Goal: Task Accomplishment & Management: Complete application form

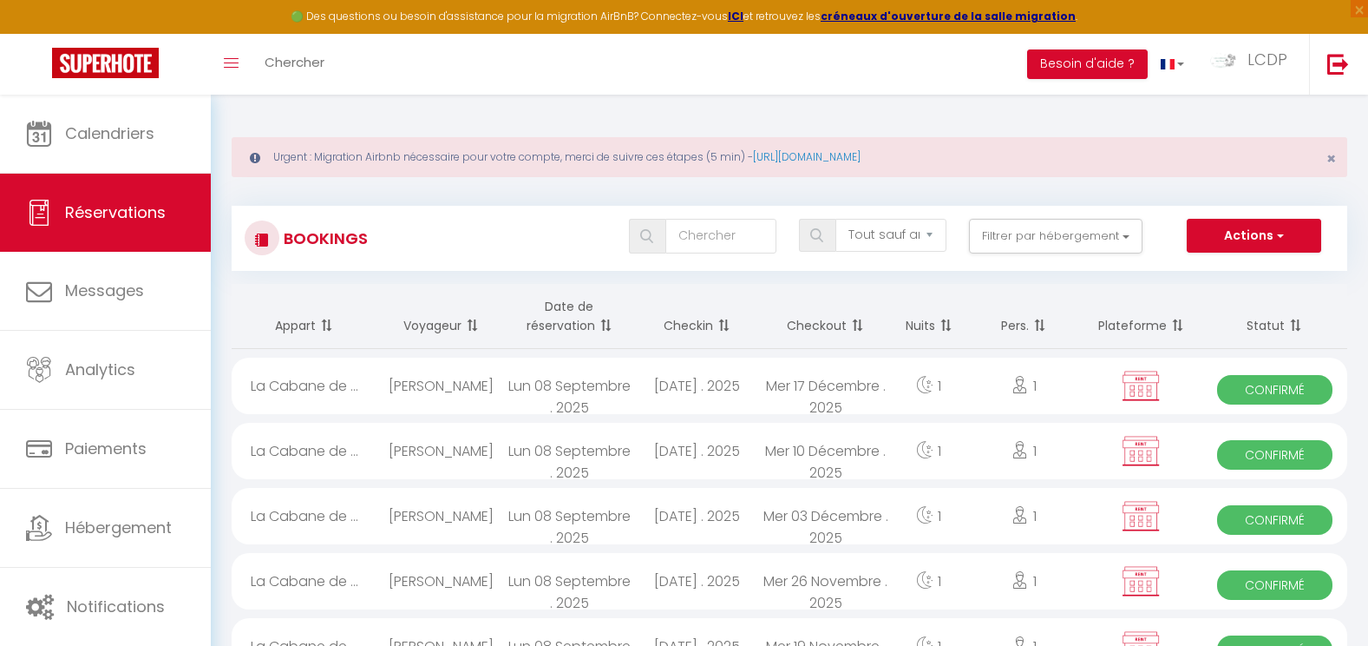
select select "not_cancelled"
drag, startPoint x: 507, startPoint y: 167, endPoint x: 574, endPoint y: 170, distance: 66.9
click at [574, 170] on div "Urgent : Migration Airbnb nécessaire pour votre compte, merci de suivre ces éta…" at bounding box center [790, 157] width 1116 height 40
drag, startPoint x: 574, startPoint y: 170, endPoint x: 579, endPoint y: 191, distance: 21.5
click at [579, 191] on div "Bookings Tous les statuts Annulé Confirmé Non Confirmé Tout sauf annulé No Show…" at bounding box center [790, 230] width 1116 height 82
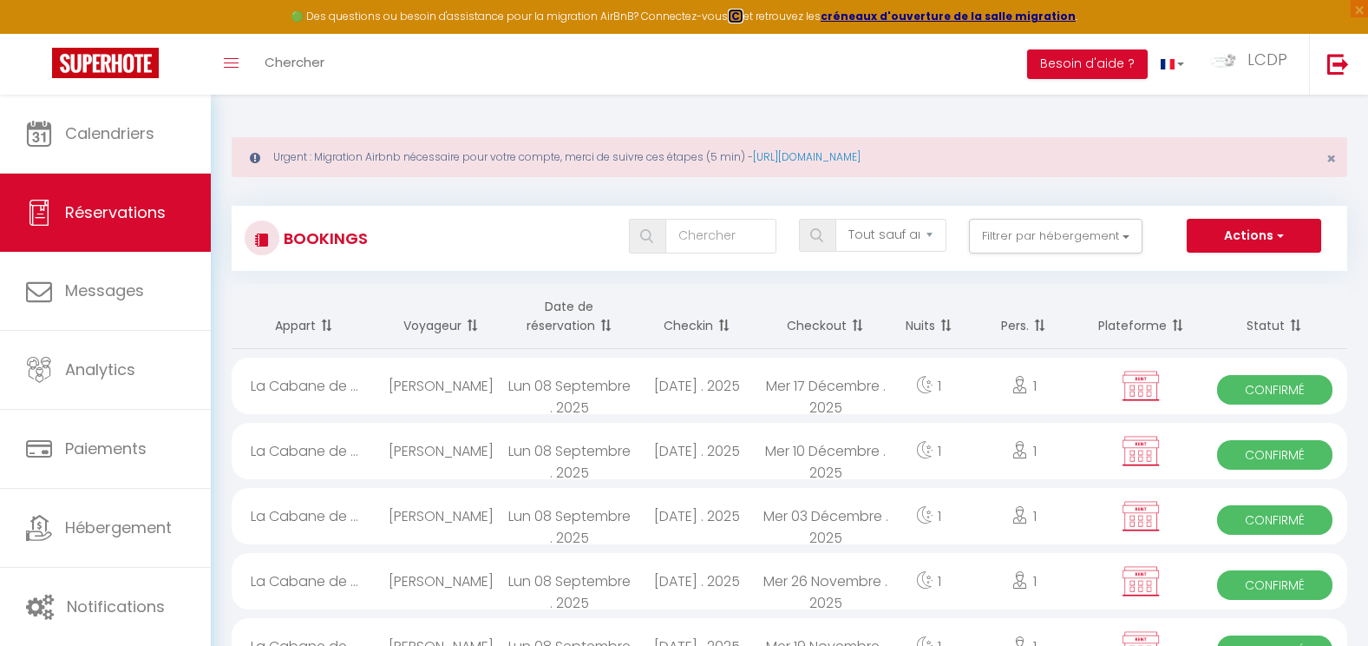
click at [744, 11] on strong "ICI" at bounding box center [736, 16] width 16 height 15
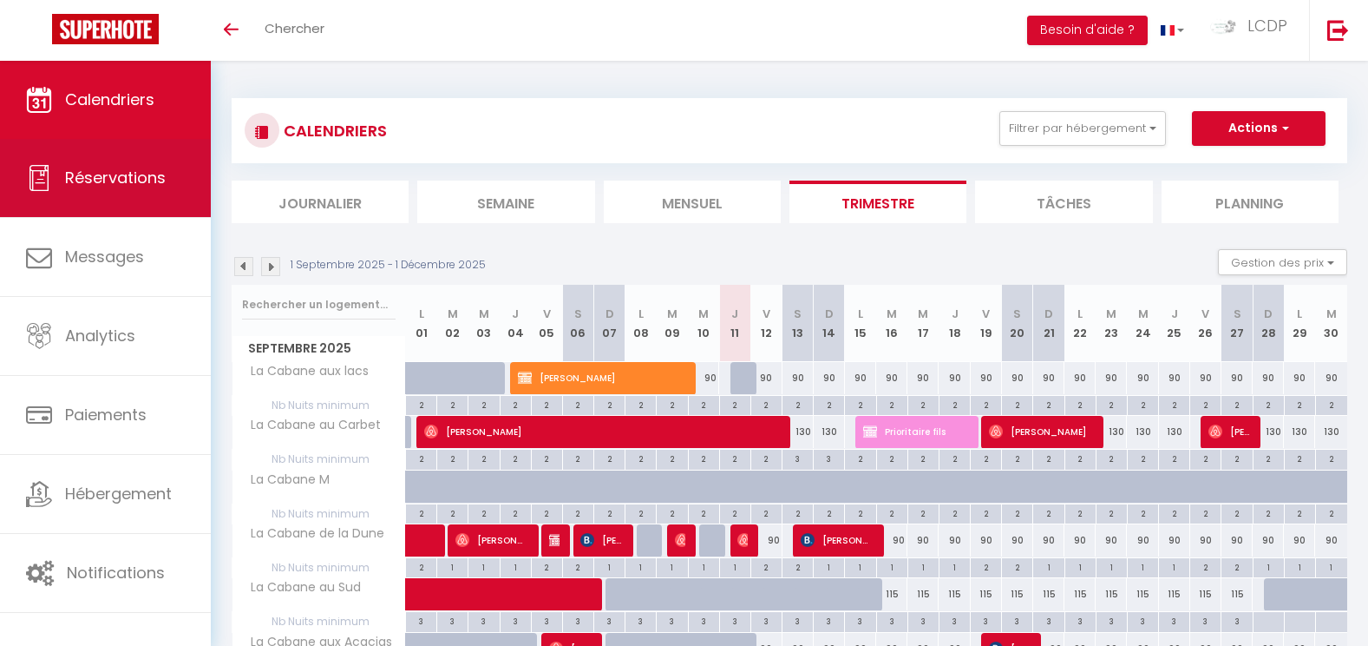
click at [143, 168] on span "Réservations" at bounding box center [115, 178] width 101 height 22
select select "not_cancelled"
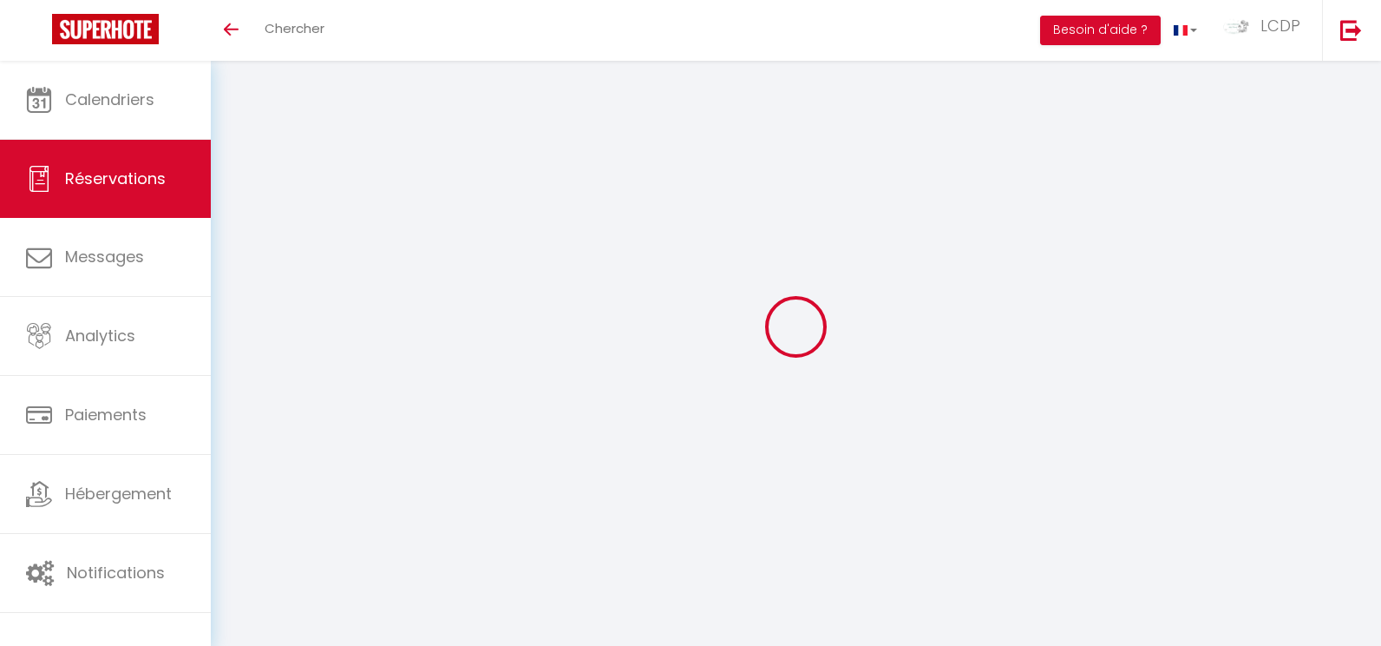
select select "not_cancelled"
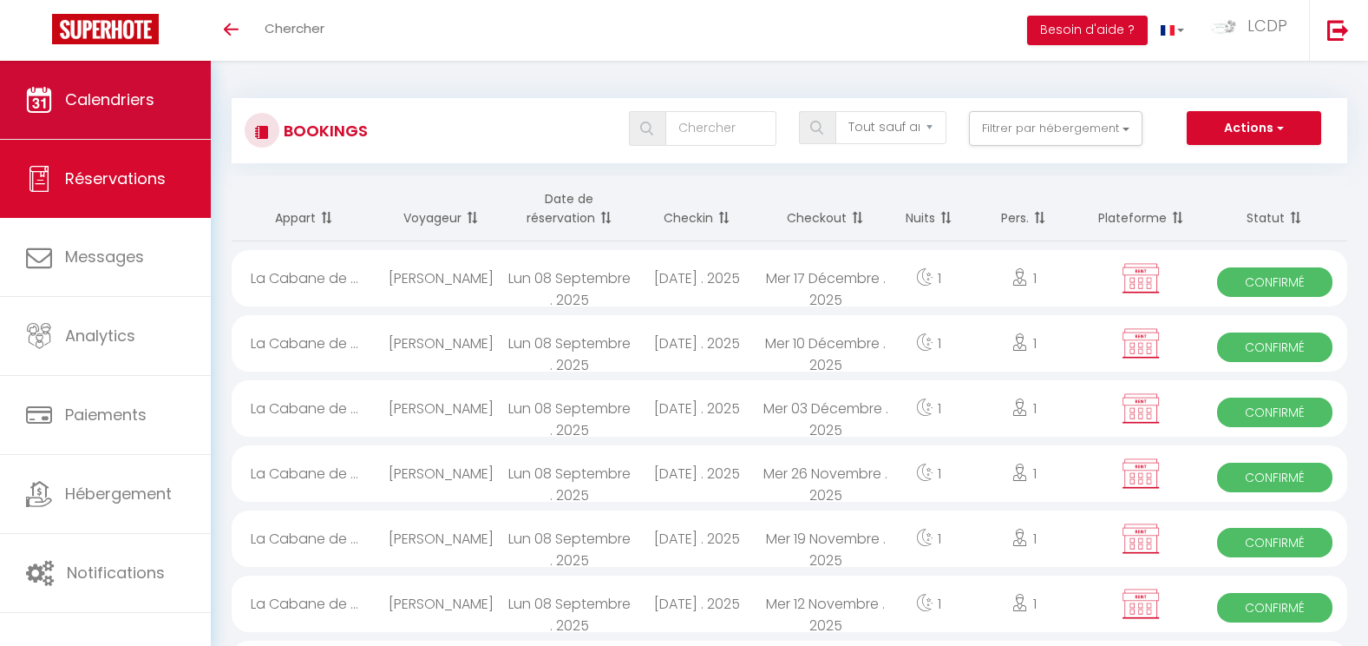
click at [166, 93] on link "Calendriers" at bounding box center [105, 100] width 211 height 78
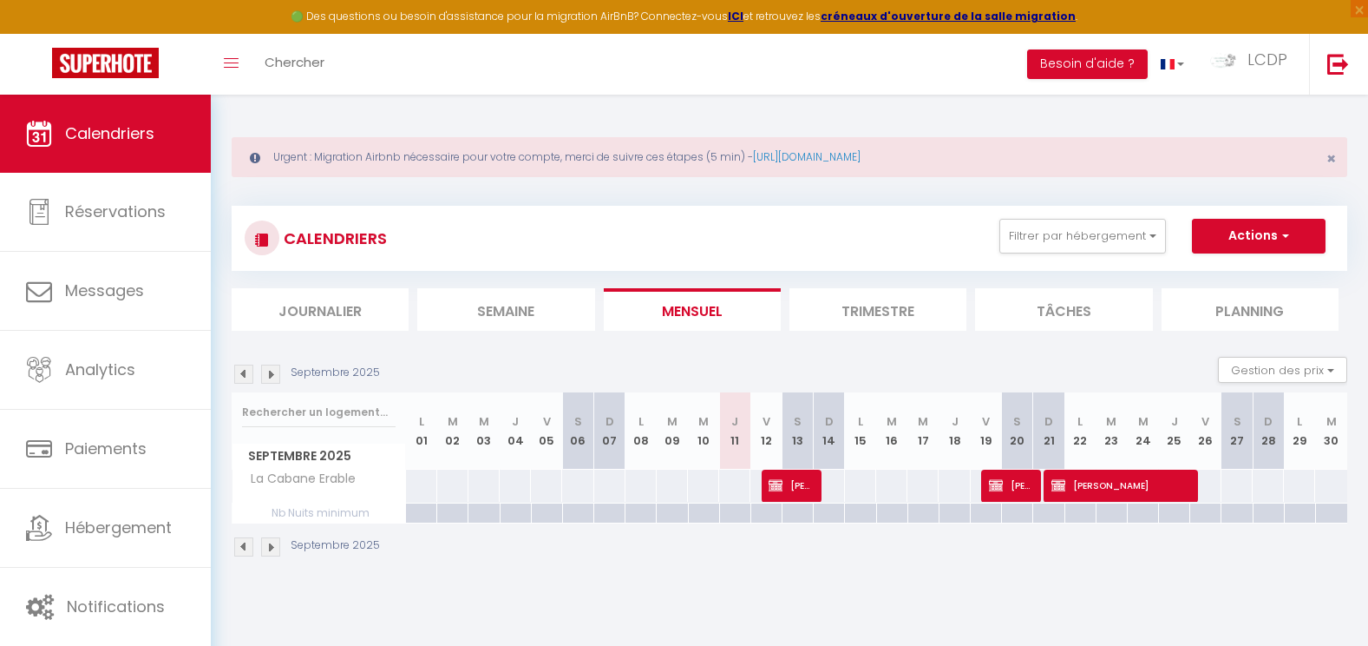
click at [994, 23] on div "🟢 Des questions ou besoin d'assistance pour la migration AirBnB? Connectez-vous…" at bounding box center [684, 17] width 1368 height 34
click at [990, 14] on strong "créneaux d'ouverture de la salle migration" at bounding box center [948, 16] width 255 height 15
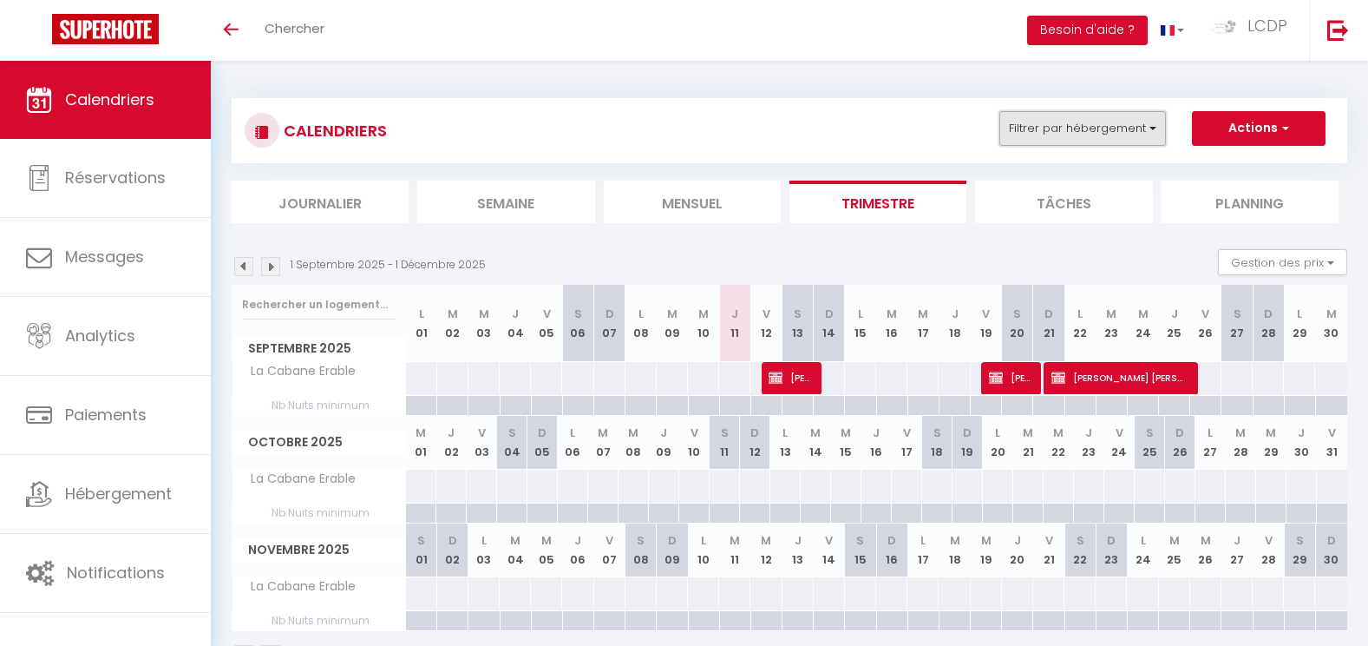
click at [1129, 143] on button "Filtrer par hébergement" at bounding box center [1083, 128] width 167 height 35
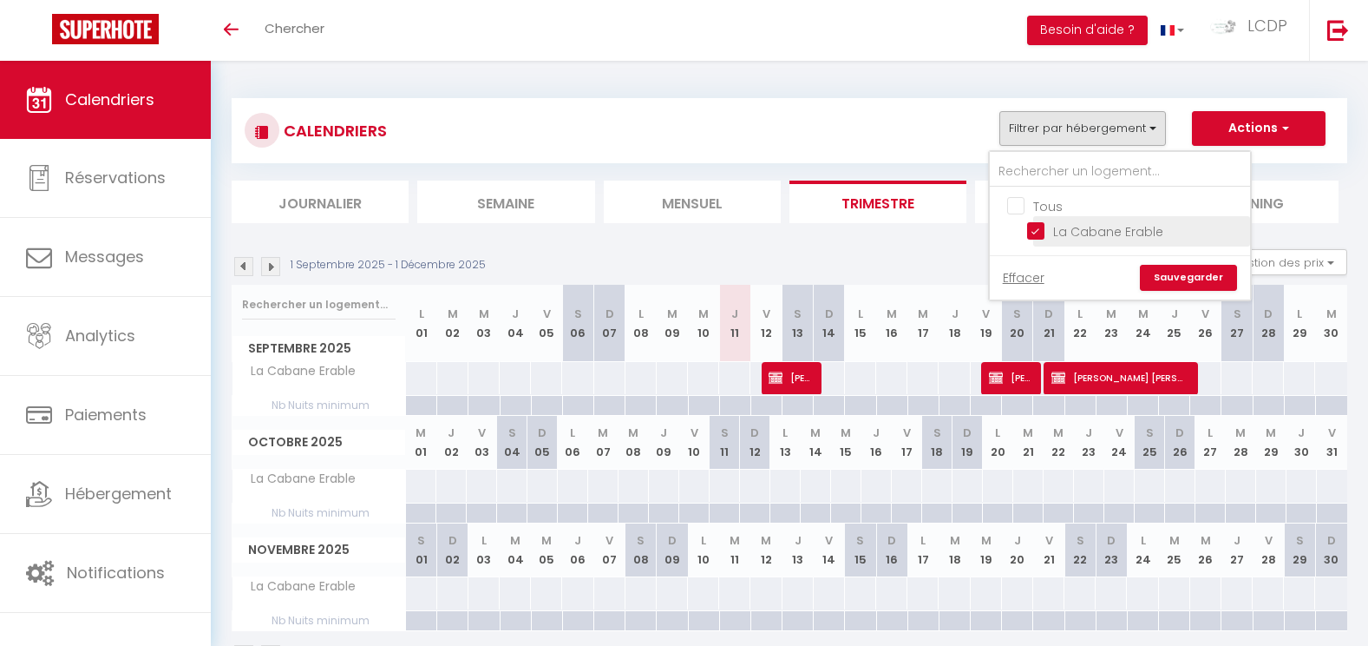
click at [1068, 224] on input "La Cabane Erable" at bounding box center [1135, 229] width 217 height 17
checkbox input "false"
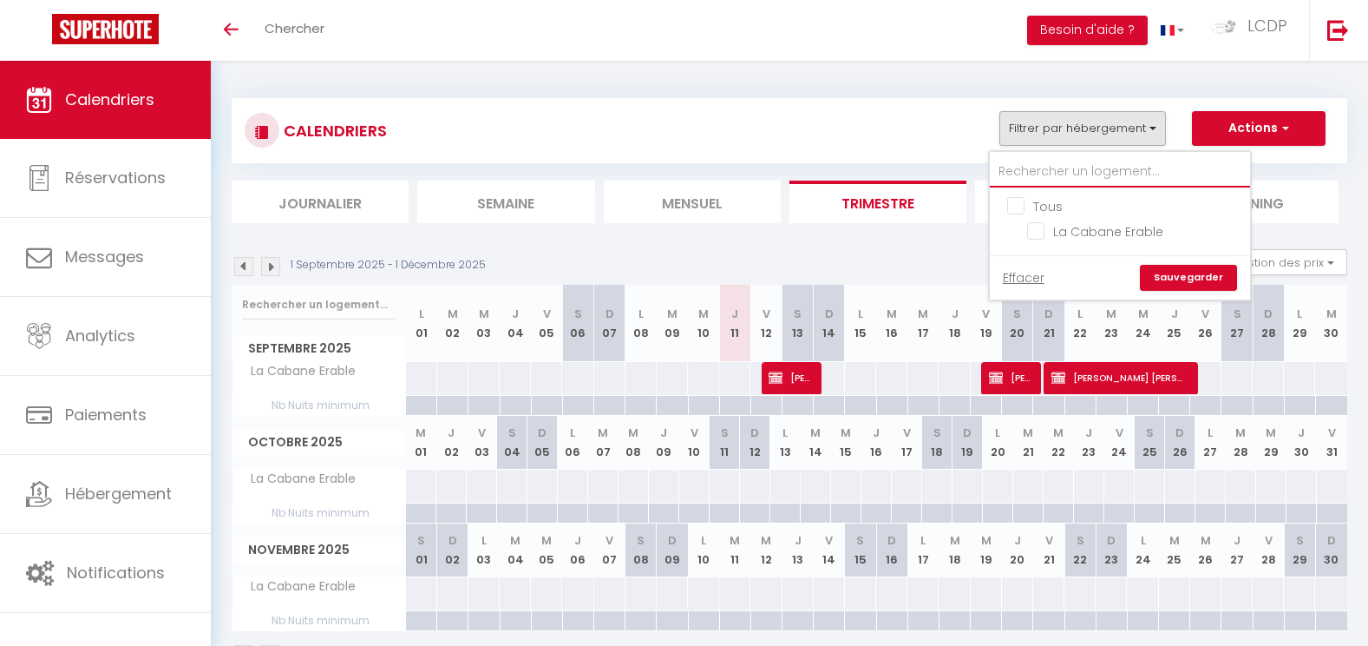
click at [1070, 174] on input "text" at bounding box center [1120, 171] width 260 height 31
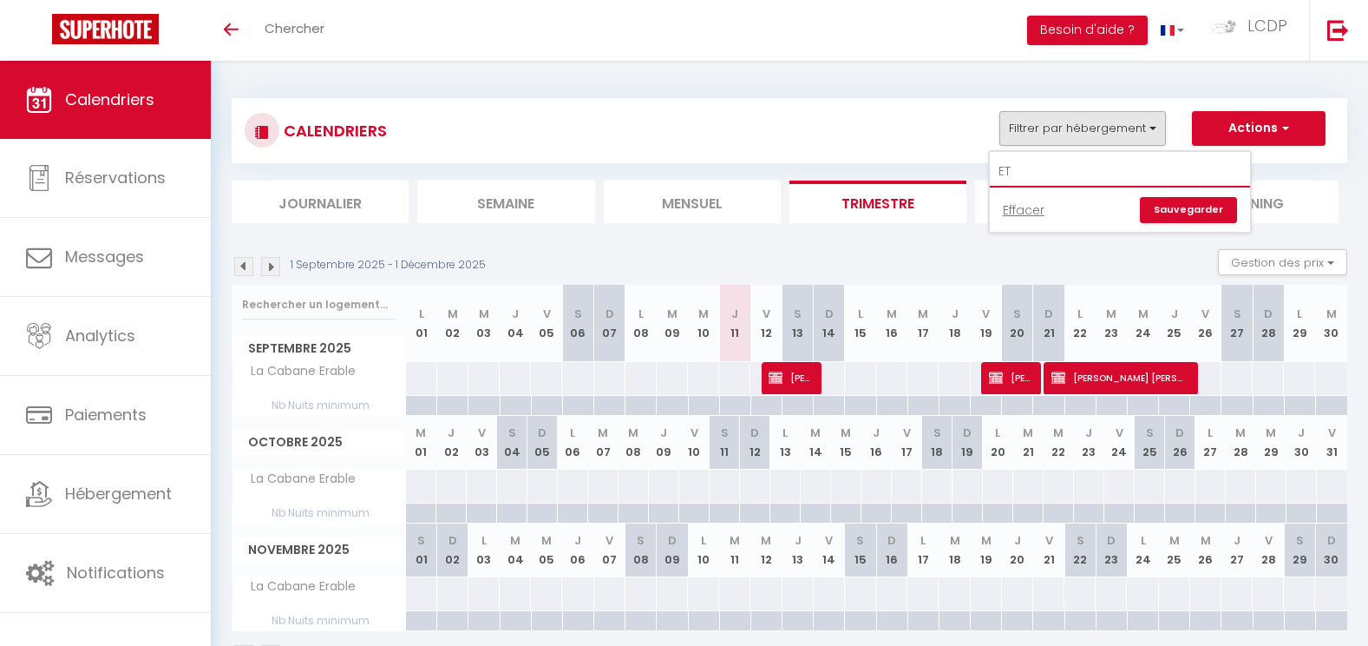
type input "ET"
click at [1180, 216] on link "Sauvegarder" at bounding box center [1188, 210] width 97 height 26
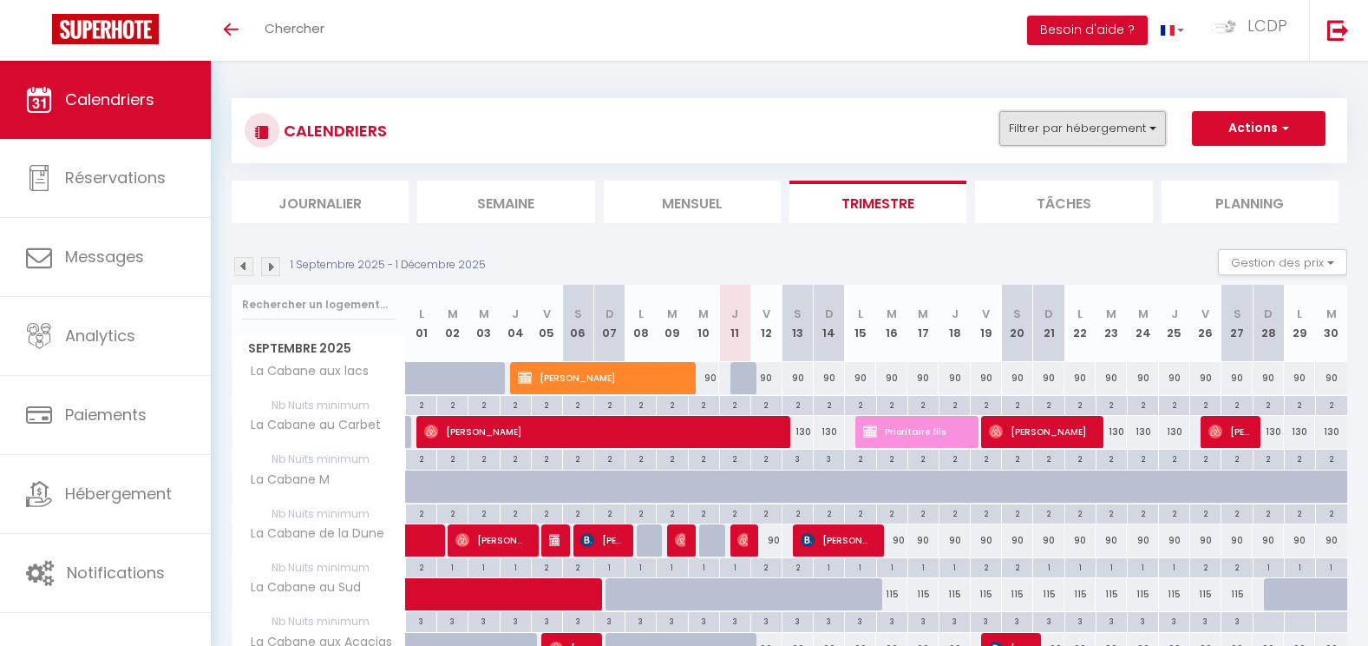
click at [1114, 134] on button "Filtrer par hébergement" at bounding box center [1083, 128] width 167 height 35
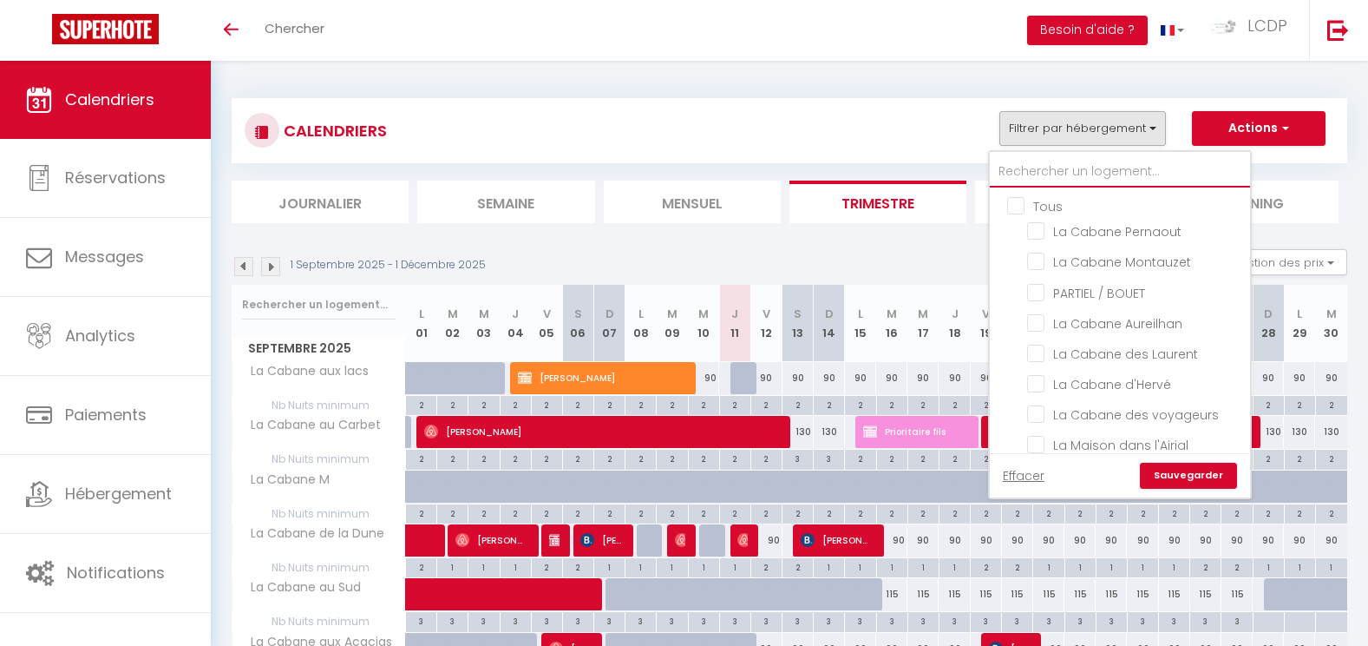
click at [1092, 170] on input "text" at bounding box center [1120, 171] width 260 height 31
type input "ET"
checkbox input "false"
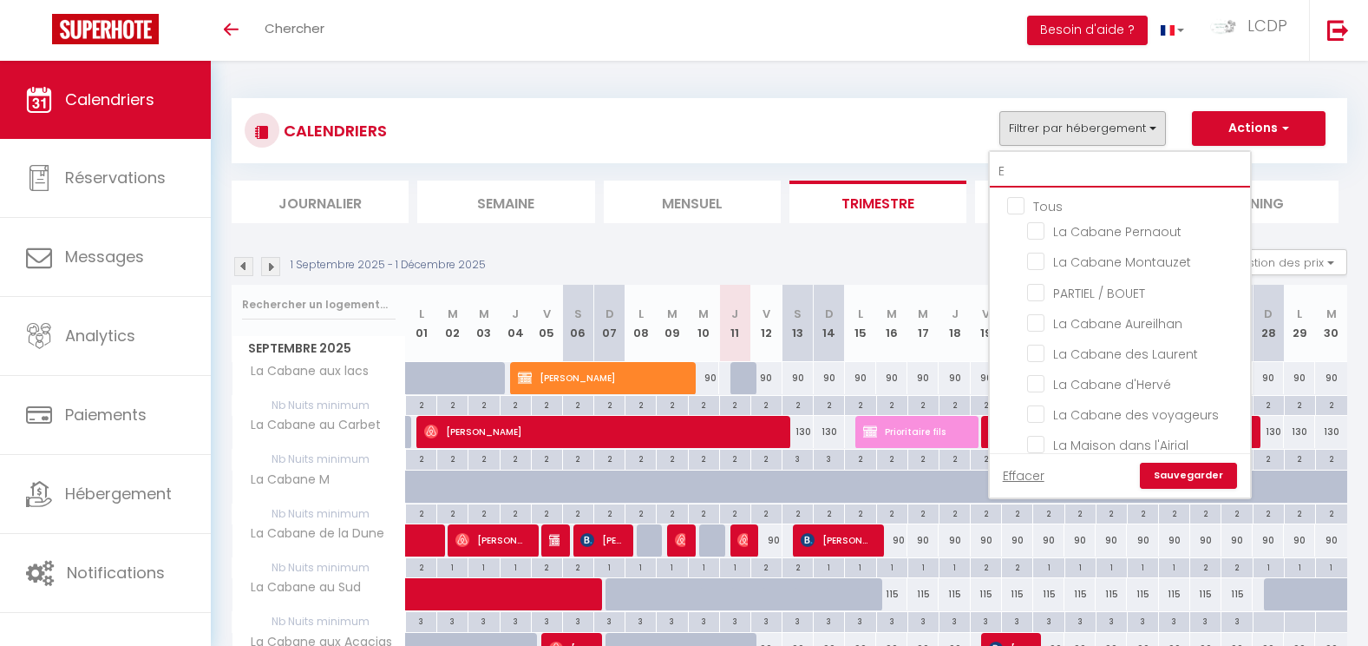
checkbox input "false"
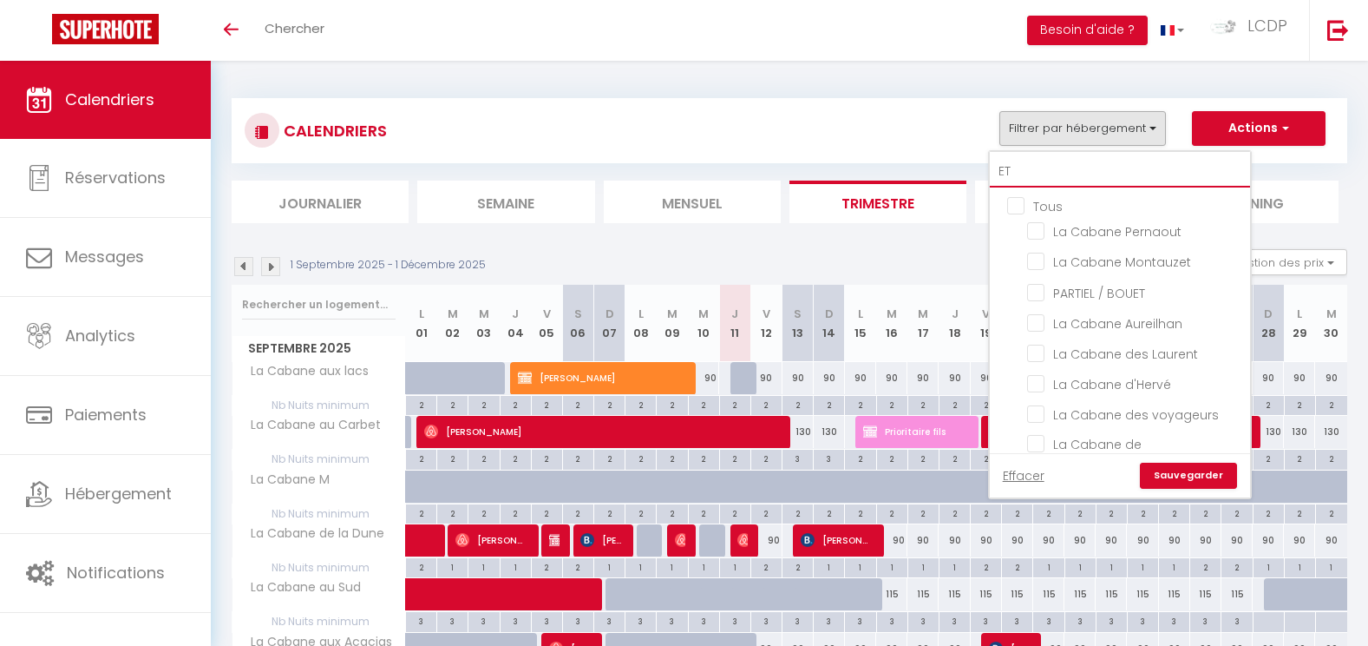
checkbox input "false"
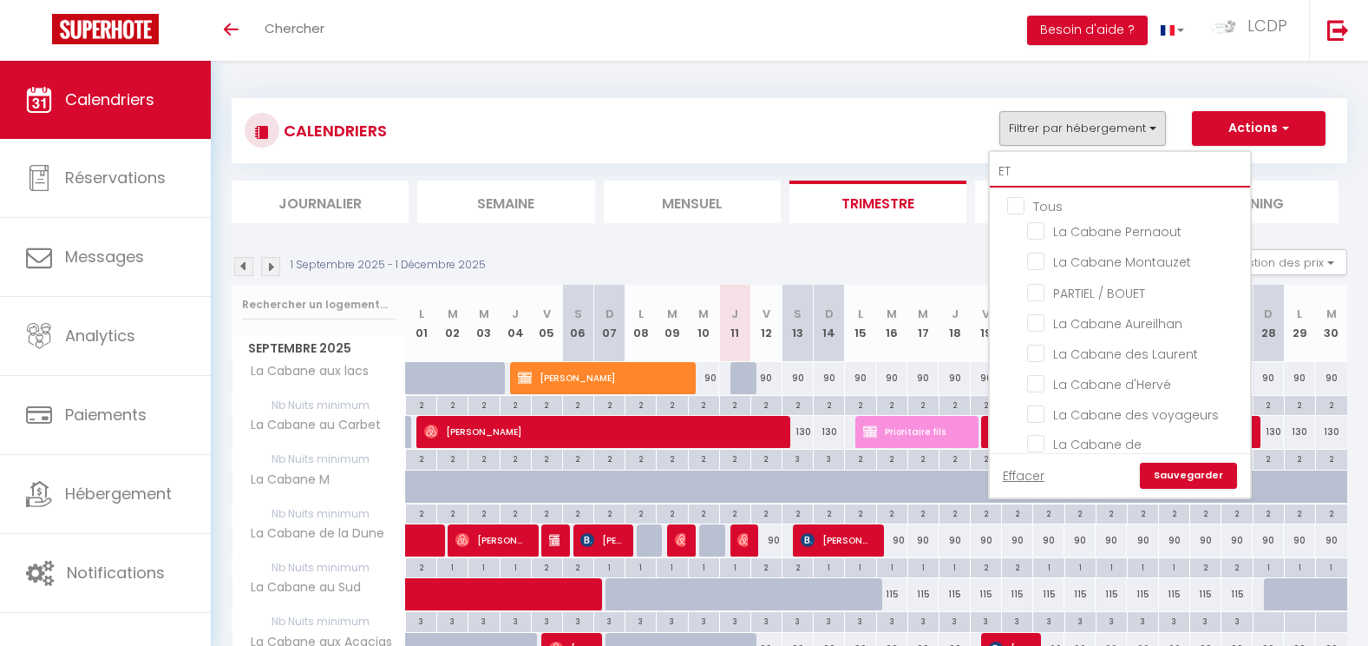
checkbox input "false"
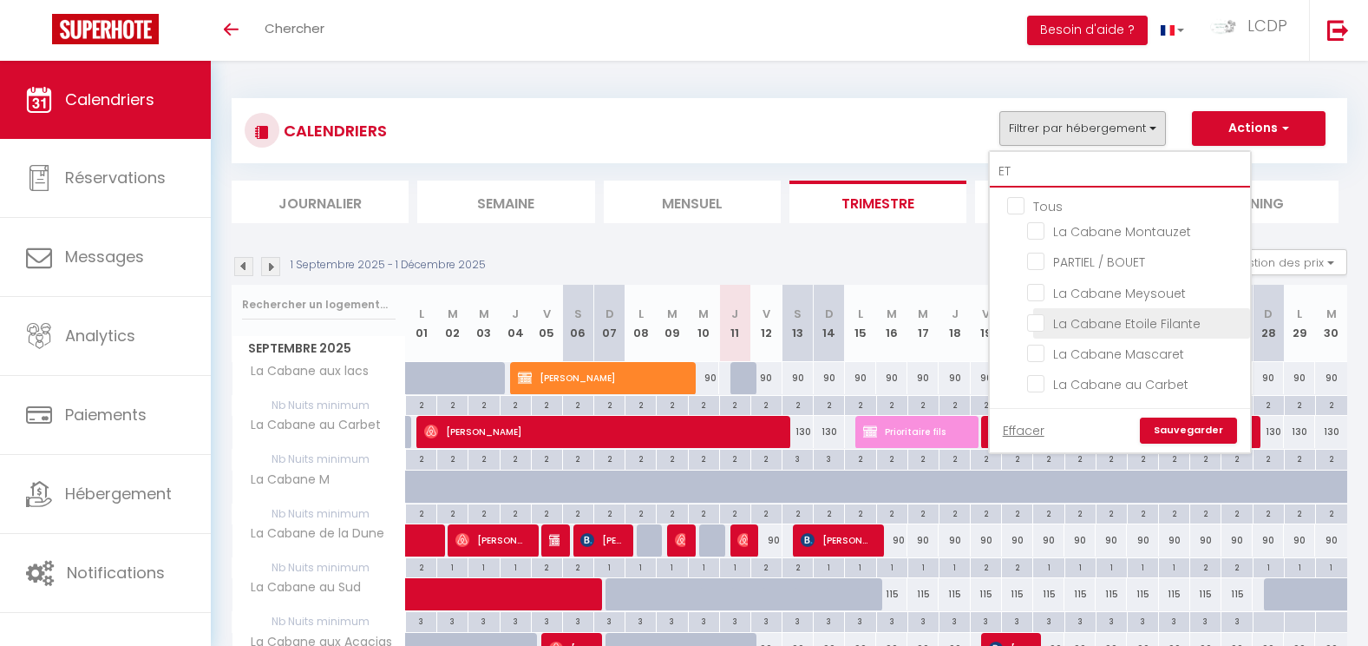
type input "ET"
click at [1128, 322] on input "La Cabane Etoile Filante" at bounding box center [1135, 321] width 217 height 17
checkbox input "true"
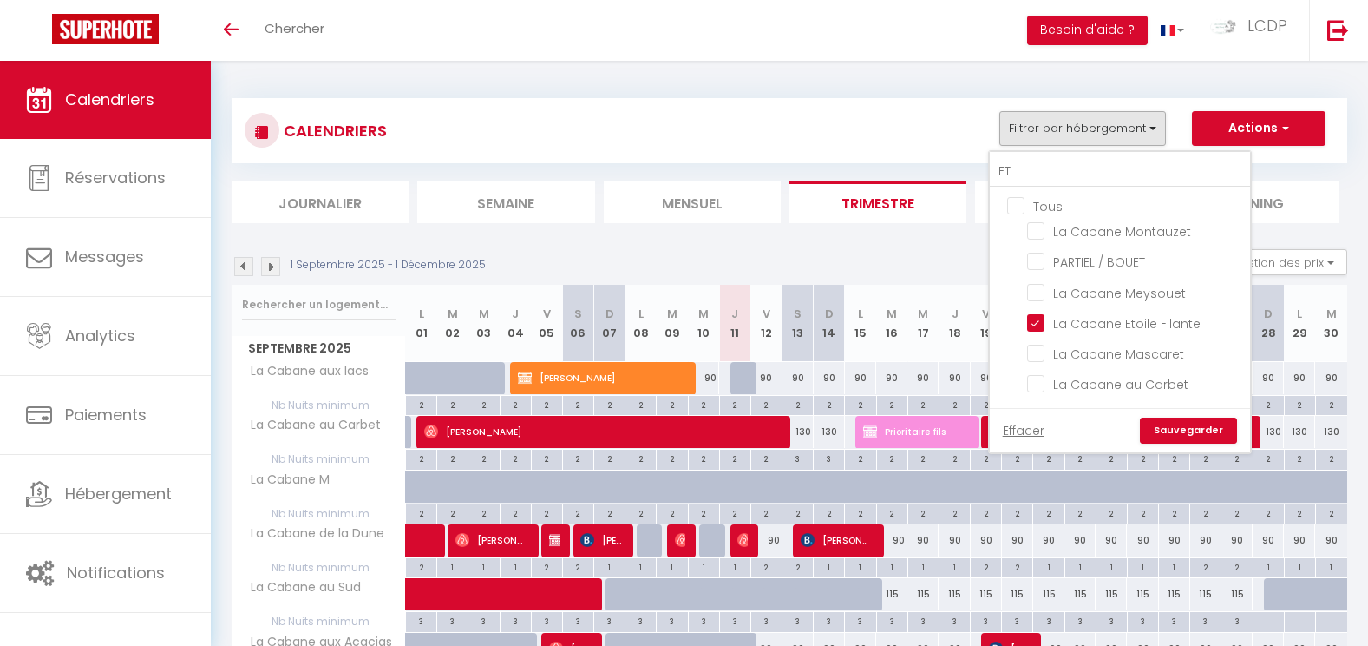
checkbox input "false"
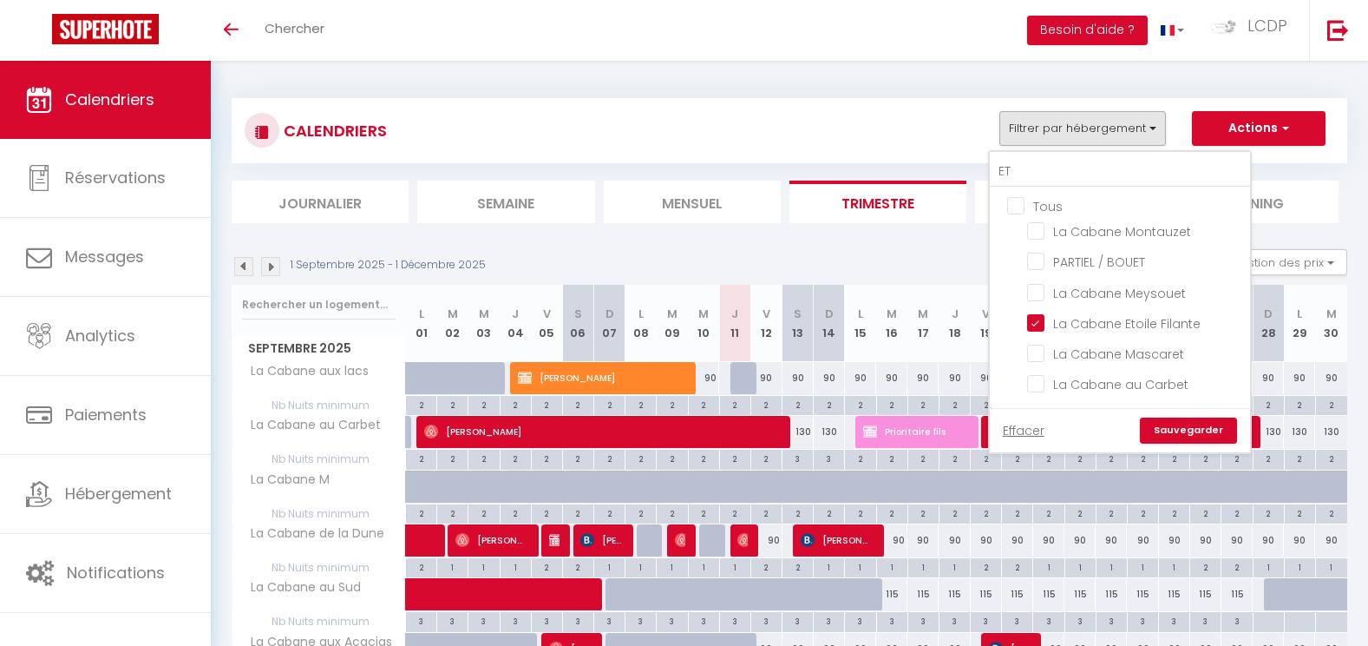
click at [1168, 424] on link "Sauvegarder" at bounding box center [1188, 430] width 97 height 26
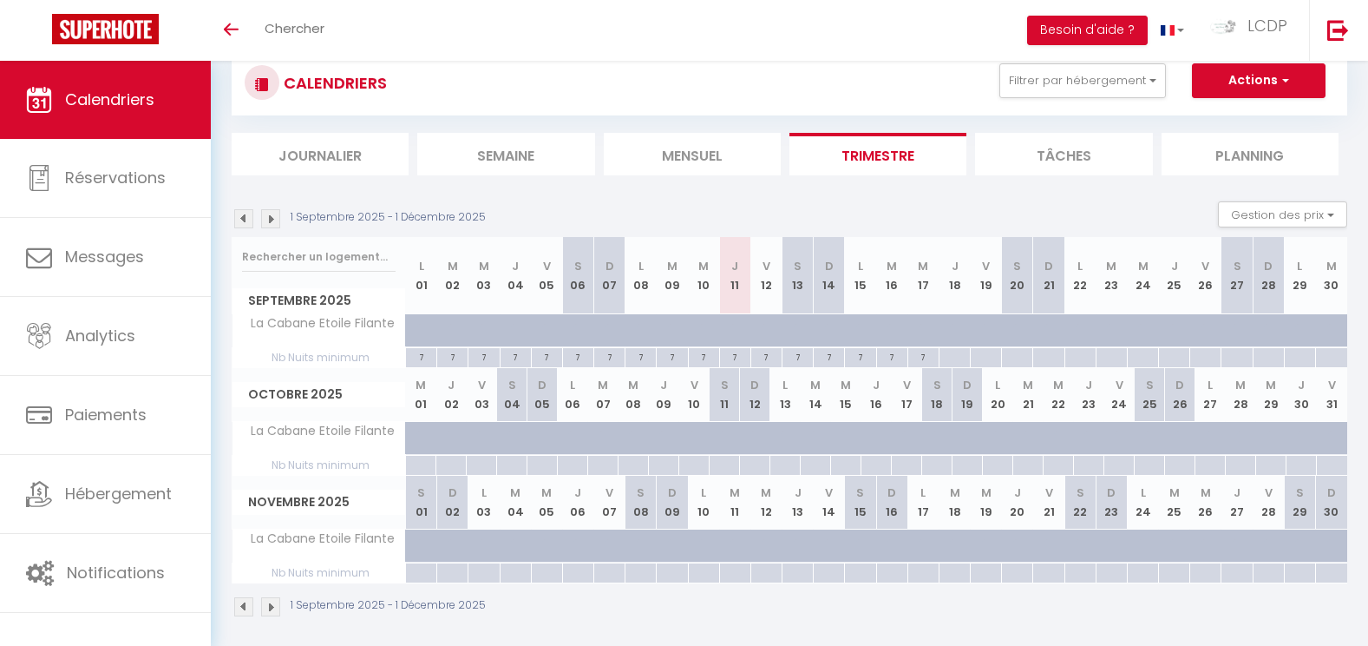
scroll to position [61, 0]
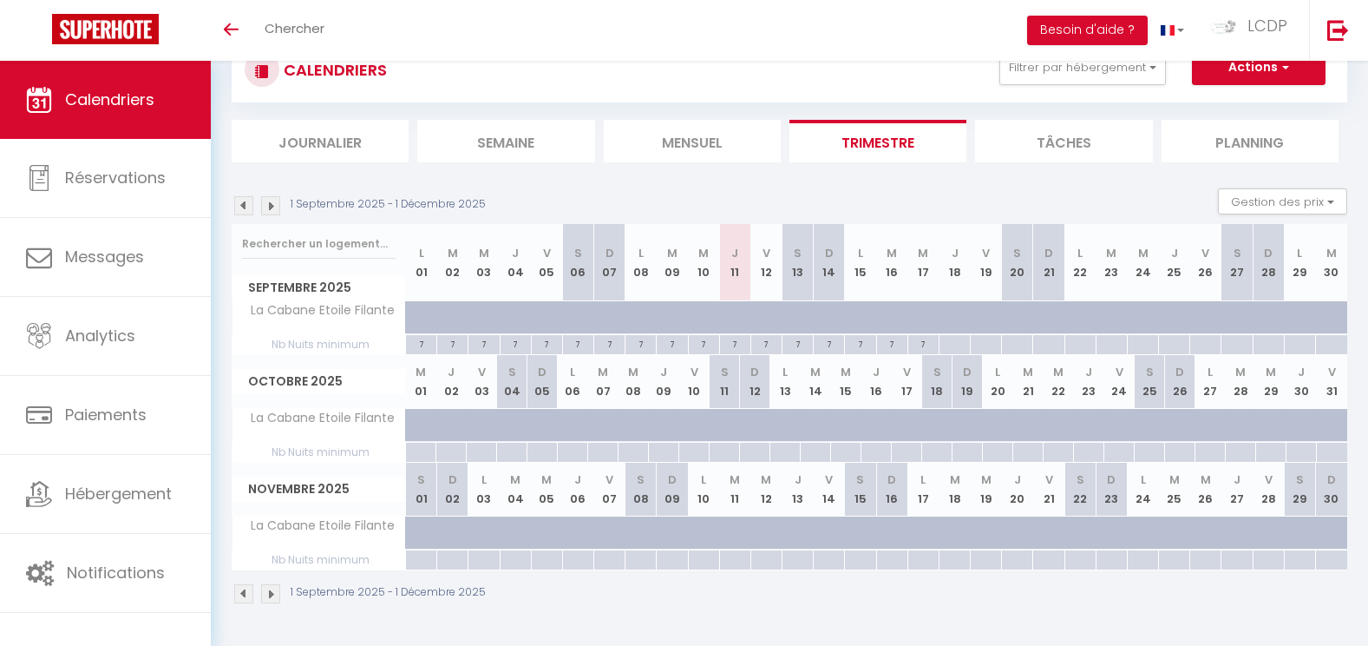
click at [267, 209] on img at bounding box center [270, 205] width 19 height 19
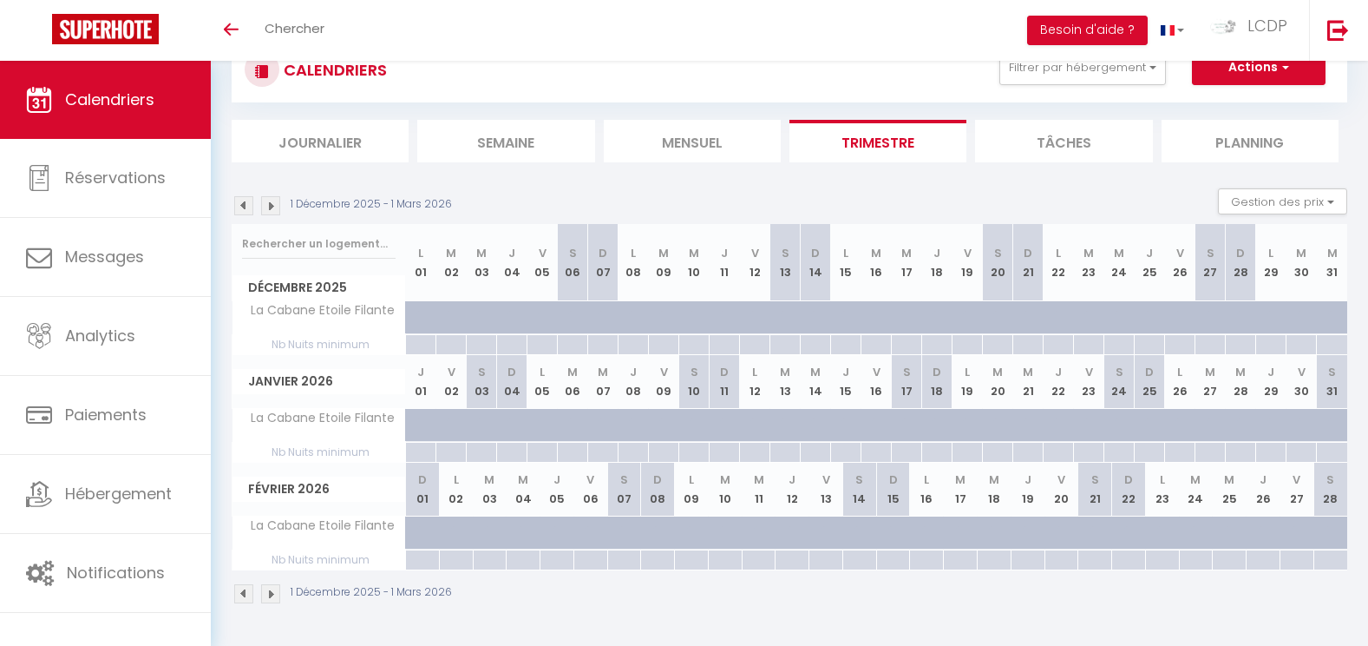
click at [267, 209] on img at bounding box center [270, 205] width 19 height 19
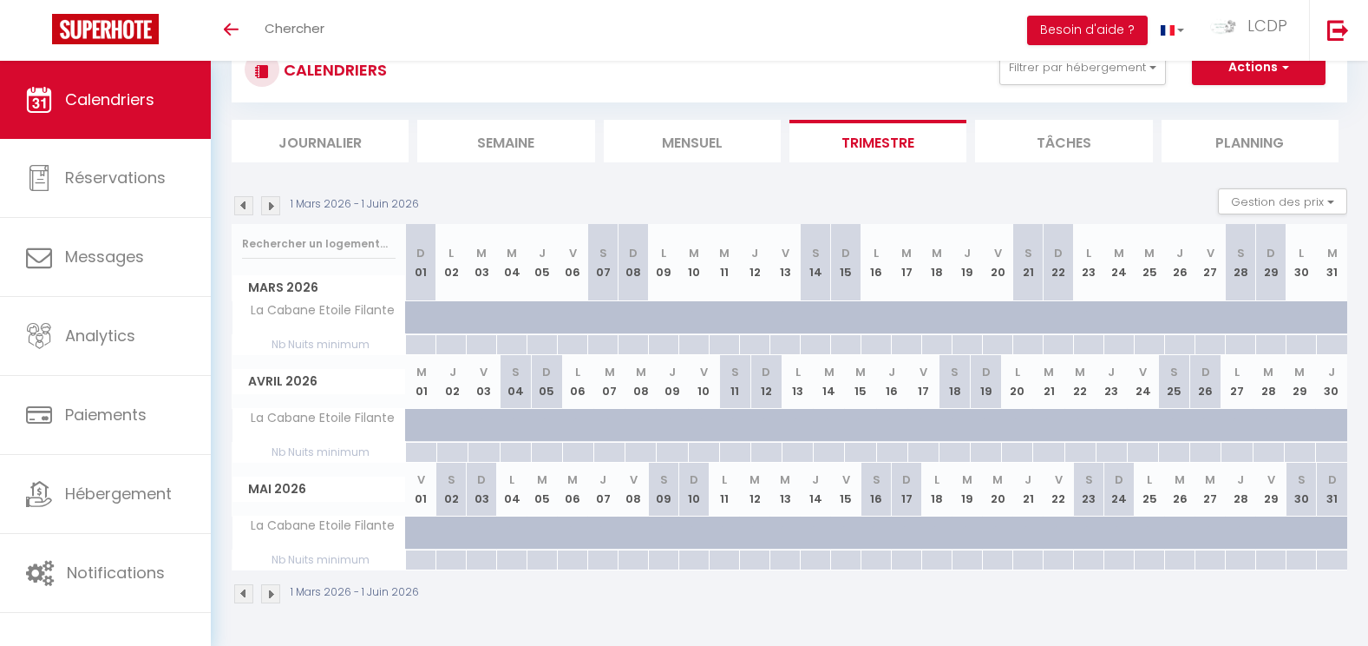
click at [267, 209] on img at bounding box center [270, 205] width 19 height 19
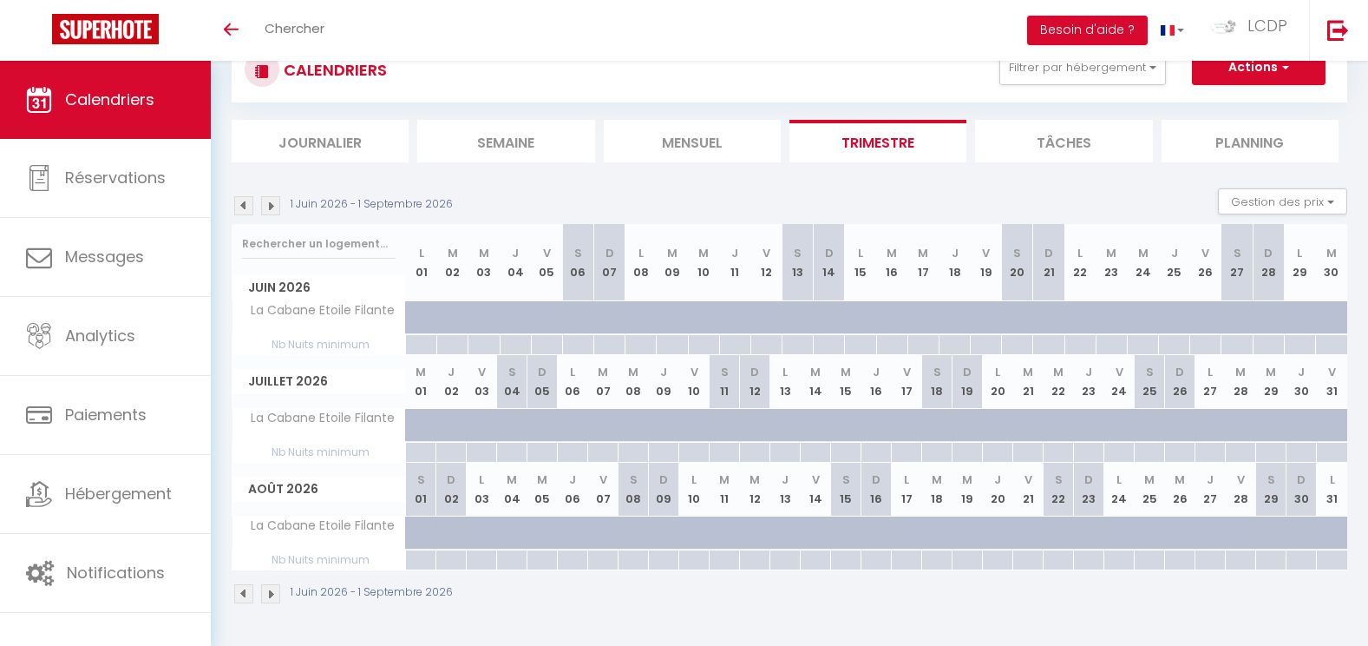
click at [267, 209] on img at bounding box center [270, 205] width 19 height 19
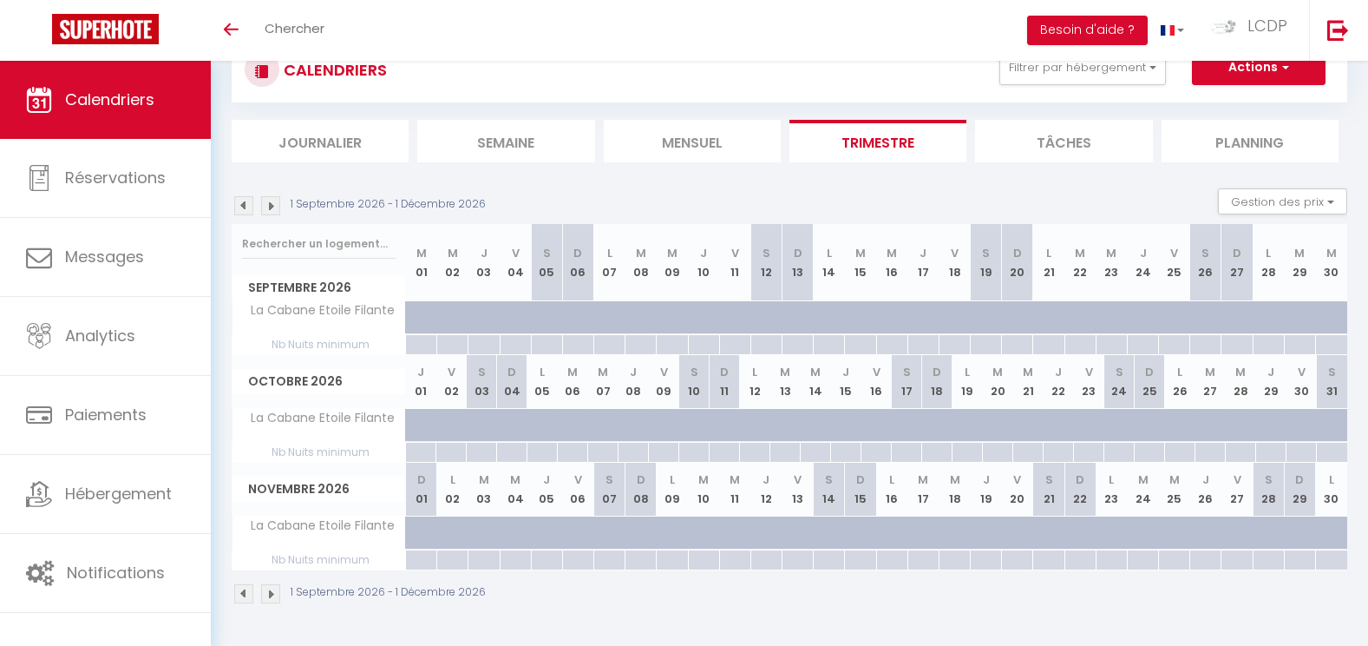
click at [267, 209] on img at bounding box center [270, 205] width 19 height 19
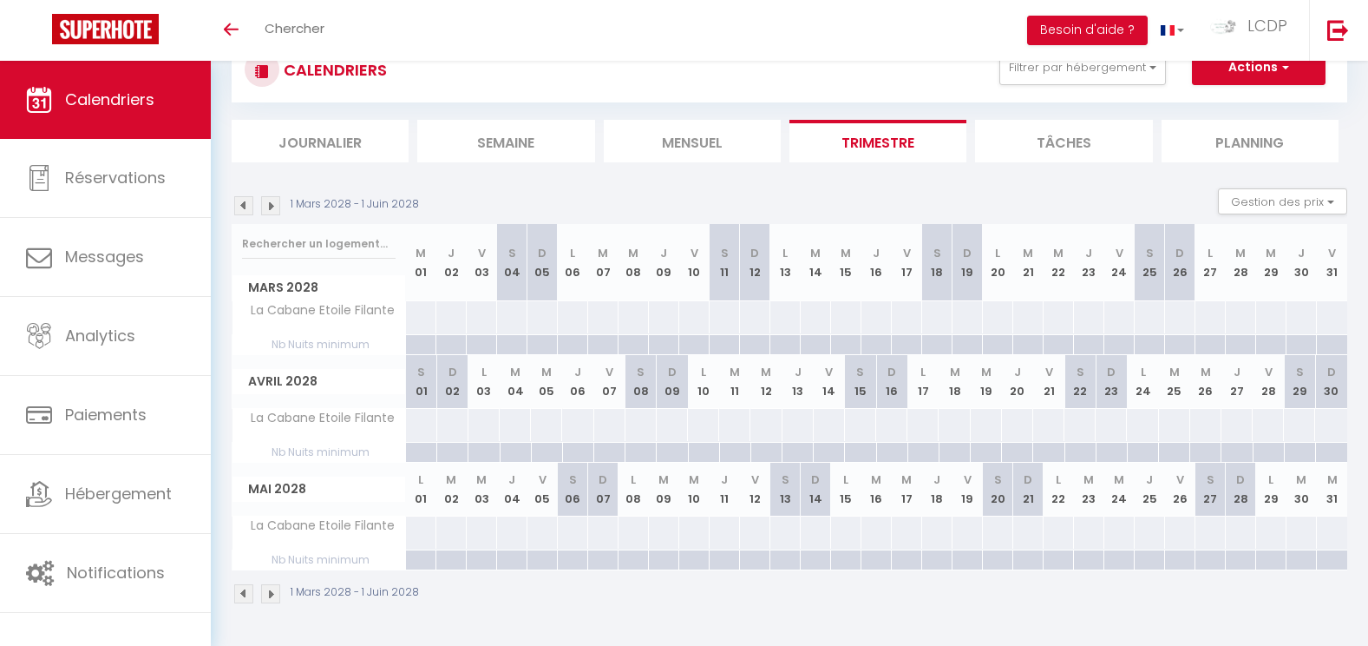
click at [267, 211] on img at bounding box center [270, 205] width 19 height 19
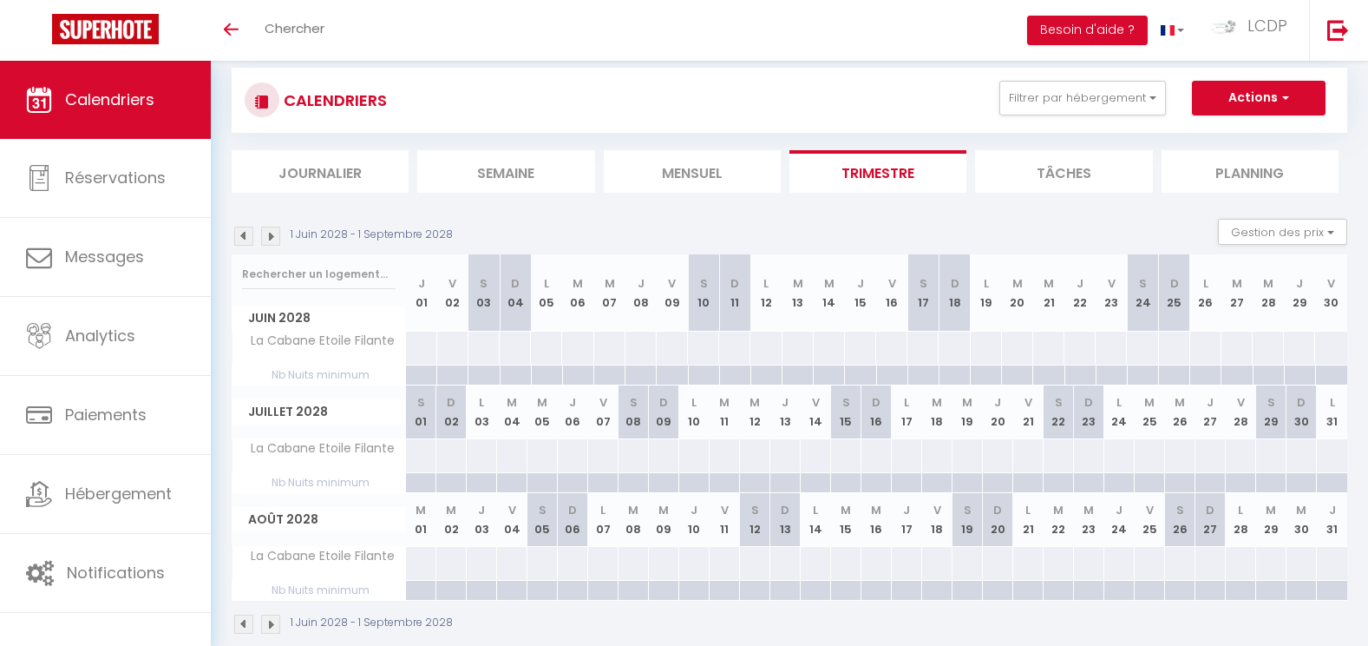
scroll to position [0, 0]
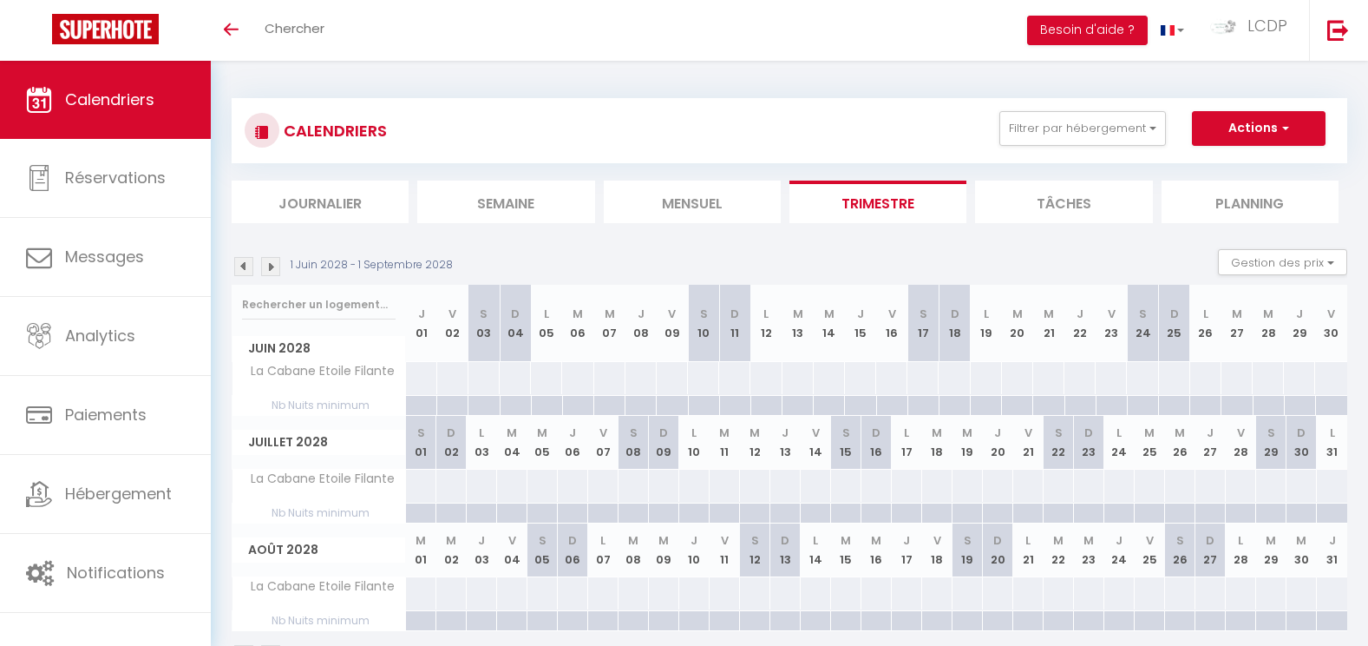
click at [1111, 146] on div "CALENDRIERS Filtrer par hébergement ET Tous La Cabane Montauzet PARTIEL / BOUET…" at bounding box center [790, 130] width 1090 height 39
click at [1108, 131] on button "Filtrer par hébergement" at bounding box center [1083, 128] width 167 height 35
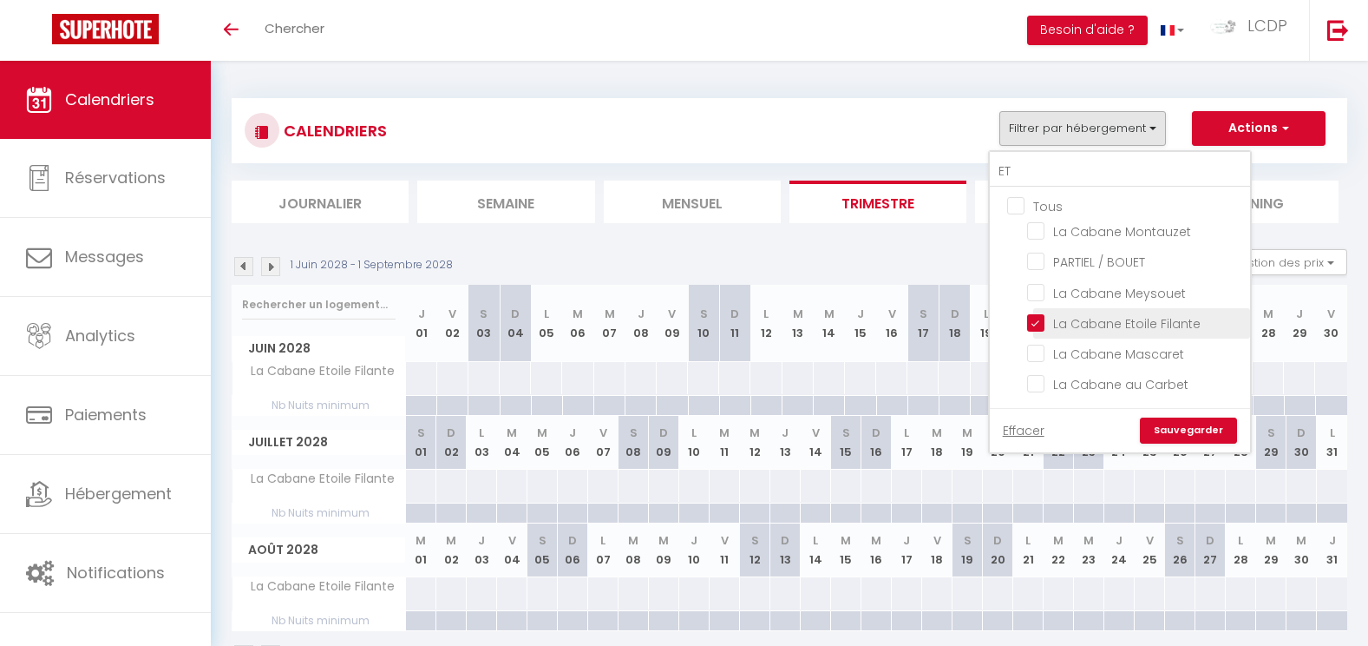
click at [1040, 317] on input "La Cabane Etoile Filante" at bounding box center [1135, 321] width 217 height 17
checkbox input "false"
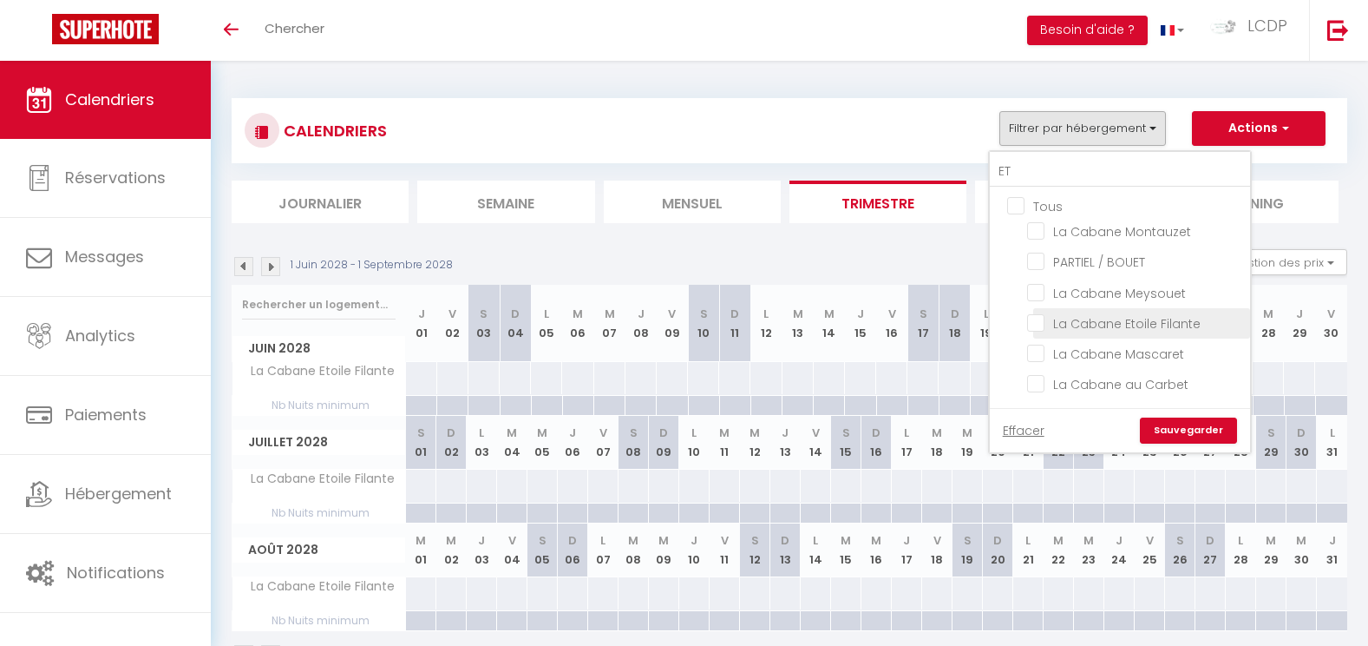
checkbox input "false"
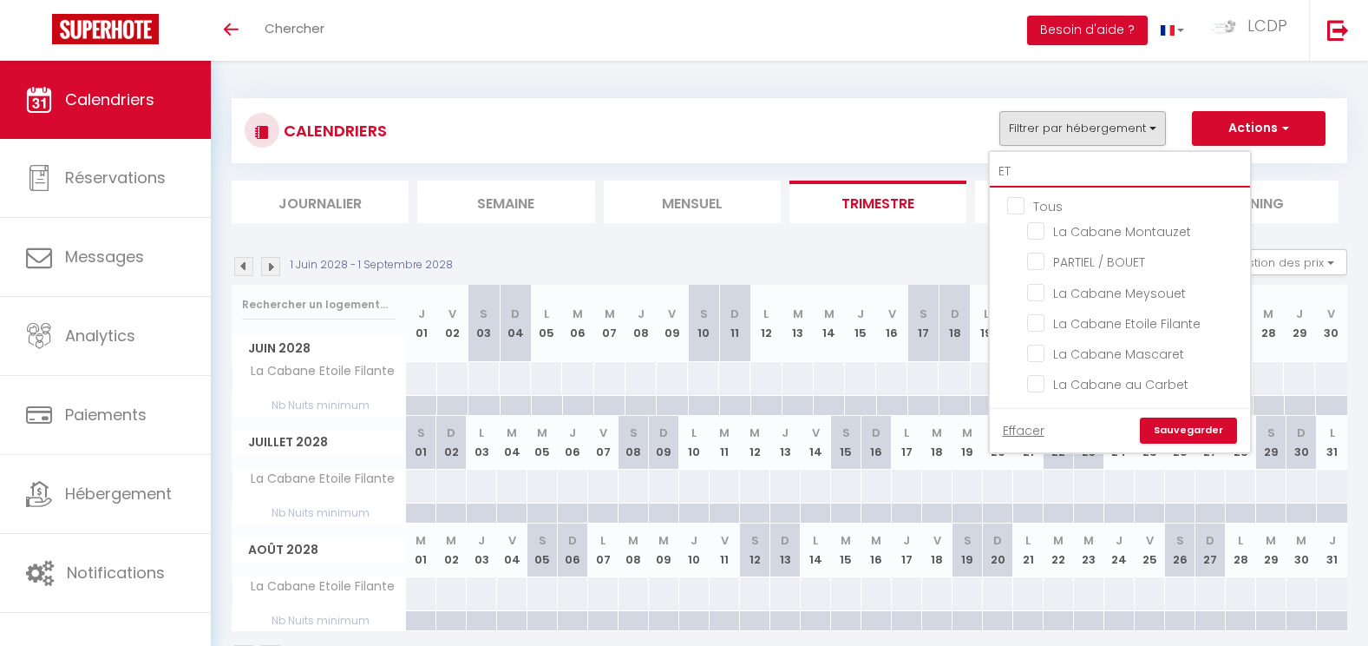
click at [1102, 176] on input "ET" at bounding box center [1120, 171] width 260 height 31
type input "E"
checkbox input "false"
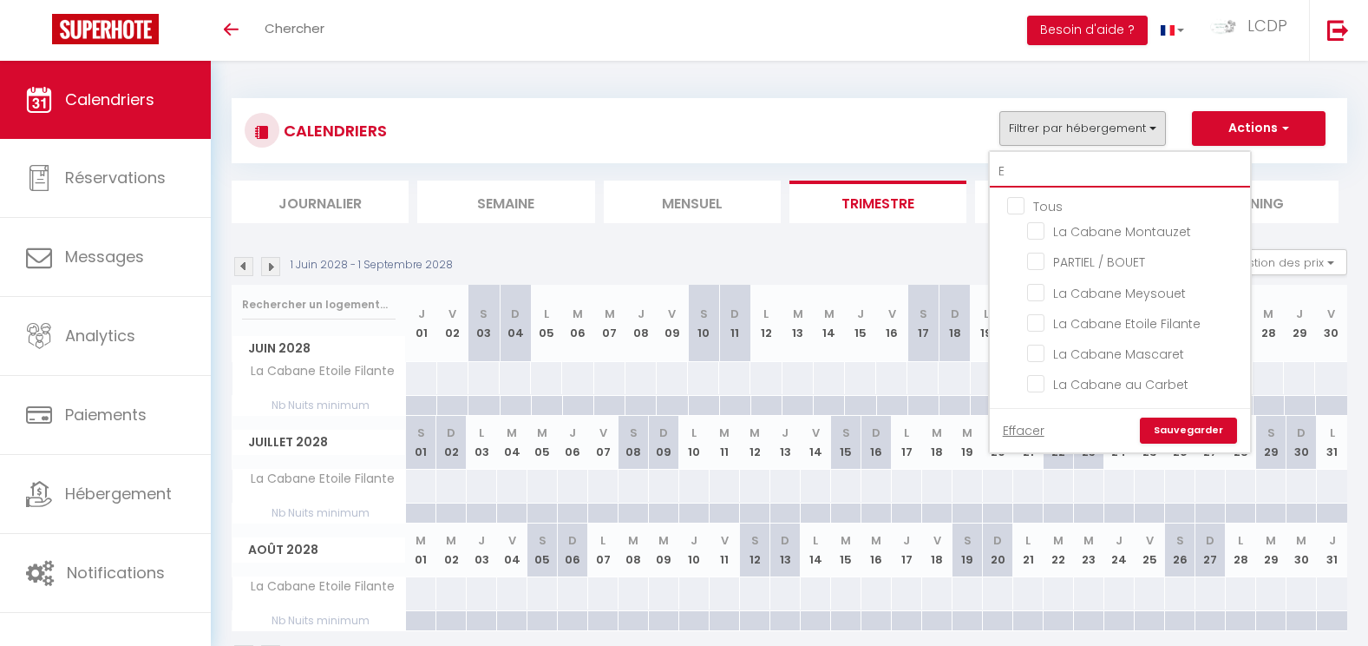
checkbox input "false"
type input "ER"
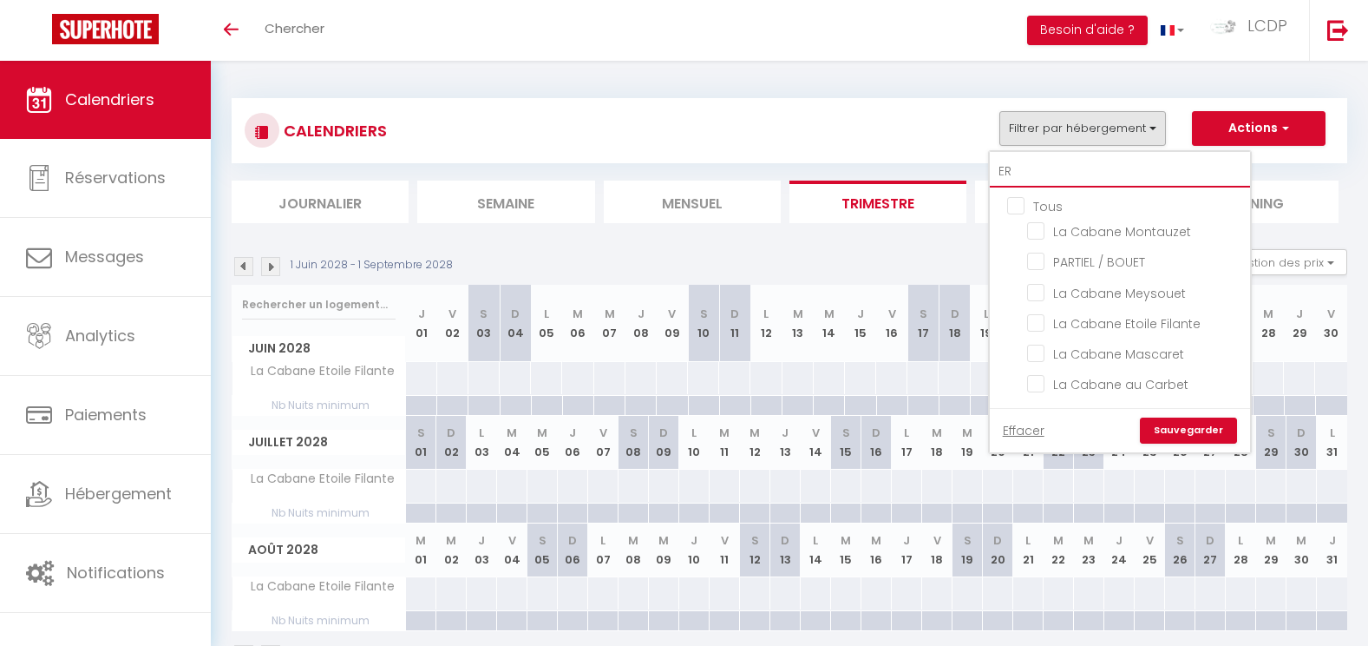
checkbox input "false"
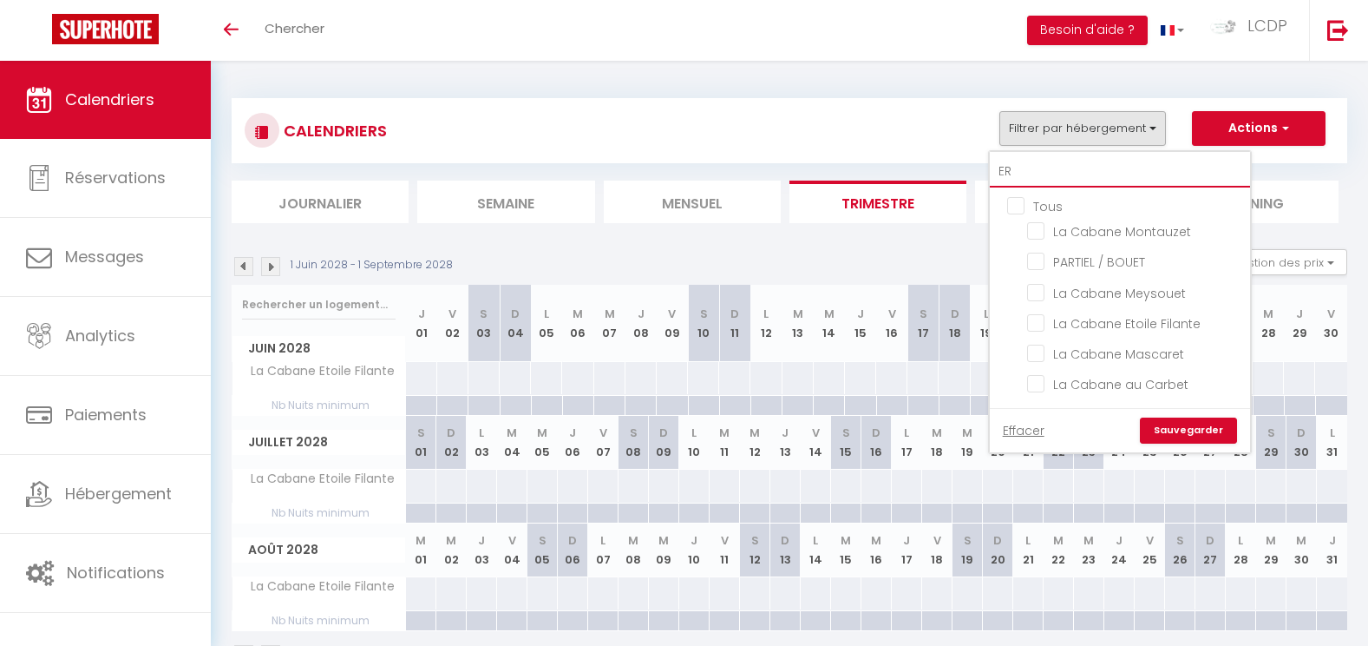
checkbox input "false"
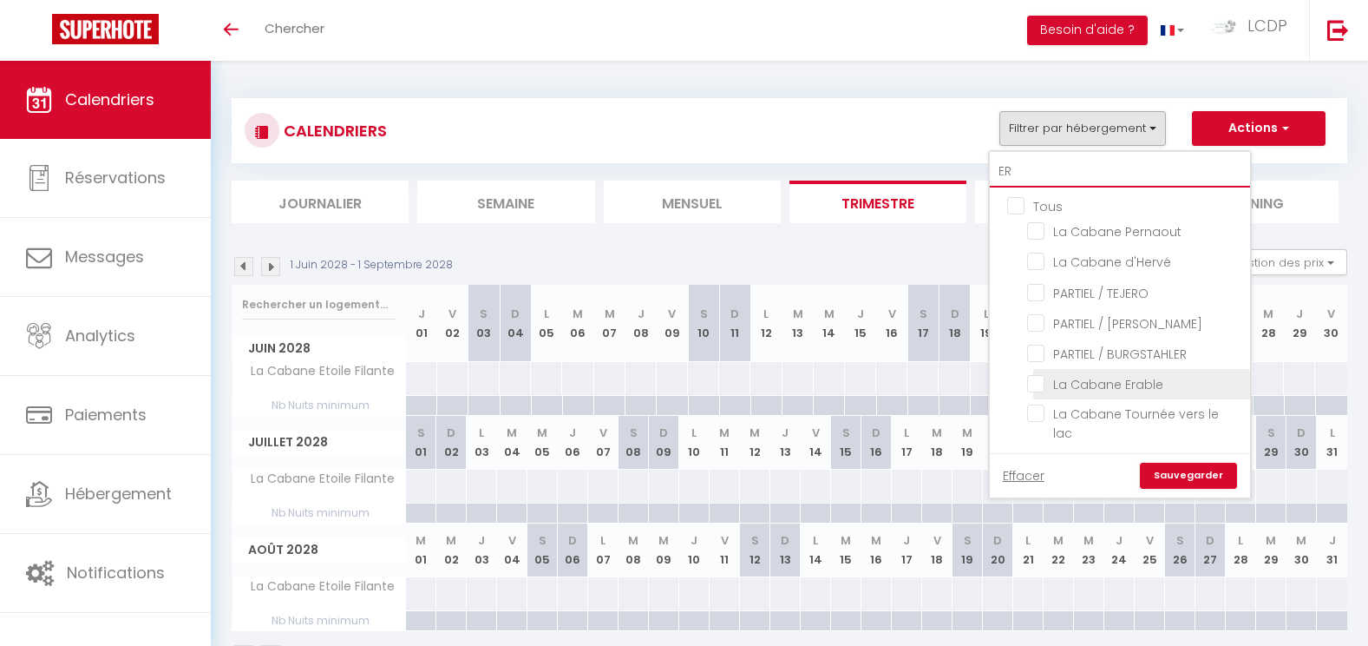
type input "ER"
click at [1150, 377] on input "La Cabane Erable" at bounding box center [1135, 382] width 217 height 17
checkbox input "true"
checkbox input "false"
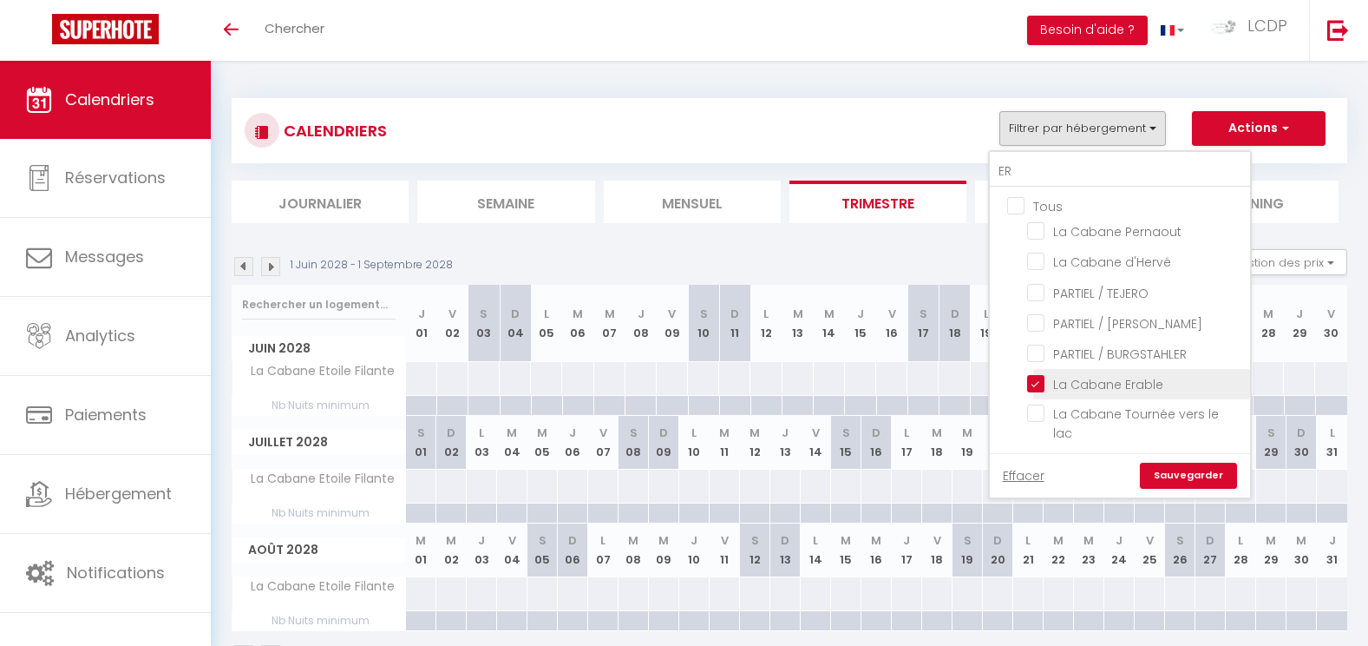
checkbox input "false"
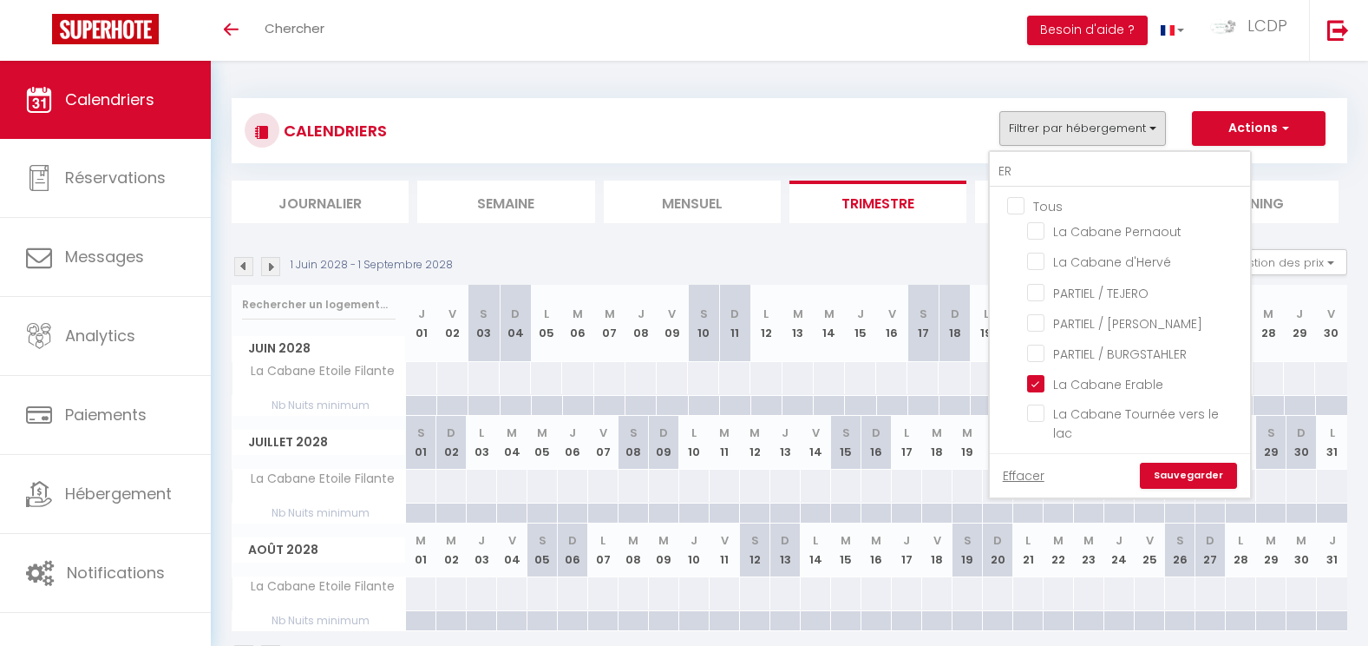
click at [1216, 476] on link "Sauvegarder" at bounding box center [1188, 476] width 97 height 26
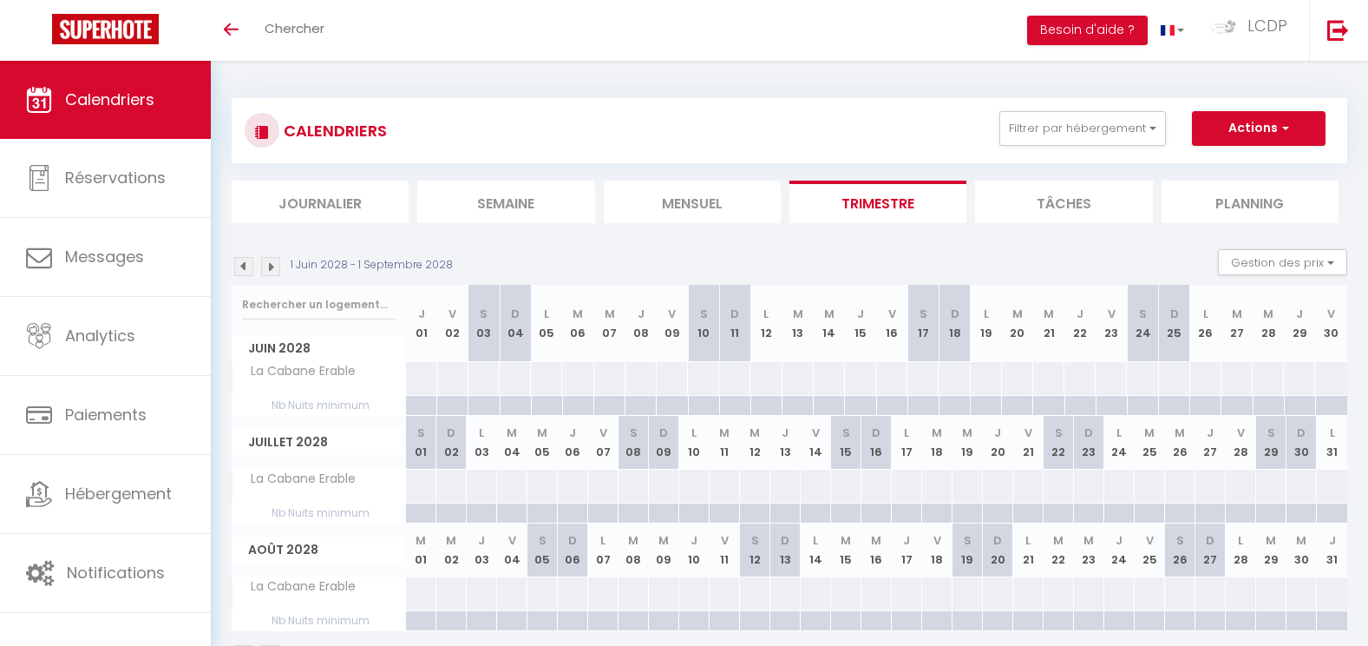
click at [751, 208] on li "Mensuel" at bounding box center [692, 201] width 177 height 43
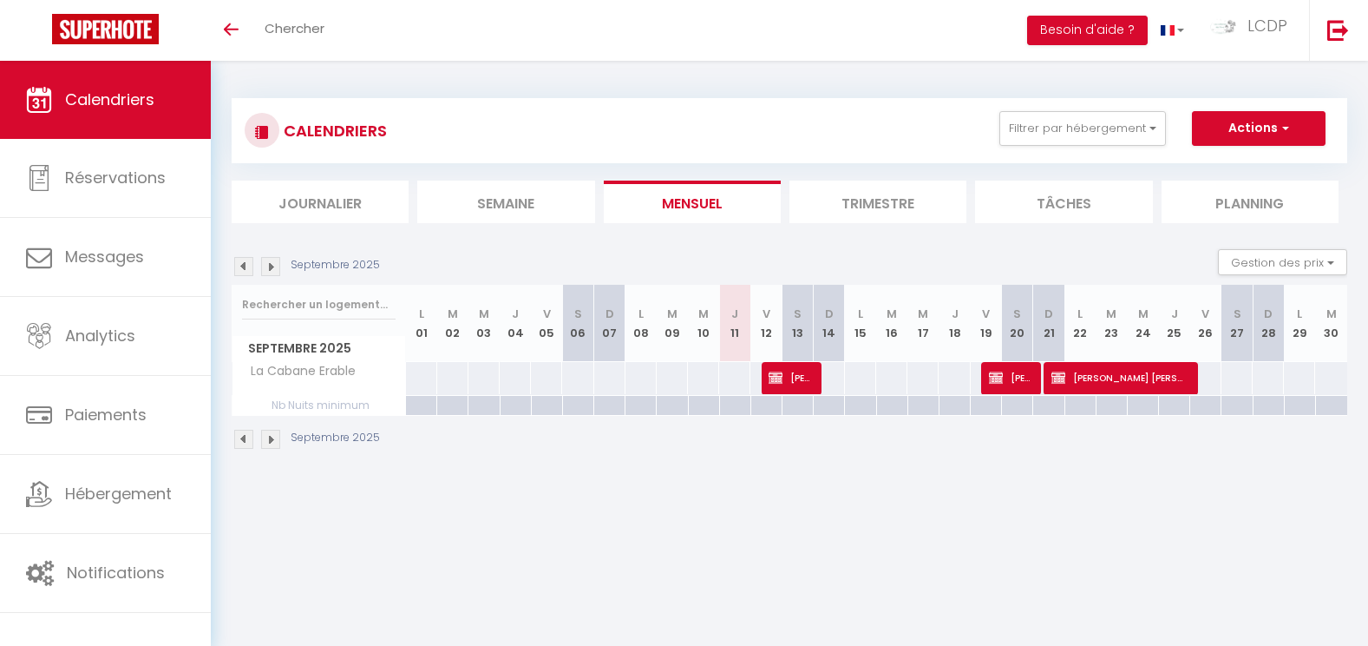
click at [270, 268] on img at bounding box center [270, 266] width 19 height 19
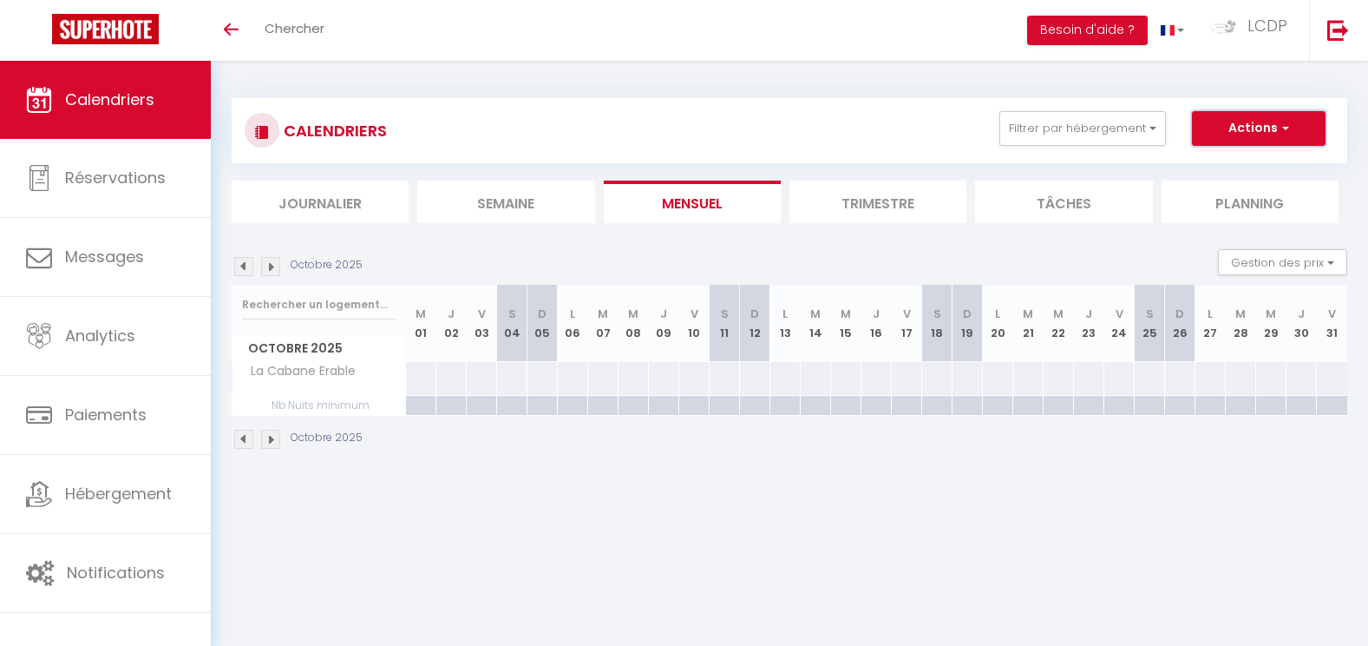
click at [1232, 128] on button "Actions" at bounding box center [1259, 128] width 134 height 35
click at [1223, 171] on link "Nouvelle réservation" at bounding box center [1240, 168] width 151 height 26
select select
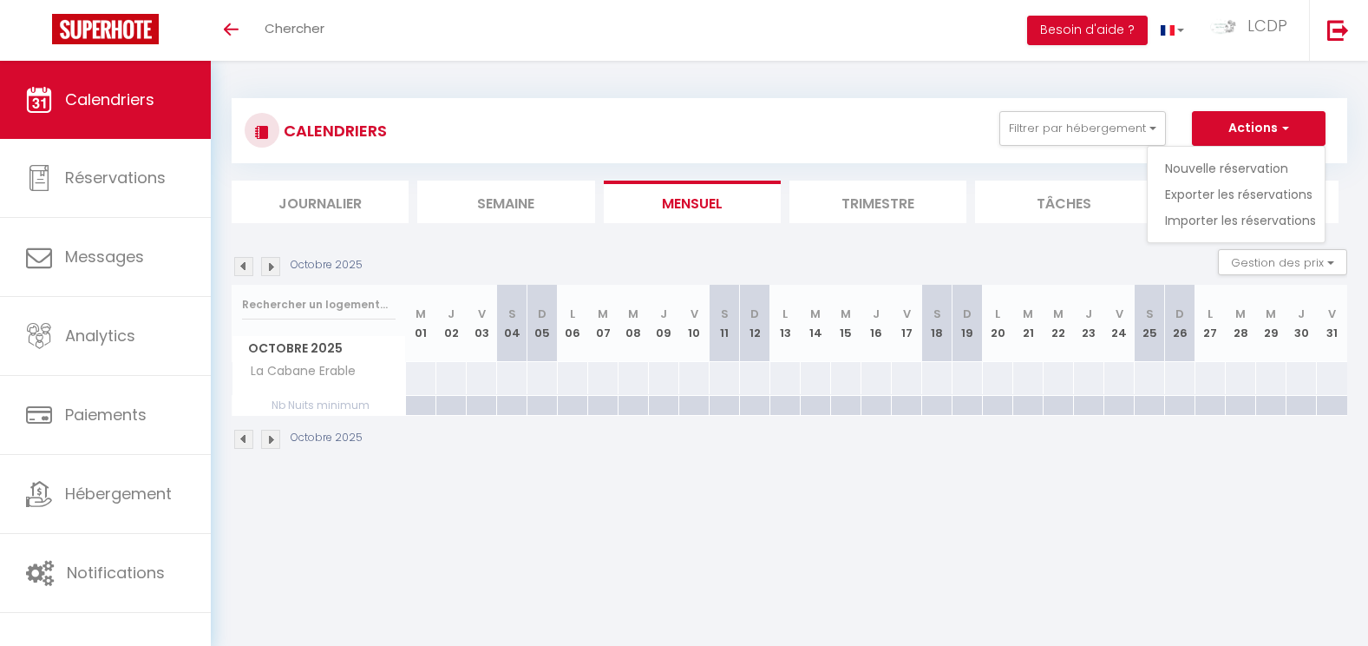
select select
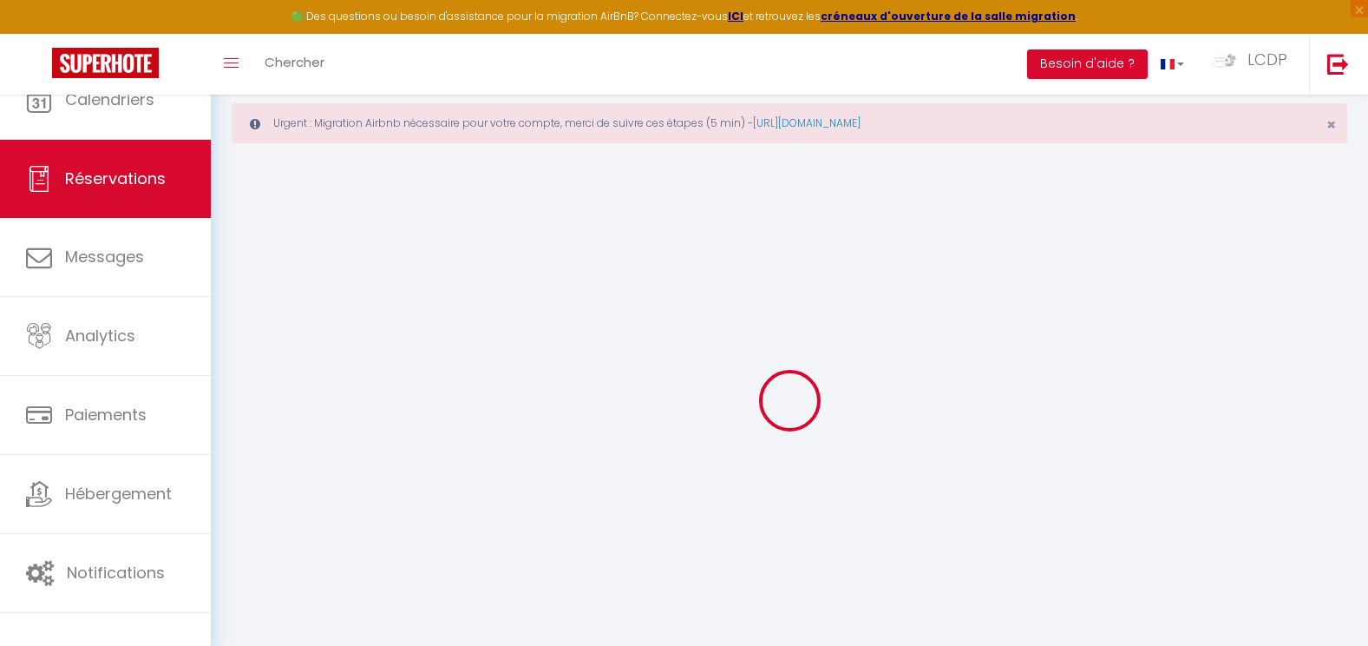
select select
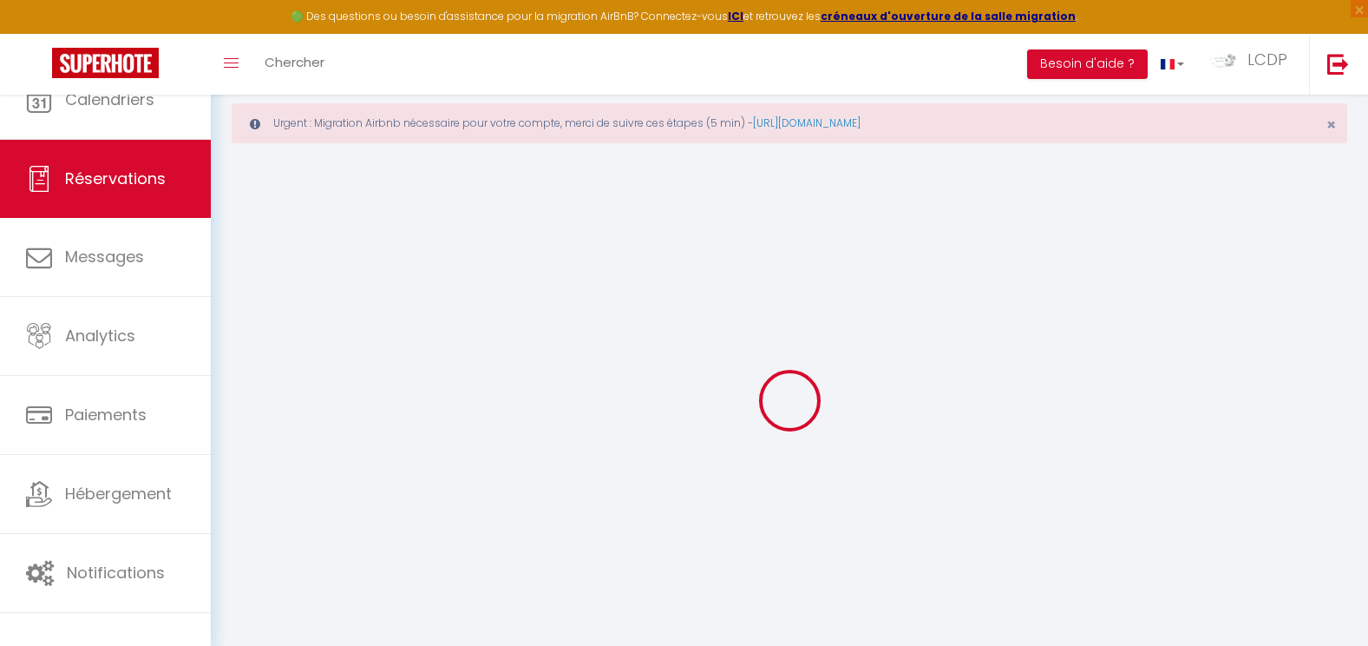
select select
checkbox input "false"
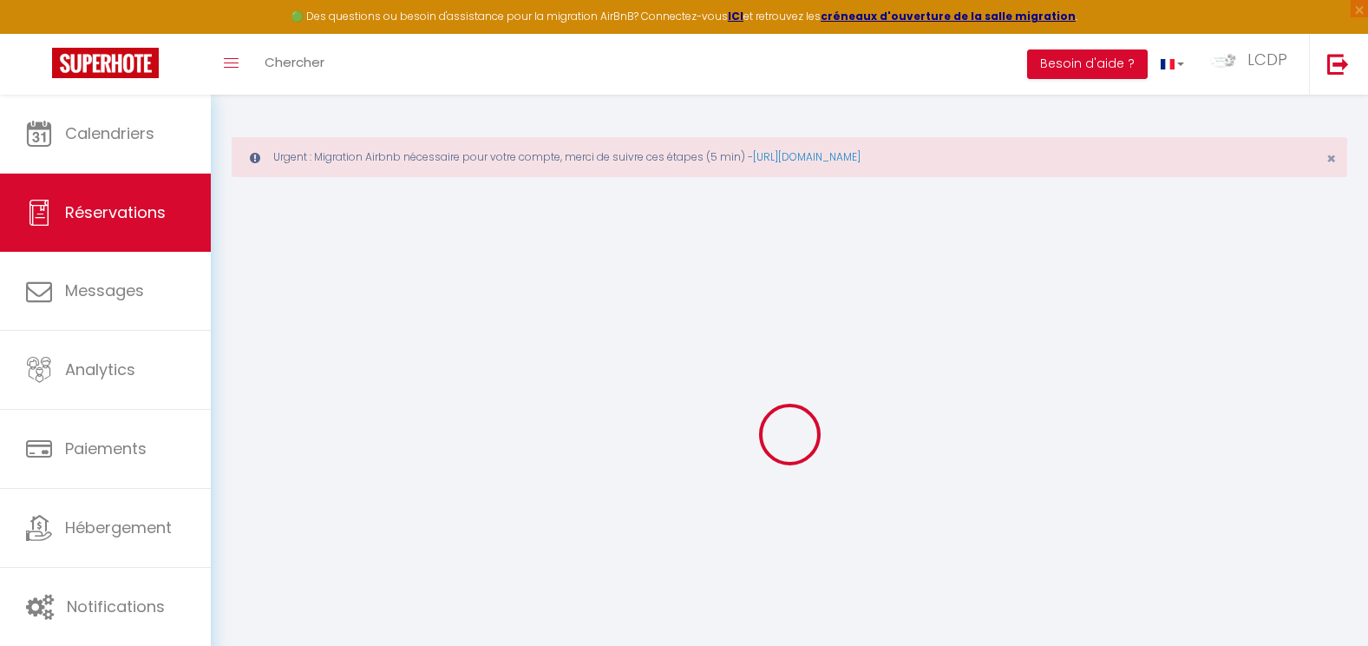
select select
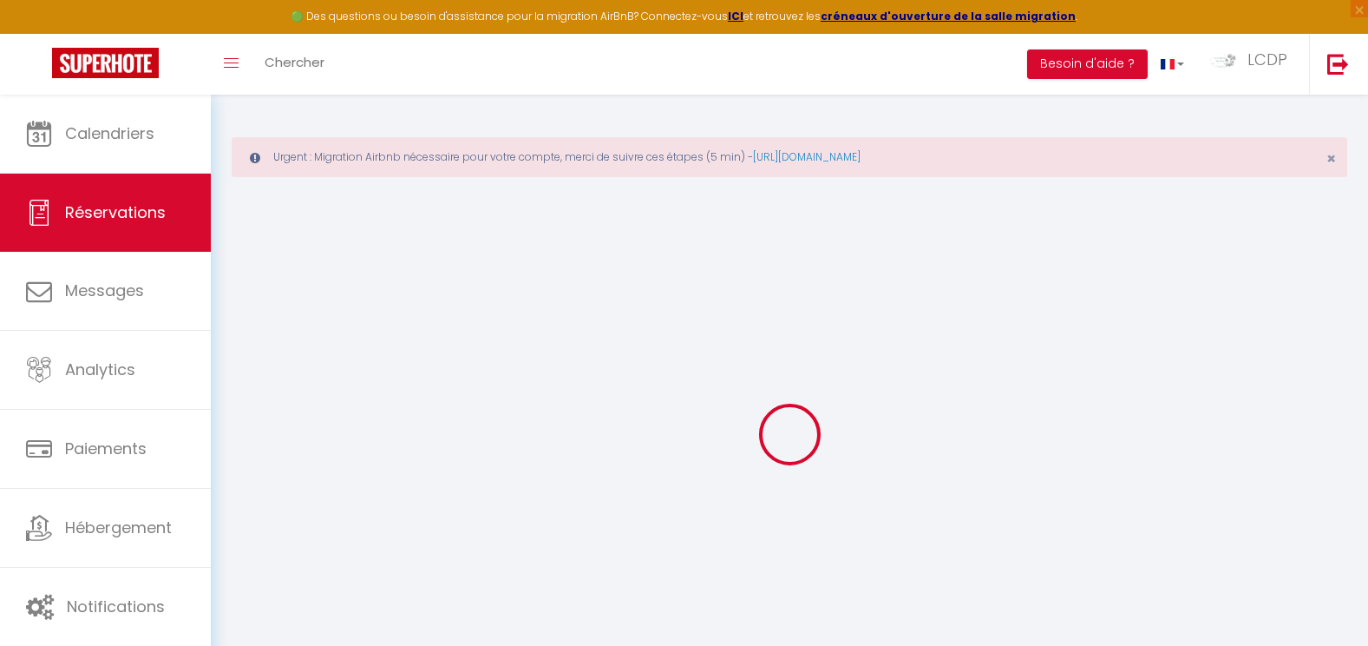
select select
checkbox input "false"
select select
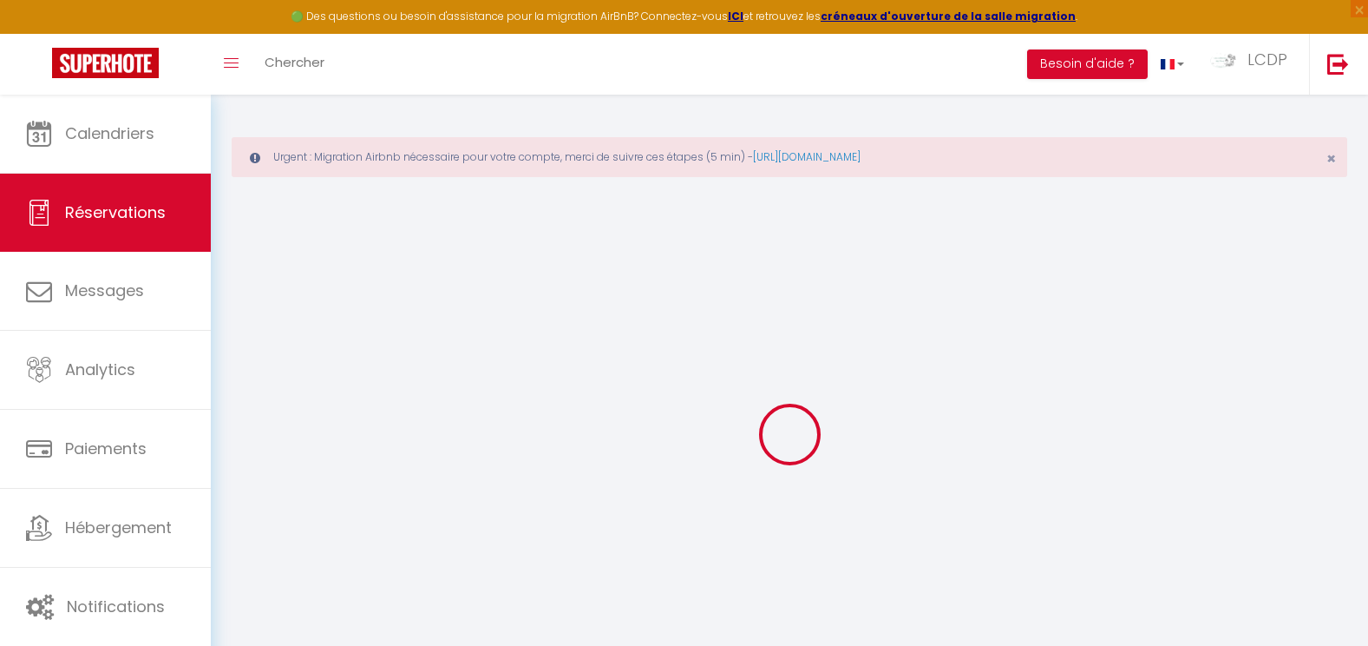
select select
checkbox input "false"
select select
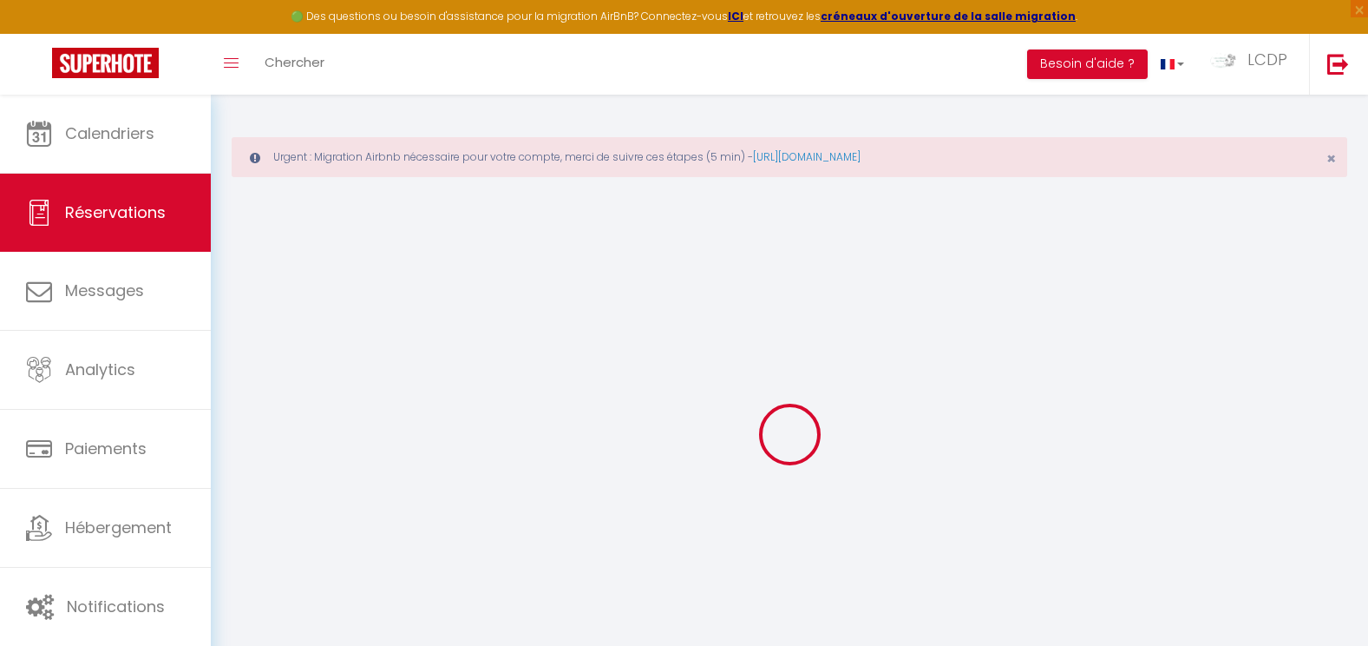
select select
checkbox input "false"
select select
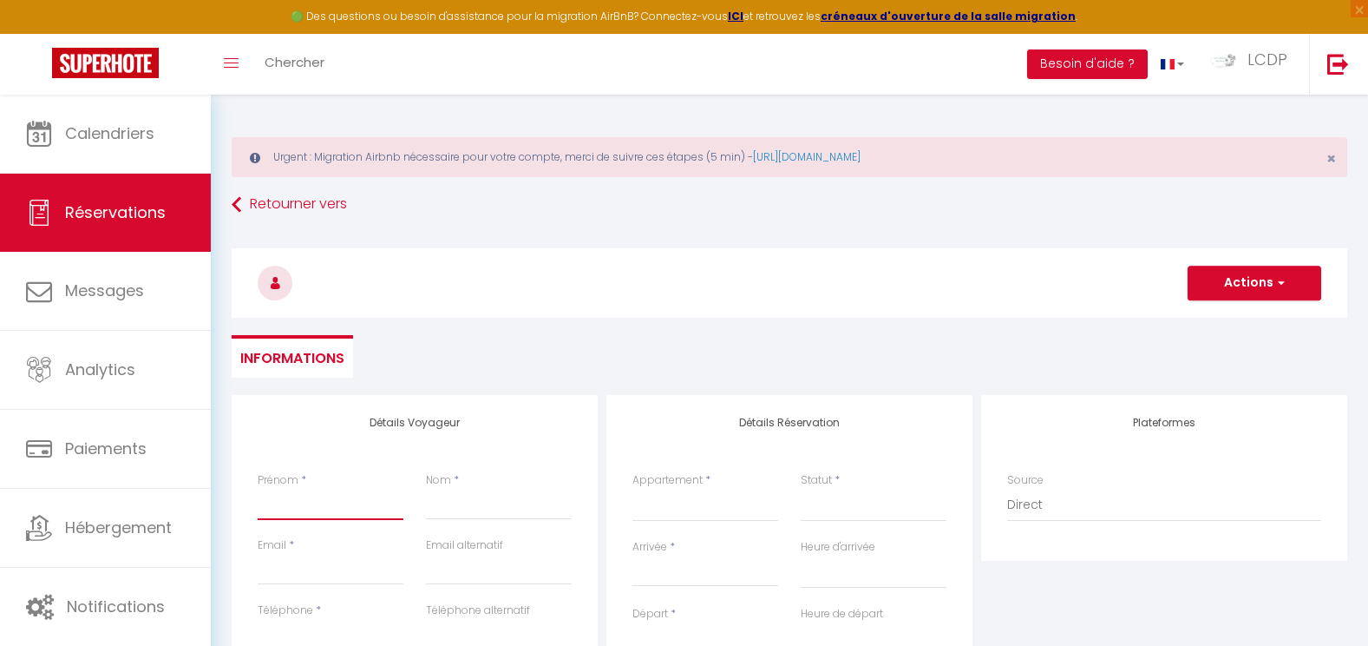
click at [333, 495] on input "Prénom" at bounding box center [331, 504] width 146 height 31
paste input "Emeline Font"
type input "Emeline Font"
select select
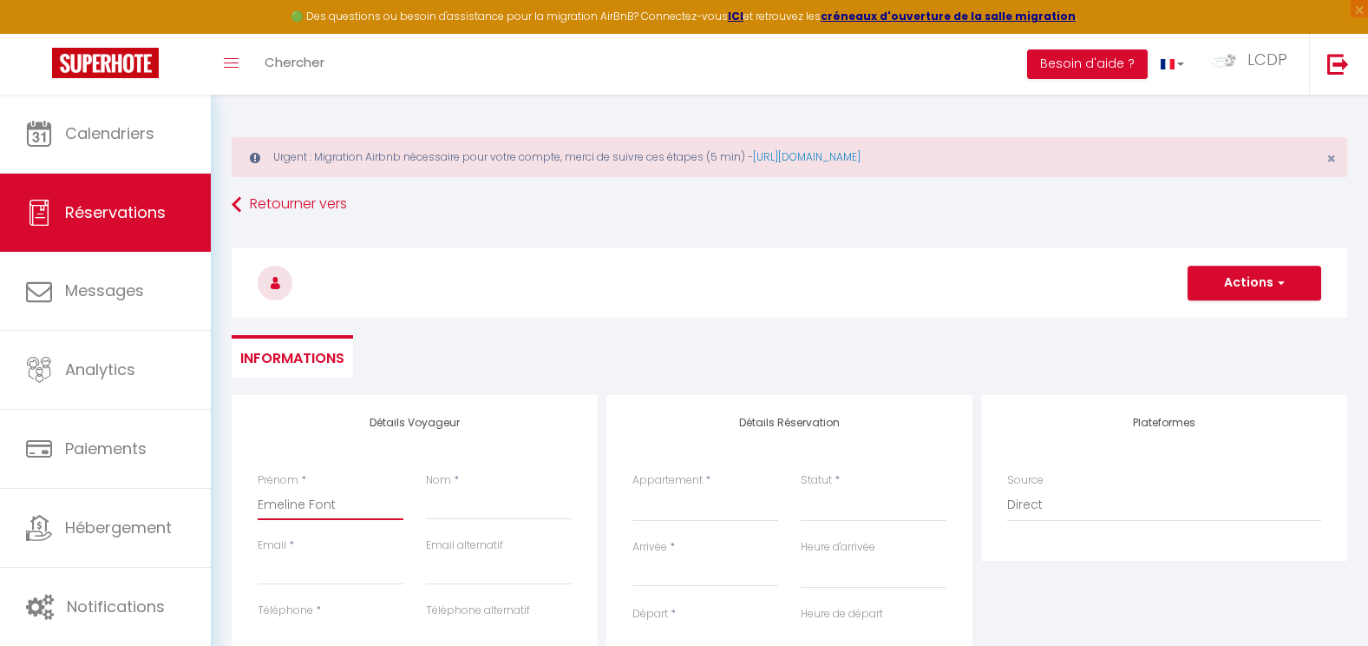
select select
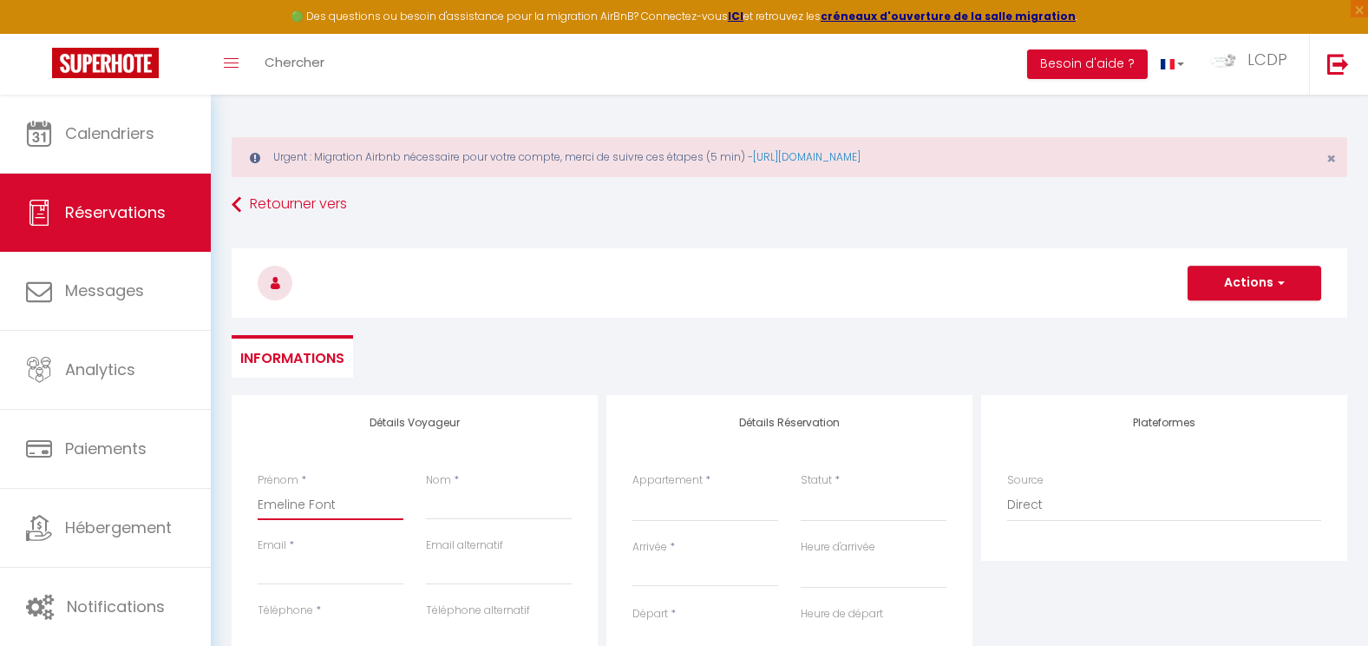
checkbox input "false"
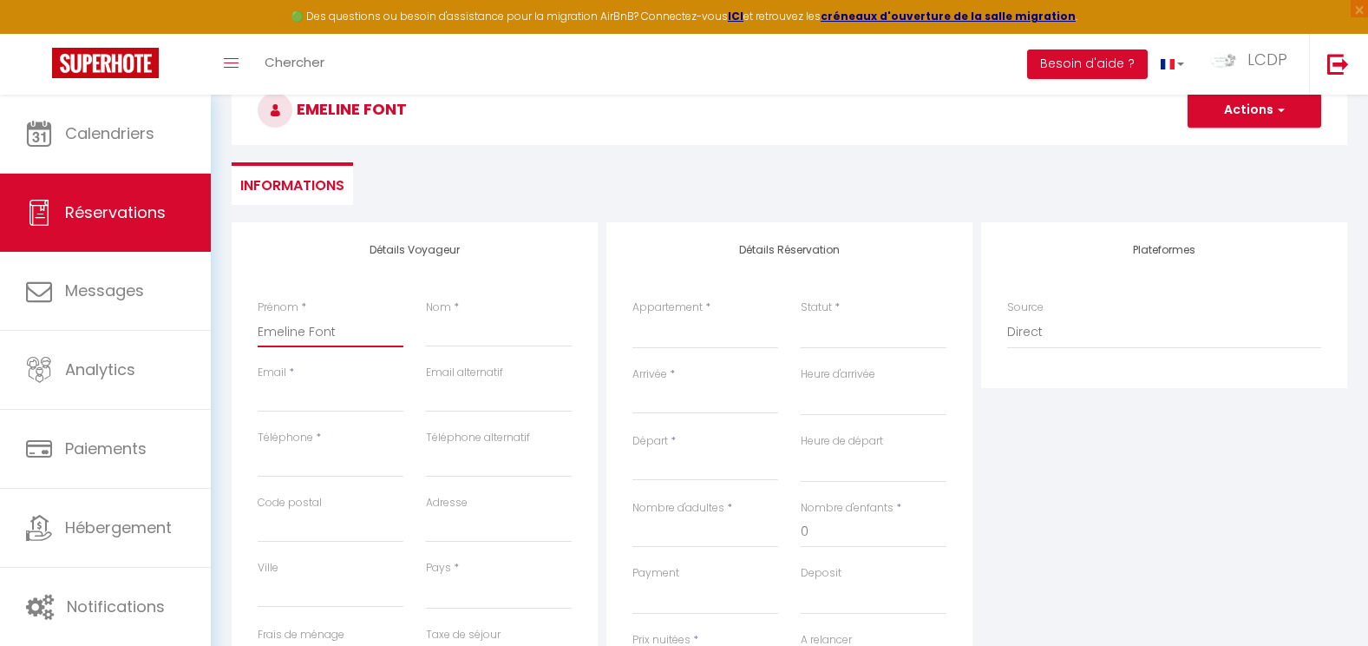
scroll to position [174, 0]
drag, startPoint x: 352, startPoint y: 328, endPoint x: 309, endPoint y: 329, distance: 43.4
click at [309, 329] on input "Emeline Font" at bounding box center [331, 330] width 146 height 31
type input "Emeline"
select select
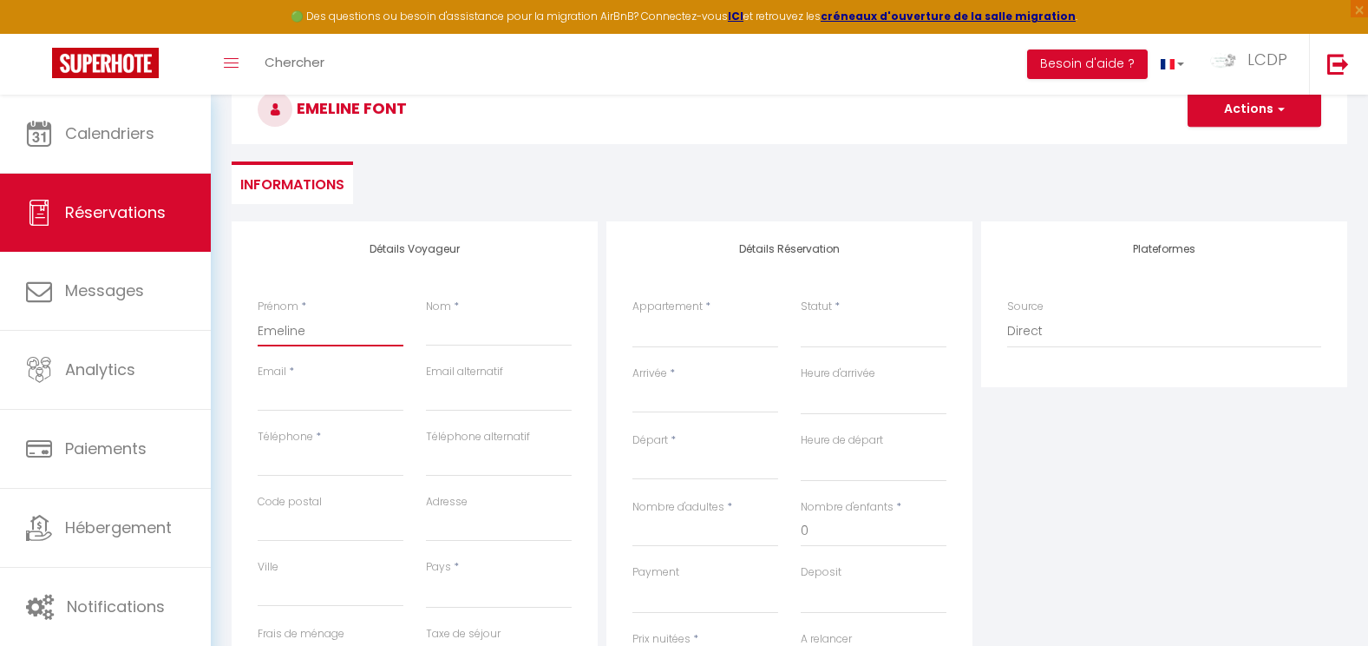
select select
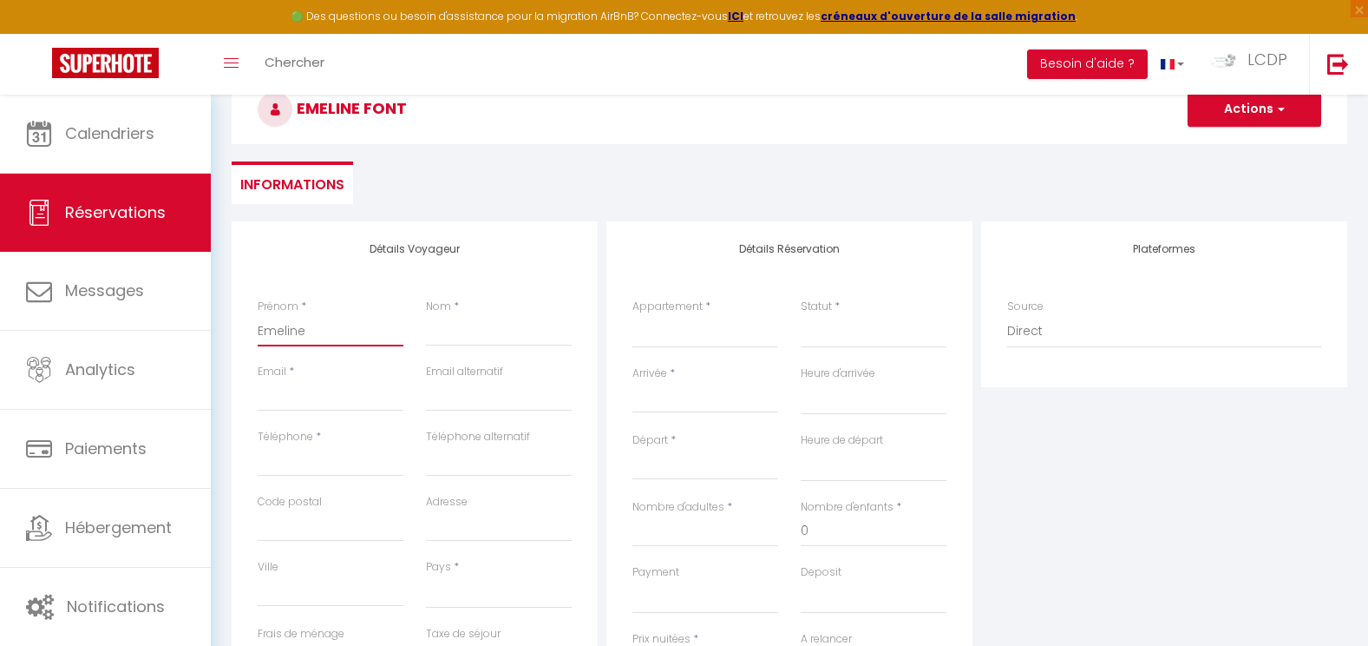
select select
checkbox input "false"
type input "Emeline"
click at [474, 331] on input "Nom" at bounding box center [499, 330] width 146 height 31
paste input "Font"
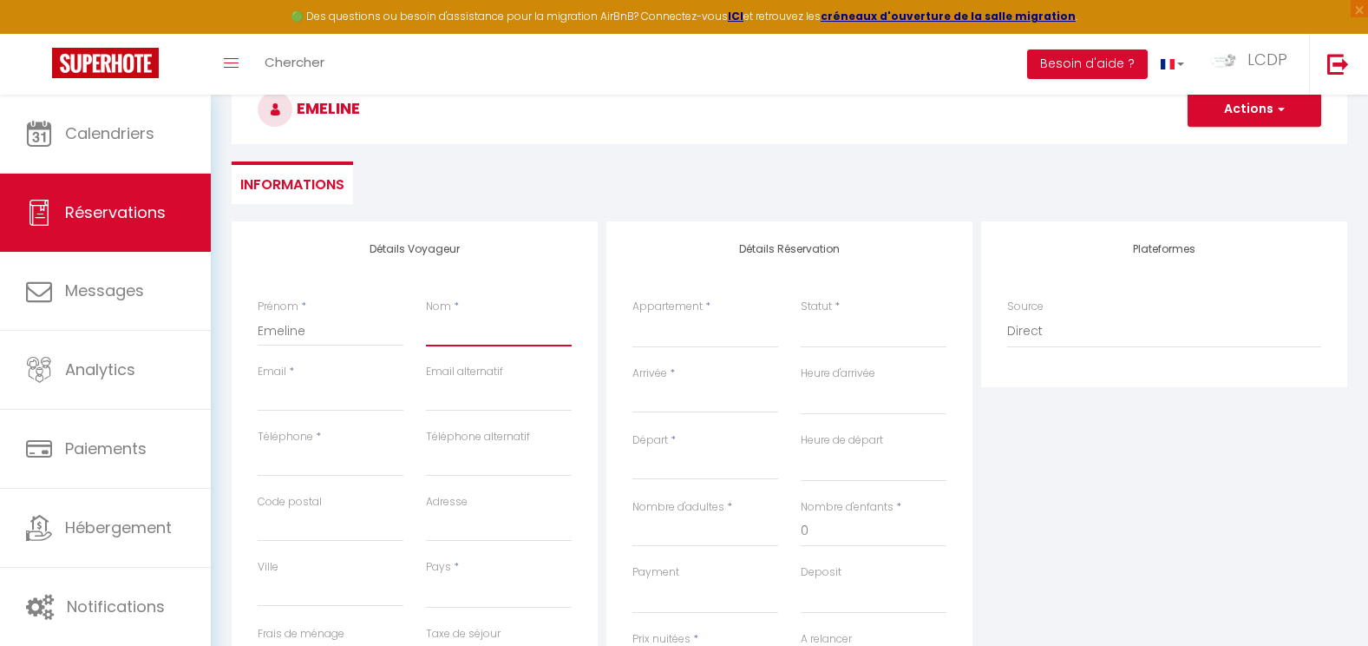
type input "Font"
select select
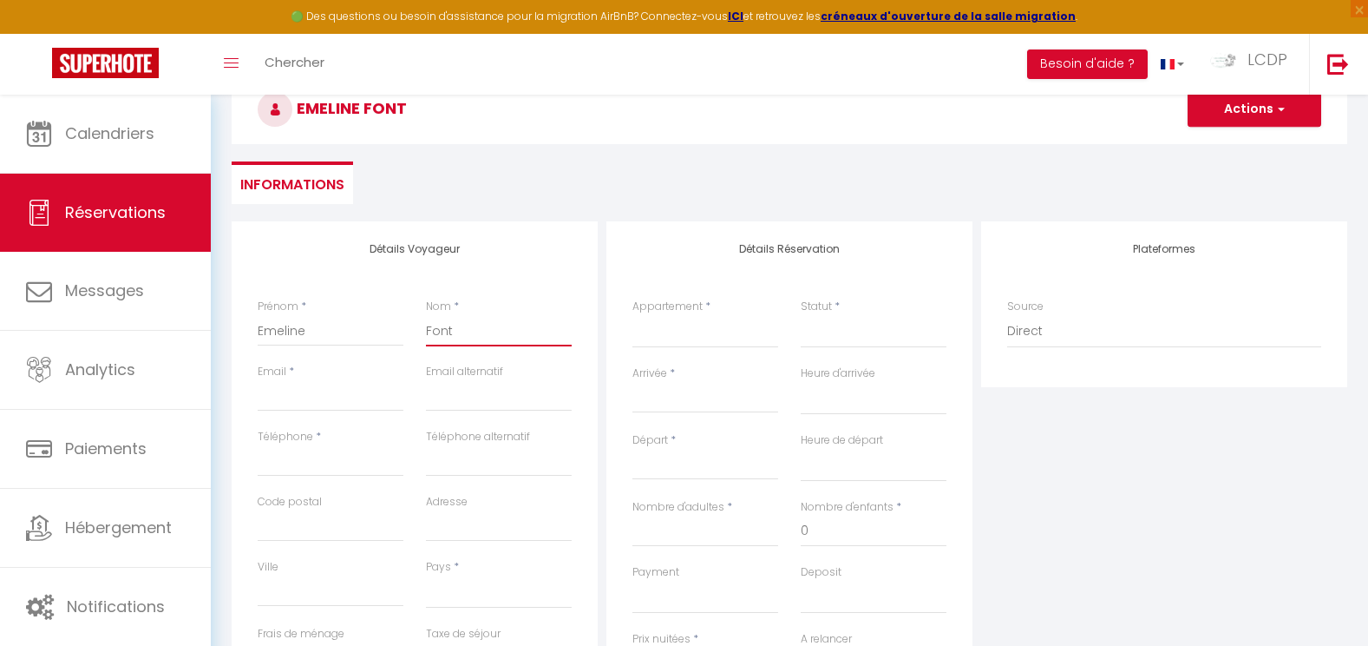
select select
checkbox input "false"
type input "Font"
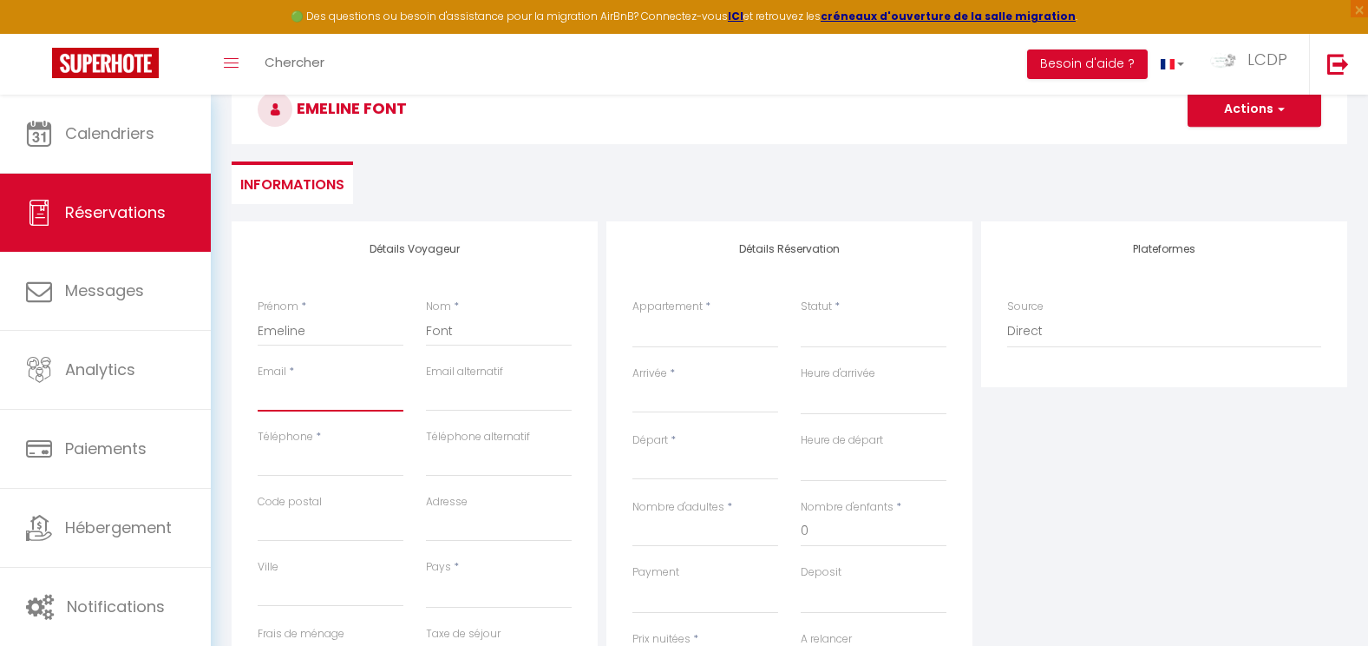
click at [338, 399] on input "Email client" at bounding box center [331, 395] width 146 height 31
type input "c"
select select
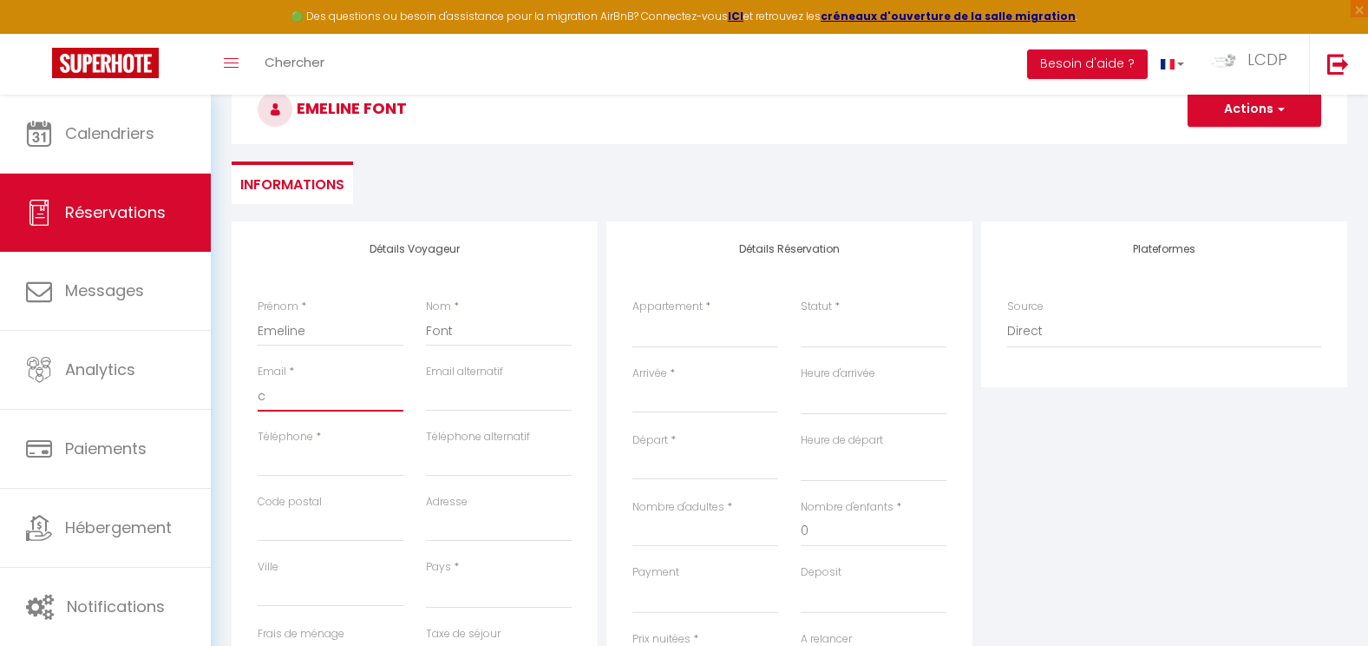
select select
checkbox input "false"
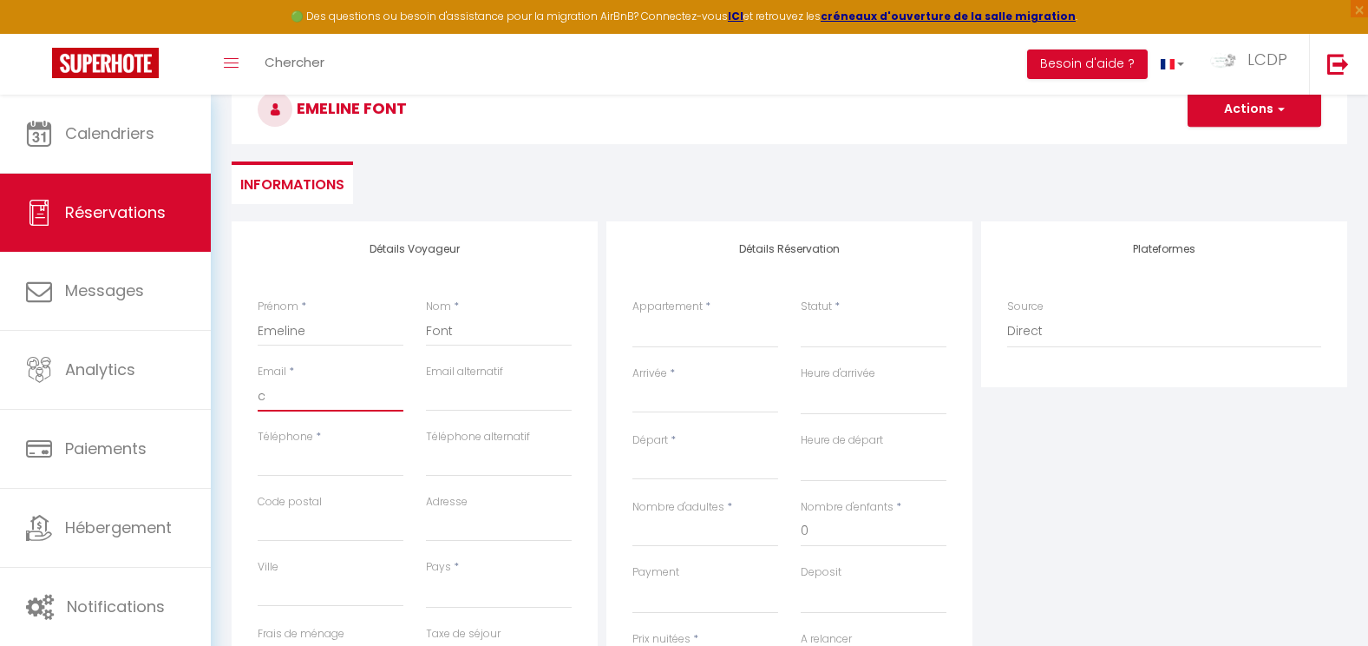
type input "co"
select select
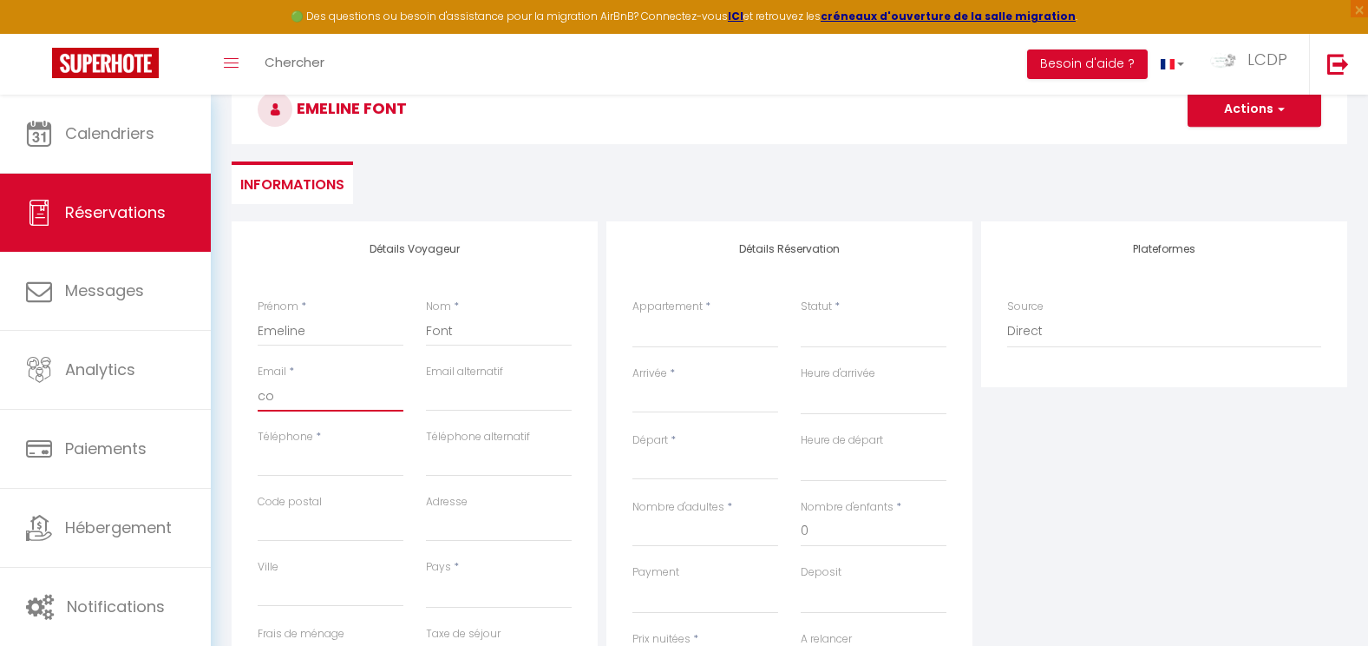
select select
checkbox input "false"
type input "con"
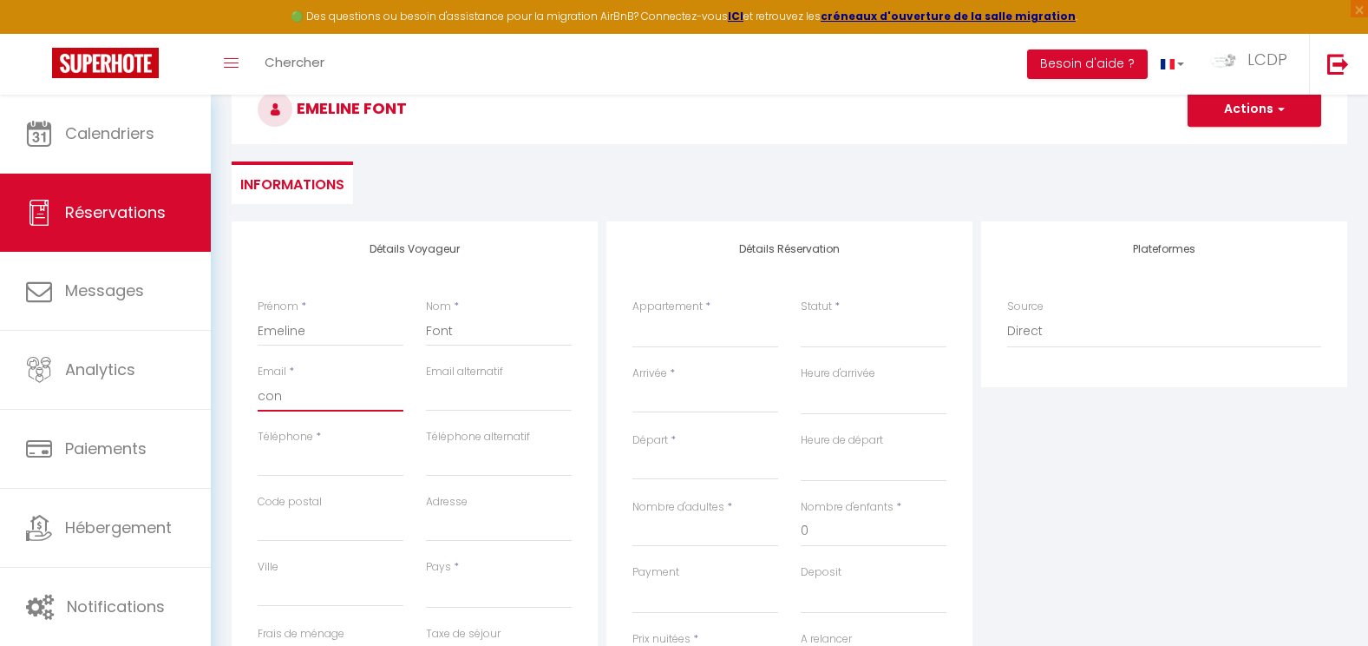
select select
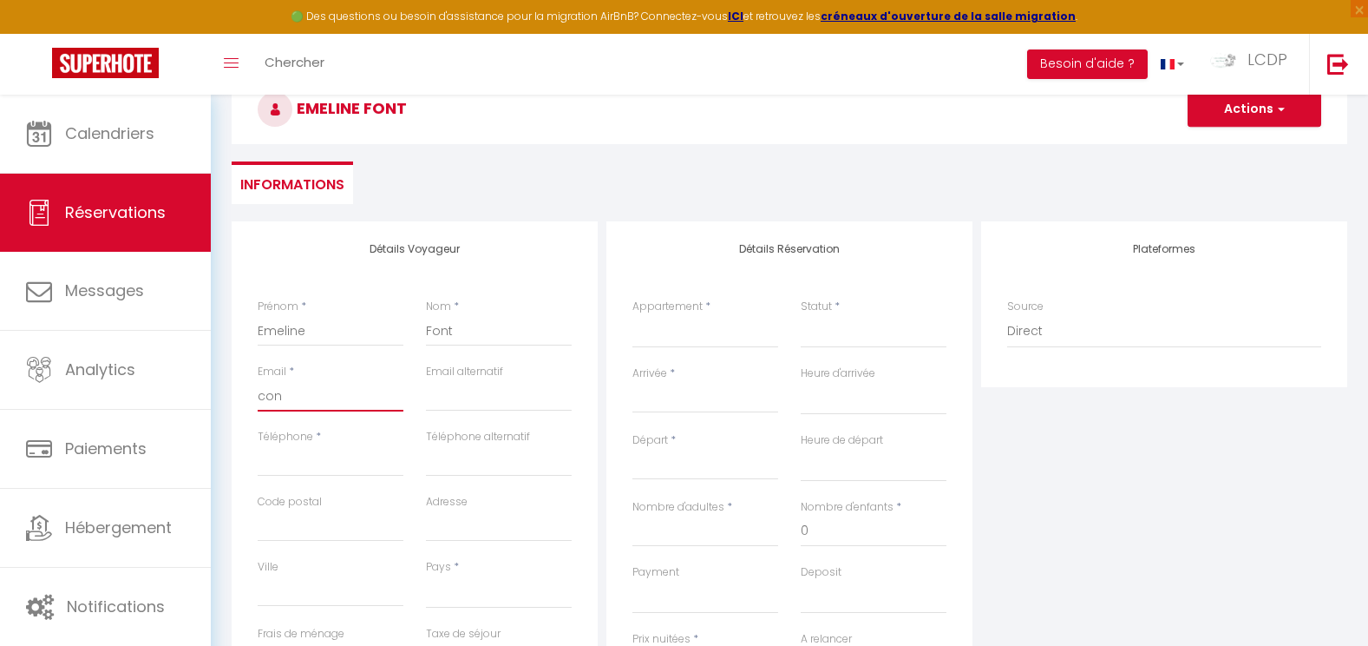
select select
checkbox input "false"
type input "cont"
select select
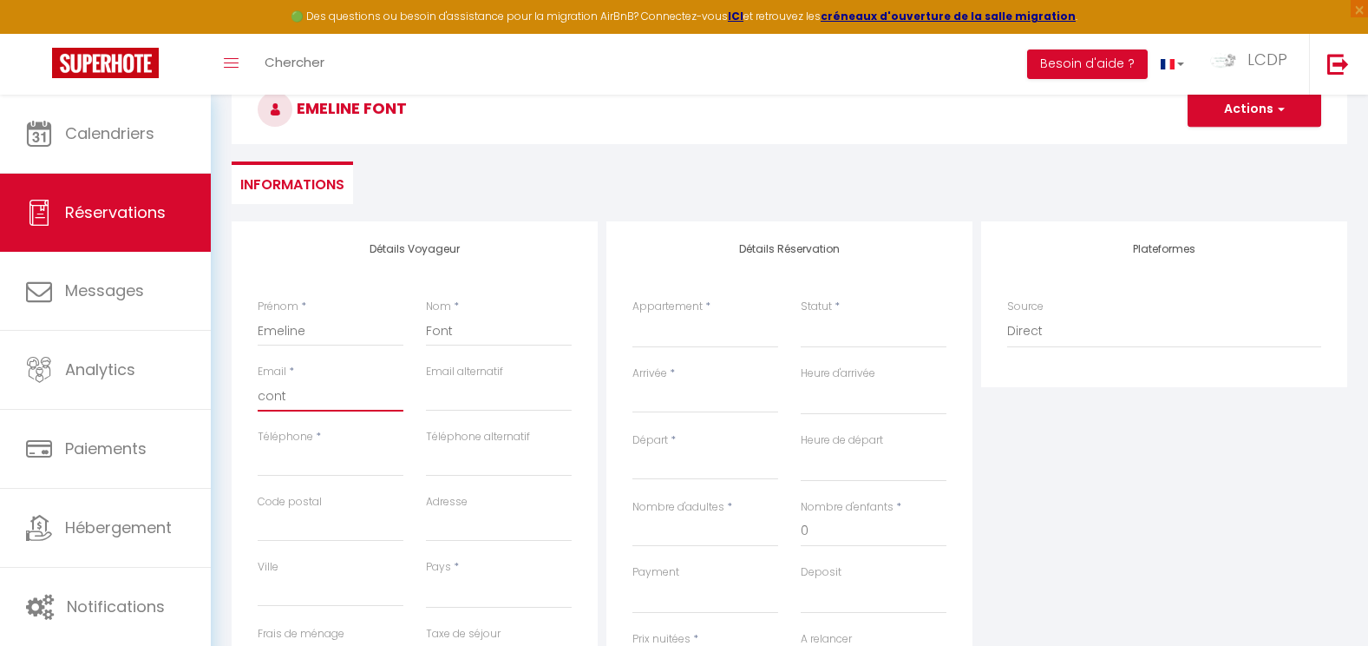
select select
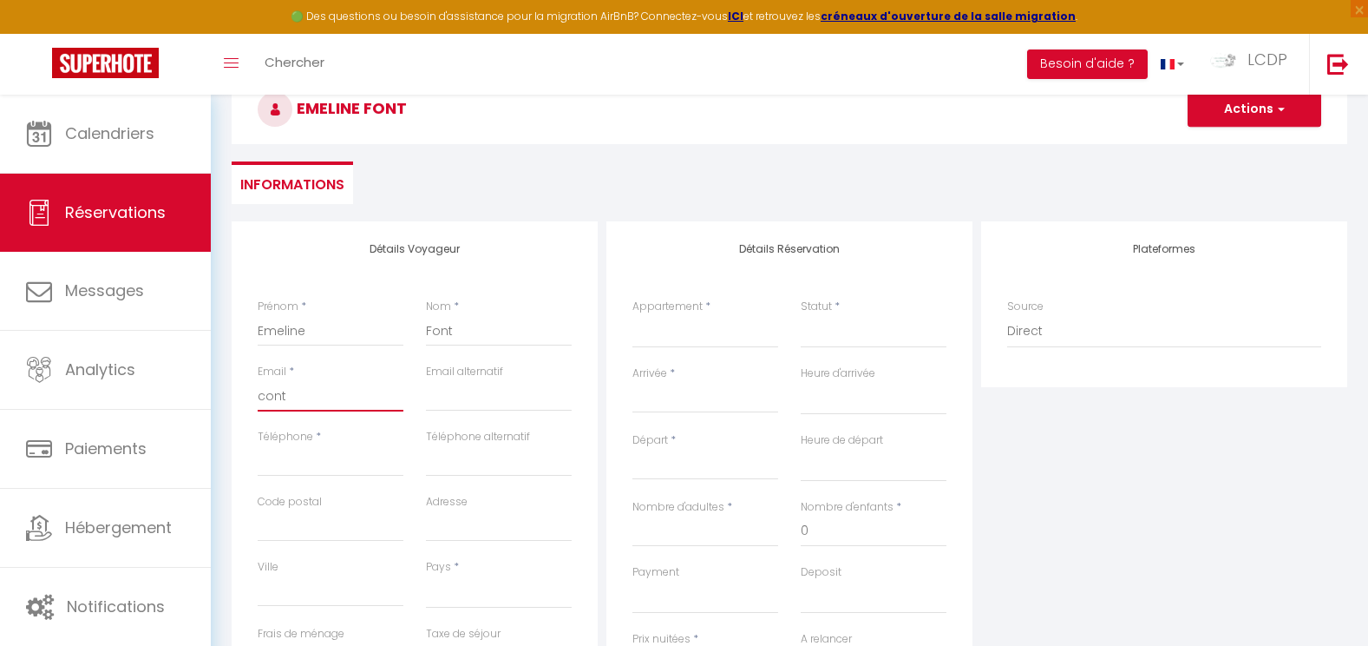
select select
checkbox input "false"
type input "conta"
select select
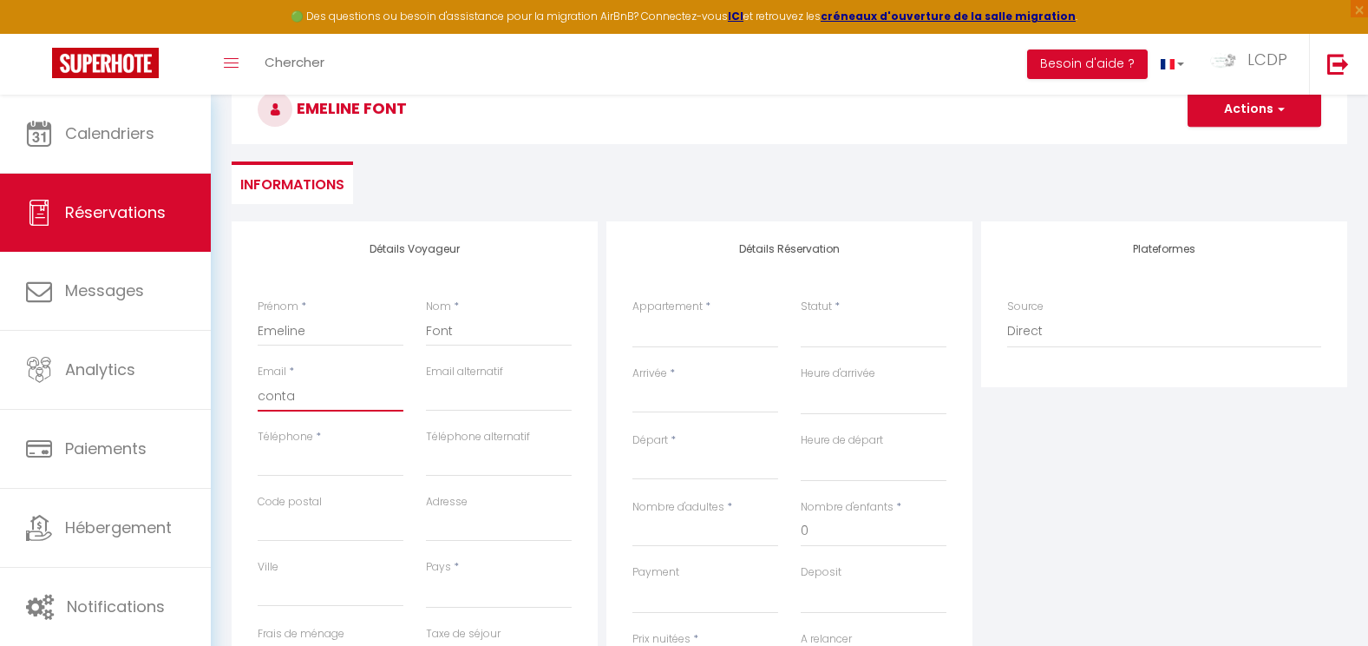
select select
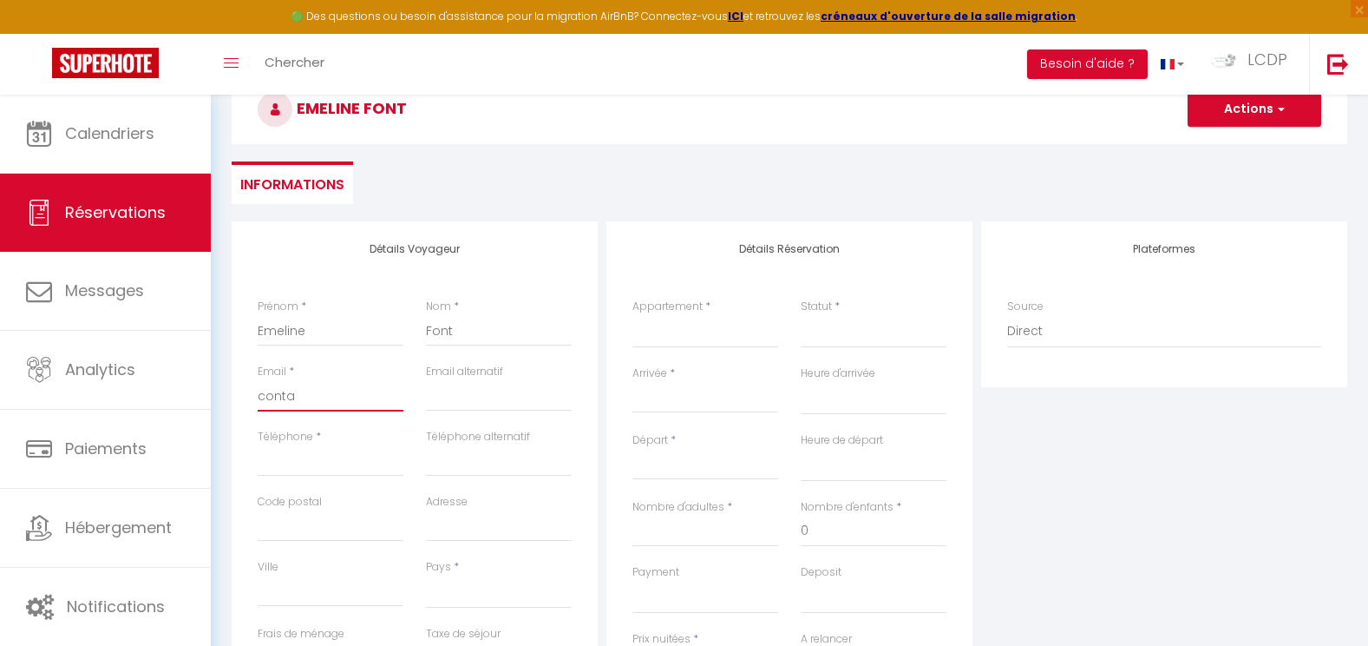
checkbox input "false"
type input "contac"
select select
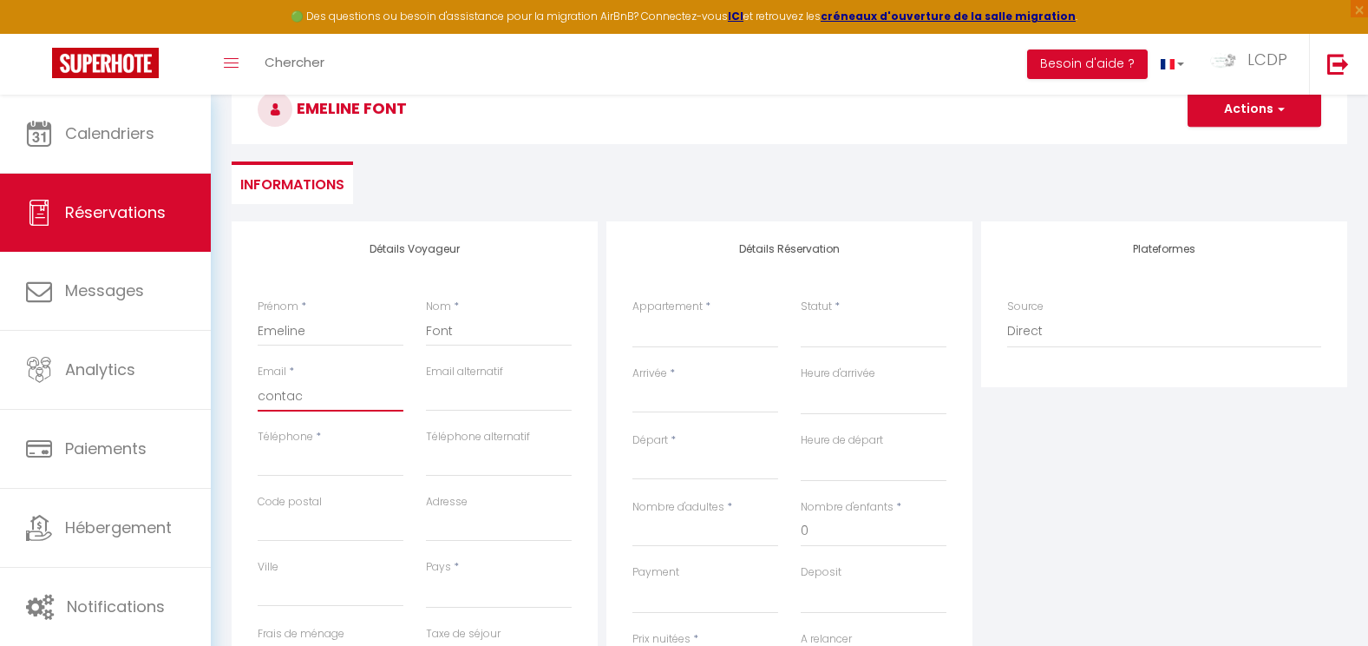
select select
checkbox input "false"
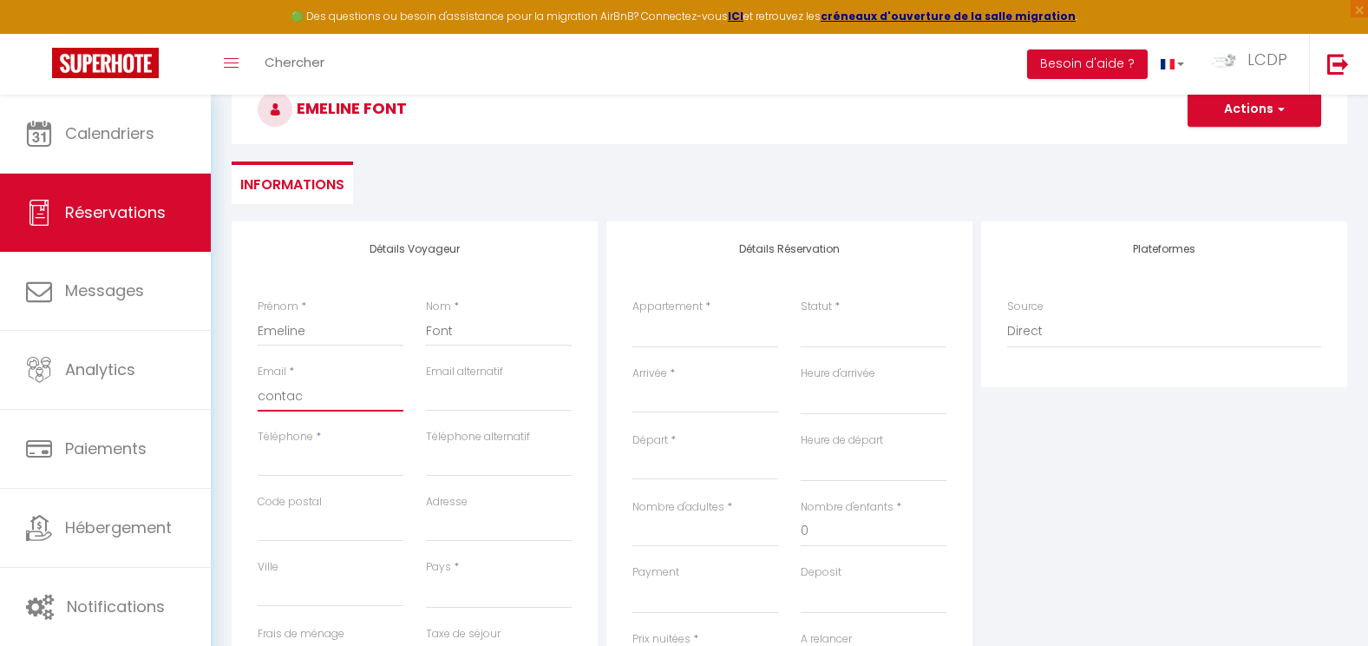
type input "contact"
select select
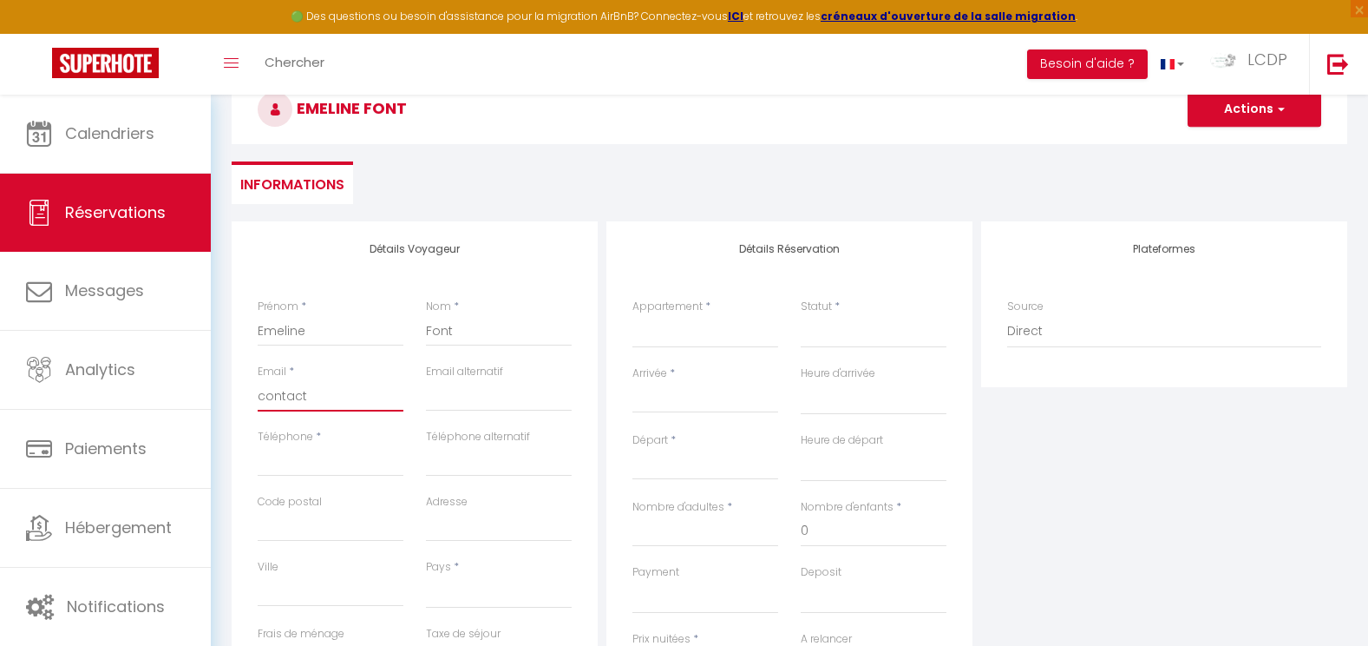
select select
checkbox input "false"
type input "contact@"
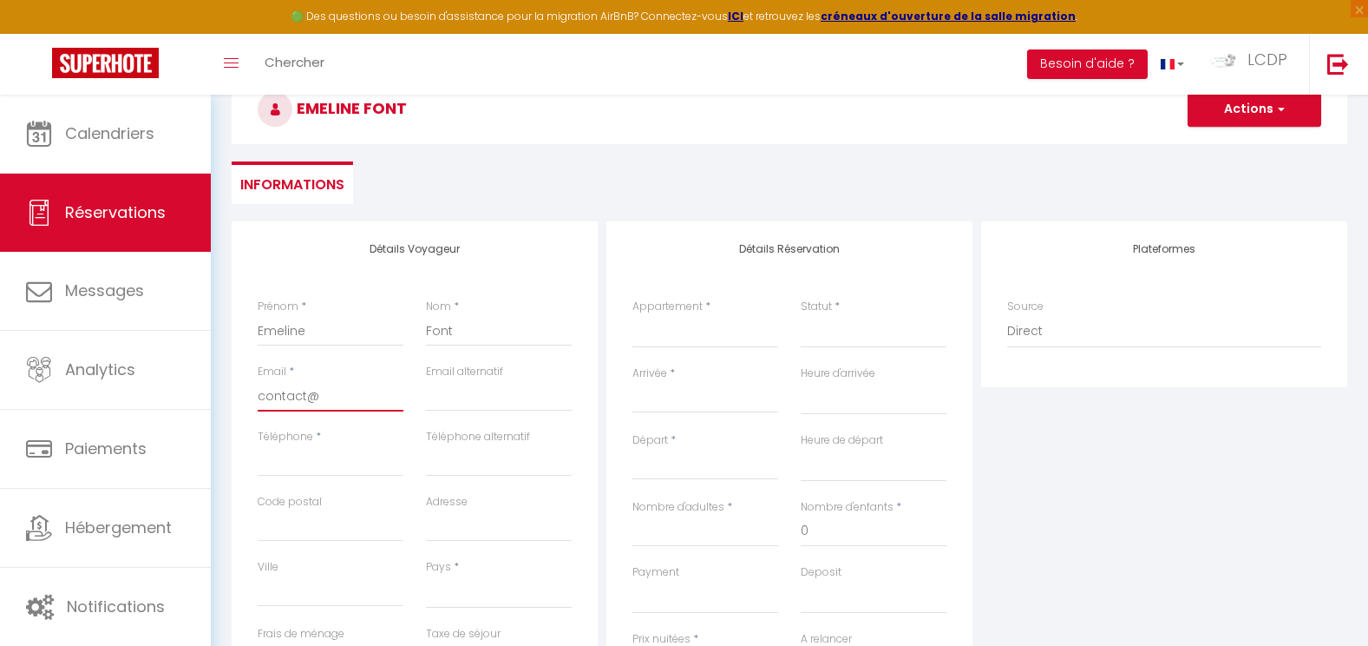
select select
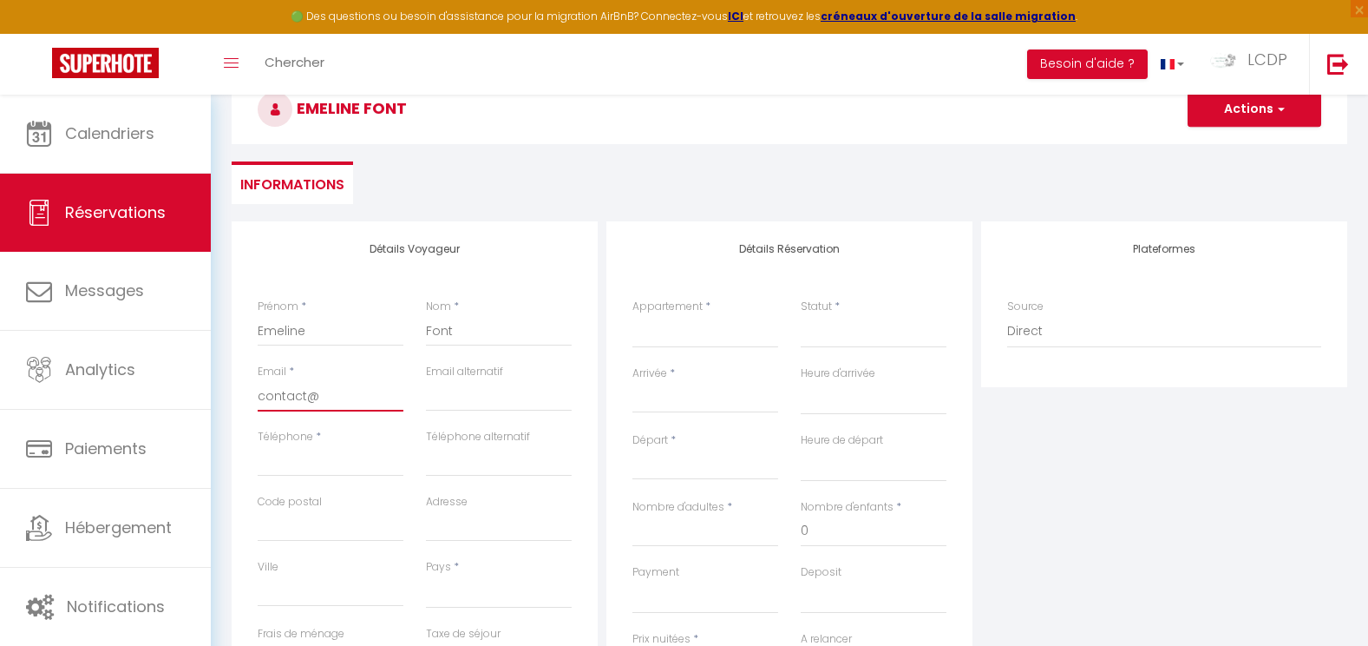
select select
checkbox input "false"
type input "contact@l"
select select
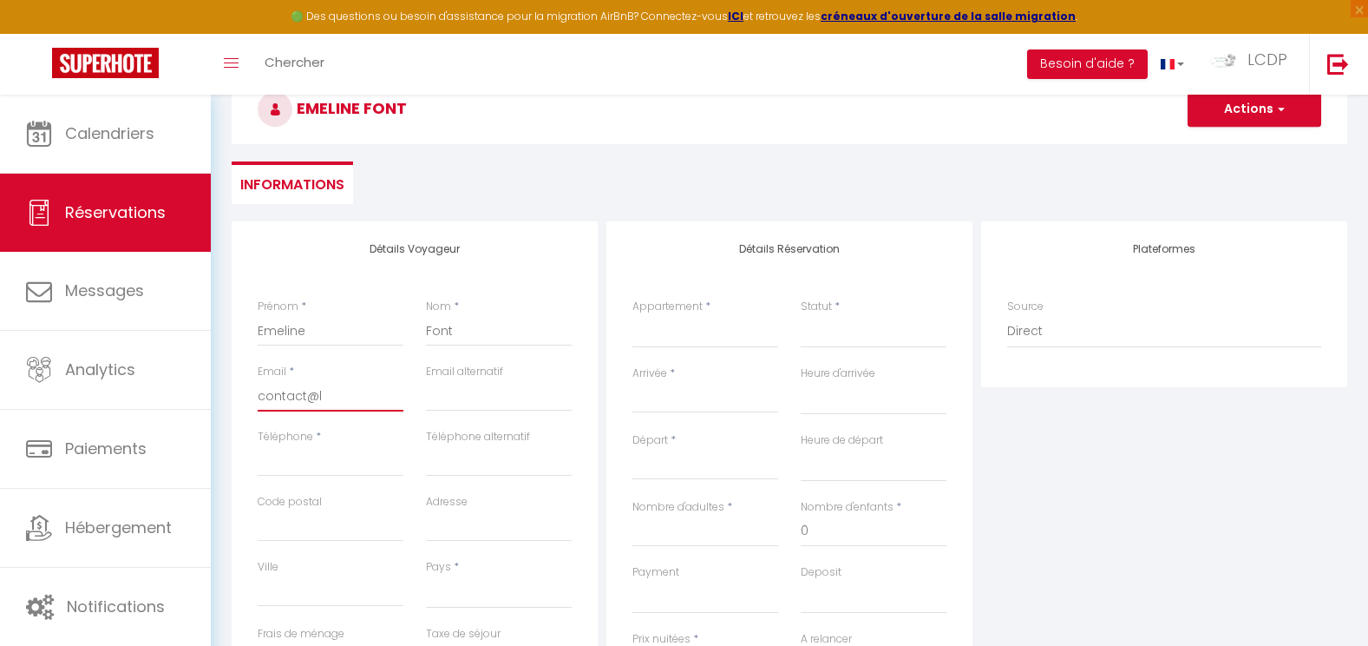
select select
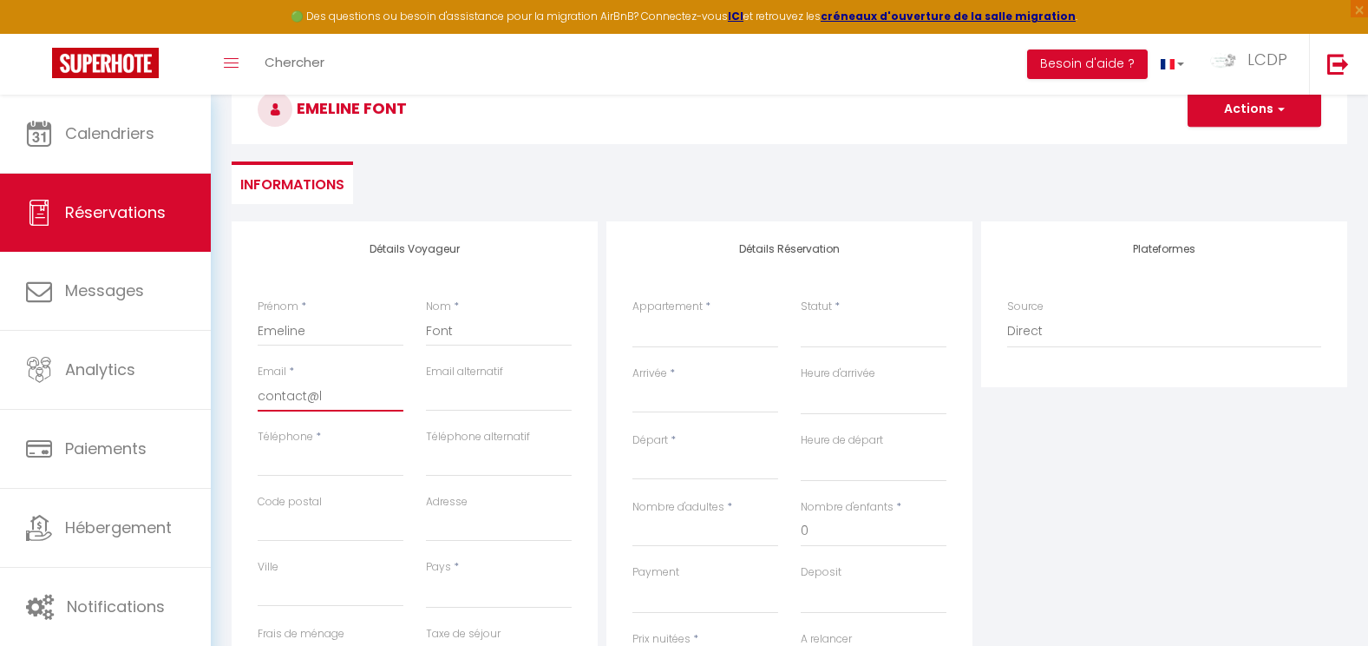
select select
checkbox input "false"
type input "contact@le"
select select
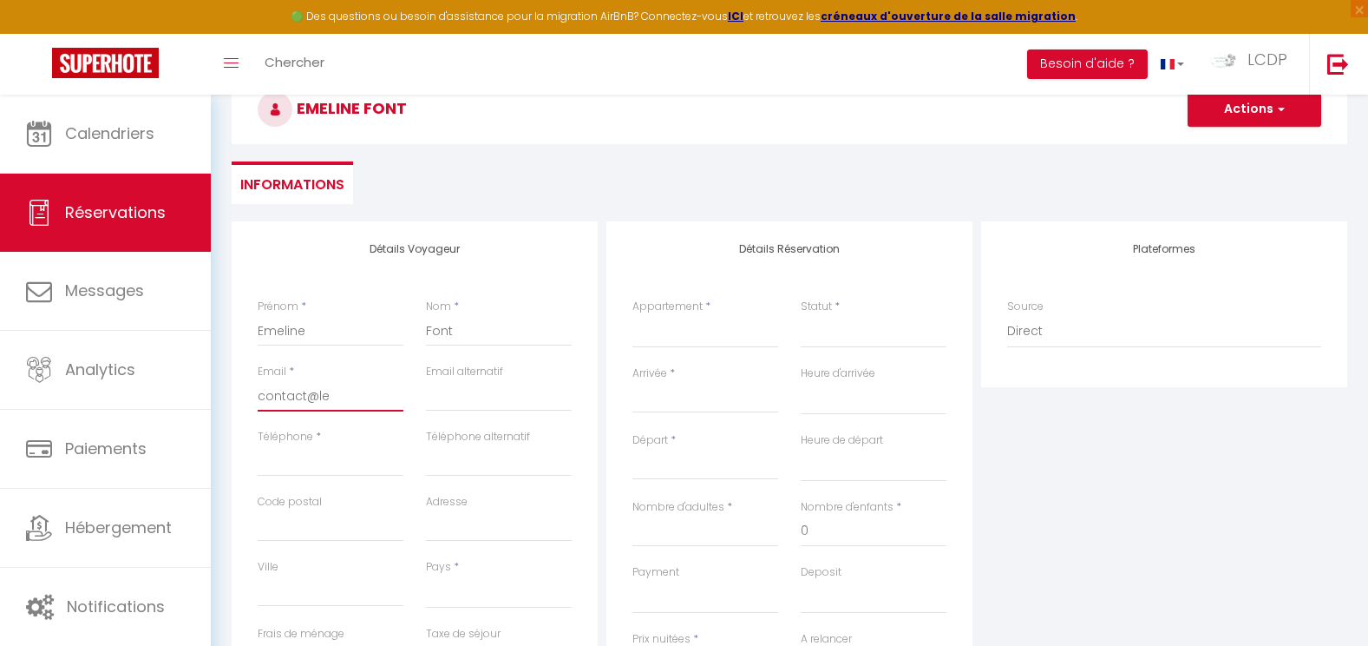
select select
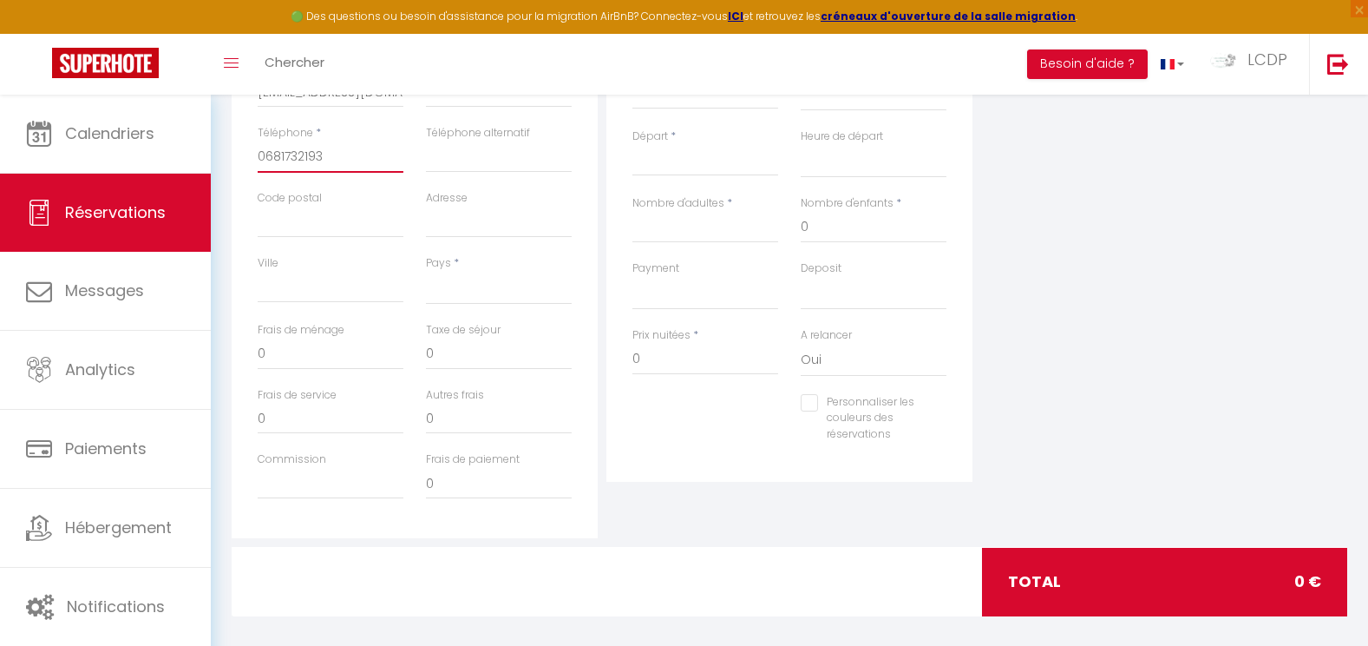
scroll to position [491, 0]
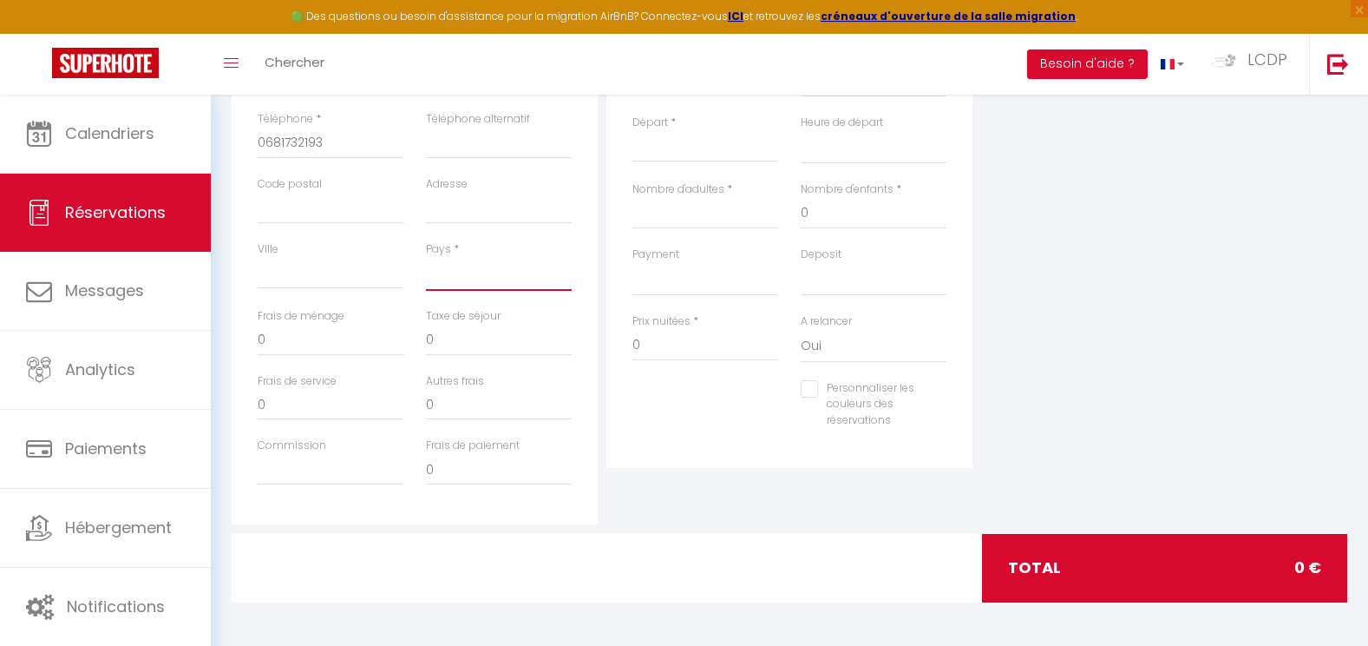
click at [470, 282] on select "France Portugal Afghanistan Albania Algeria American Samoa Andorra Angola Angui…" at bounding box center [499, 274] width 146 height 33
click at [426, 258] on select "France Portugal Afghanistan Albania Algeria American Samoa Andorra Angola Angui…" at bounding box center [499, 274] width 146 height 33
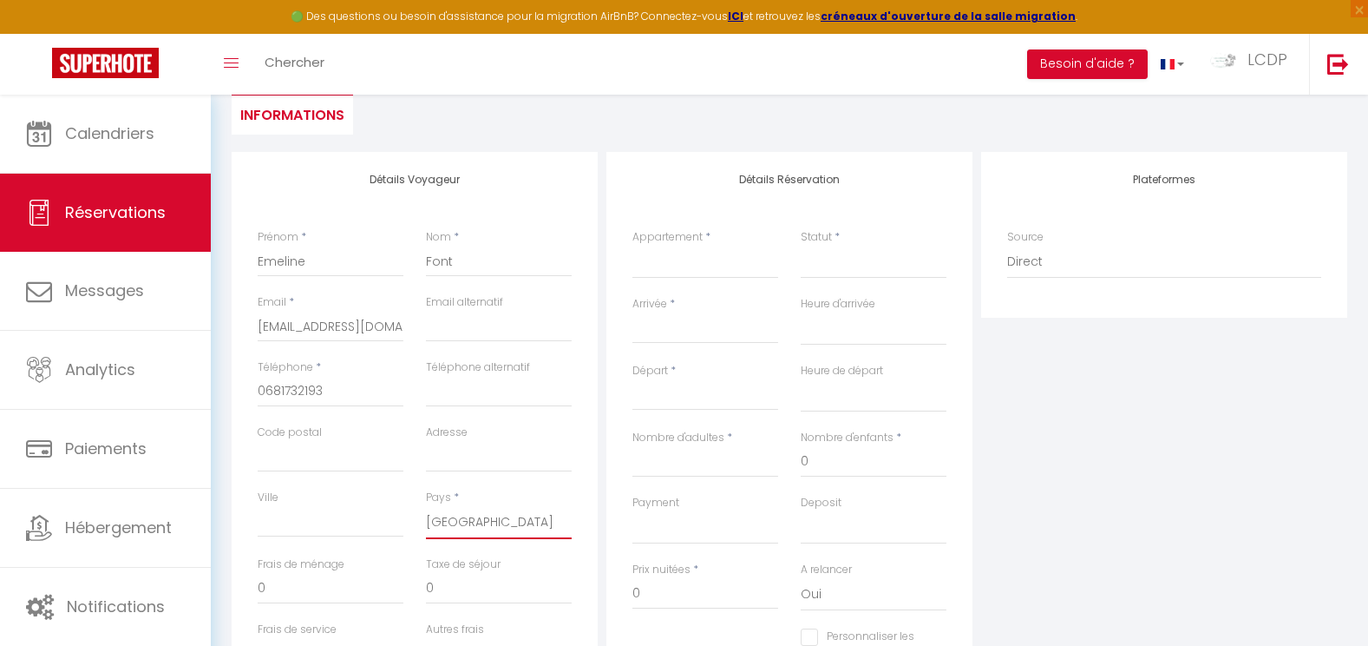
scroll to position [231, 0]
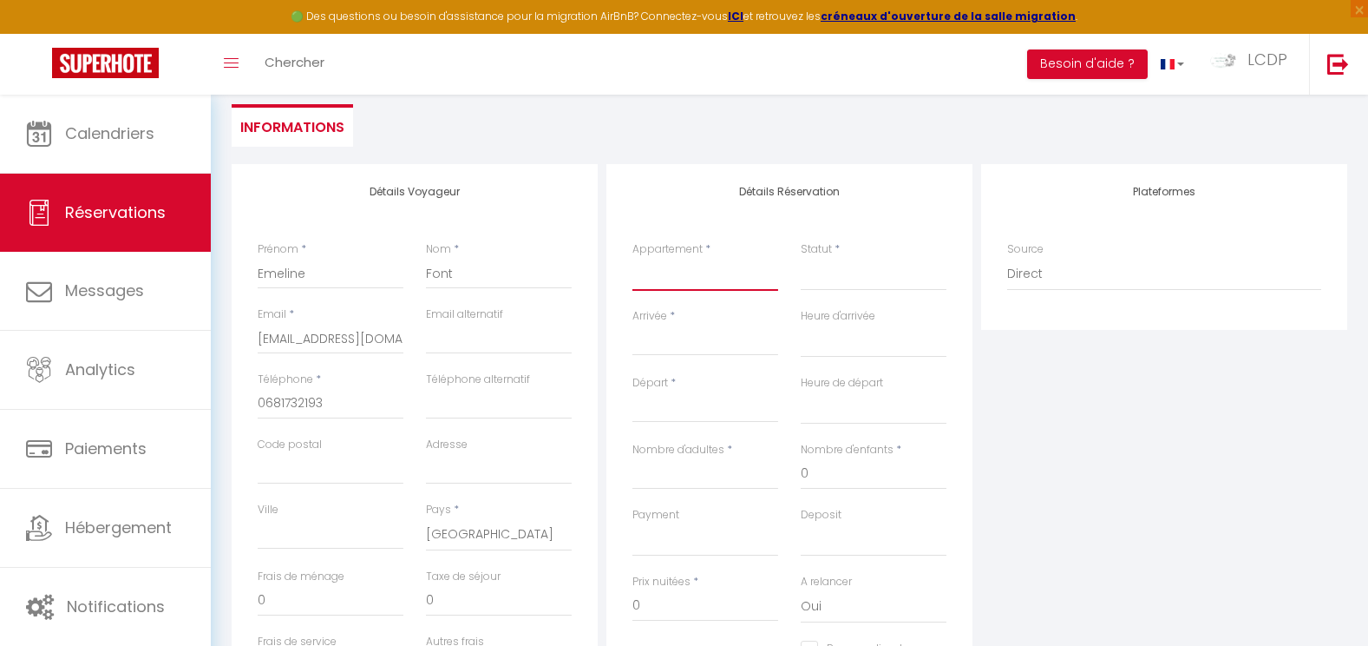
click at [690, 275] on select "La Cabane Pernaout La Cabane Montauzet PARTIEL / BOUET La Cabane Aureilhan La C…" at bounding box center [706, 274] width 146 height 33
click at [633, 258] on select "La Cabane Pernaout La Cabane Montauzet PARTIEL / BOUET La Cabane Aureilhan La C…" at bounding box center [706, 274] width 146 height 33
click at [822, 282] on select "Confirmé Non Confirmé Annulé Annulé par le voyageur No Show Request" at bounding box center [874, 274] width 146 height 33
click at [801, 258] on select "Confirmé Non Confirmé Annulé Annulé par le voyageur No Show Request" at bounding box center [874, 274] width 146 height 33
click at [678, 325] on div "< Sep 2025 > Dim Lun Mar Mer Jeu Ven Sam 1 2 3 4 5 6 7 8 9 10 11 12 13 14 15 16…" at bounding box center [706, 340] width 146 height 31
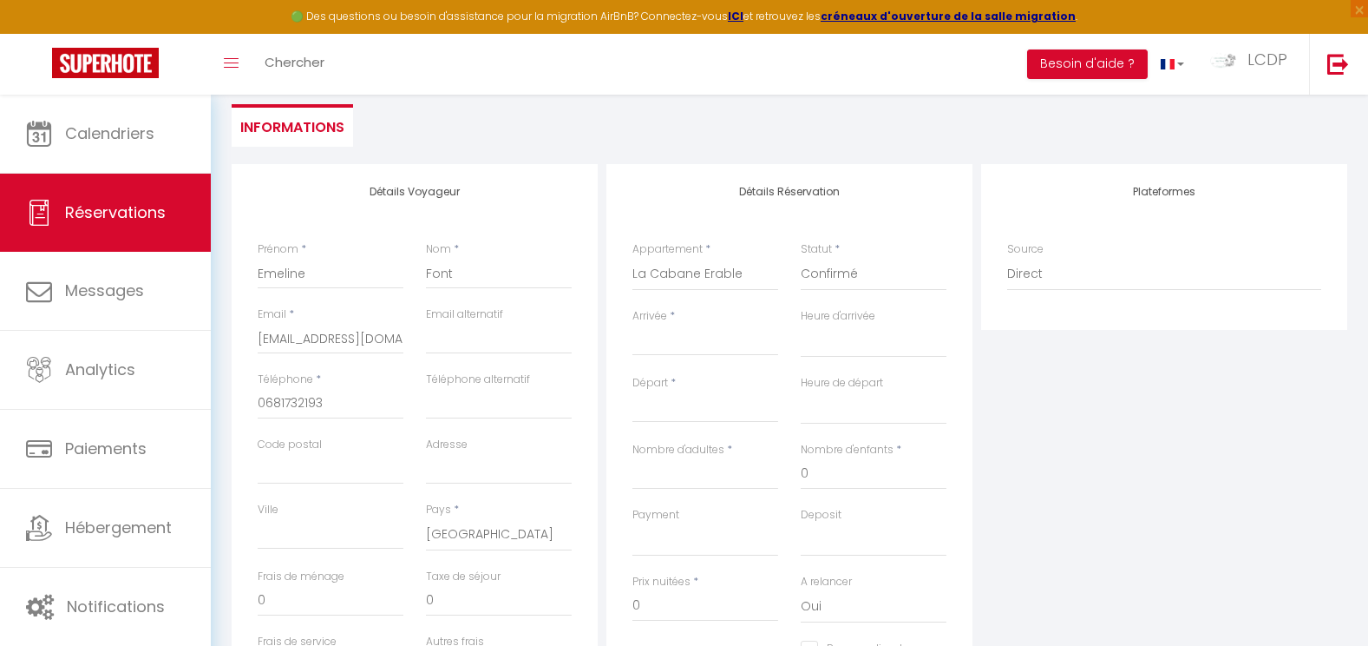
click at [681, 344] on input "Arrivée" at bounding box center [706, 342] width 146 height 23
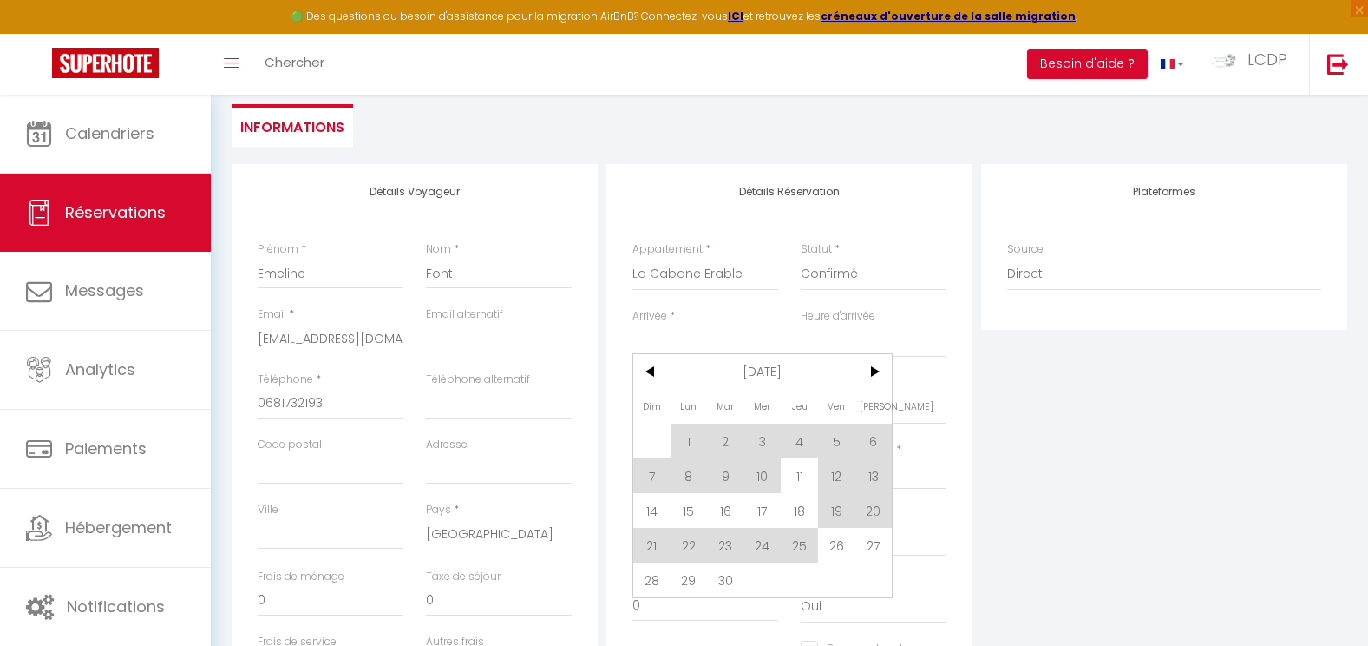
click at [900, 375] on div "Heure de départ 00:00 00:30 01:00 01:30 02:00 02:30 03:00 03:30 04:00 04:30 05:…" at bounding box center [874, 399] width 146 height 49
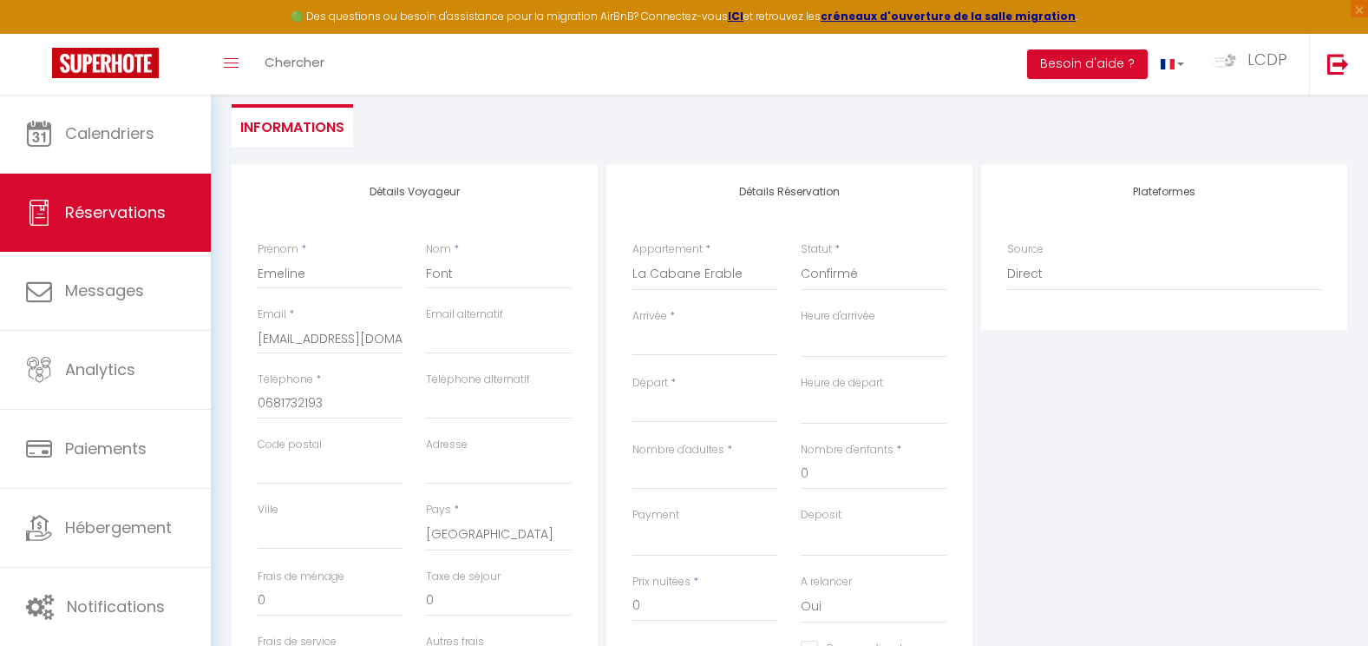
click at [745, 344] on input "Arrivée" at bounding box center [706, 342] width 146 height 23
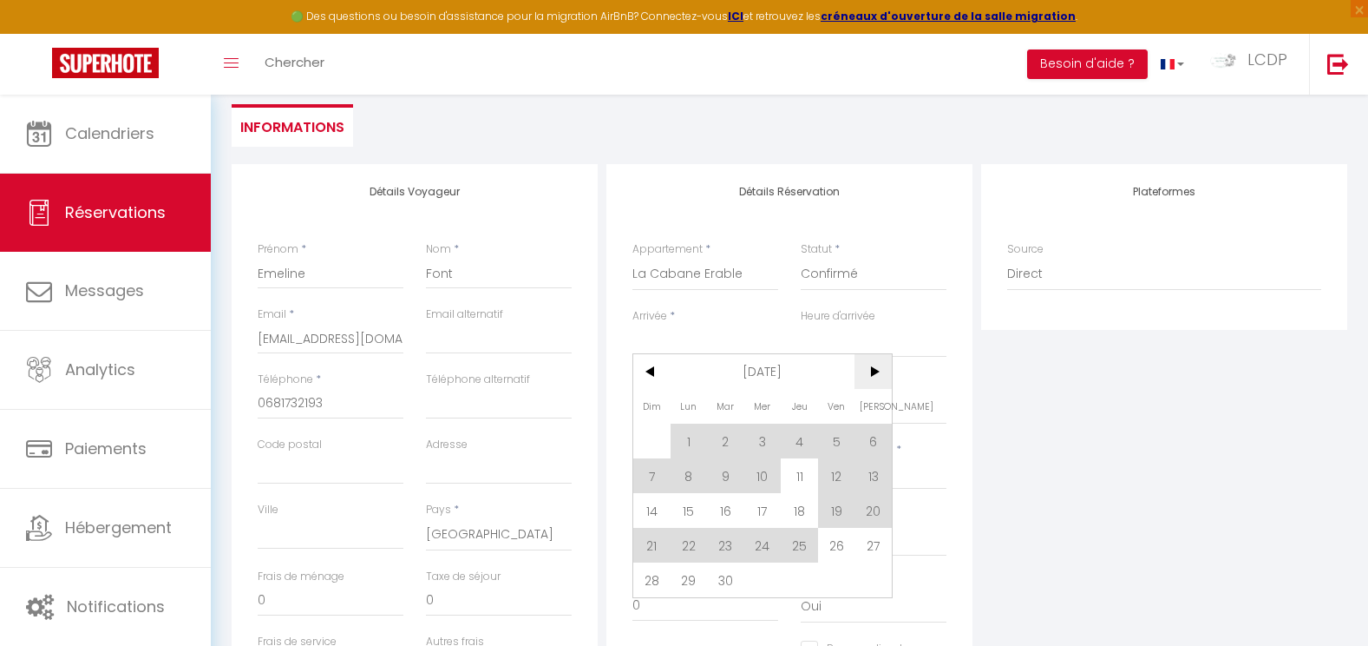
click at [875, 372] on span ">" at bounding box center [873, 371] width 37 height 35
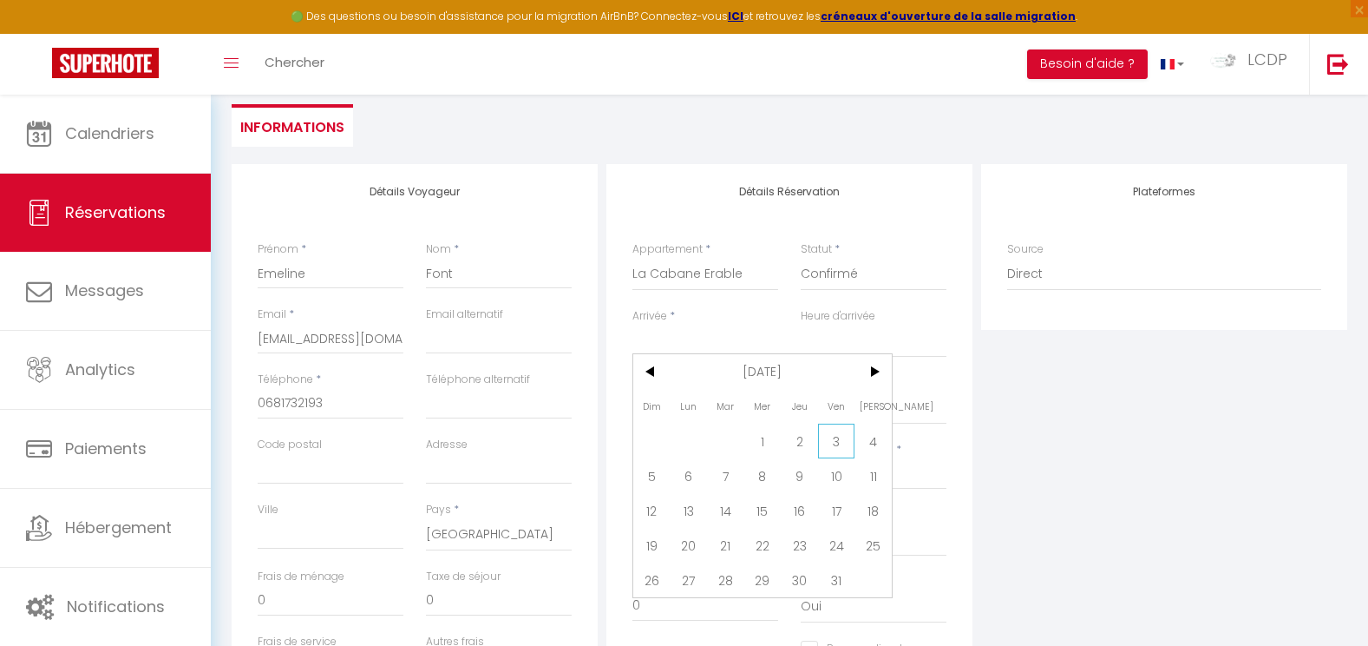
click at [838, 446] on span "3" at bounding box center [836, 440] width 37 height 35
click at [724, 417] on input "Sam 04 Octobre 2025" at bounding box center [706, 408] width 146 height 23
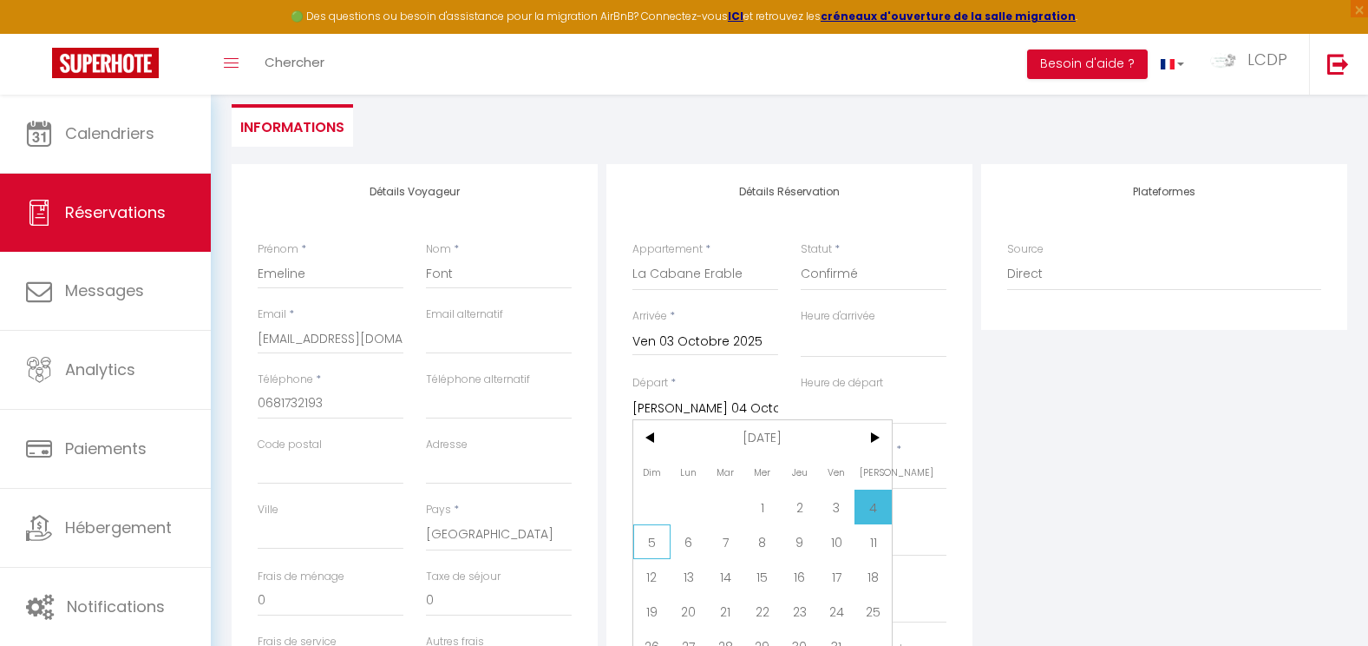
click at [651, 536] on span "5" at bounding box center [651, 541] width 37 height 35
click at [670, 494] on div "Nombre d'adultes *" at bounding box center [705, 474] width 168 height 65
click at [670, 478] on input "Nombre d'adultes" at bounding box center [706, 473] width 146 height 31
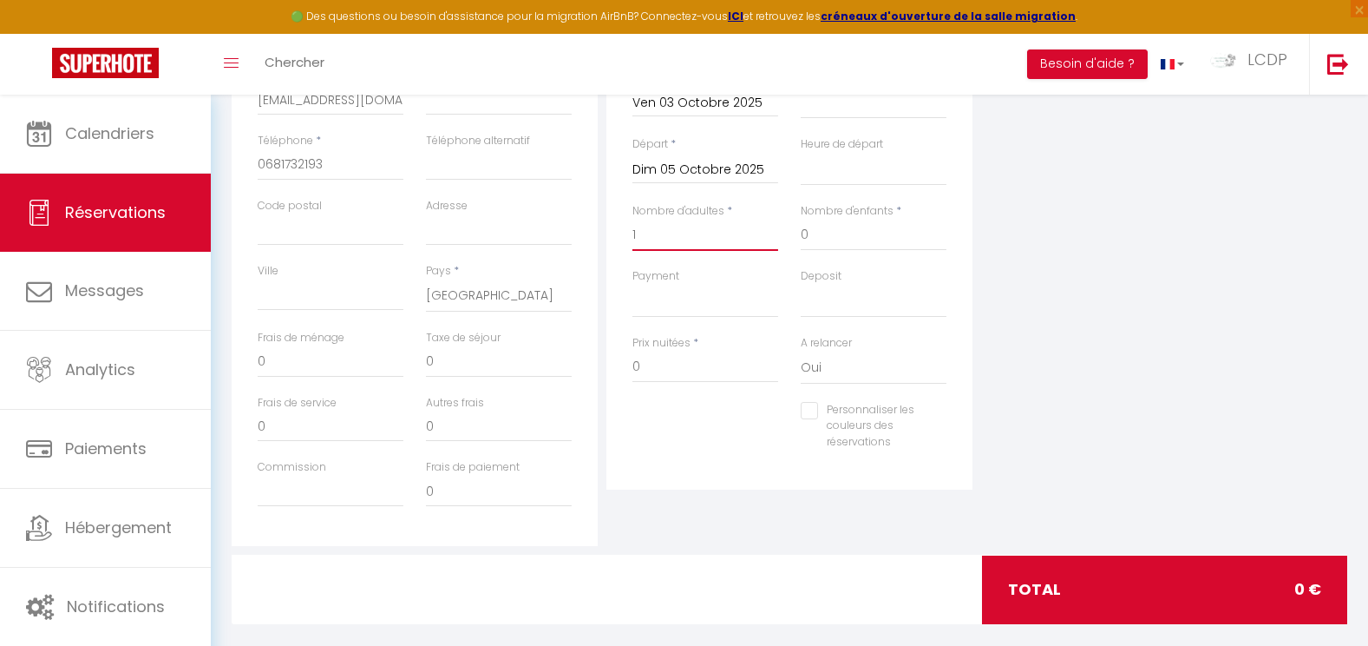
scroll to position [491, 0]
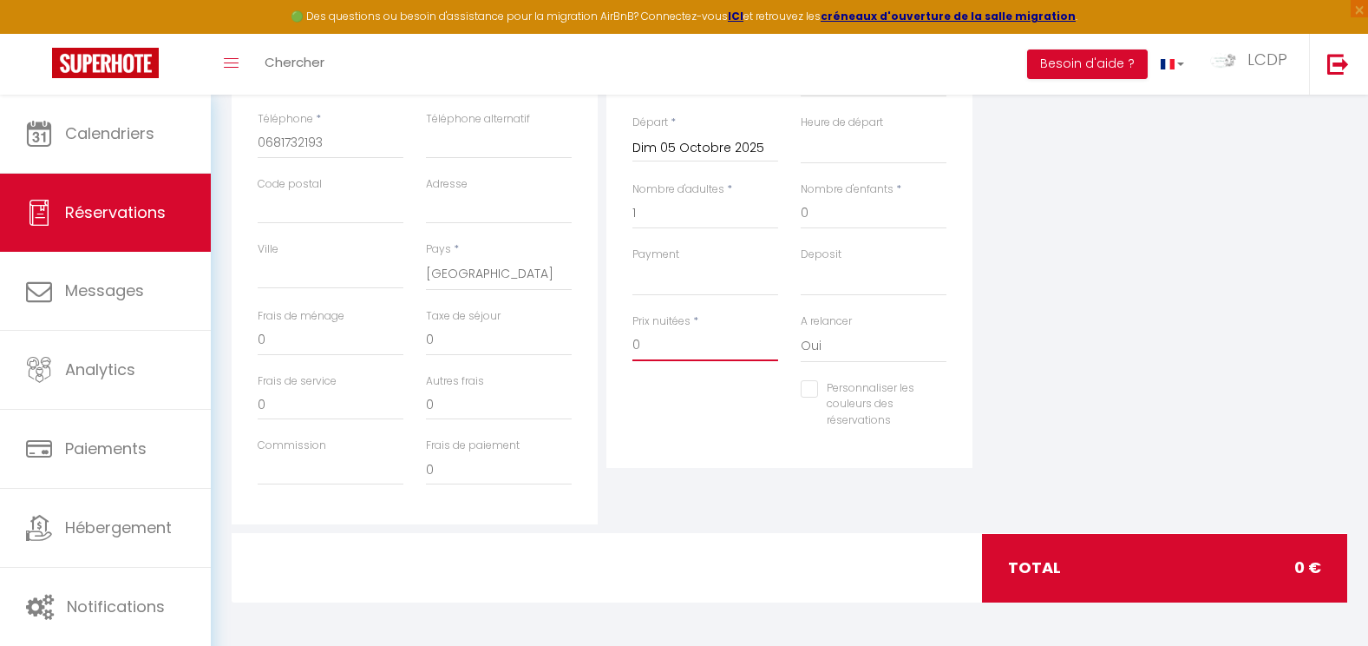
click at [684, 347] on input "0" at bounding box center [706, 345] width 146 height 31
click at [330, 338] on input "0" at bounding box center [331, 340] width 146 height 31
click at [1097, 402] on div "Plateformes Source Direct Airbnb.com Booking.com Chalet montagne Expedia Gite d…" at bounding box center [1164, 214] width 375 height 620
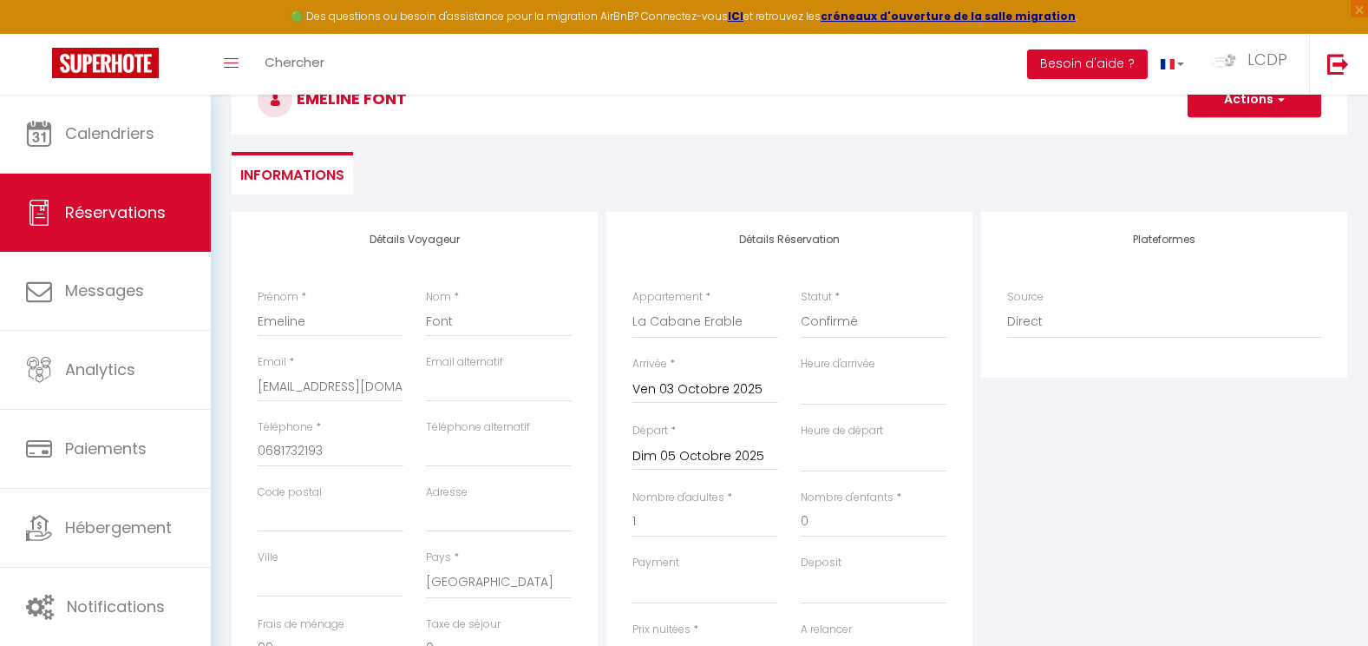
scroll to position [57, 0]
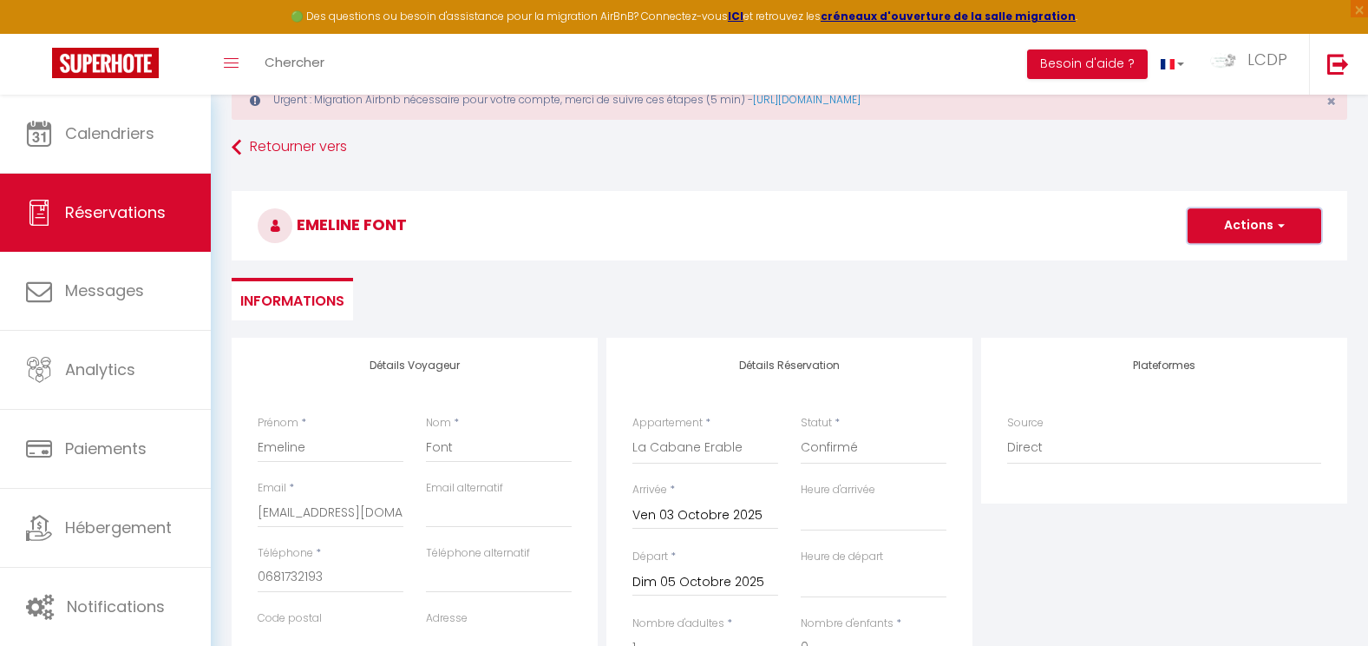
click at [1230, 222] on button "Actions" at bounding box center [1255, 225] width 134 height 35
click at [1227, 265] on link "Enregistrer" at bounding box center [1237, 264] width 137 height 23
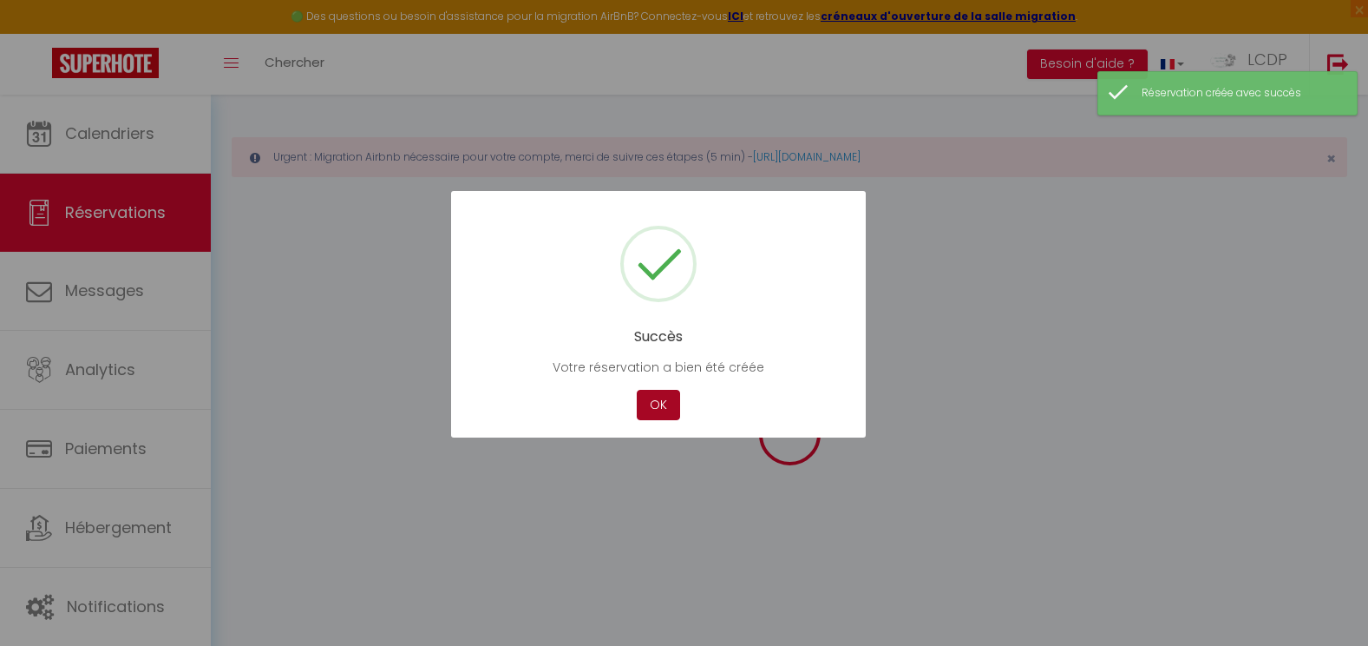
click at [633, 400] on div "OK" at bounding box center [659, 405] width 52 height 30
click at [671, 399] on button "OK" at bounding box center [658, 405] width 43 height 30
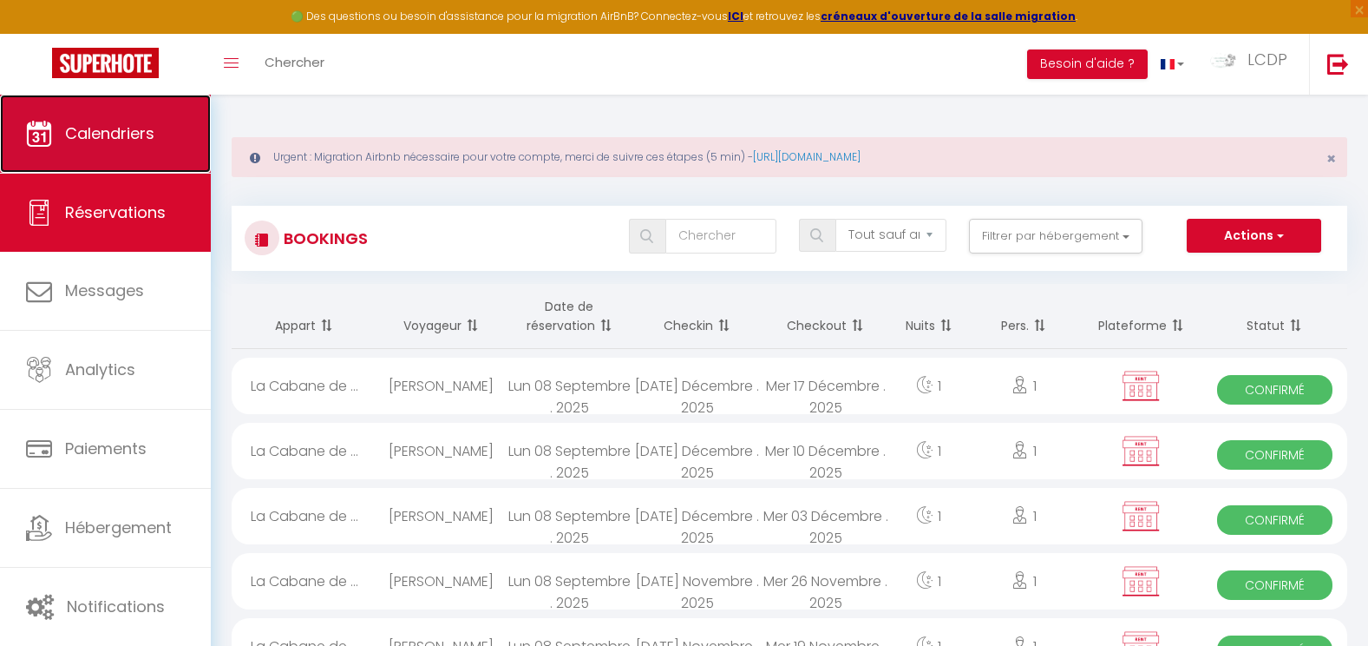
click at [126, 148] on link "Calendriers" at bounding box center [105, 134] width 211 height 78
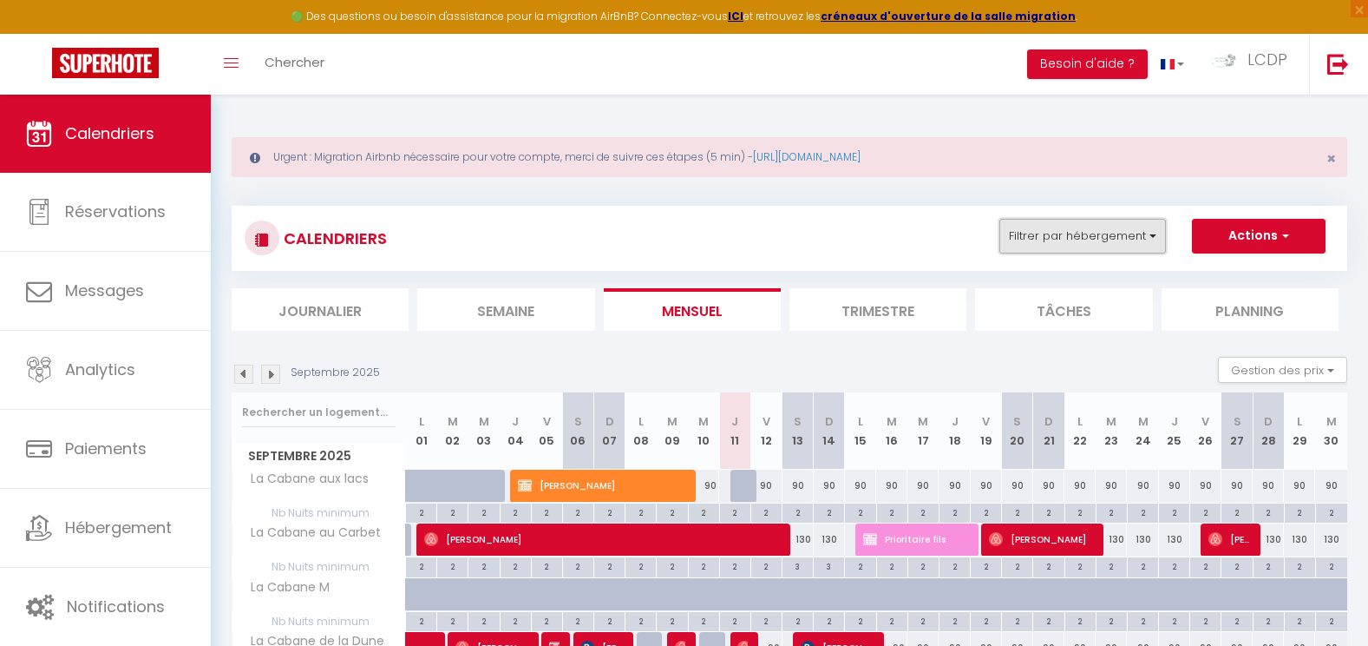
click at [1066, 225] on button "Filtrer par hébergement" at bounding box center [1083, 236] width 167 height 35
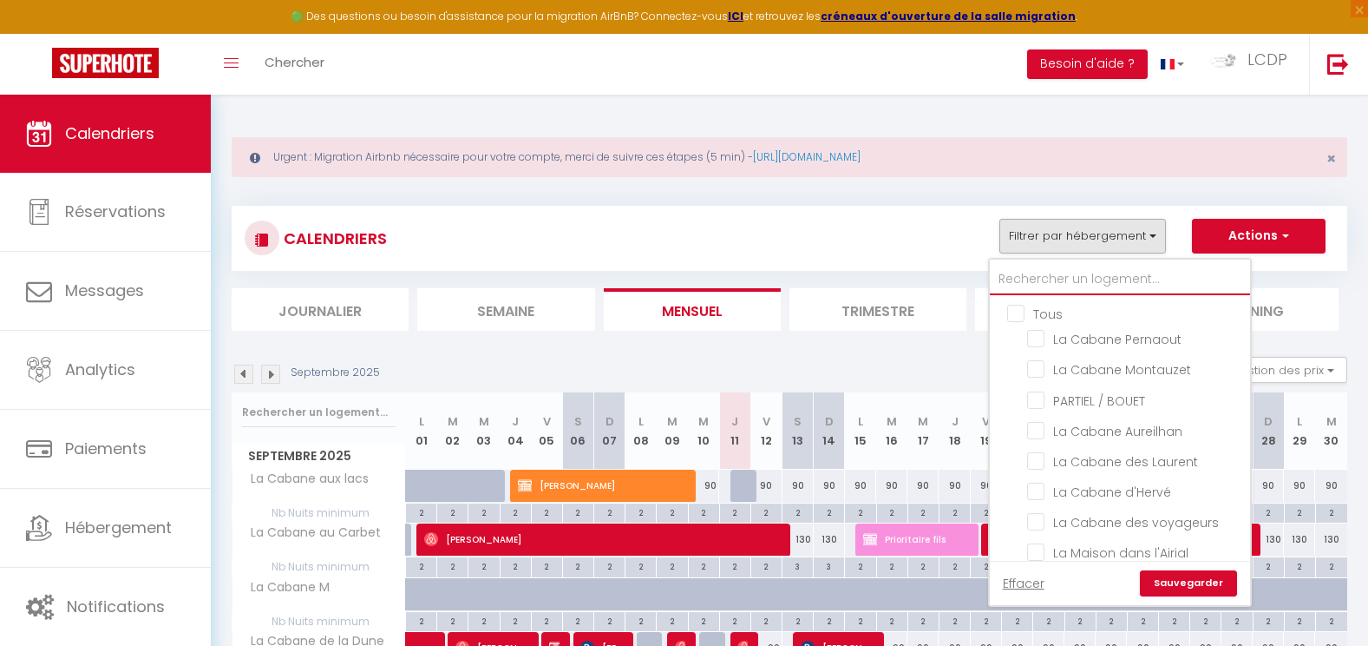
click at [1071, 274] on input "text" at bounding box center [1120, 279] width 260 height 31
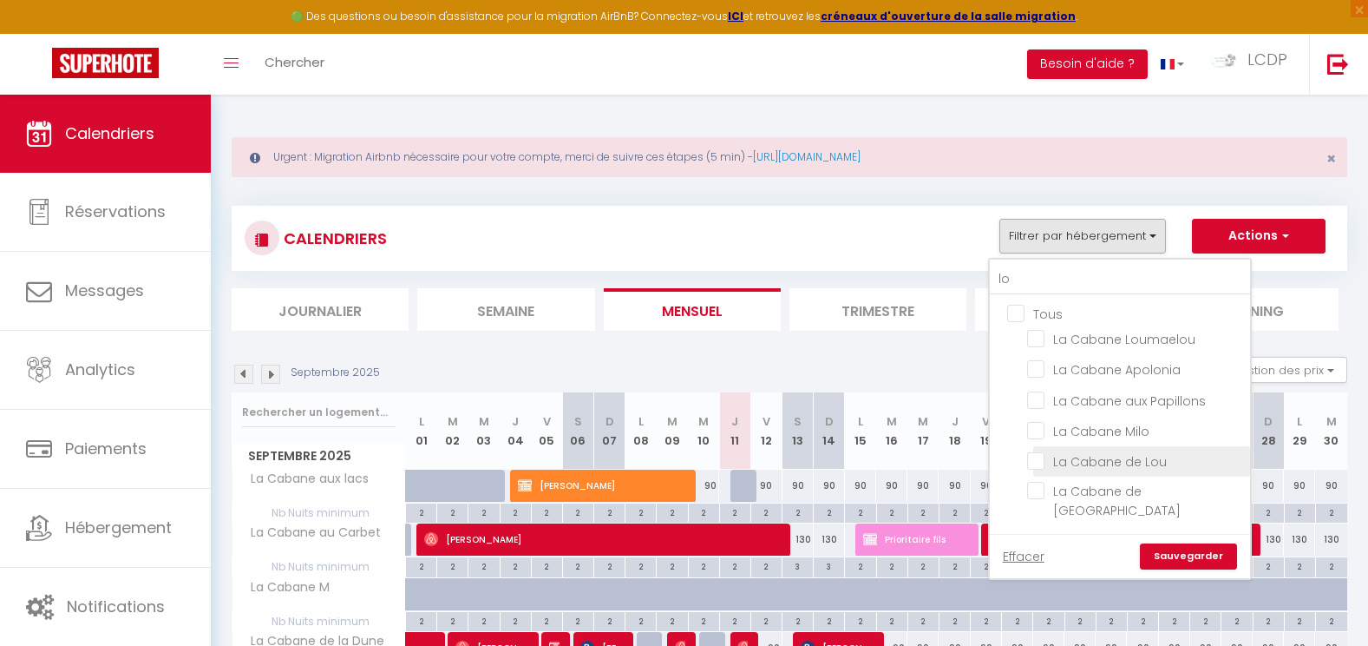
click at [1092, 458] on input "La Cabane de Lou" at bounding box center [1135, 459] width 217 height 17
click at [1203, 543] on link "Sauvegarder" at bounding box center [1188, 556] width 97 height 26
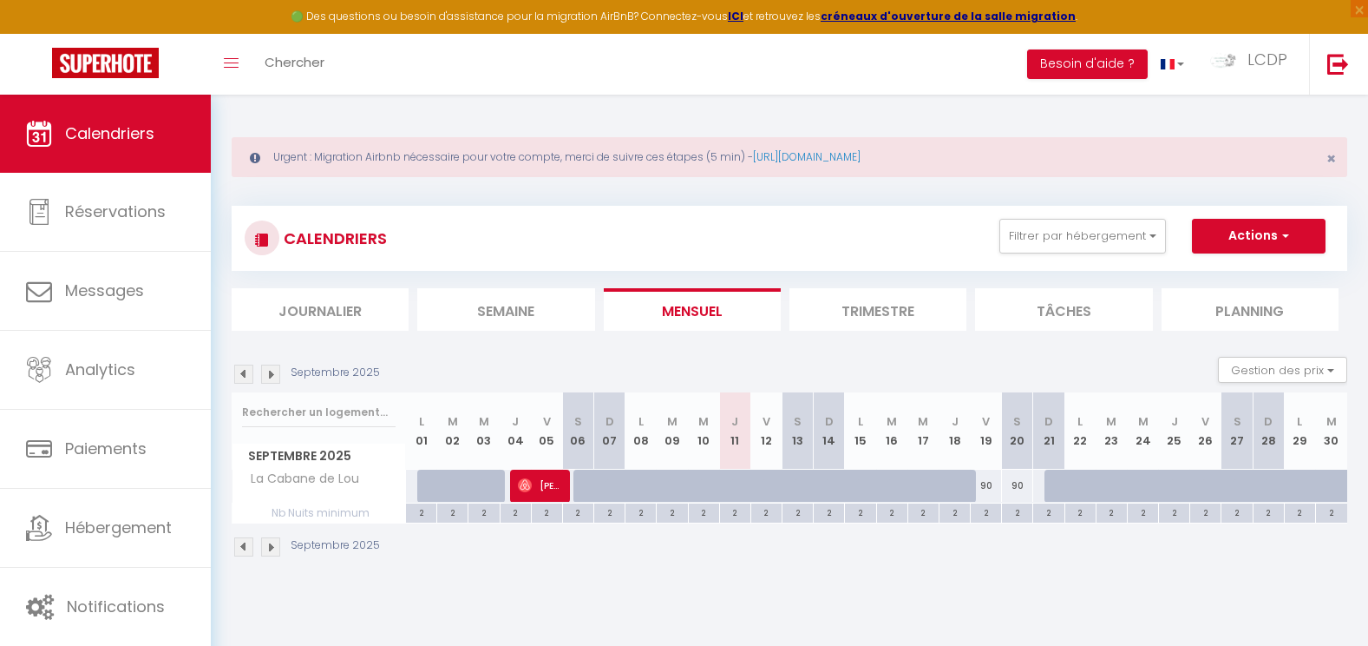
click at [957, 480] on div at bounding box center [965, 495] width 31 height 33
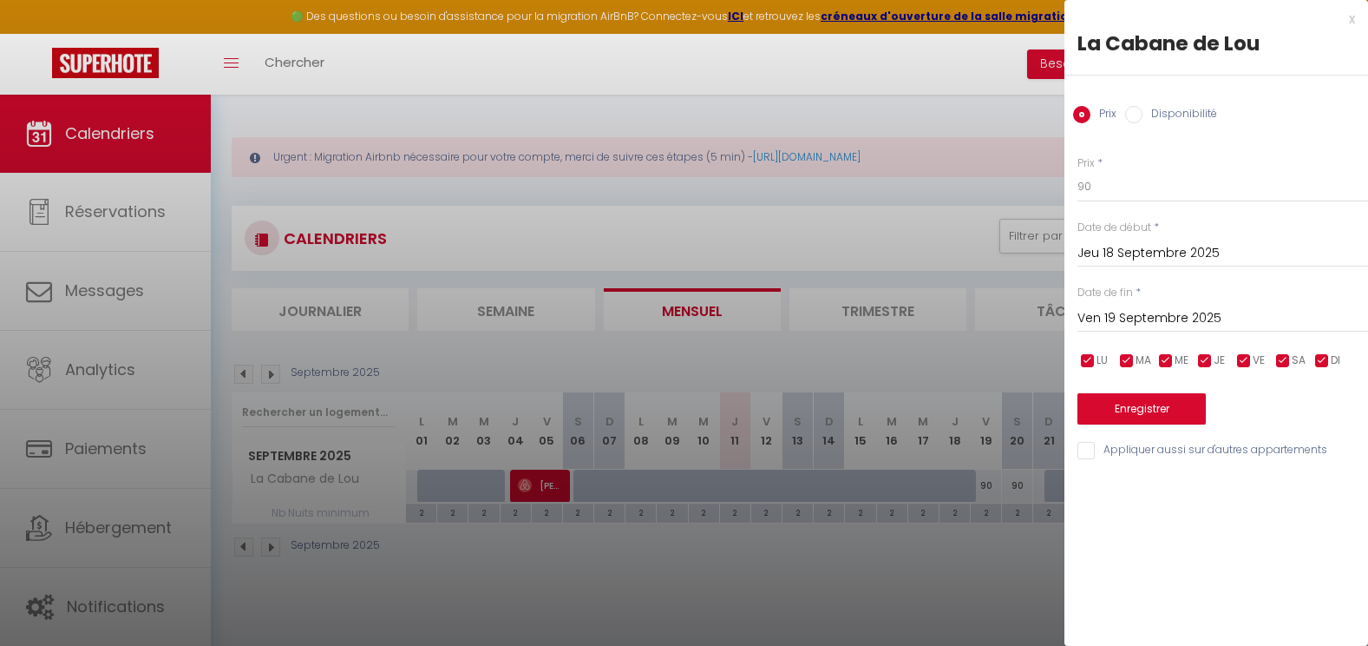
click at [1122, 315] on input "Ven 19 Septembre 2025" at bounding box center [1223, 318] width 291 height 23
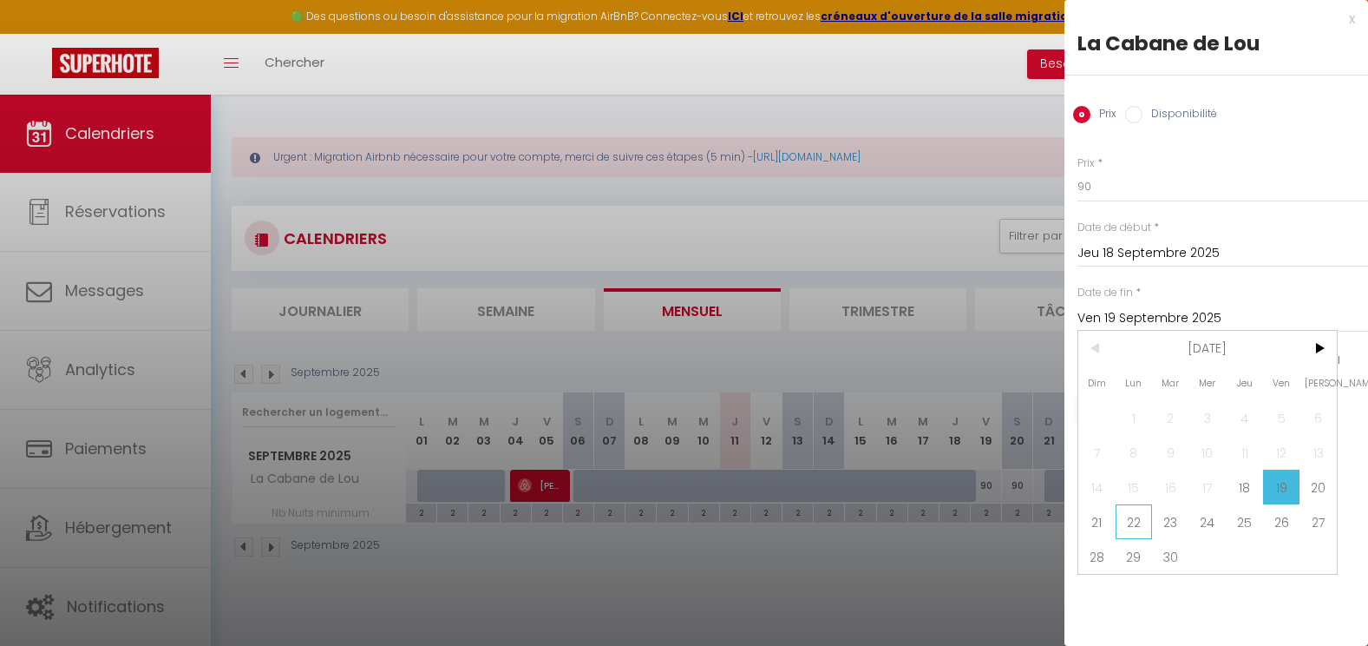
click at [1120, 529] on span "22" at bounding box center [1134, 521] width 37 height 35
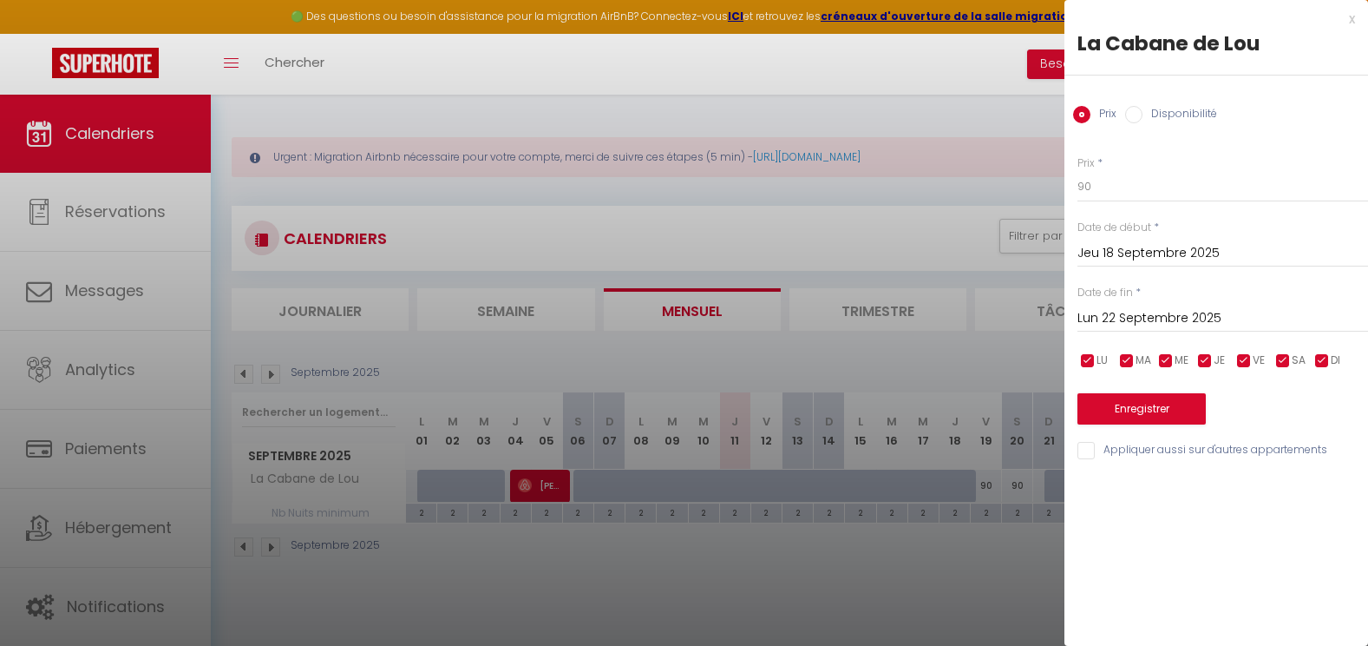
click at [1162, 116] on label "Disponibilité" at bounding box center [1180, 115] width 75 height 19
click at [1143, 116] on input "Disponibilité" at bounding box center [1133, 114] width 17 height 17
click at [1153, 182] on select "Disponible Indisponible" at bounding box center [1223, 187] width 291 height 33
click at [1078, 171] on select "Disponible Indisponible" at bounding box center [1223, 187] width 291 height 33
click at [1146, 415] on button "Enregistrer" at bounding box center [1142, 410] width 128 height 31
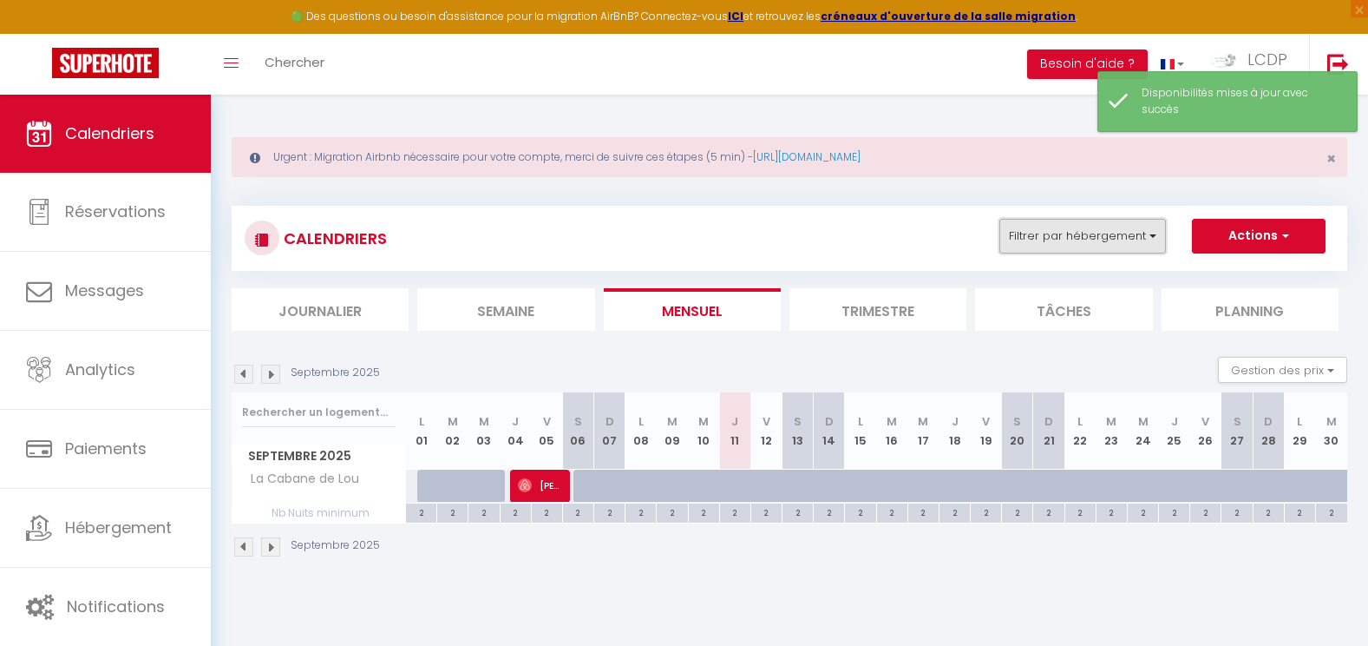
click at [1016, 233] on button "Filtrer par hébergement" at bounding box center [1083, 236] width 167 height 35
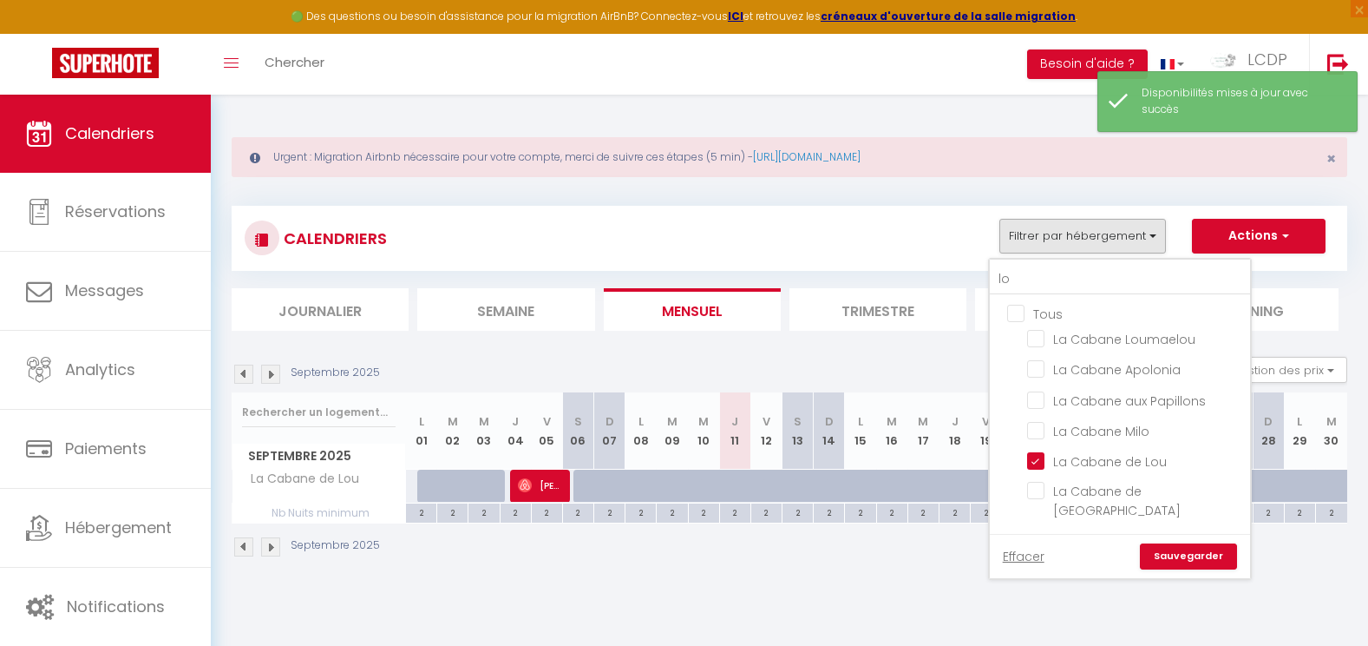
click at [1023, 318] on input "Tous" at bounding box center [1137, 312] width 260 height 17
click at [1030, 284] on input "lo" at bounding box center [1120, 279] width 260 height 31
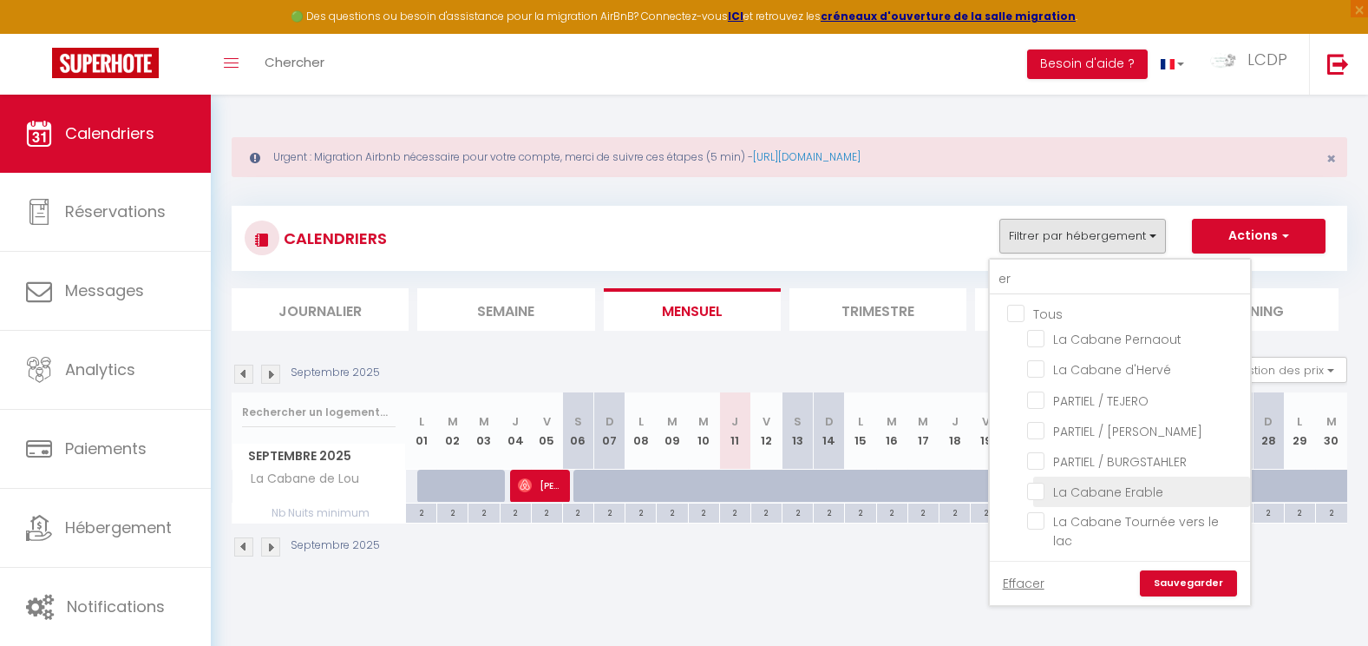
click at [1079, 495] on input "La Cabane Erable" at bounding box center [1135, 490] width 217 height 17
click at [1192, 575] on link "Sauvegarder" at bounding box center [1188, 583] width 97 height 26
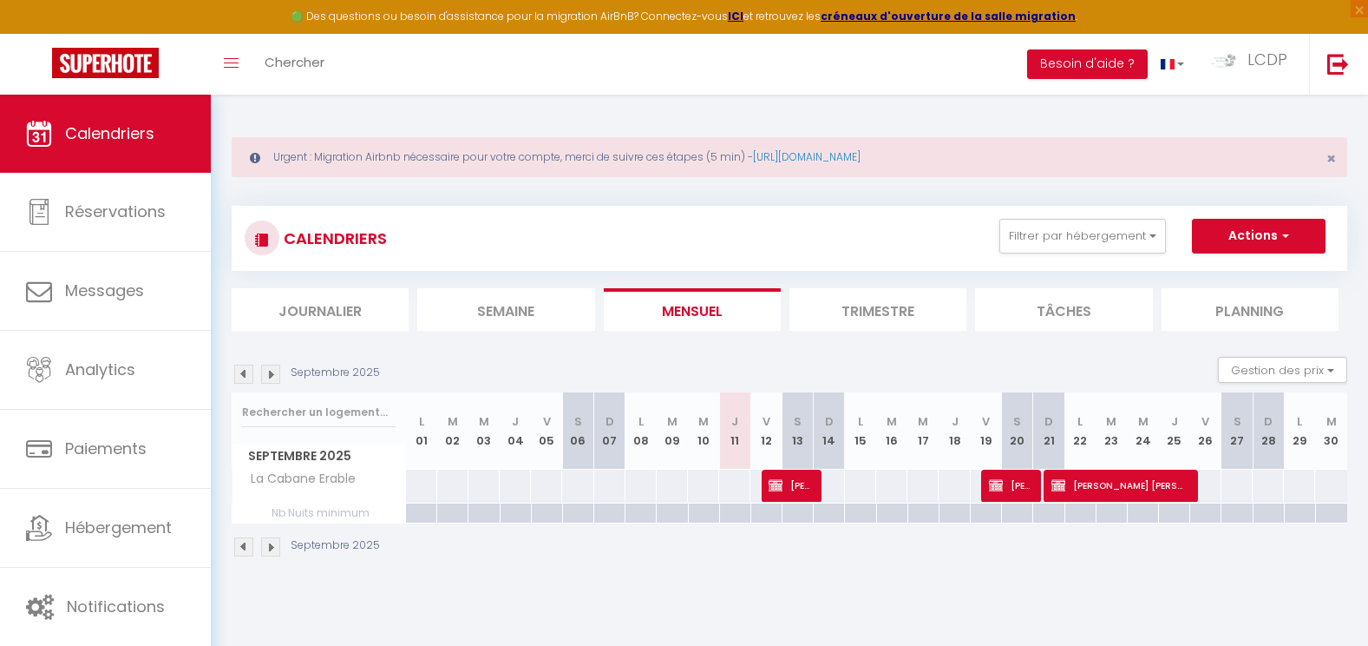
click at [277, 375] on img at bounding box center [270, 373] width 19 height 19
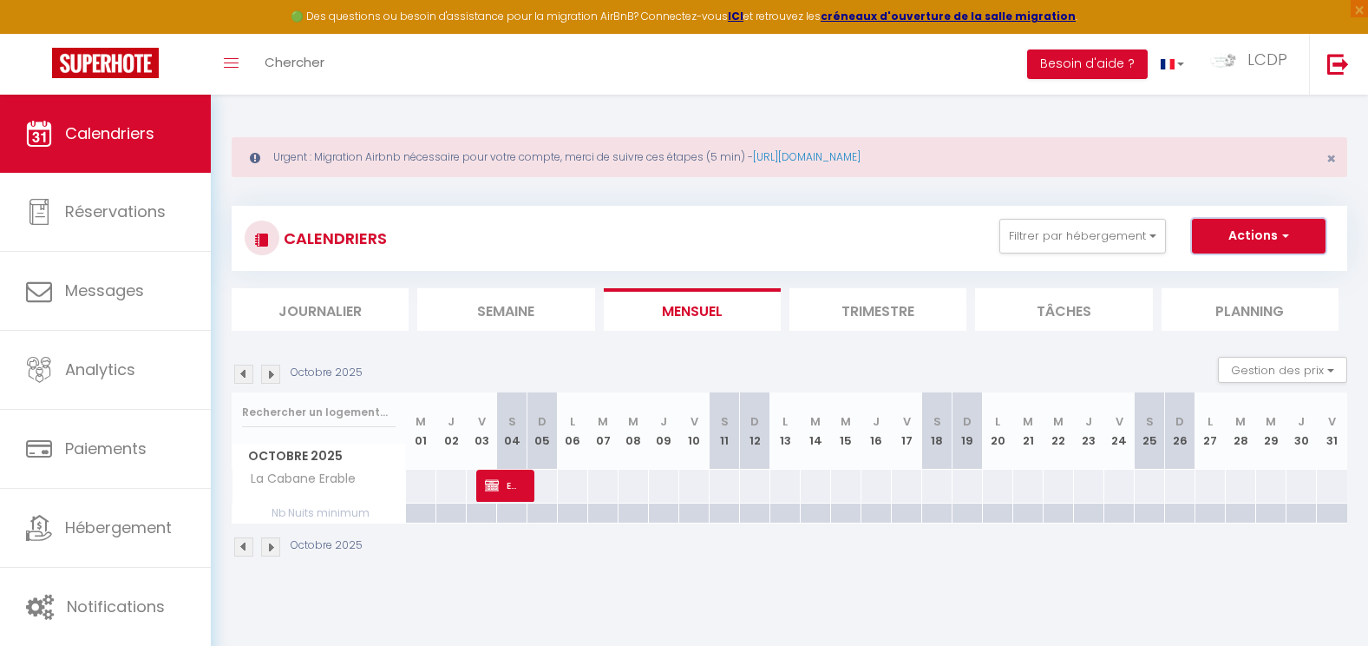
click at [1222, 237] on button "Actions" at bounding box center [1259, 236] width 134 height 35
click at [1198, 277] on link "Nouvelle réservation" at bounding box center [1240, 276] width 151 height 26
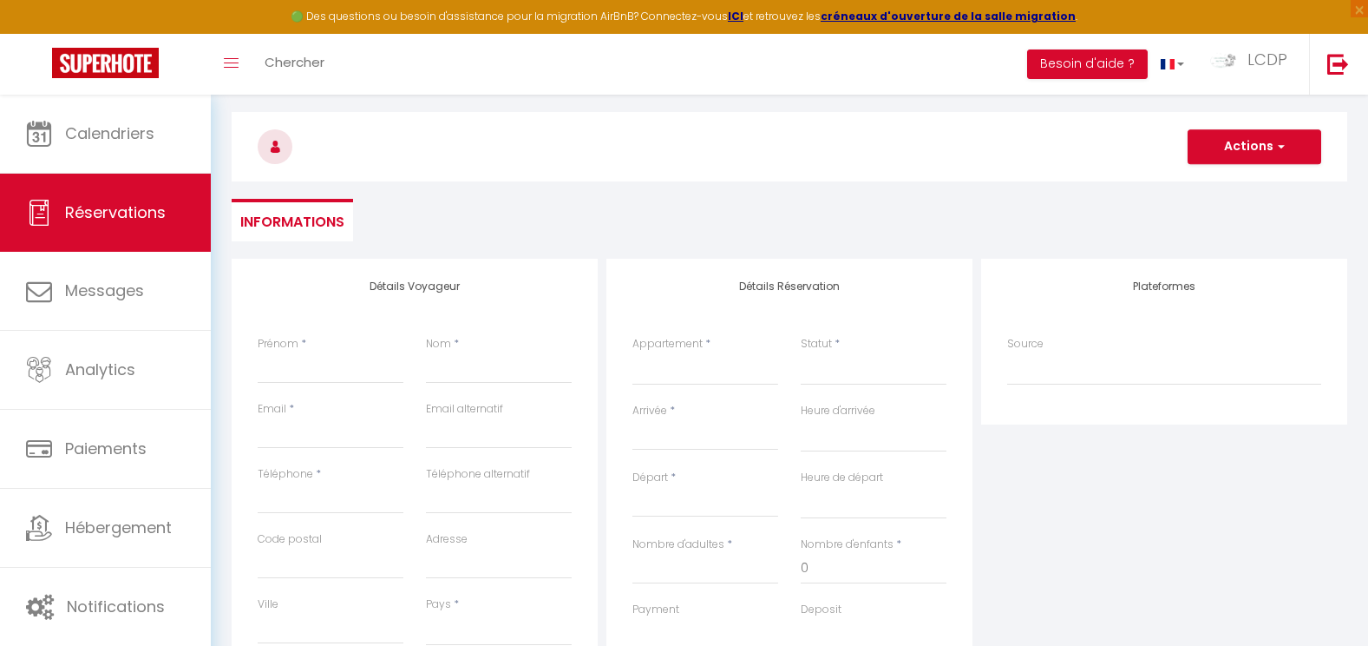
scroll to position [174, 0]
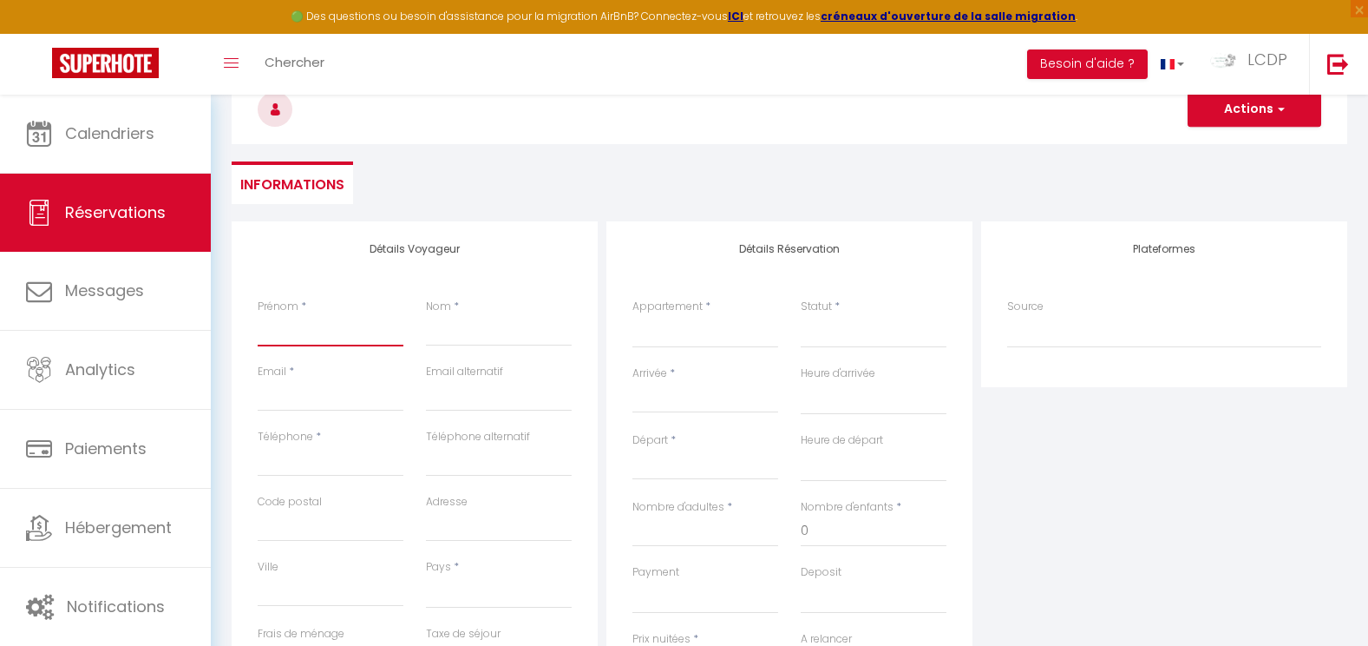
click at [301, 331] on input "Prénom" at bounding box center [331, 330] width 146 height 31
paste input "Aurelie Quiles"
drag, startPoint x: 351, startPoint y: 332, endPoint x: 300, endPoint y: 333, distance: 50.3
click at [300, 333] on input "Aurelie Quiles" at bounding box center [331, 330] width 146 height 31
click at [489, 337] on input "Nom" at bounding box center [499, 330] width 146 height 31
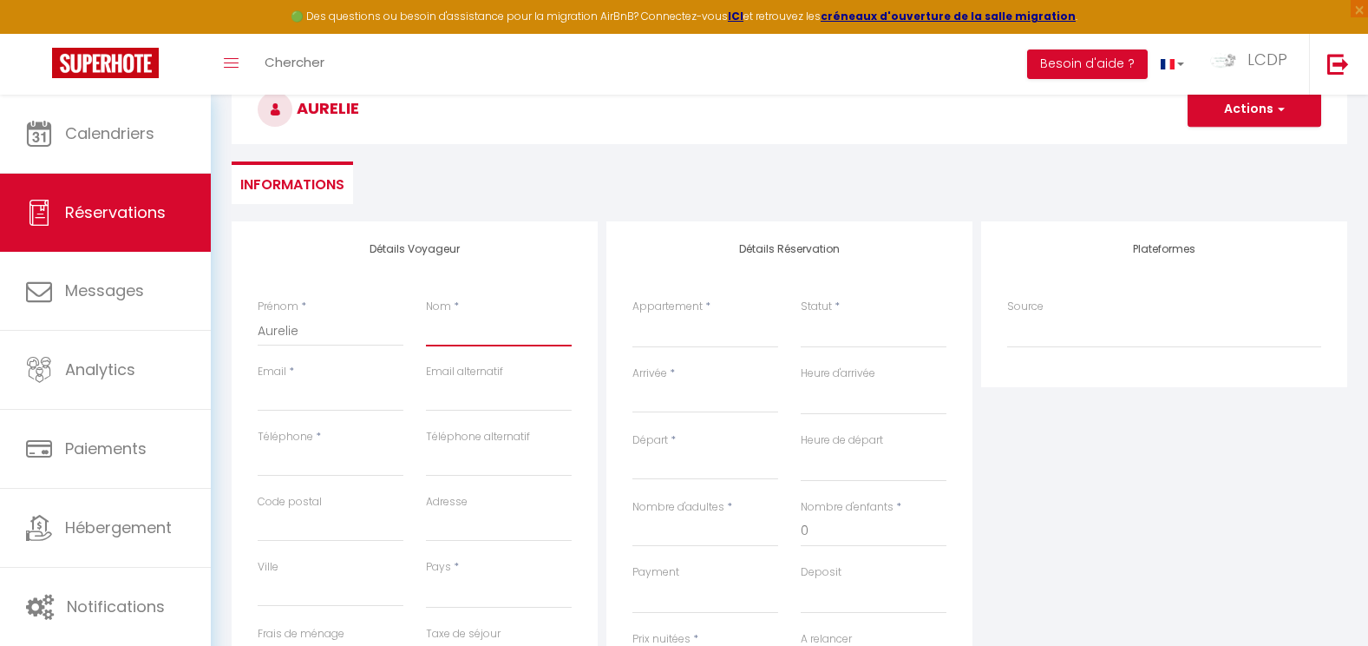
paste input "Quiles"
click at [374, 379] on div "Email *" at bounding box center [331, 388] width 146 height 48
click at [373, 393] on input "Email client" at bounding box center [331, 395] width 146 height 31
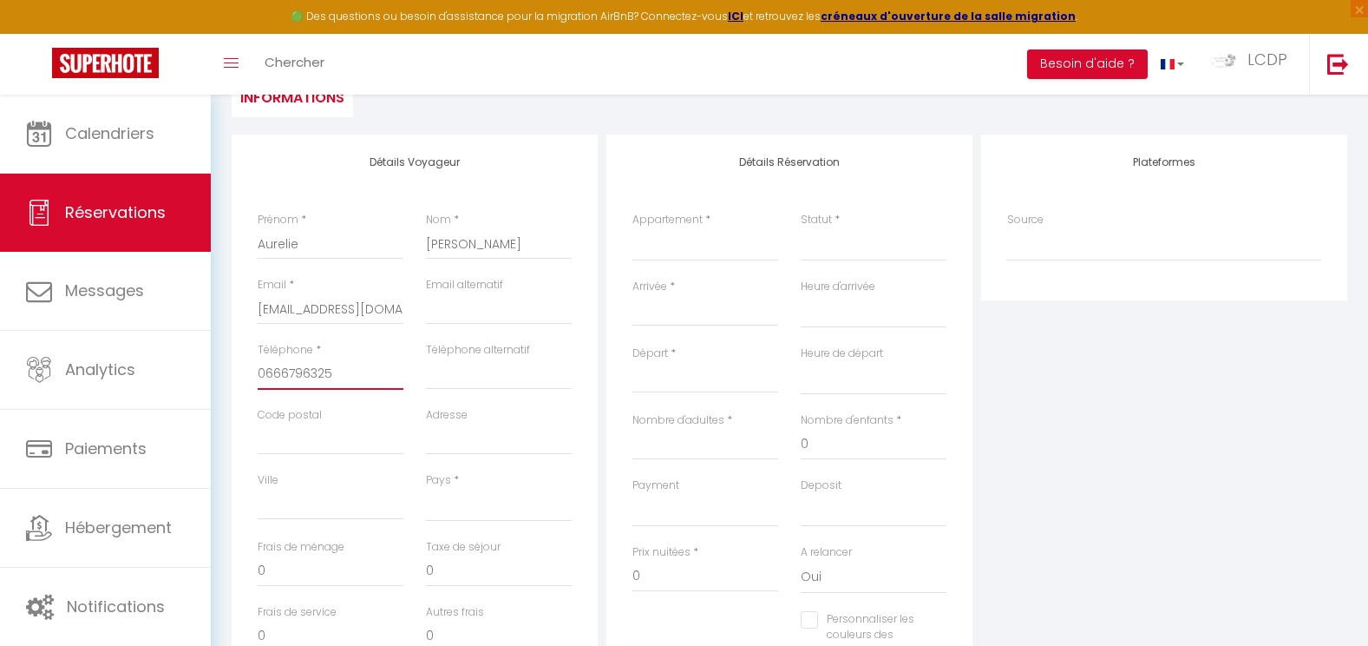
scroll to position [347, 0]
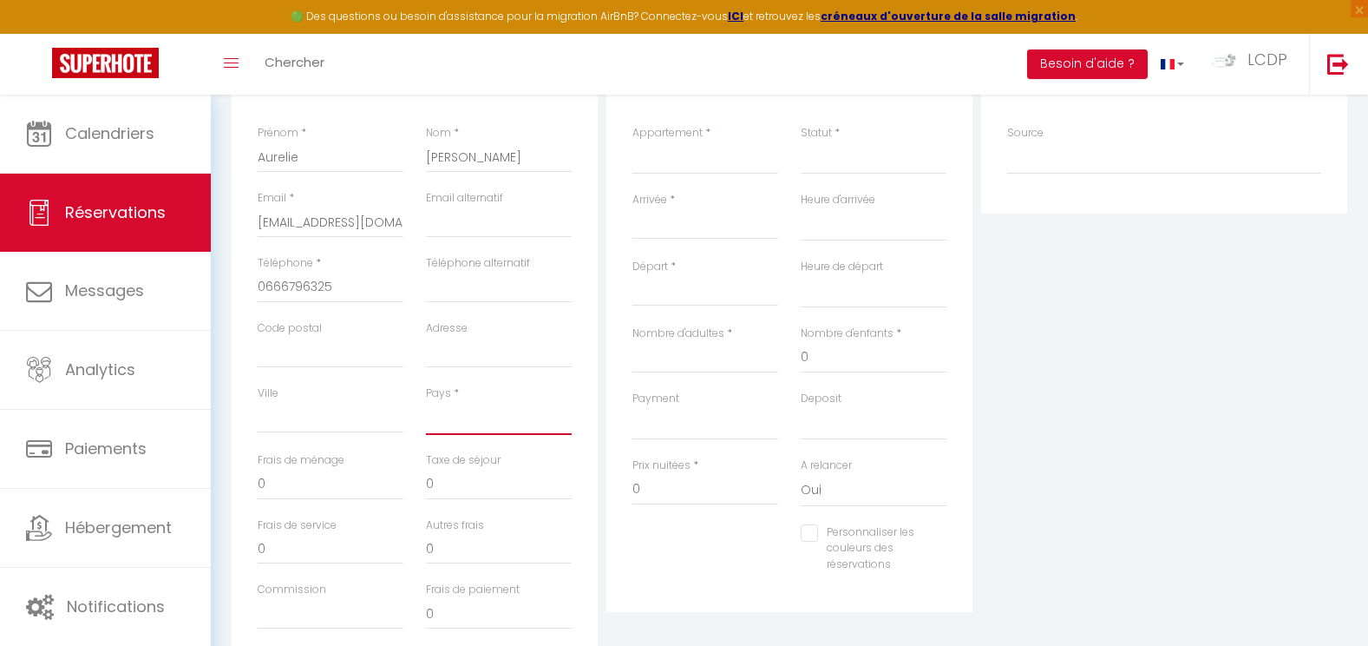
click at [486, 425] on select "France Portugal Afghanistan Albania Algeria American Samoa Andorra Angola Angui…" at bounding box center [499, 418] width 146 height 33
click at [426, 402] on select "France Portugal Afghanistan Albania Algeria American Samoa Andorra Angola Angui…" at bounding box center [499, 418] width 146 height 33
click at [699, 151] on select "La Cabane Pernaout La Cabane Montauzet PARTIEL / BOUET La Cabane Aureilhan La C…" at bounding box center [706, 157] width 146 height 33
click at [633, 141] on select "La Cabane Pernaout La Cabane Montauzet PARTIEL / BOUET La Cabane Aureilhan La C…" at bounding box center [706, 157] width 146 height 33
click at [851, 167] on select "Confirmé Non Confirmé Annulé Annulé par le voyageur No Show Request" at bounding box center [874, 157] width 146 height 33
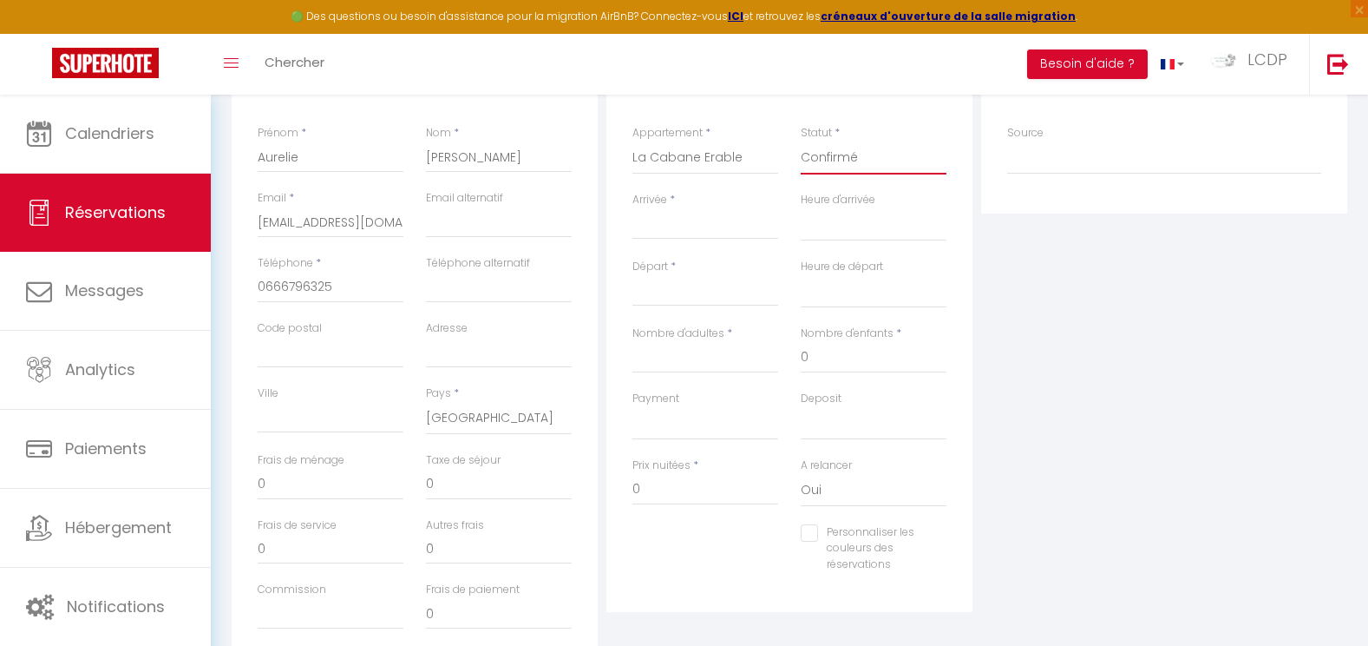
click at [801, 141] on select "Confirmé Non Confirmé Annulé Annulé par le voyageur No Show Request" at bounding box center [874, 157] width 146 height 33
click at [712, 230] on input "Arrivée" at bounding box center [706, 225] width 146 height 23
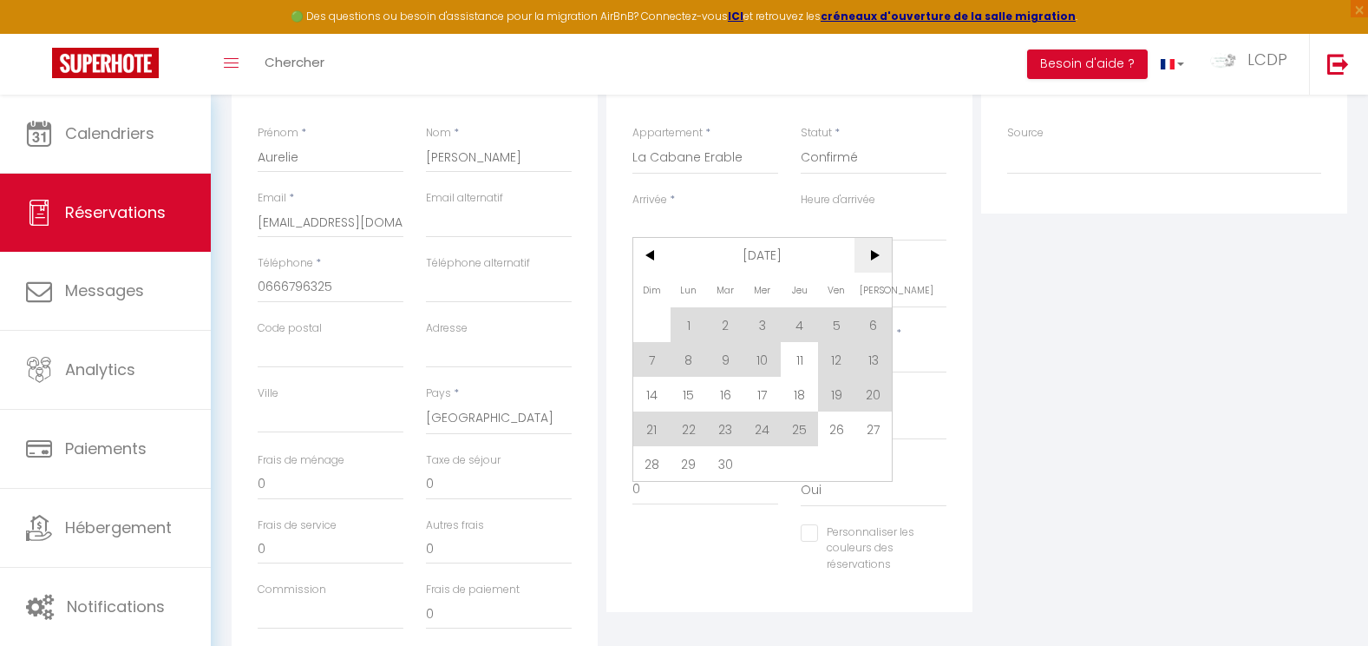
click at [868, 261] on span ">" at bounding box center [873, 255] width 37 height 35
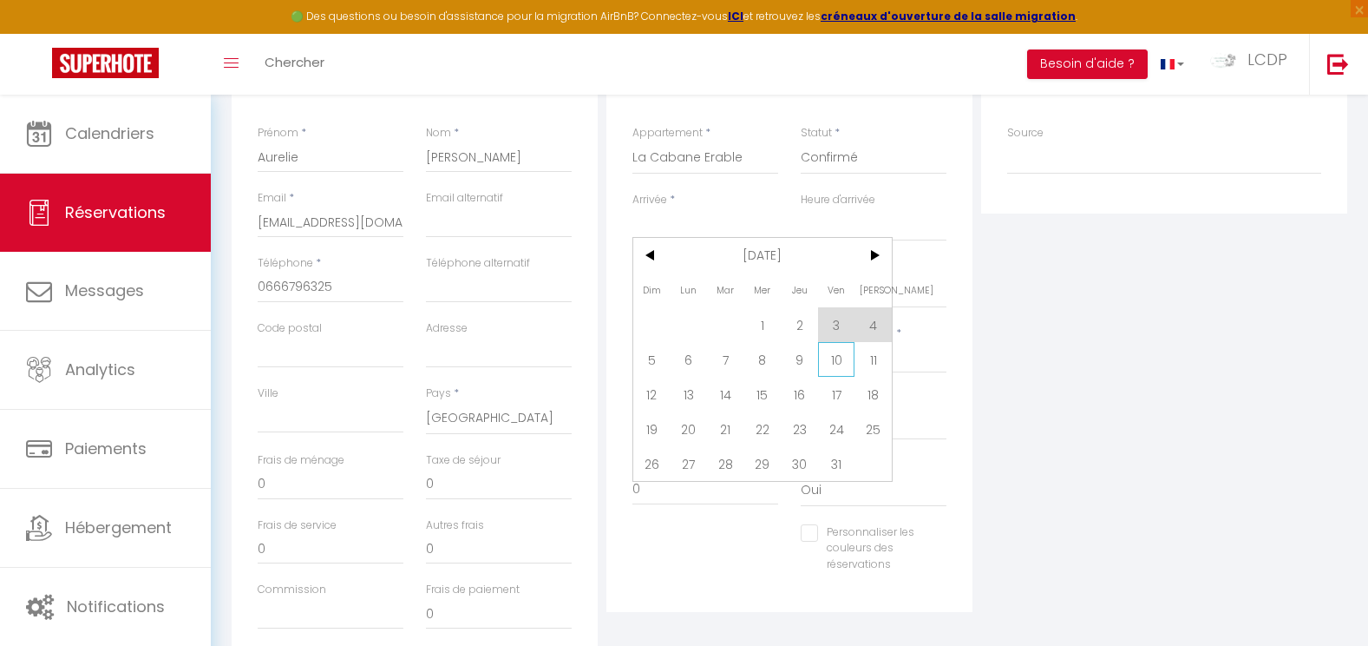
click at [832, 366] on span "10" at bounding box center [836, 359] width 37 height 35
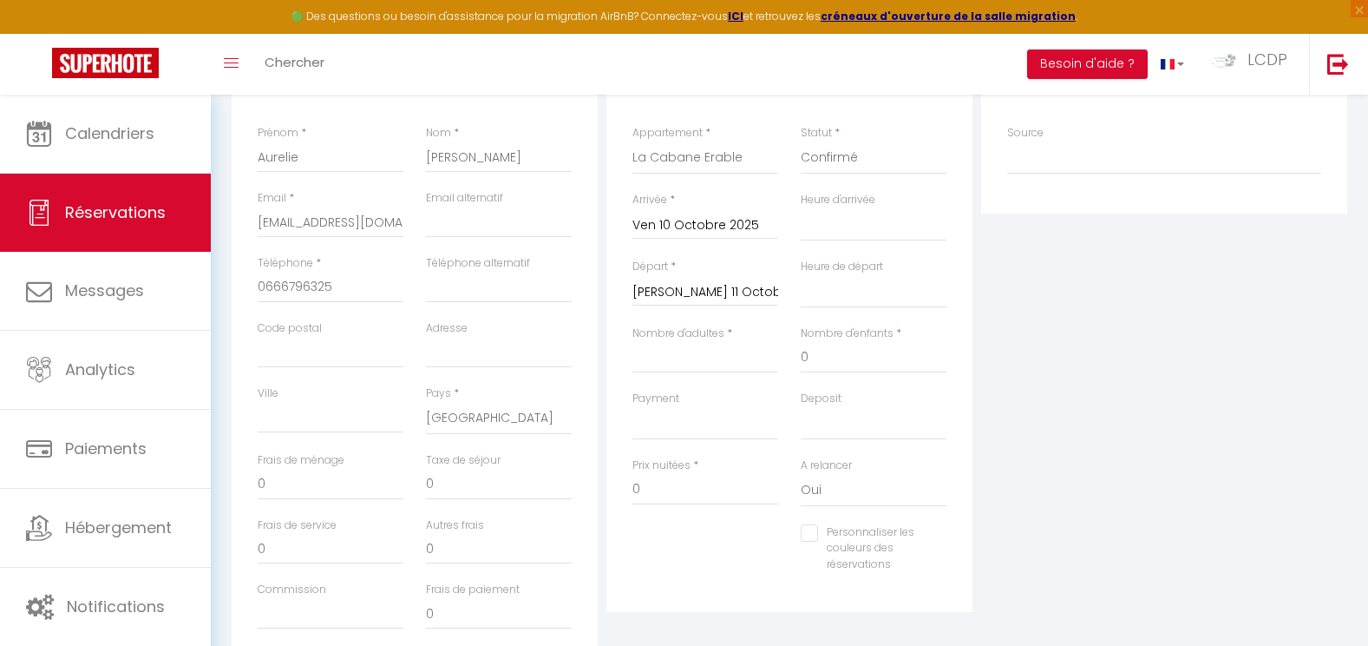
click at [723, 299] on input "Sam 11 Octobre 2025" at bounding box center [706, 292] width 146 height 23
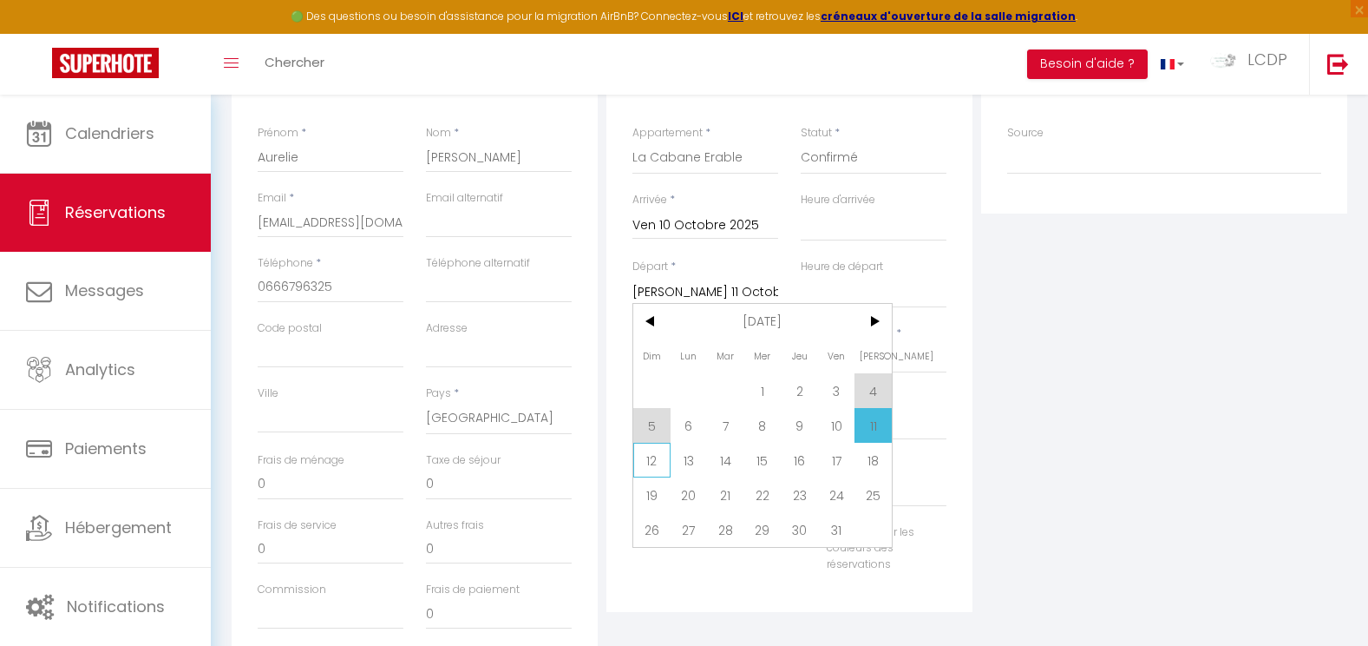
click at [640, 464] on span "12" at bounding box center [651, 460] width 37 height 35
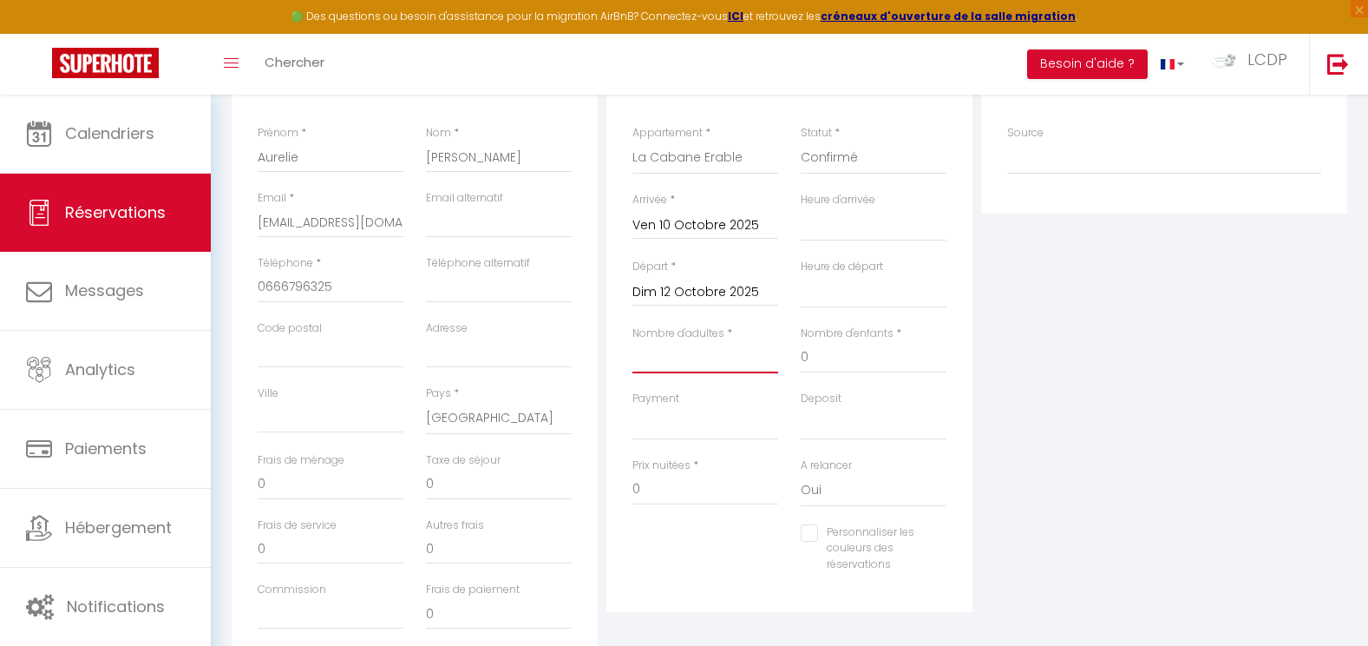
click at [745, 353] on input "Nombre d'adultes" at bounding box center [706, 357] width 146 height 31
click at [722, 482] on input "0" at bounding box center [706, 489] width 146 height 31
click at [1262, 463] on div "Plateformes Source Direct Airbnb.com Booking.com Chalet montagne Expedia Gite d…" at bounding box center [1164, 358] width 375 height 620
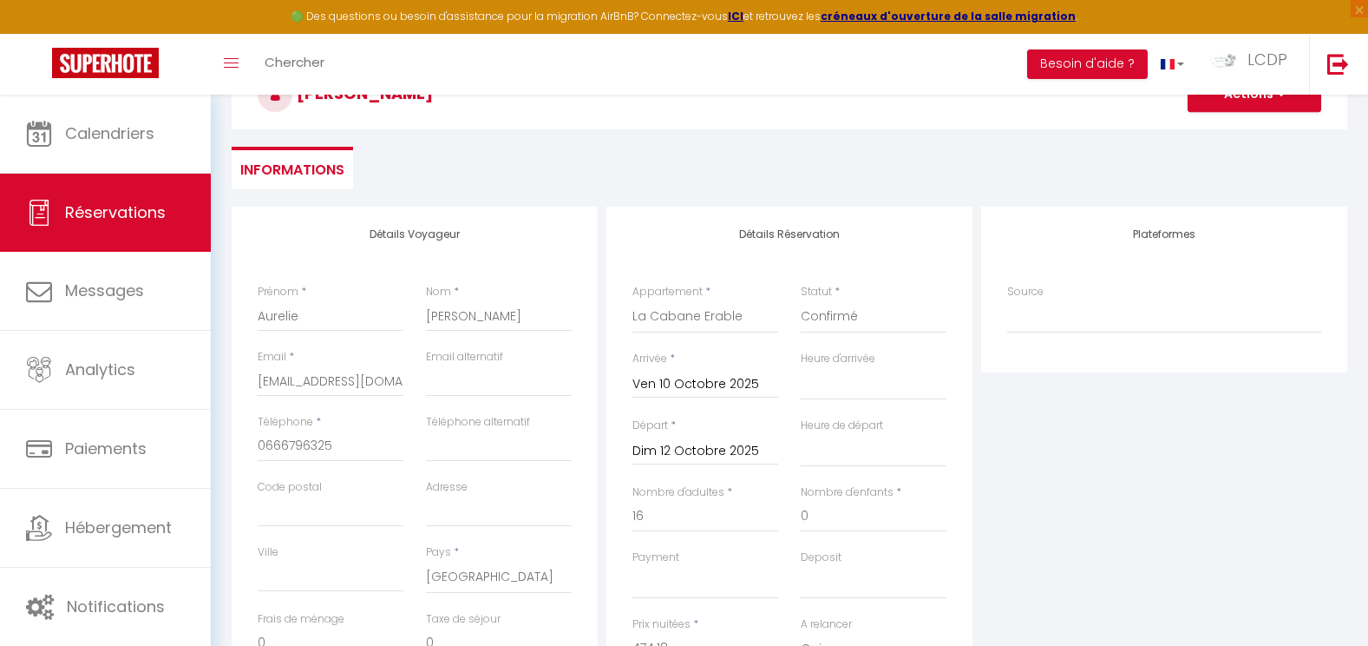
scroll to position [0, 0]
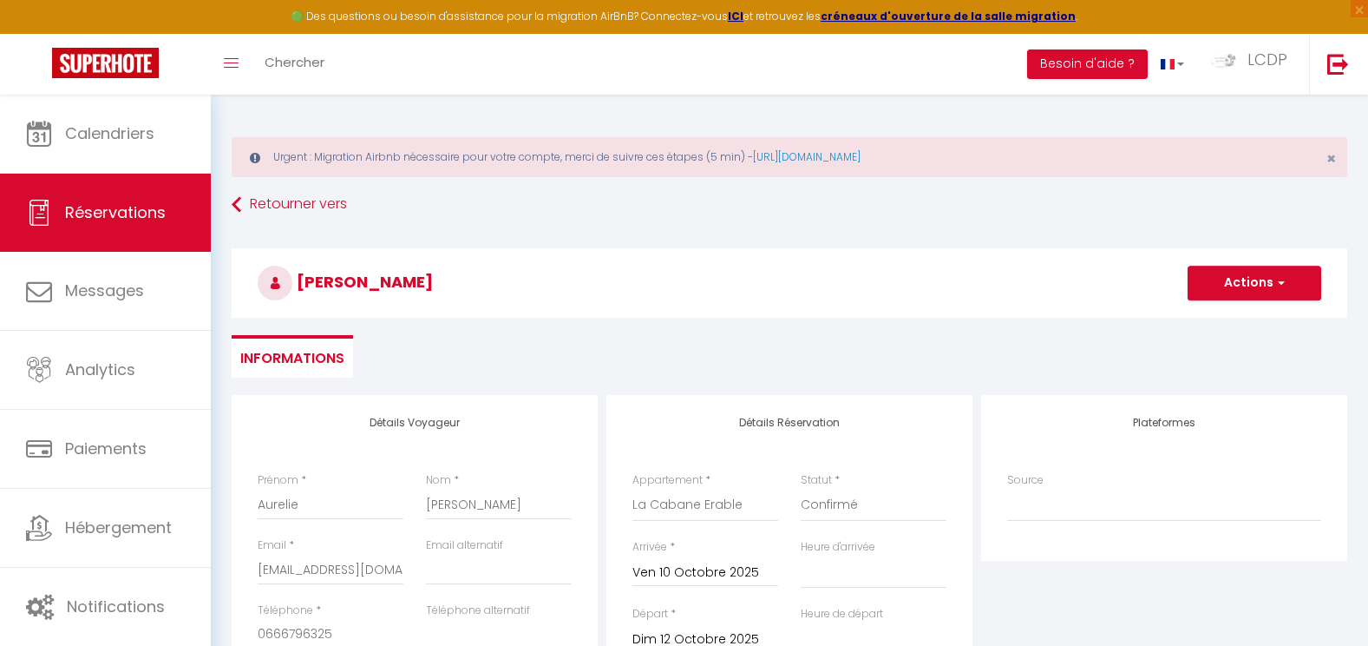
click at [1269, 253] on h3 "Aurelie Quiles" at bounding box center [790, 282] width 1116 height 69
click at [1258, 283] on button "Actions" at bounding box center [1255, 283] width 134 height 35
click at [1237, 318] on link "Enregistrer" at bounding box center [1237, 321] width 137 height 23
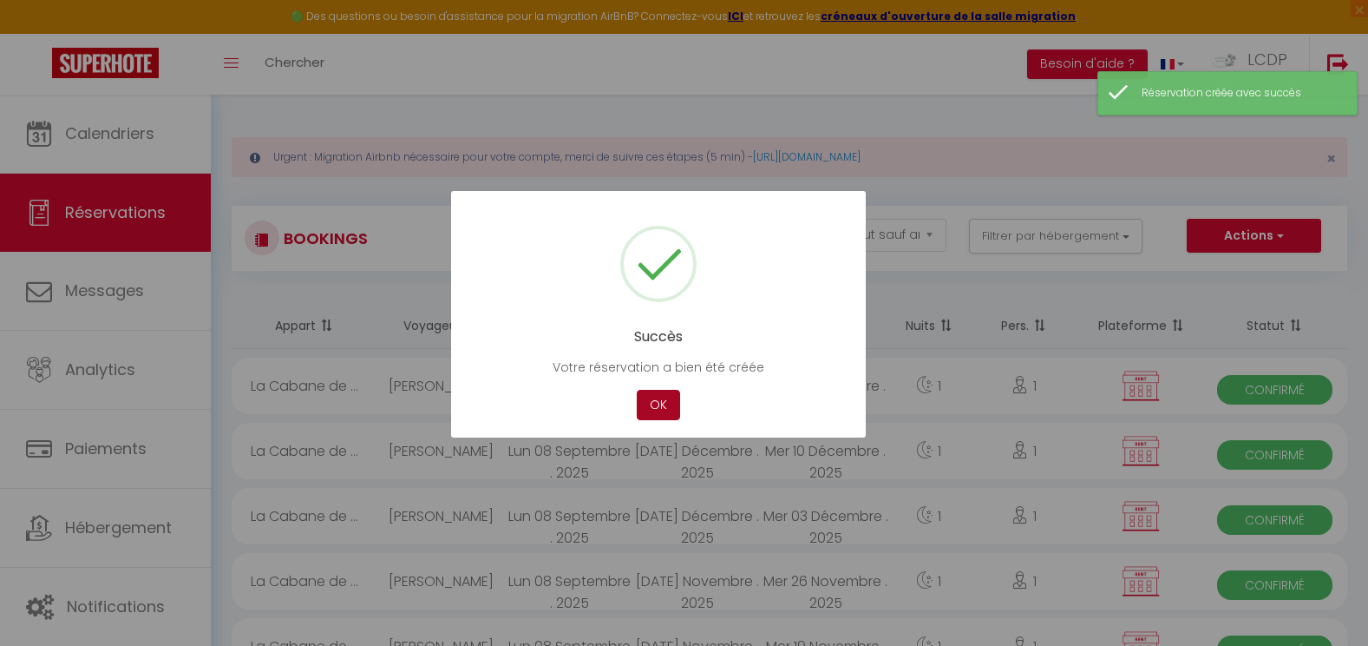
click at [667, 409] on button "OK" at bounding box center [658, 405] width 43 height 30
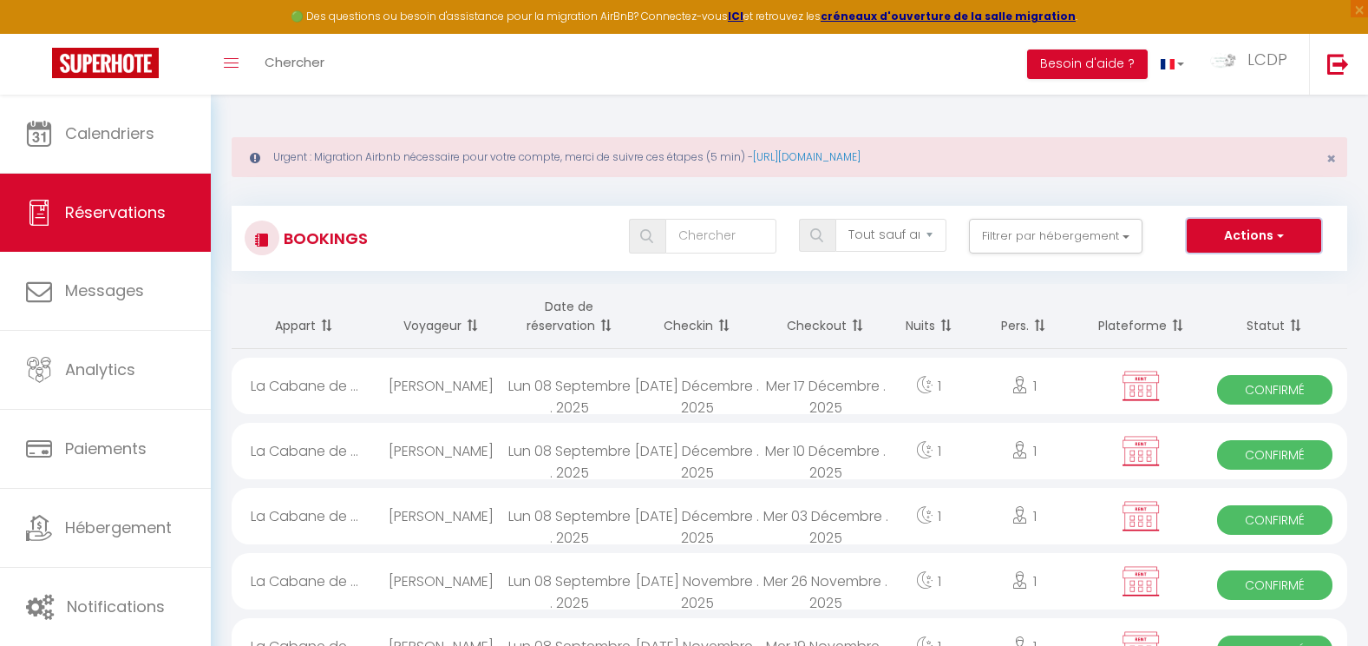
click at [1254, 226] on button "Actions" at bounding box center [1254, 236] width 134 height 35
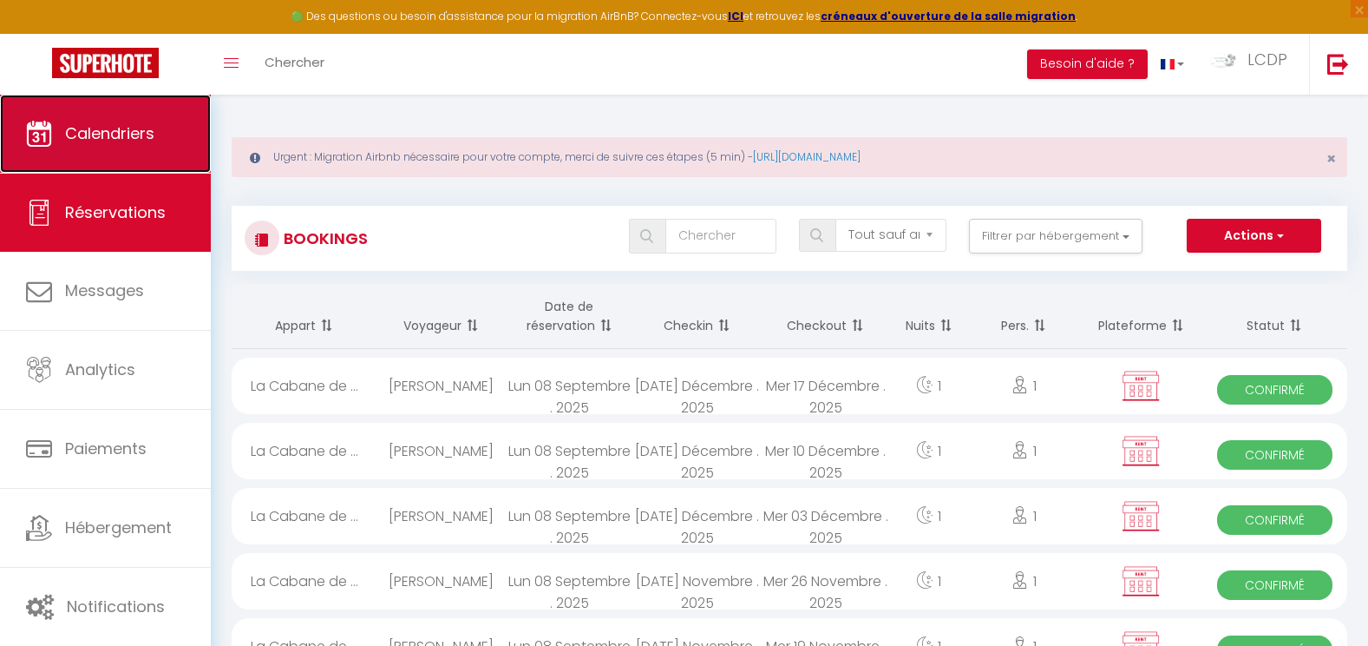
click at [109, 126] on span "Calendriers" at bounding box center [109, 133] width 89 height 22
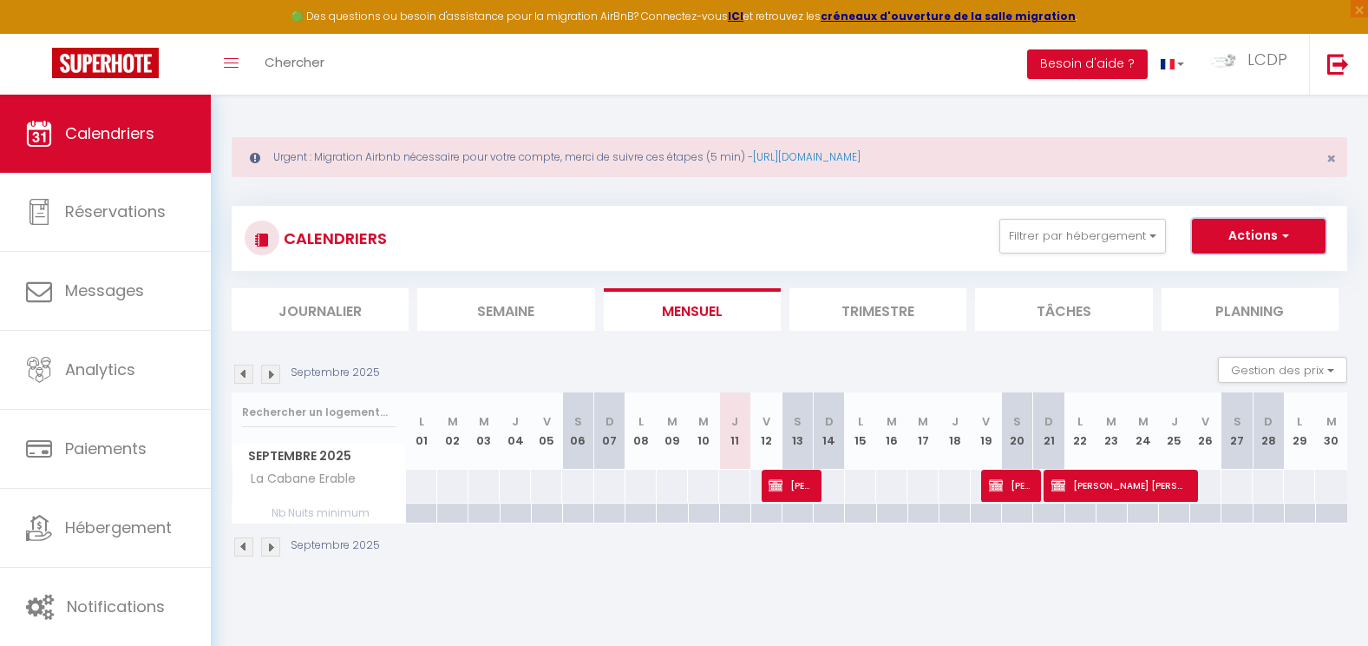
click at [1263, 236] on button "Actions" at bounding box center [1259, 236] width 134 height 35
click at [1232, 271] on link "Nouvelle réservation" at bounding box center [1240, 276] width 151 height 26
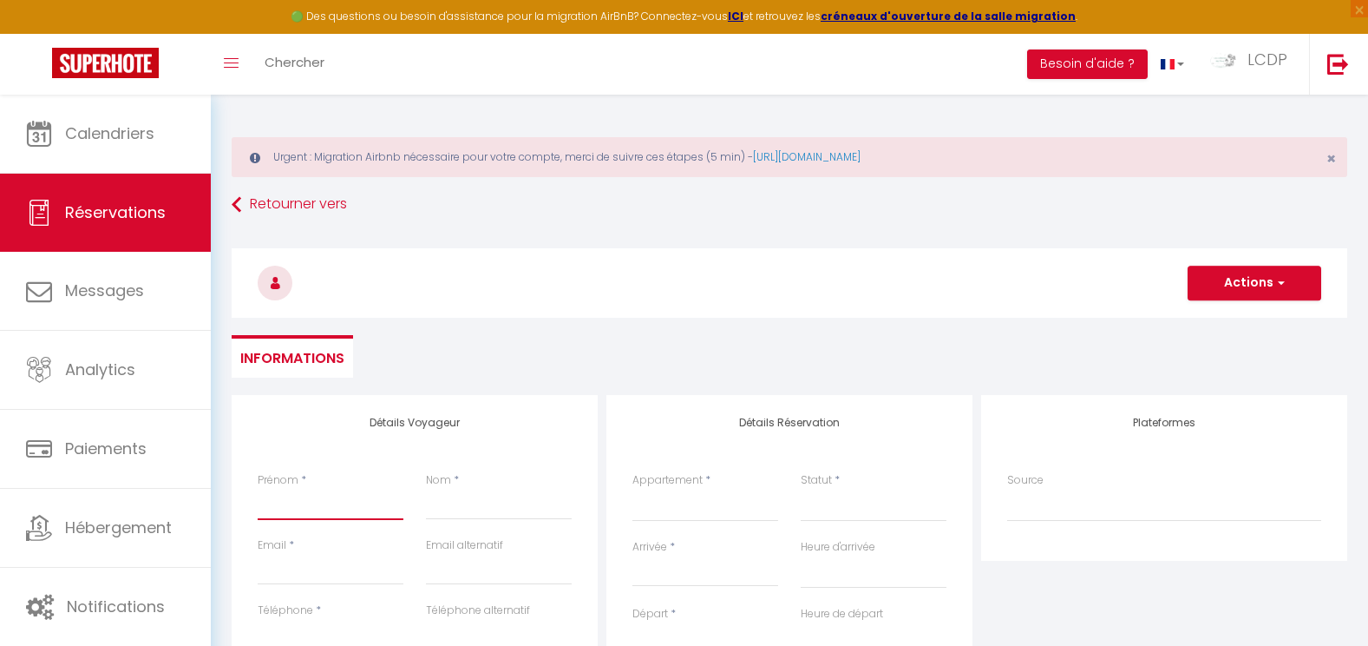
click at [323, 495] on input "Prénom" at bounding box center [331, 504] width 146 height 31
paste input "Matthieu Londeix"
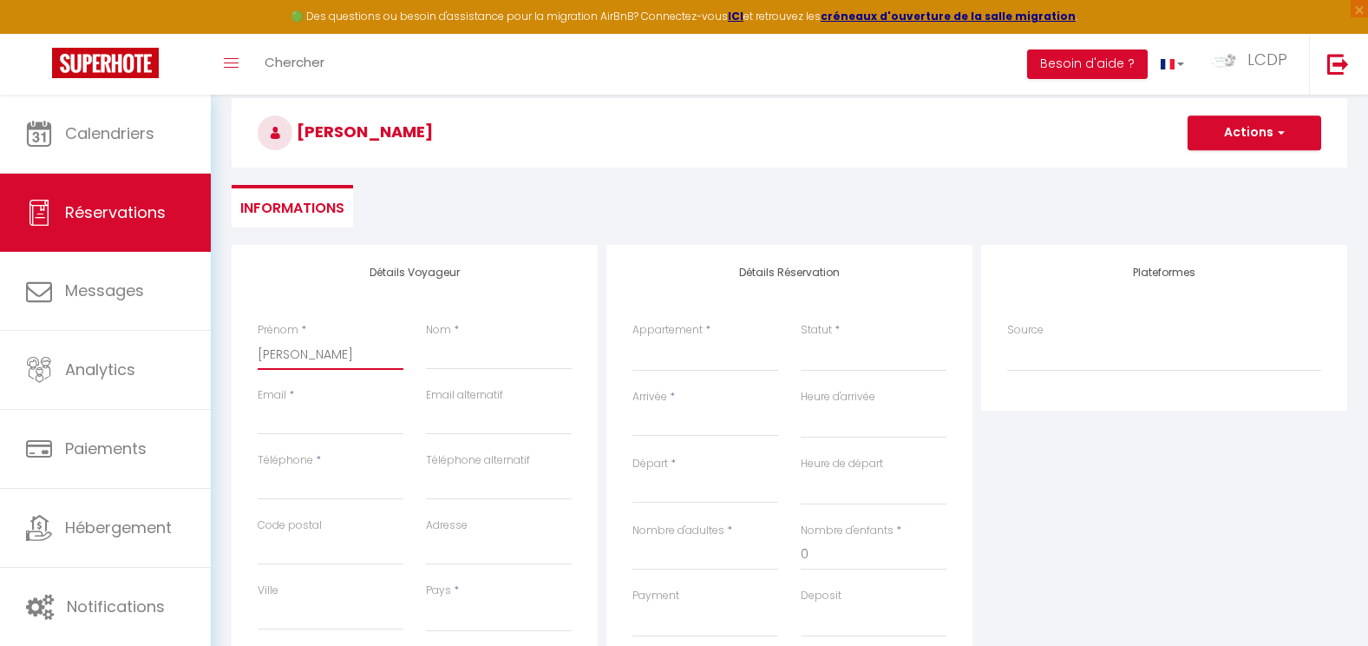
scroll to position [174, 0]
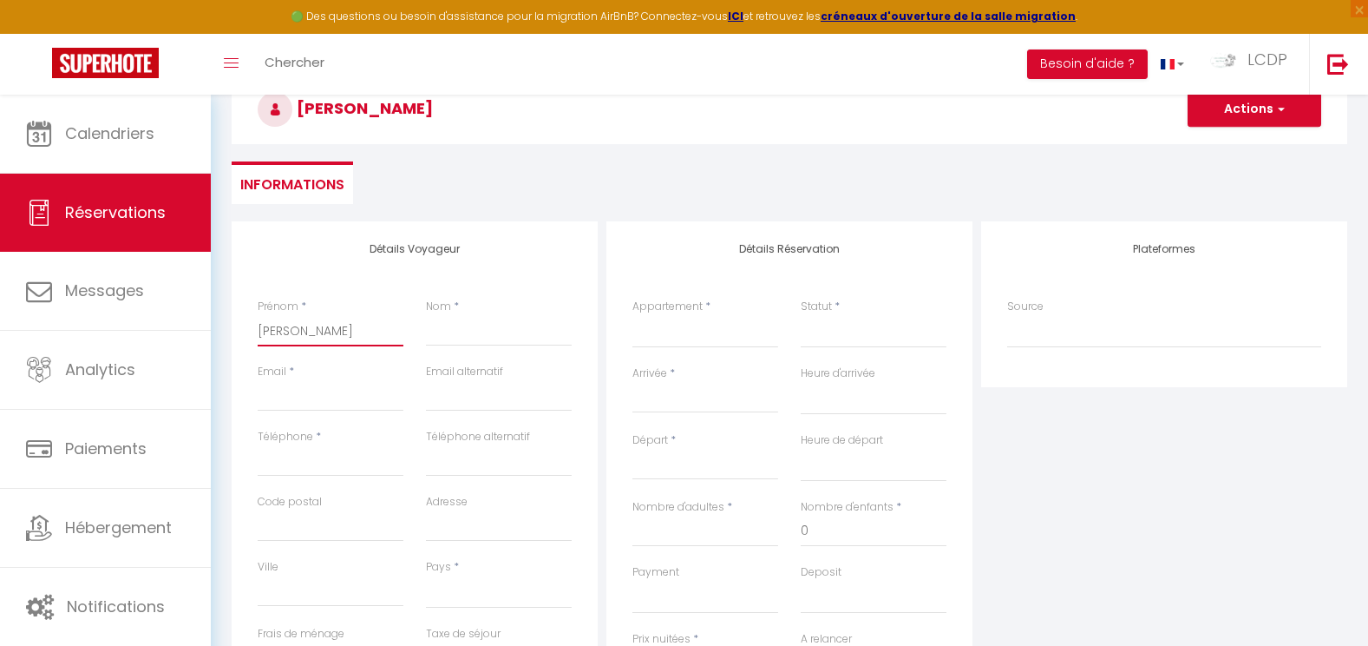
drag, startPoint x: 370, startPoint y: 327, endPoint x: 312, endPoint y: 332, distance: 57.5
click at [312, 332] on input "Matthieu Londeix" at bounding box center [331, 330] width 146 height 31
click at [452, 337] on input "Nom" at bounding box center [499, 330] width 146 height 31
paste input "Londeix"
click at [352, 406] on input "Email client" at bounding box center [331, 395] width 146 height 31
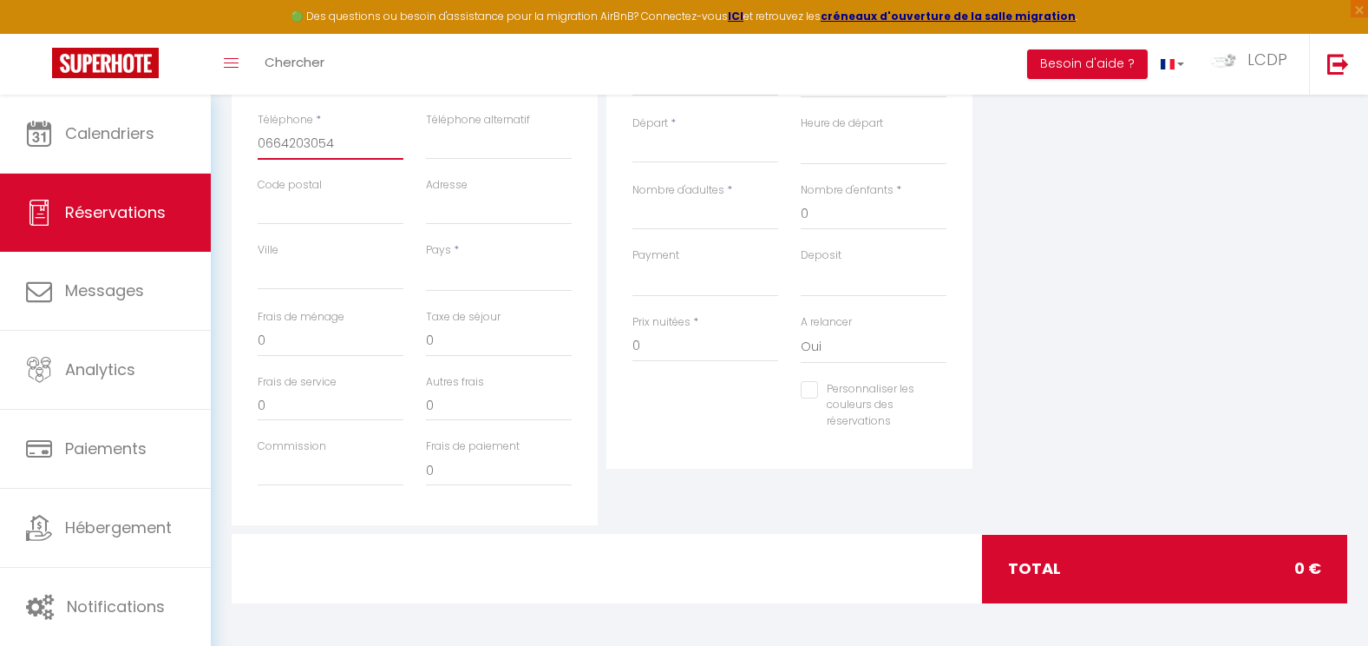
scroll to position [491, 0]
click at [522, 285] on select "France Portugal Afghanistan Albania Algeria American Samoa Andorra Angola Angui…" at bounding box center [499, 274] width 146 height 33
click at [426, 258] on select "France Portugal Afghanistan Albania Algeria American Samoa Andorra Angola Angui…" at bounding box center [499, 274] width 146 height 33
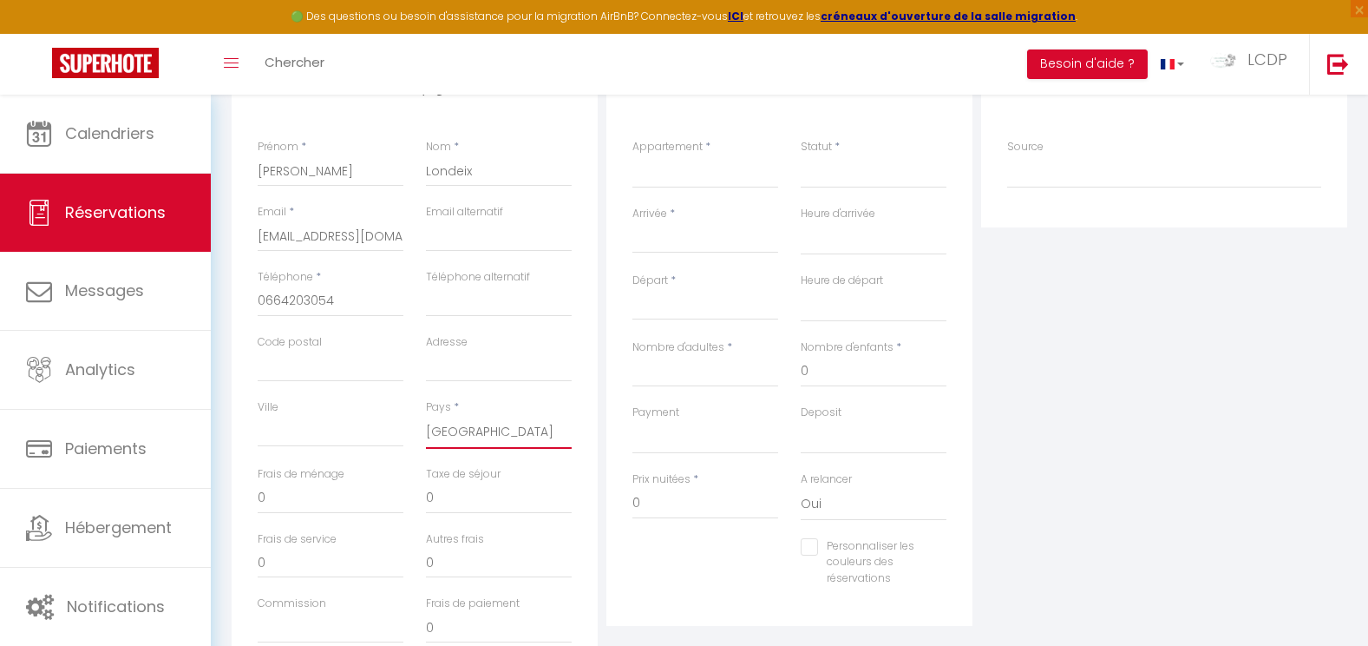
scroll to position [318, 0]
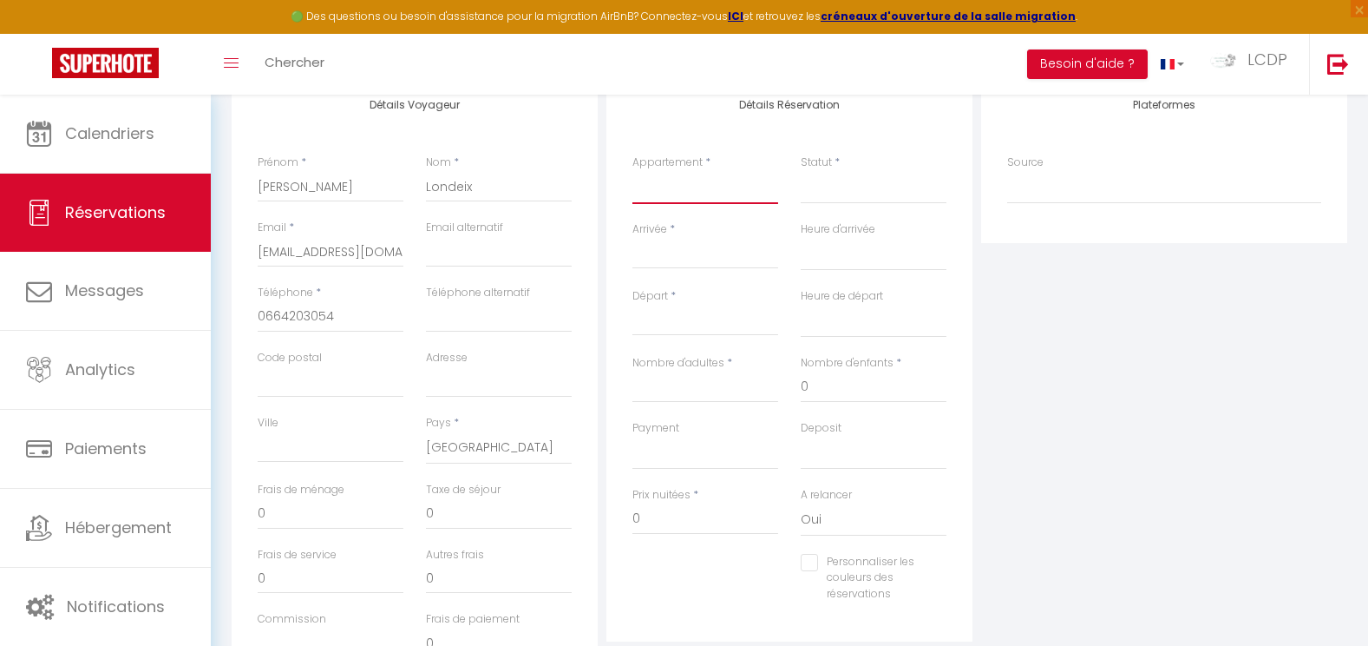
click at [692, 192] on select "La Cabane Pernaout La Cabane Montauzet PARTIEL / BOUET La Cabane Aureilhan La C…" at bounding box center [706, 187] width 146 height 33
click at [633, 171] on select "La Cabane Pernaout La Cabane Montauzet PARTIEL / BOUET La Cabane Aureilhan La C…" at bounding box center [706, 187] width 146 height 33
click at [855, 191] on select "Confirmé Non Confirmé Annulé Annulé par le voyageur No Show Request" at bounding box center [874, 187] width 146 height 33
click at [801, 171] on select "Confirmé Non Confirmé Annulé Annulé par le voyageur No Show Request" at bounding box center [874, 187] width 146 height 33
click at [671, 270] on div "Arrivée * < Sep 2025 > Dim Lun Mar Mer Jeu Ven Sam 1 2 3 4 5 6 7 8 9 10 11 12 1…" at bounding box center [705, 254] width 168 height 67
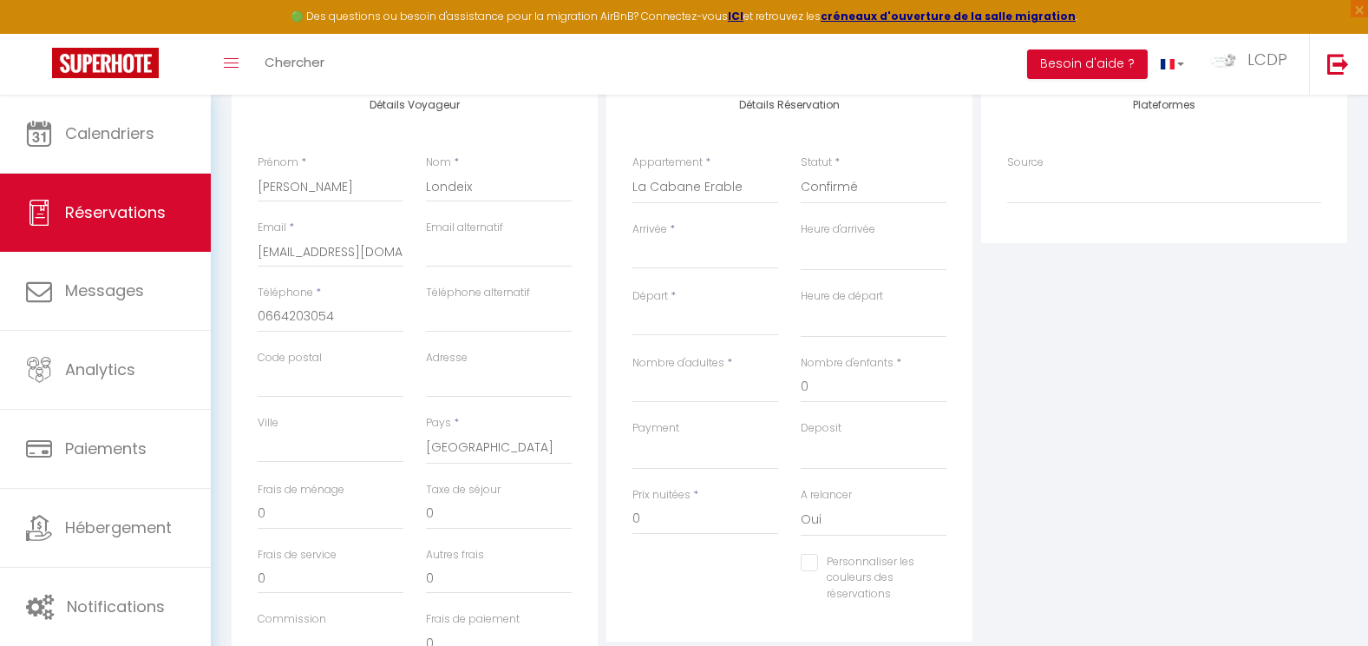
click at [676, 258] on input "Arrivée" at bounding box center [706, 255] width 146 height 23
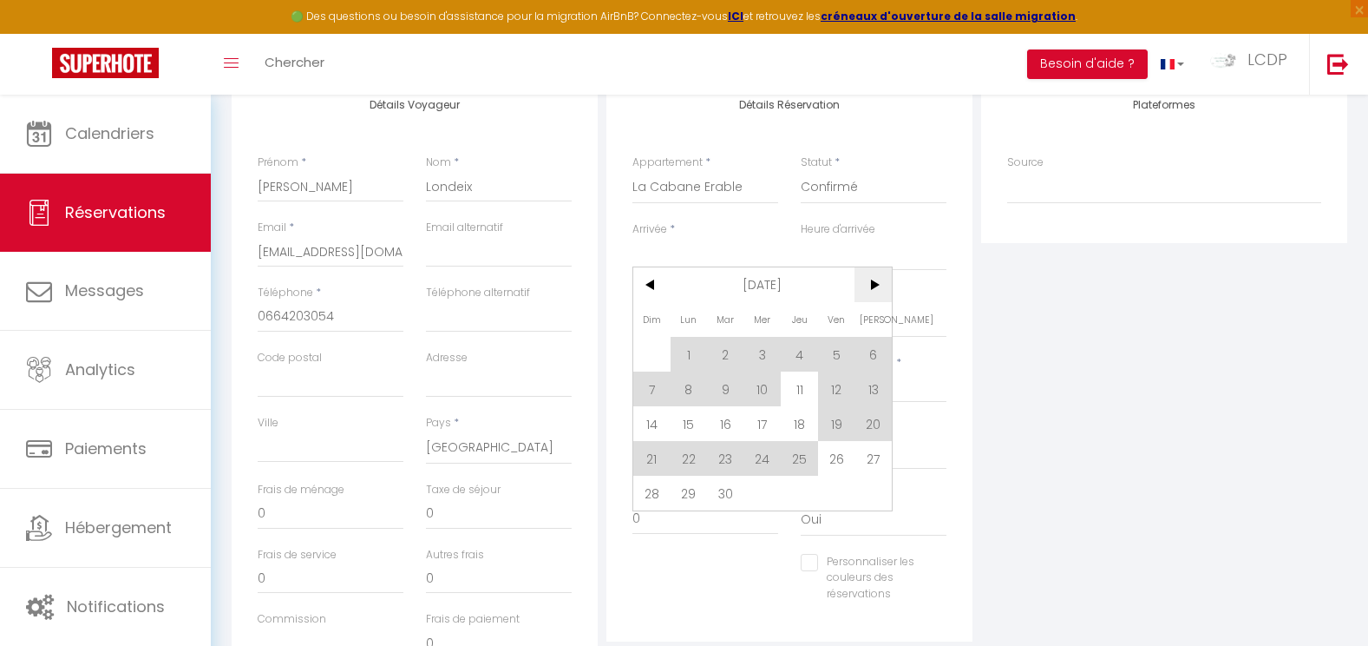
click at [870, 289] on span ">" at bounding box center [873, 284] width 37 height 35
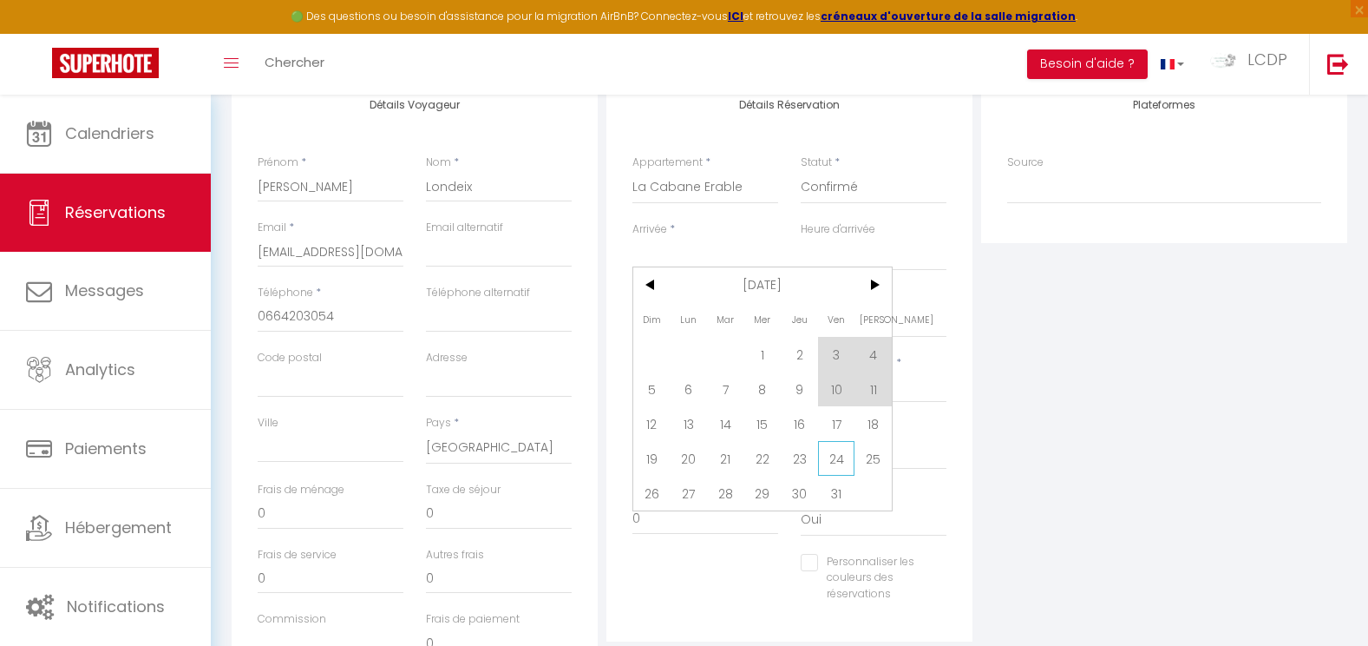
click at [845, 458] on span "24" at bounding box center [836, 458] width 37 height 35
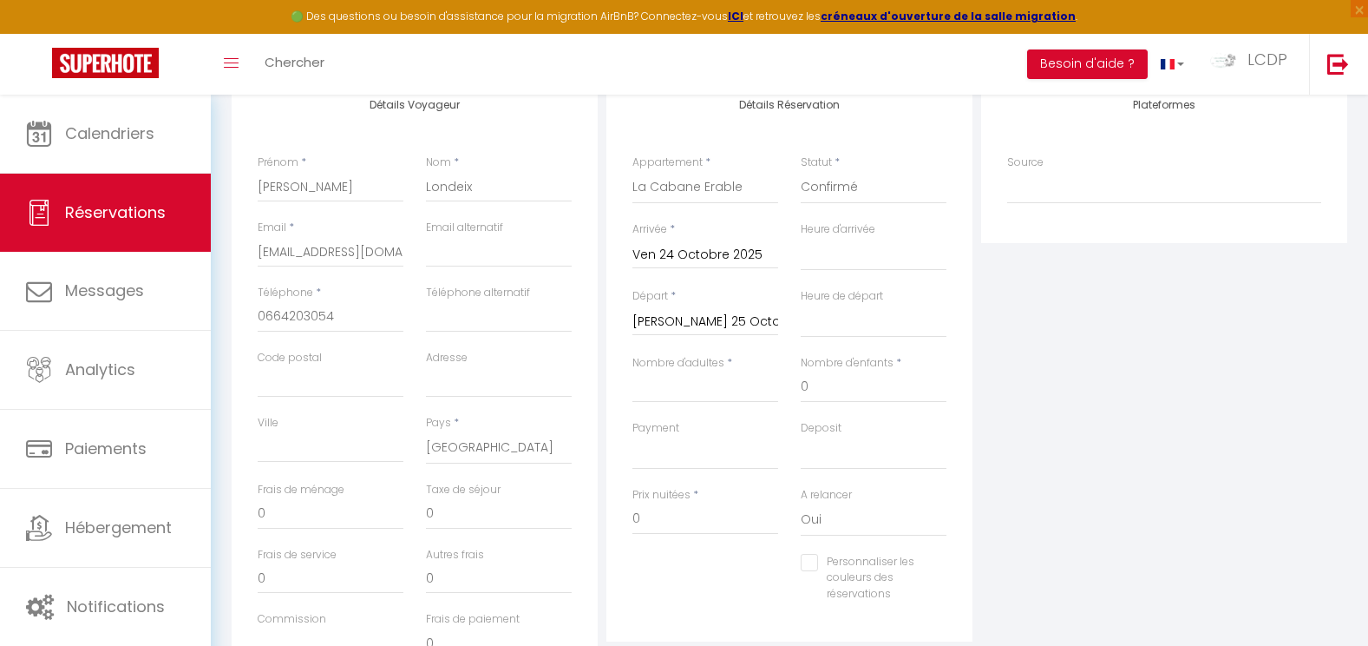
click at [679, 330] on input "Sam 25 Octobre 2025" at bounding box center [706, 322] width 146 height 23
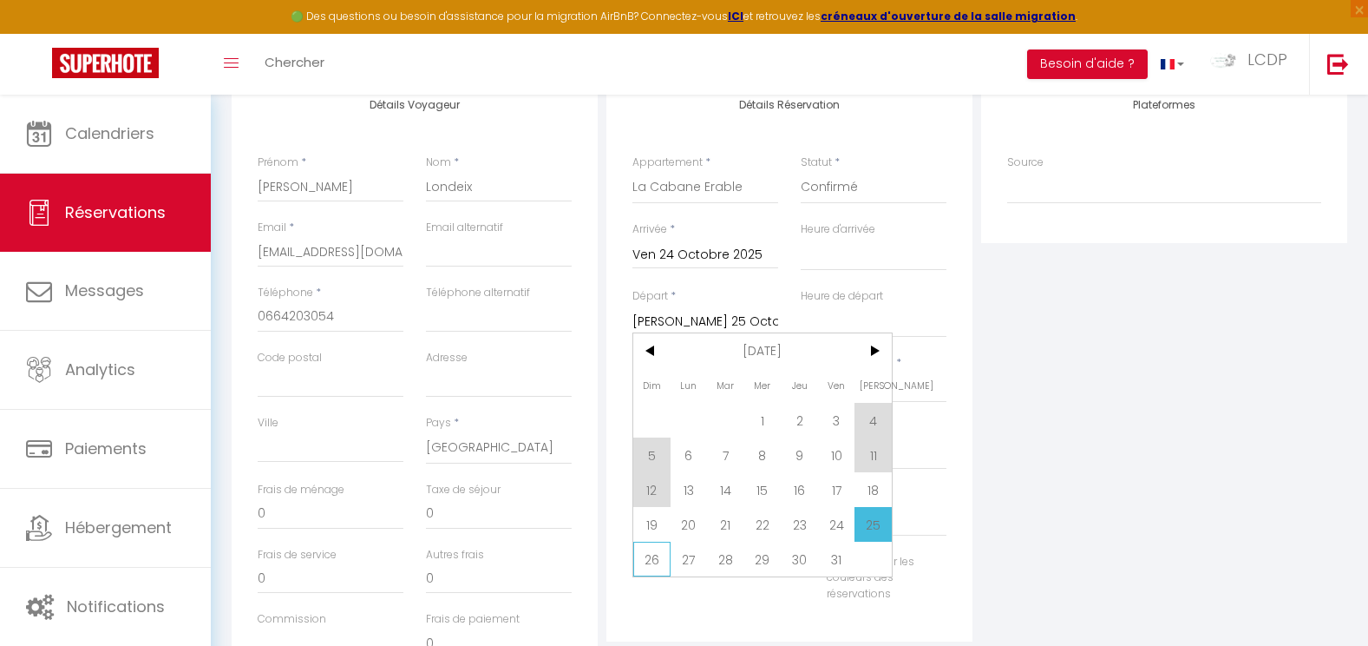
click at [656, 554] on span "26" at bounding box center [651, 558] width 37 height 35
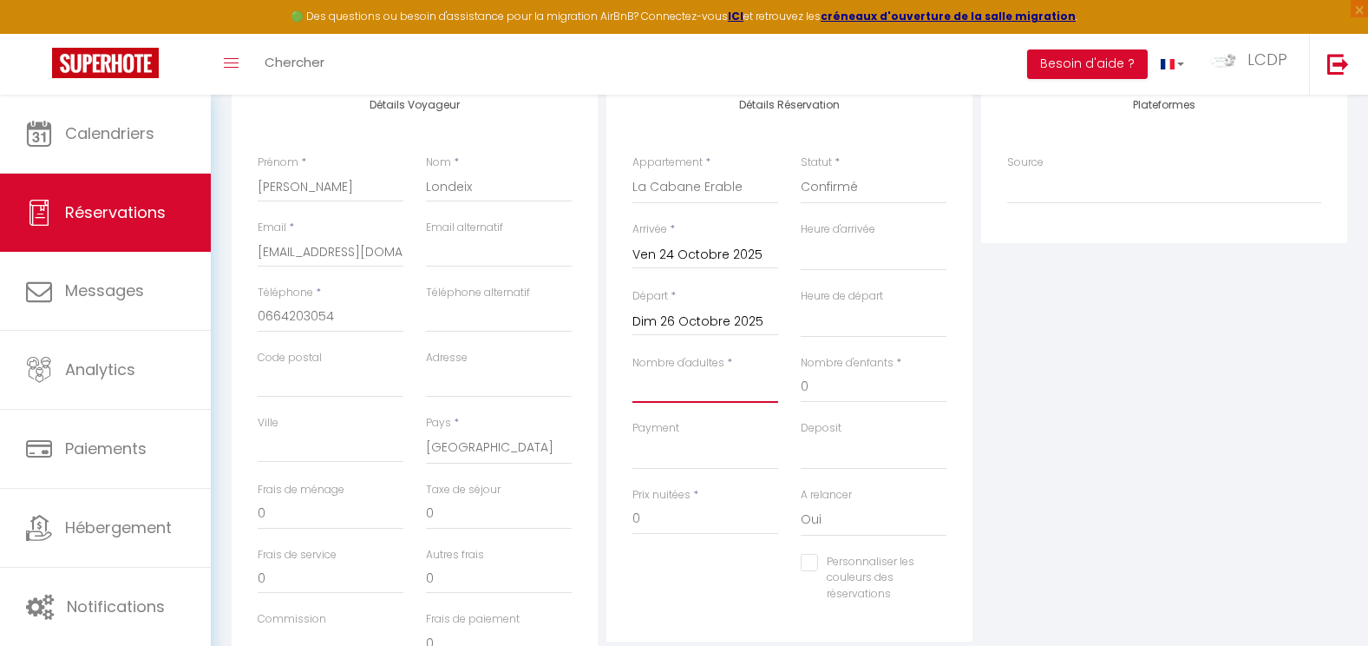
click at [662, 386] on input "Nombre d'adultes" at bounding box center [706, 386] width 146 height 31
drag, startPoint x: 803, startPoint y: 392, endPoint x: 822, endPoint y: 389, distance: 19.4
click at [804, 391] on input "0" at bounding box center [874, 386] width 146 height 31
click at [822, 389] on input "0" at bounding box center [874, 386] width 146 height 31
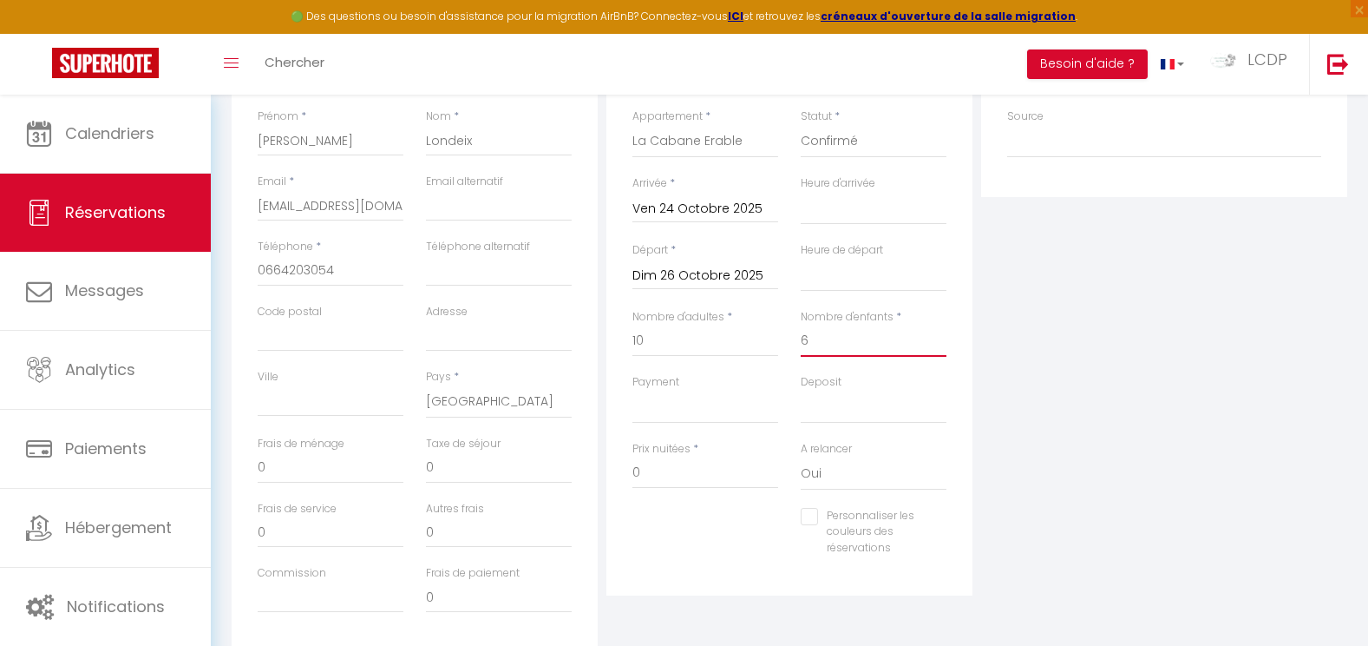
scroll to position [404, 0]
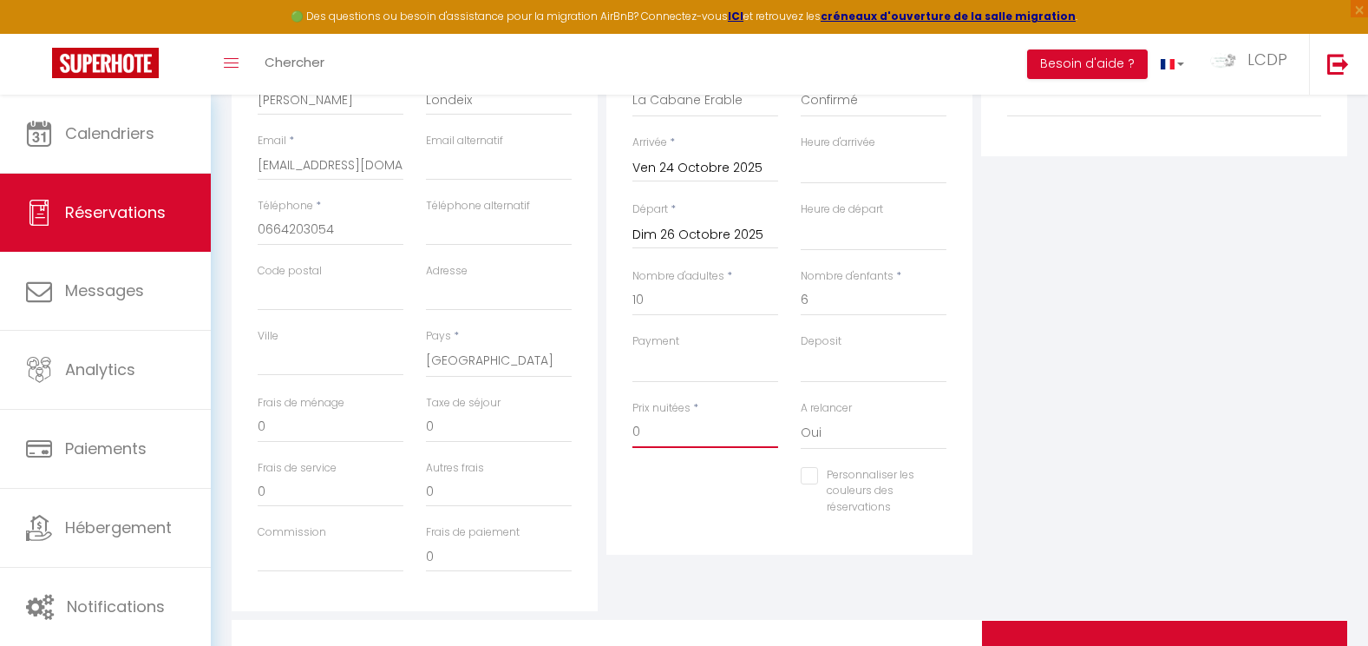
click at [676, 437] on input "0" at bounding box center [706, 432] width 146 height 31
click at [1131, 244] on div "Plateformes Source Direct Airbnb.com Booking.com Chalet montagne Expedia Gite d…" at bounding box center [1164, 300] width 375 height 620
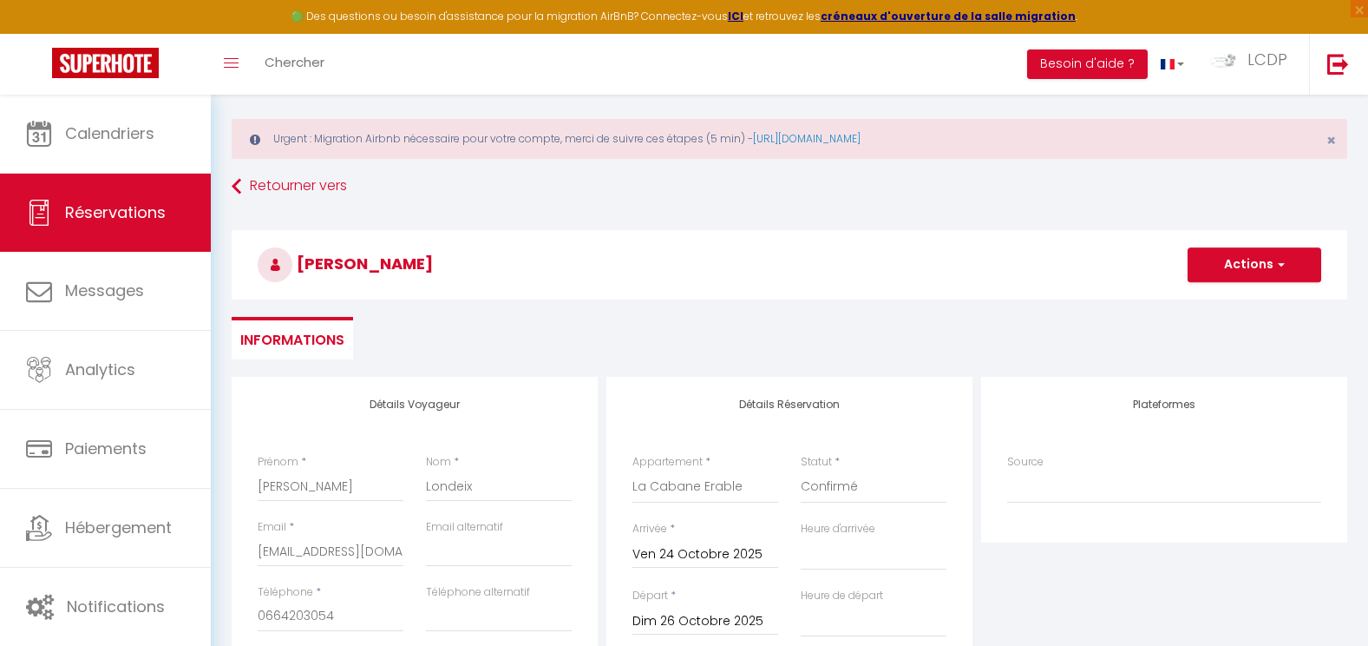
scroll to position [0, 0]
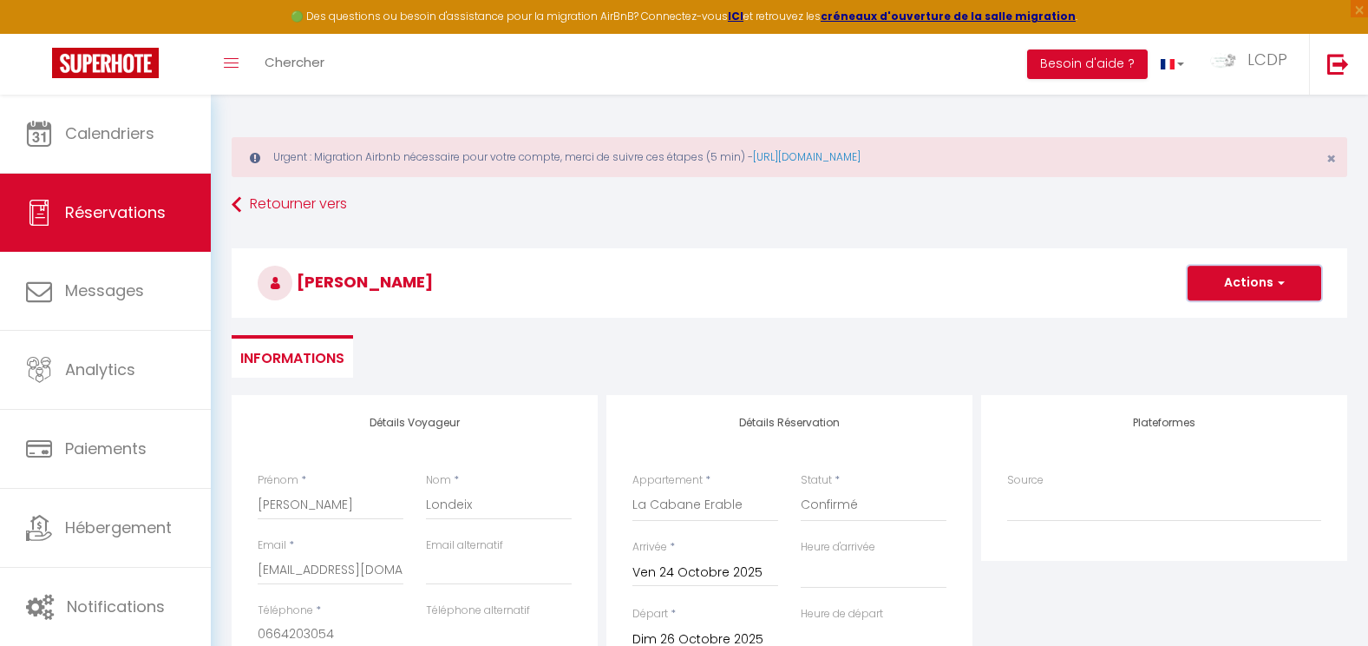
click at [1266, 289] on button "Actions" at bounding box center [1255, 283] width 134 height 35
click at [1239, 320] on link "Enregistrer" at bounding box center [1237, 321] width 137 height 23
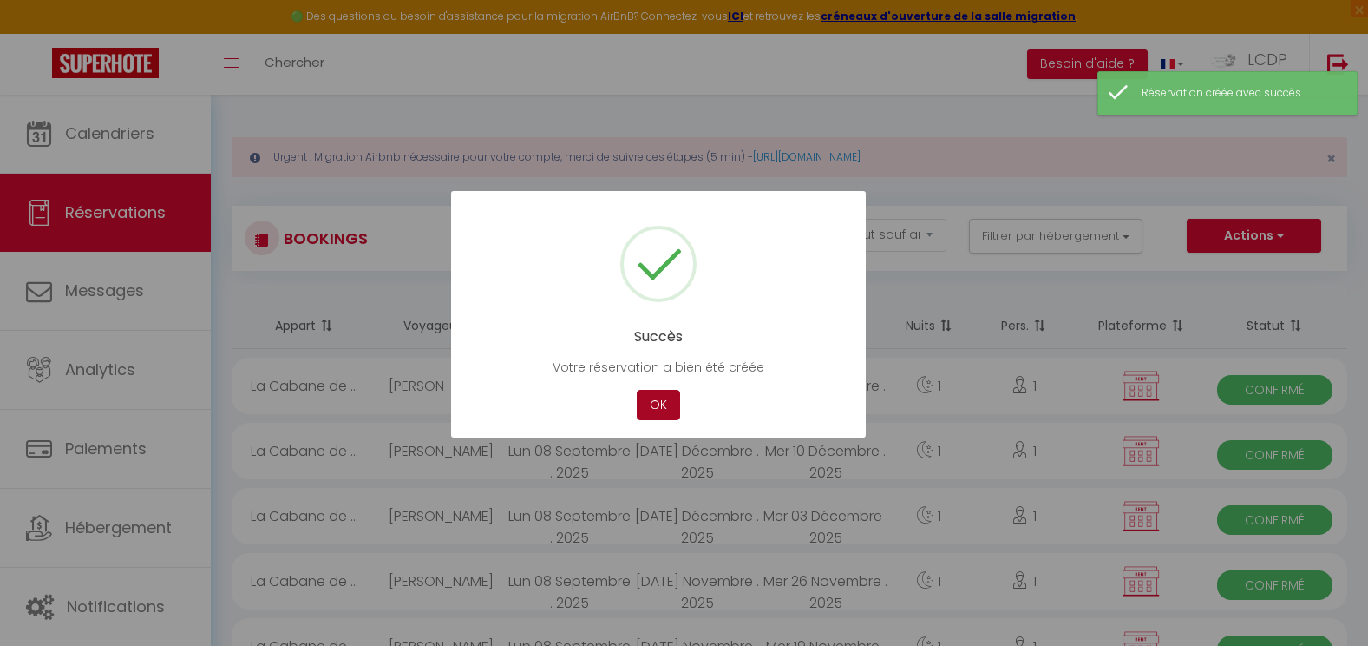
click at [669, 414] on button "OK" at bounding box center [658, 405] width 43 height 30
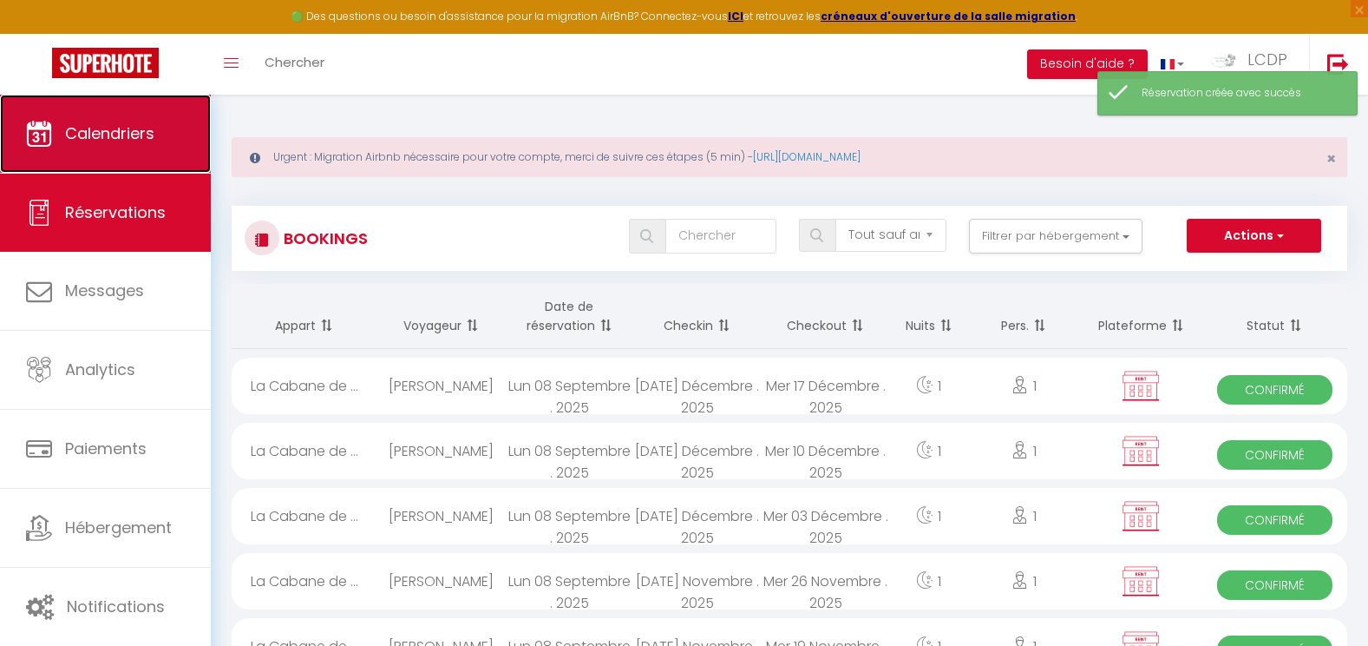
click at [22, 118] on link "Calendriers" at bounding box center [105, 134] width 211 height 78
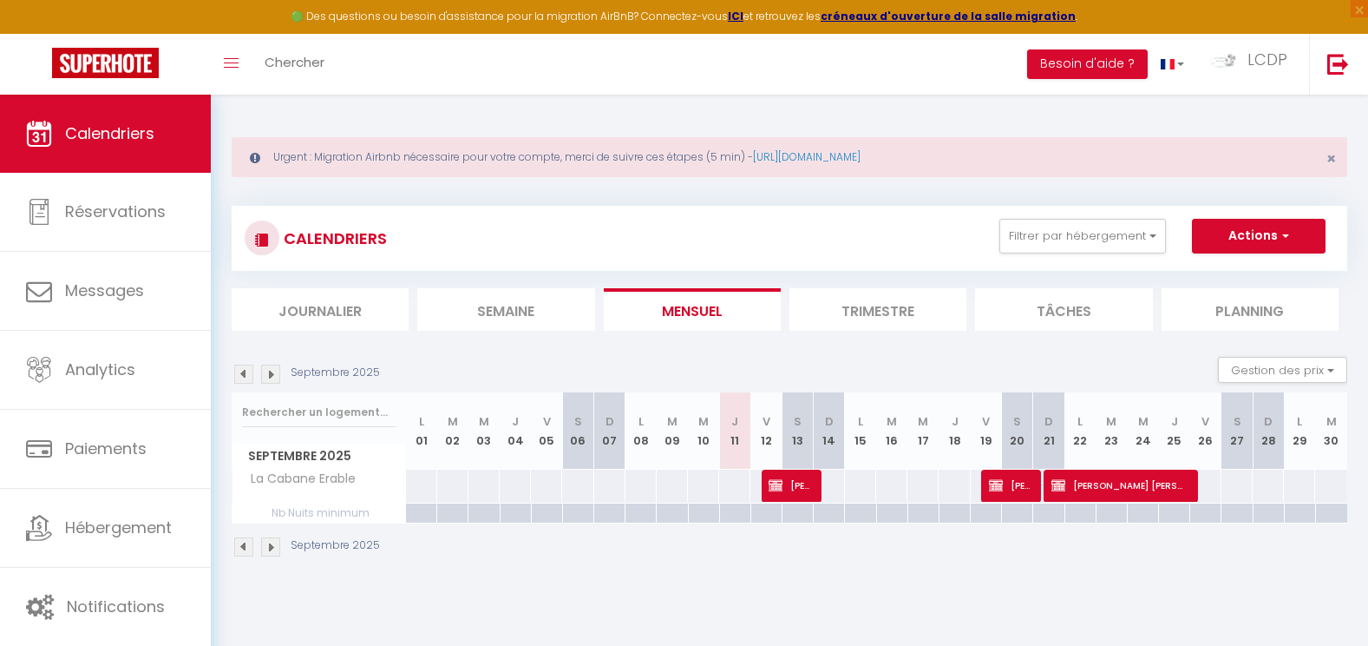
click at [273, 377] on img at bounding box center [270, 373] width 19 height 19
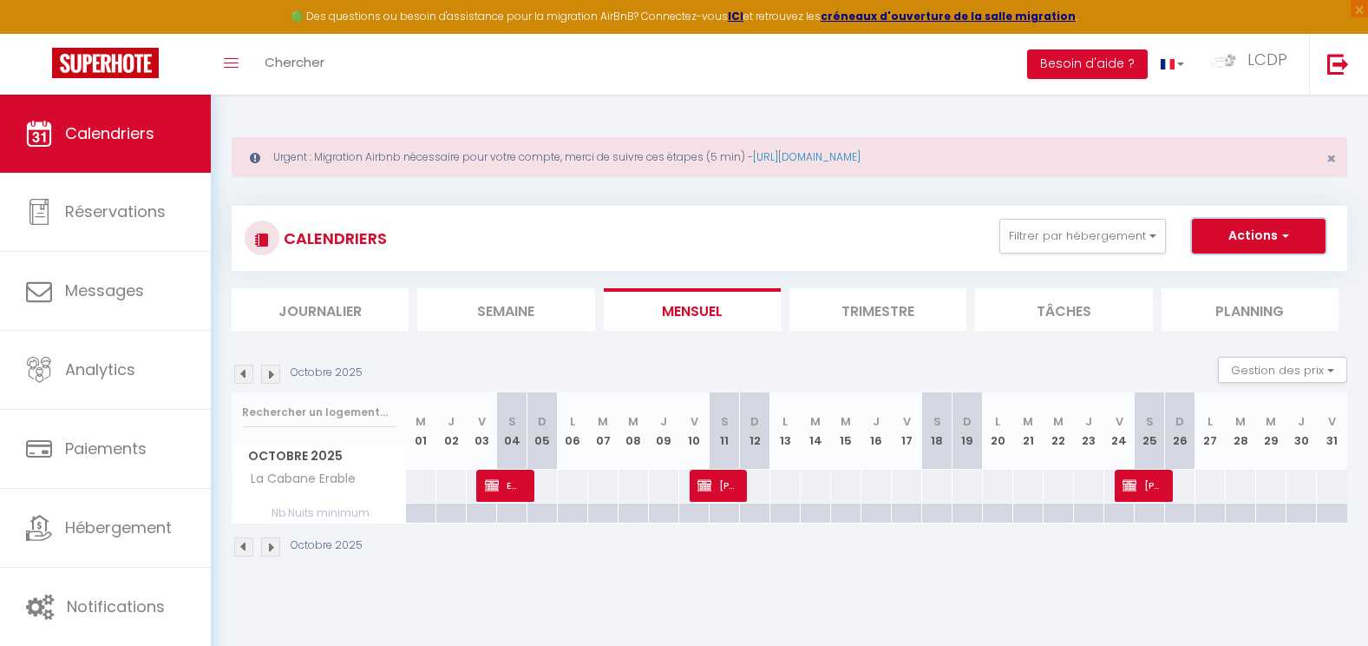
click at [1264, 239] on button "Actions" at bounding box center [1259, 236] width 134 height 35
click at [1235, 266] on link "Nouvelle réservation" at bounding box center [1240, 276] width 151 height 26
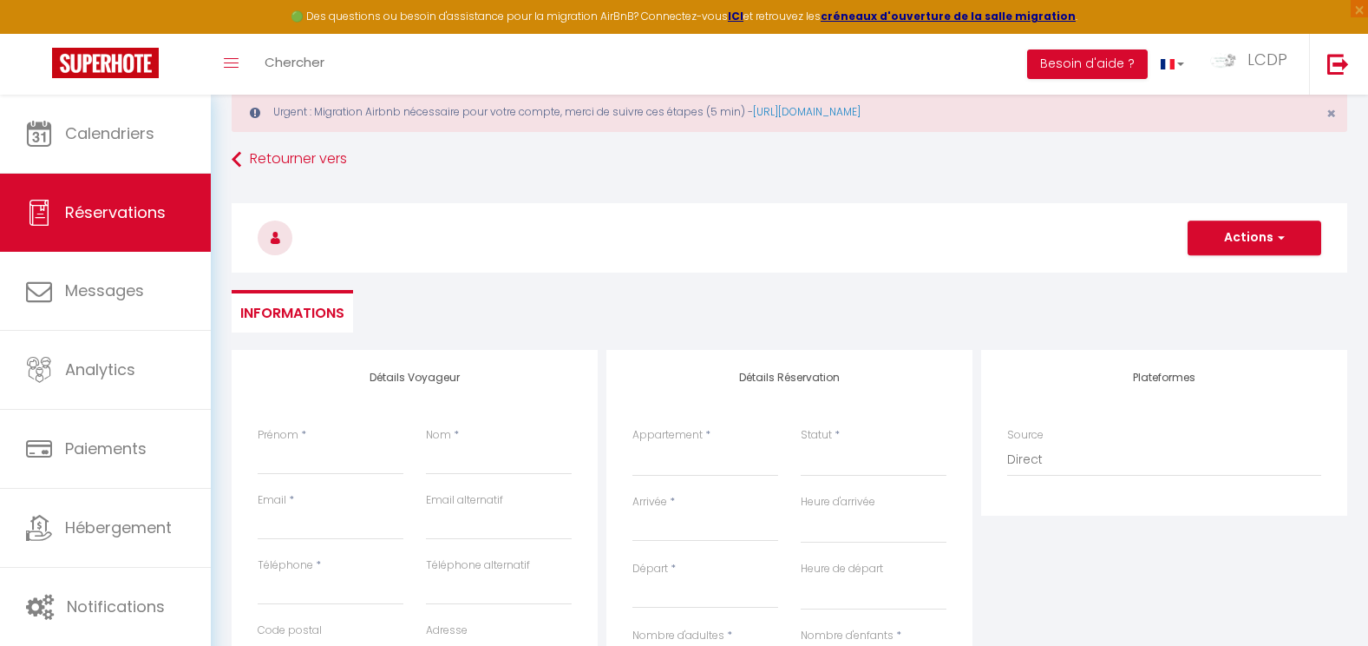
scroll to position [174, 0]
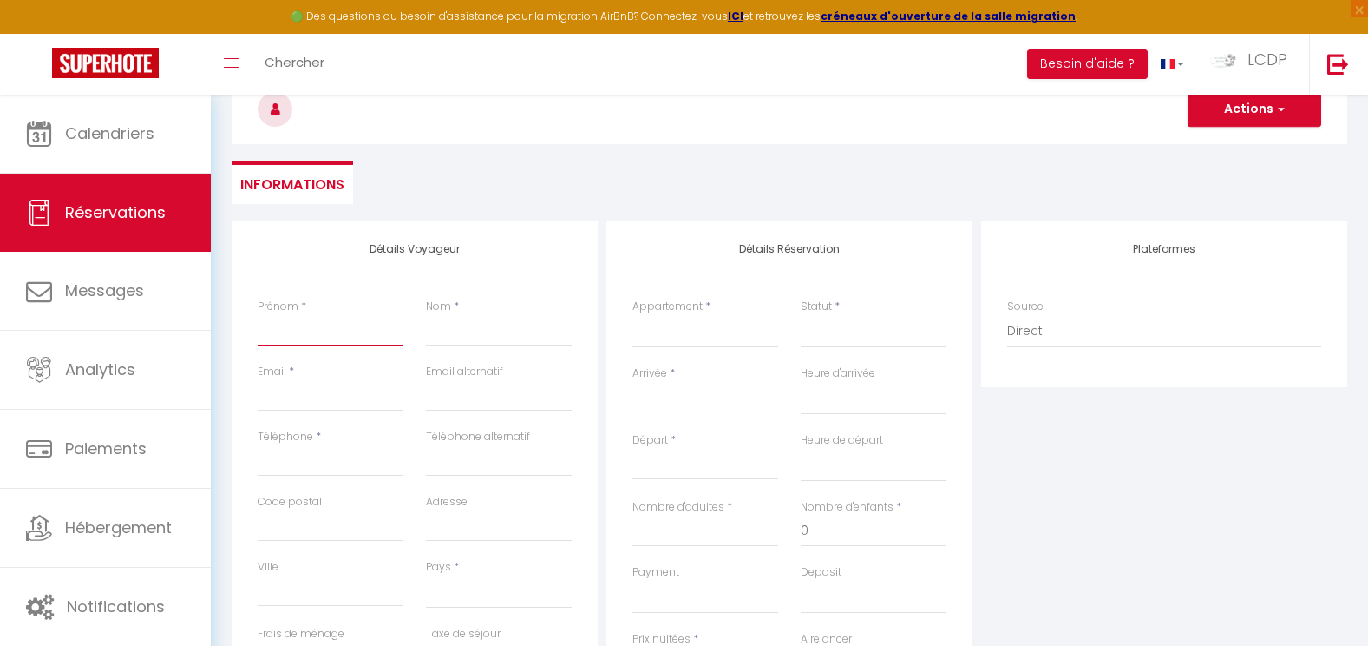
click at [311, 326] on input "Prénom" at bounding box center [331, 330] width 146 height 31
paste input "Bénédicte Langouet"
drag, startPoint x: 389, startPoint y: 334, endPoint x: 322, endPoint y: 331, distance: 66.9
click at [322, 331] on input "Bénédicte Langouet" at bounding box center [331, 330] width 146 height 31
click at [484, 332] on input "Nom" at bounding box center [499, 330] width 146 height 31
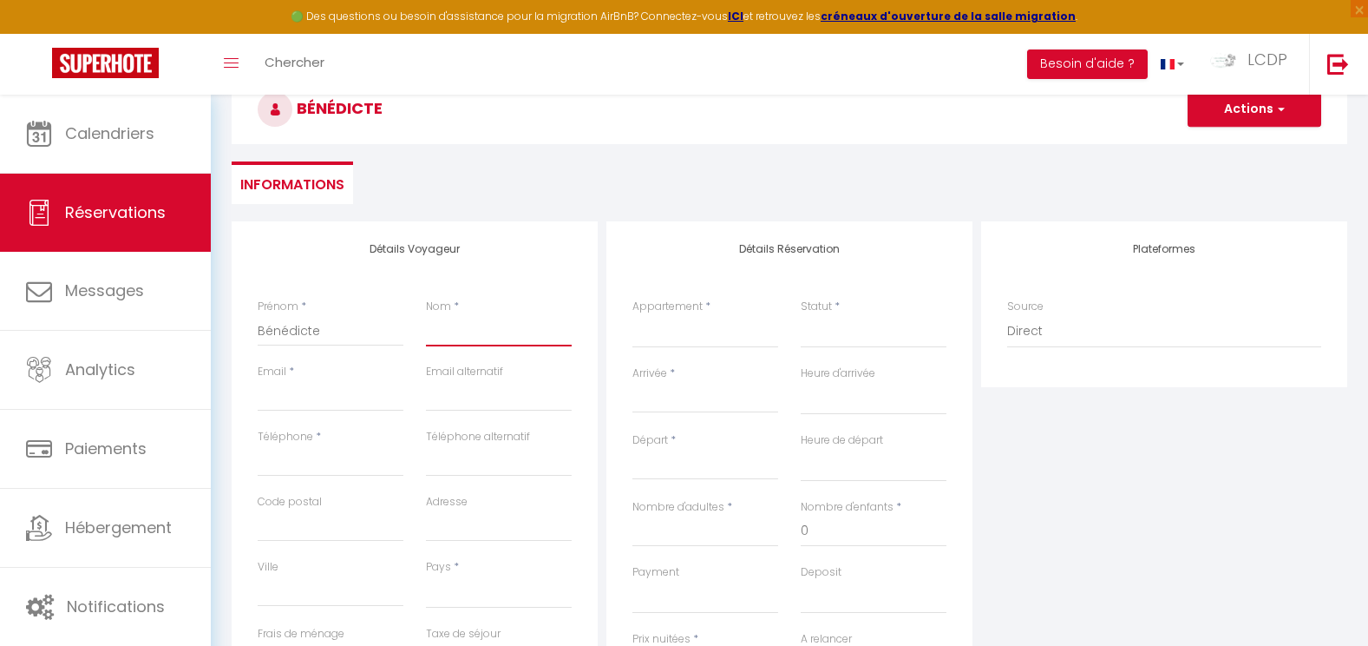
paste input "Langouet"
click at [316, 393] on input "Email client" at bounding box center [331, 395] width 146 height 31
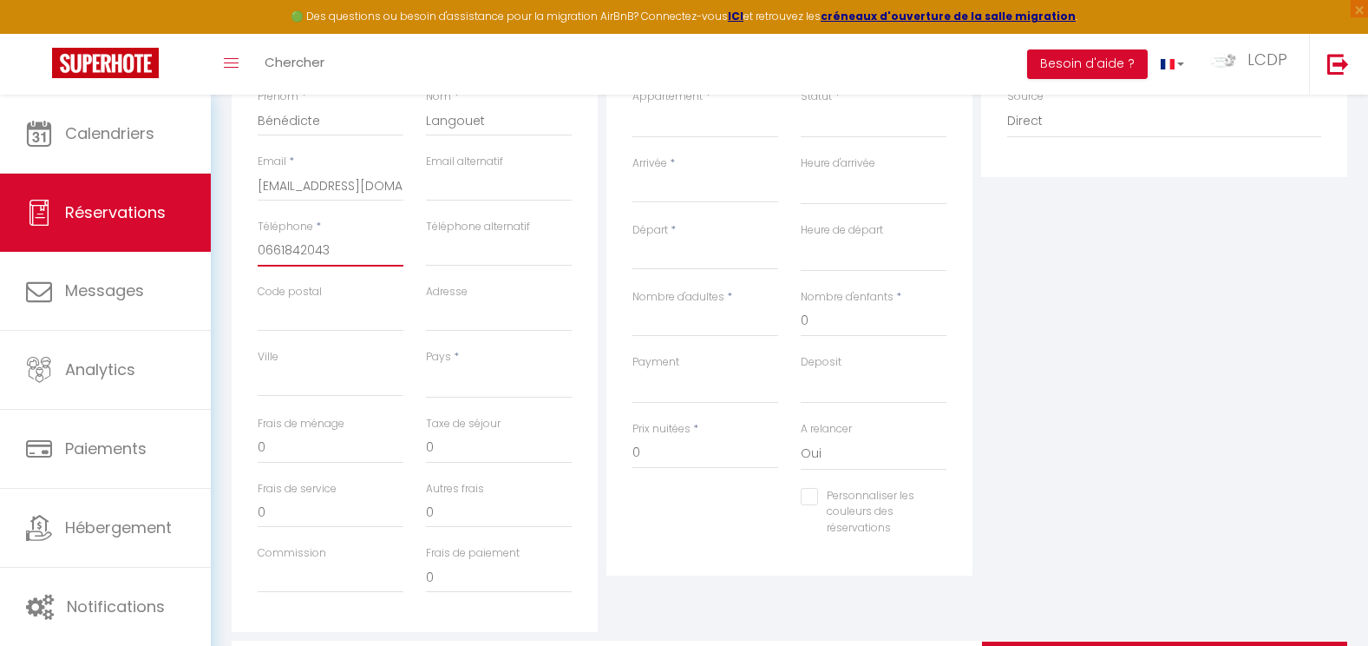
scroll to position [434, 0]
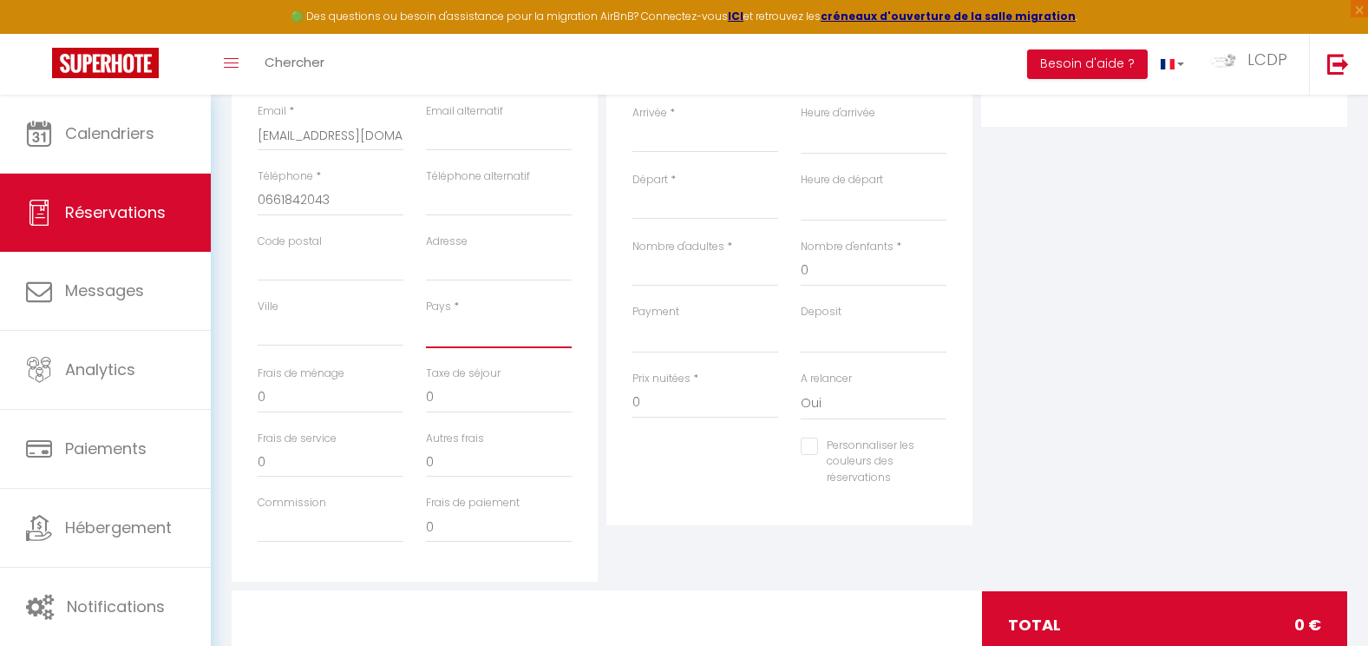
click at [509, 339] on select "France Portugal Afghanistan Albania Algeria American Samoa Andorra Angola Angui…" at bounding box center [499, 331] width 146 height 33
click at [426, 315] on select "France Portugal Afghanistan Albania Algeria American Samoa Andorra Angola Angui…" at bounding box center [499, 331] width 146 height 33
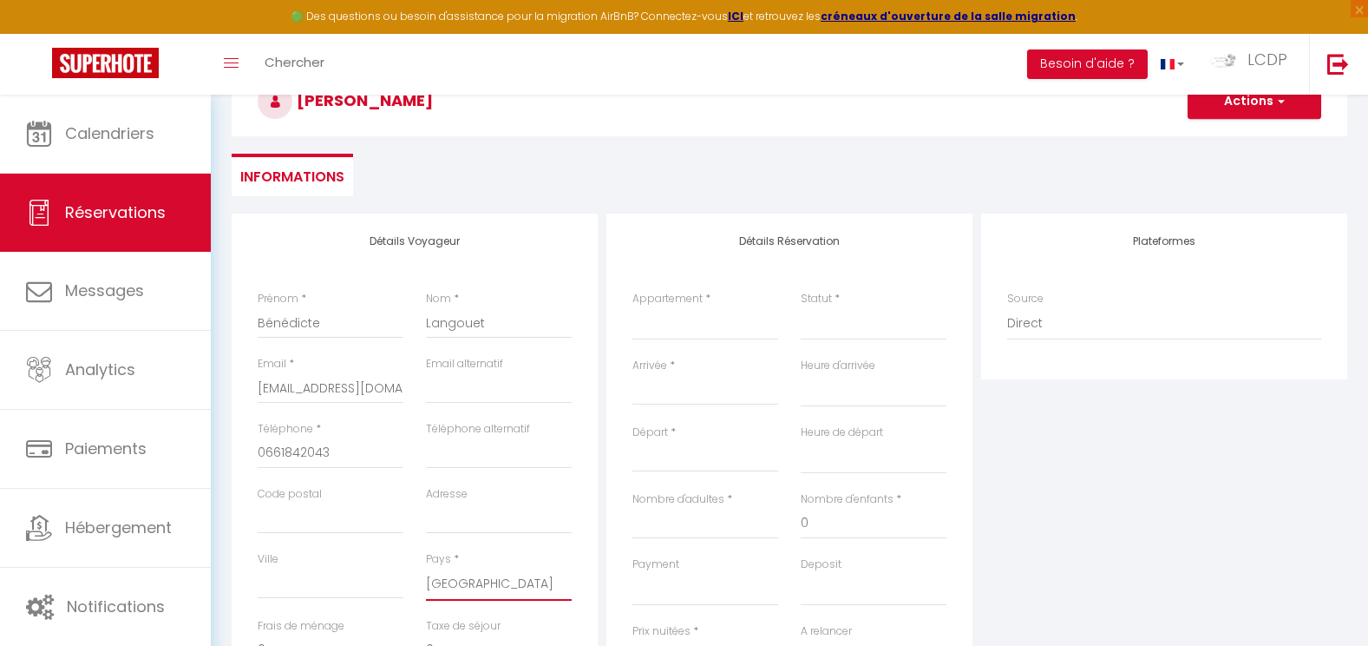
scroll to position [174, 0]
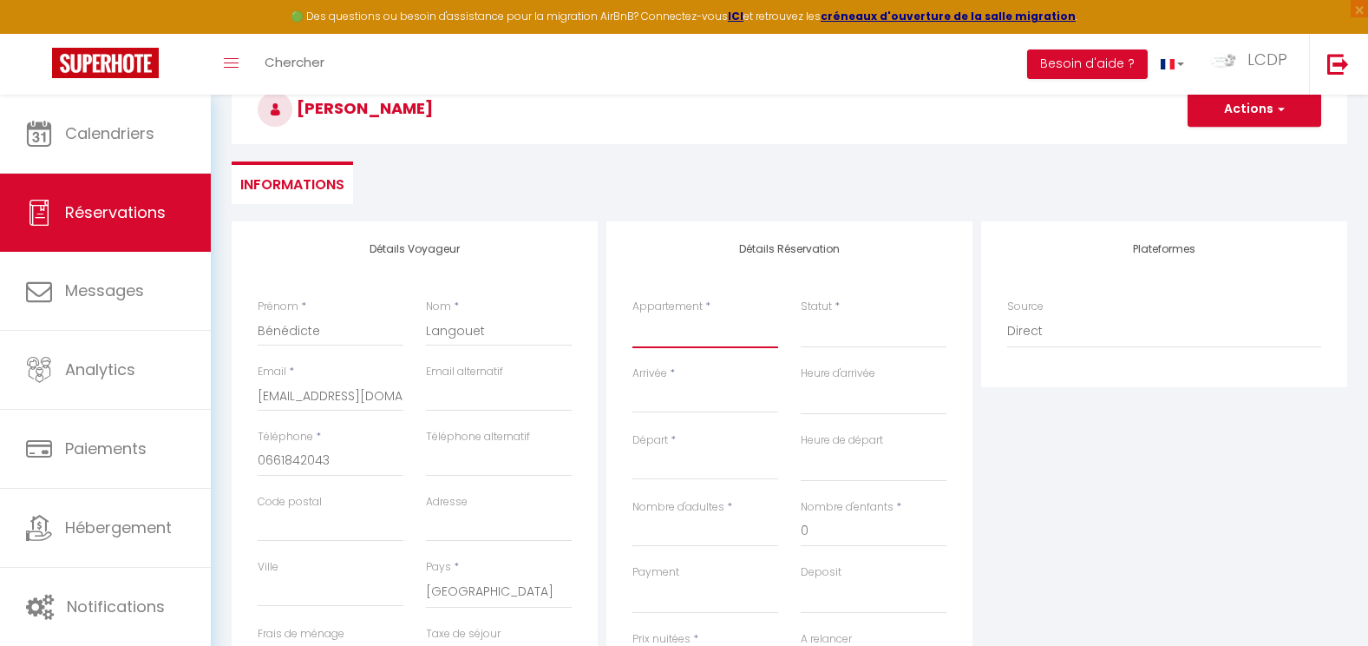
click at [698, 339] on select "La Cabane Pernaout La Cabane Montauzet PARTIEL / BOUET La Cabane Aureilhan La C…" at bounding box center [706, 331] width 146 height 33
click at [633, 315] on select "La Cabane Pernaout La Cabane Montauzet PARTIEL / BOUET La Cabane Aureilhan La C…" at bounding box center [706, 331] width 146 height 33
click at [836, 340] on select "Confirmé Non Confirmé Annulé Annulé par le voyageur No Show Request" at bounding box center [874, 331] width 146 height 33
click at [801, 315] on select "Confirmé Non Confirmé Annulé Annulé par le voyageur No Show Request" at bounding box center [874, 331] width 146 height 33
click at [673, 410] on input "Arrivée" at bounding box center [706, 399] width 146 height 23
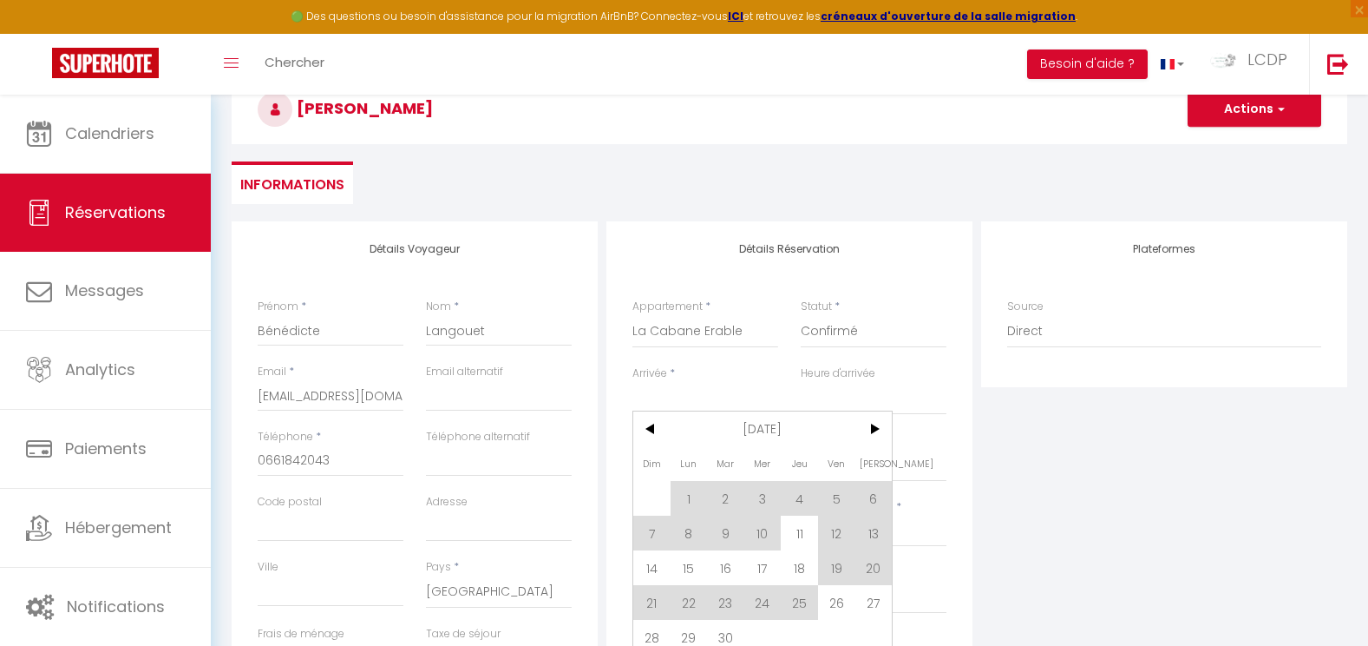
scroll to position [260, 0]
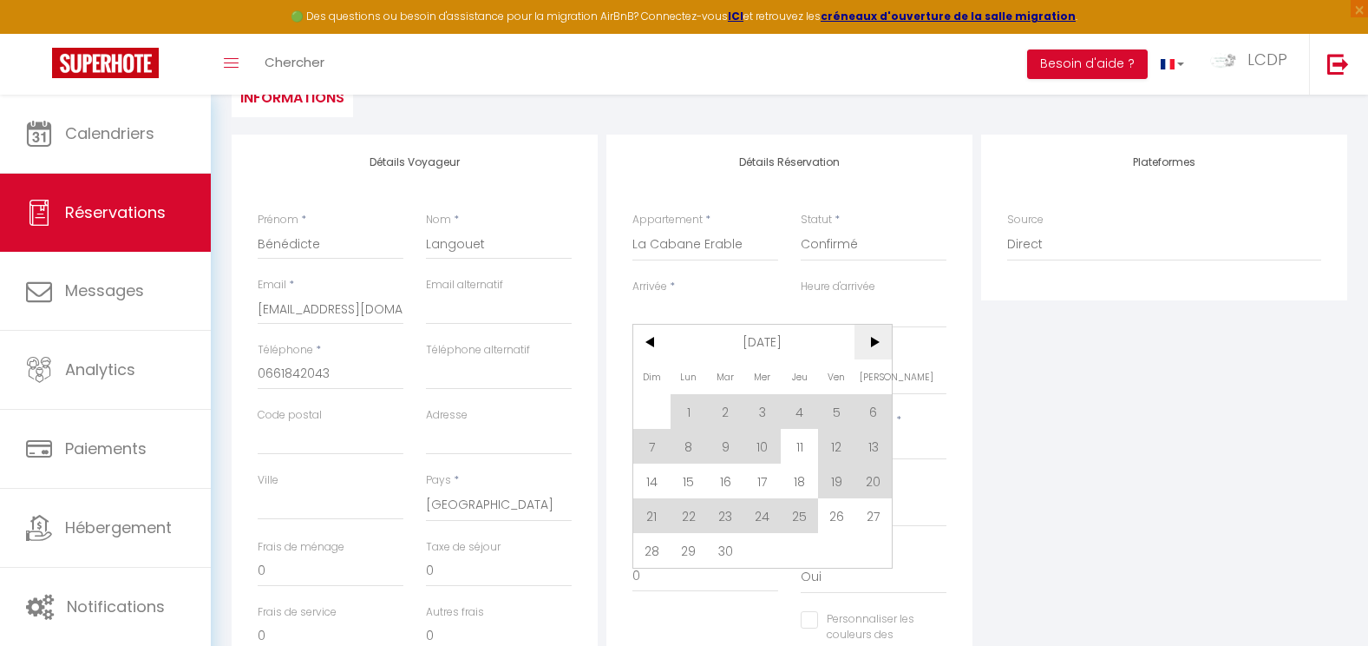
click at [876, 351] on span ">" at bounding box center [873, 342] width 37 height 35
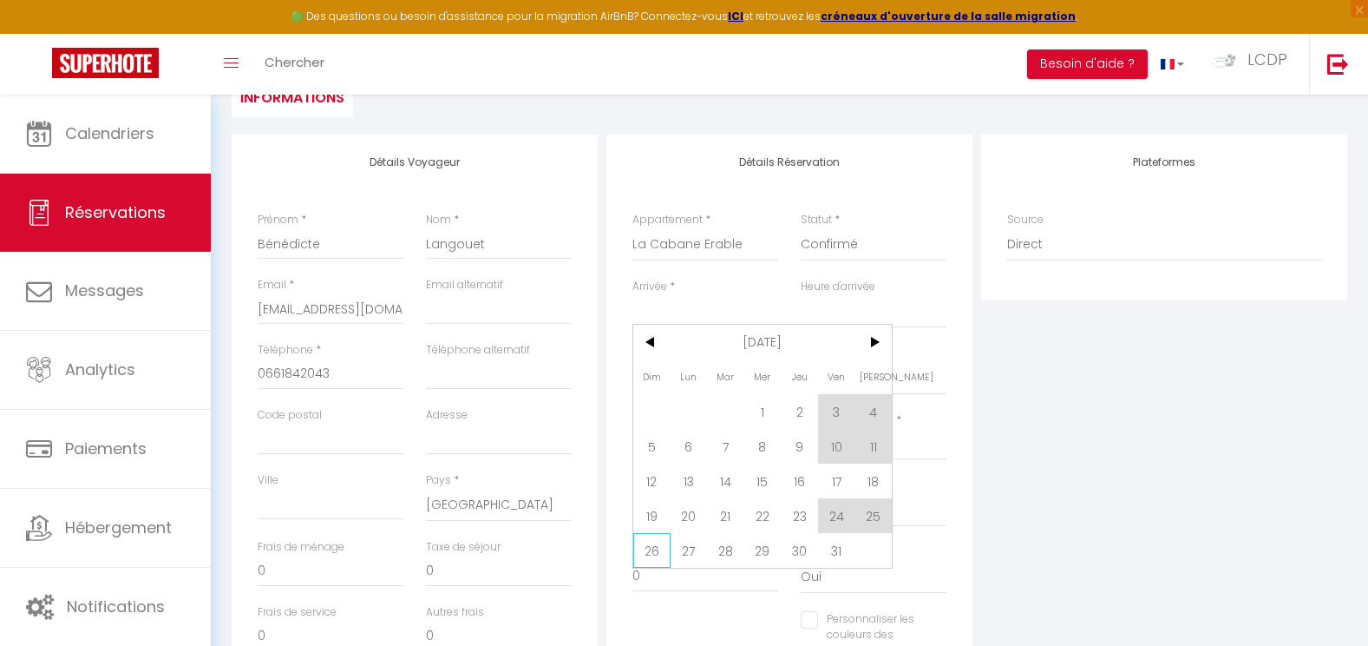
click at [653, 548] on span "26" at bounding box center [651, 550] width 37 height 35
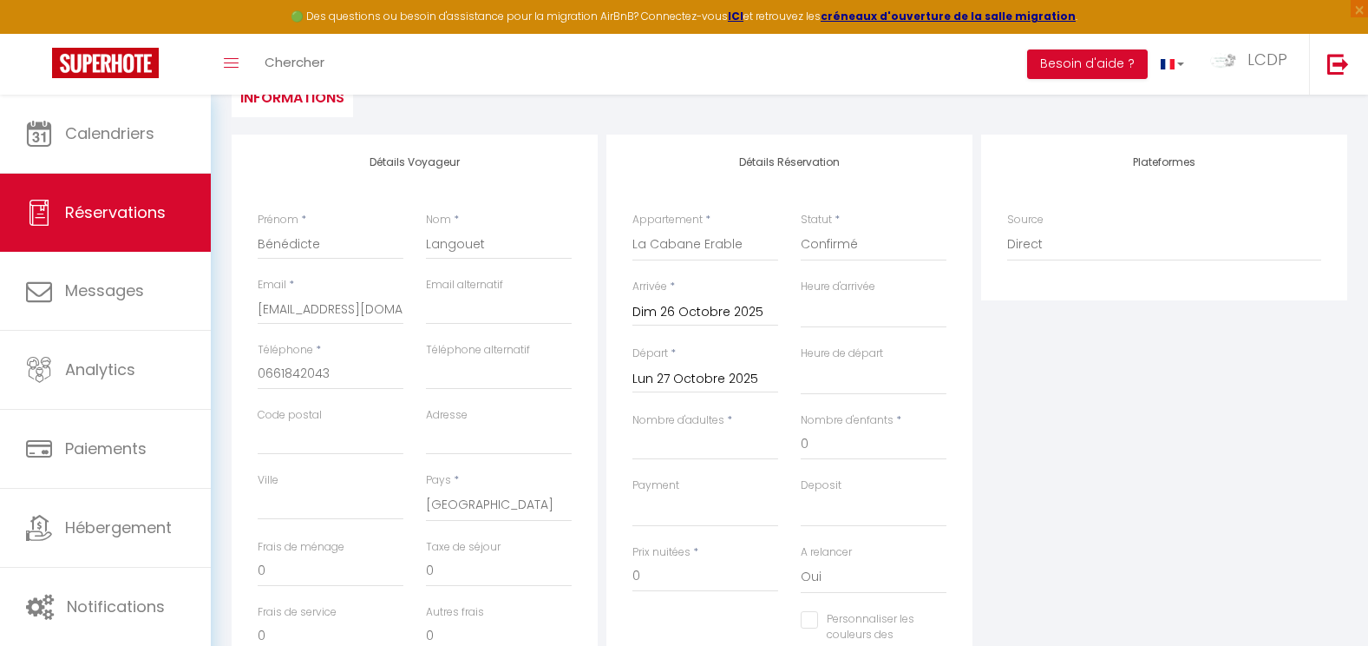
click at [682, 374] on input "Lun 27 Octobre 2025" at bounding box center [706, 379] width 146 height 23
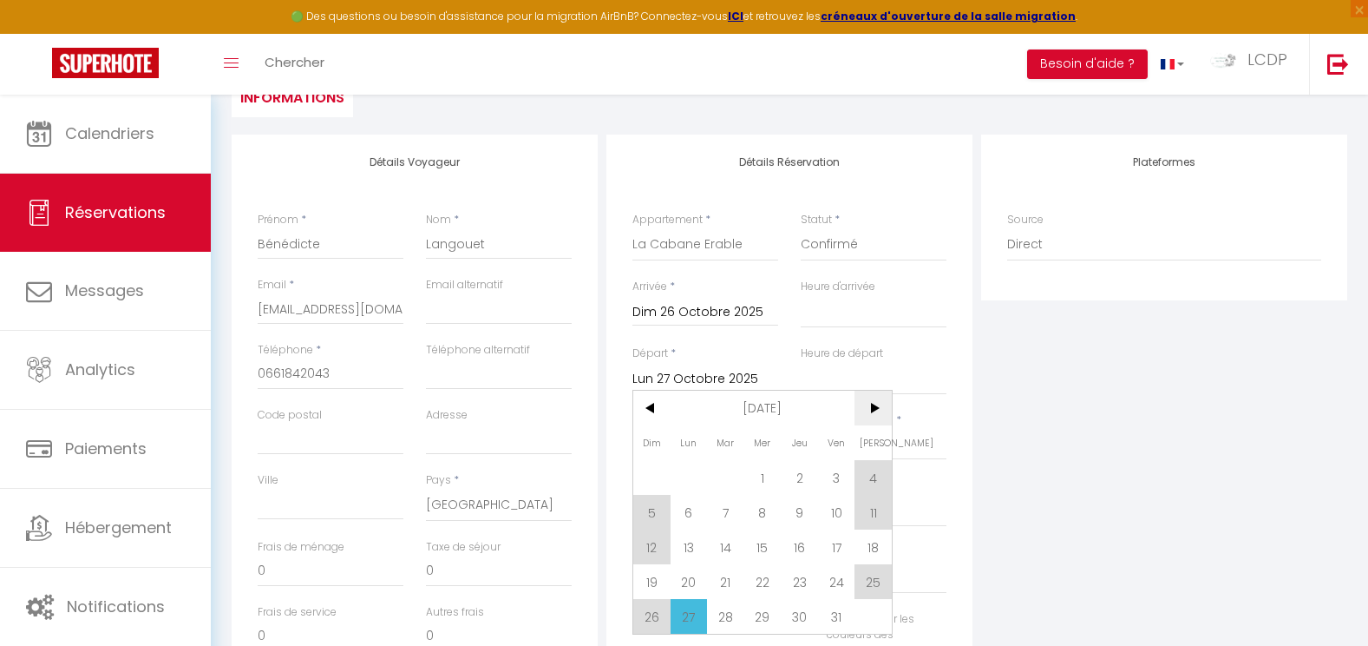
click at [883, 410] on span ">" at bounding box center [873, 407] width 37 height 35
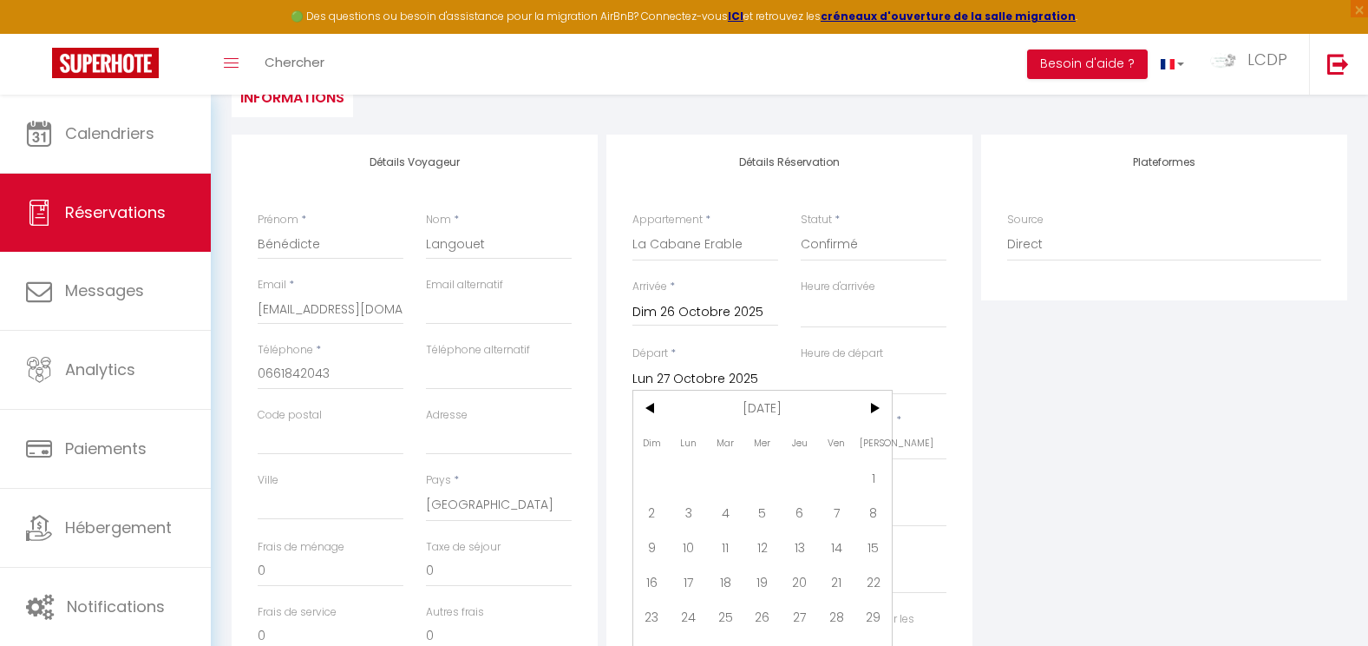
click at [762, 477] on span at bounding box center [763, 477] width 37 height 35
click at [863, 473] on span "1" at bounding box center [873, 477] width 37 height 35
click at [681, 456] on input "Nombre d'adultes" at bounding box center [706, 444] width 146 height 31
click at [887, 447] on input "0" at bounding box center [874, 444] width 146 height 31
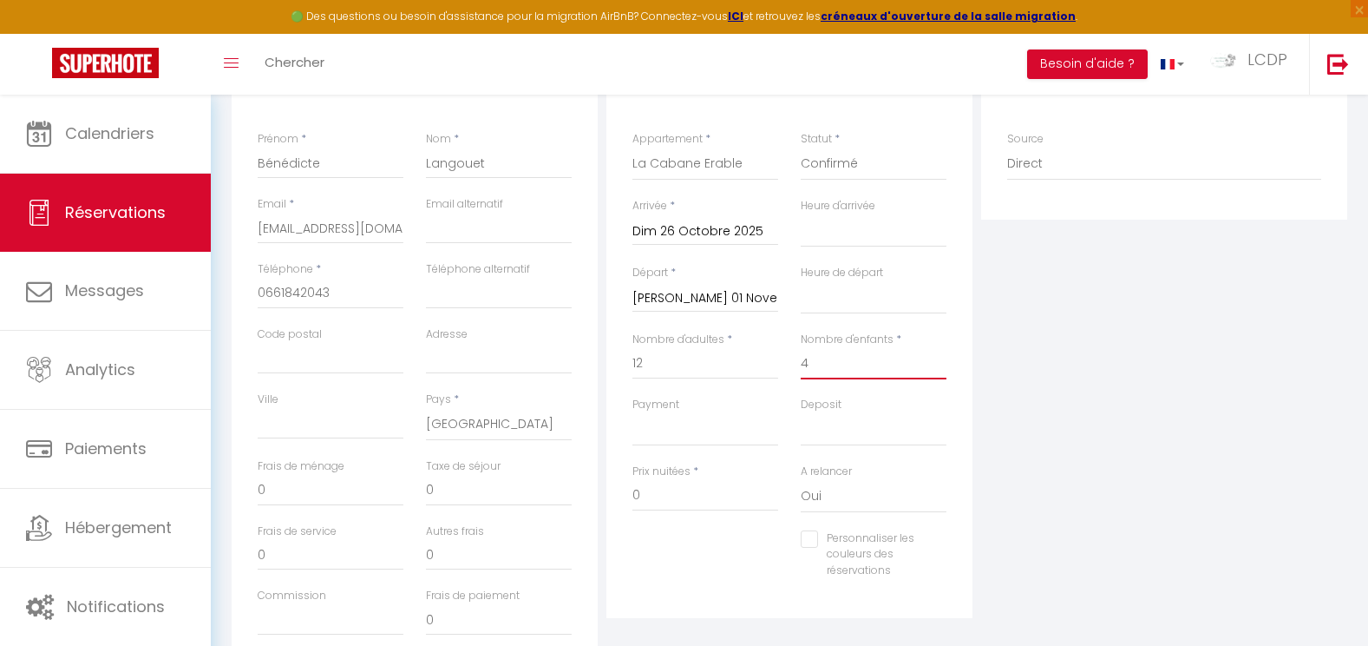
scroll to position [434, 0]
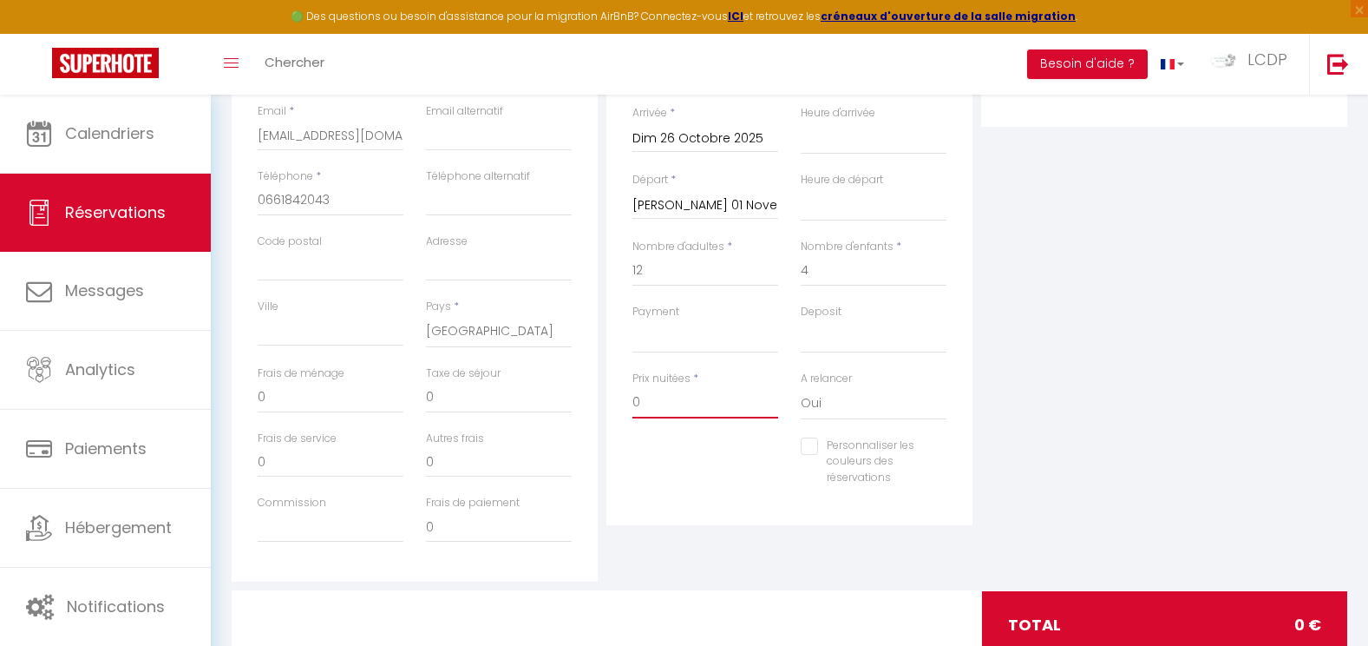
click at [667, 405] on input "0" at bounding box center [706, 402] width 146 height 31
click at [335, 405] on input "0" at bounding box center [331, 397] width 146 height 31
click at [1084, 339] on div "Plateformes Source Direct Airbnb.com Booking.com Chalet montagne Expedia Gite d…" at bounding box center [1164, 271] width 375 height 620
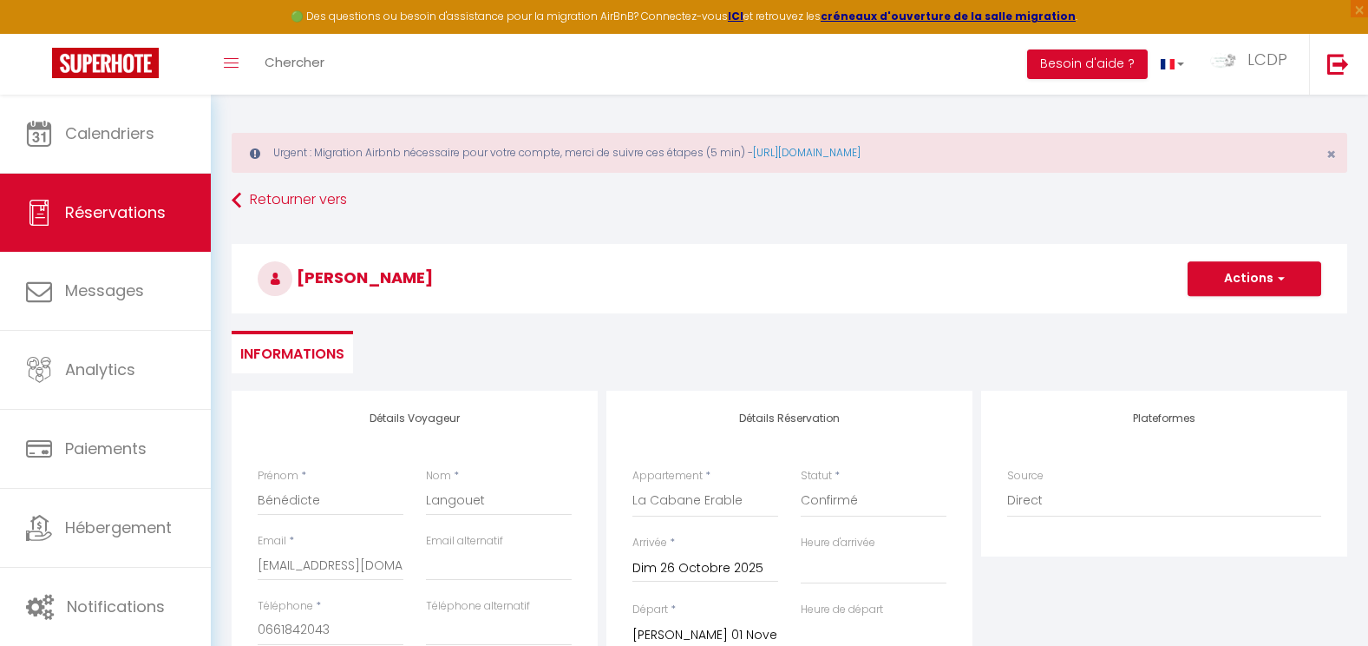
scroll to position [0, 0]
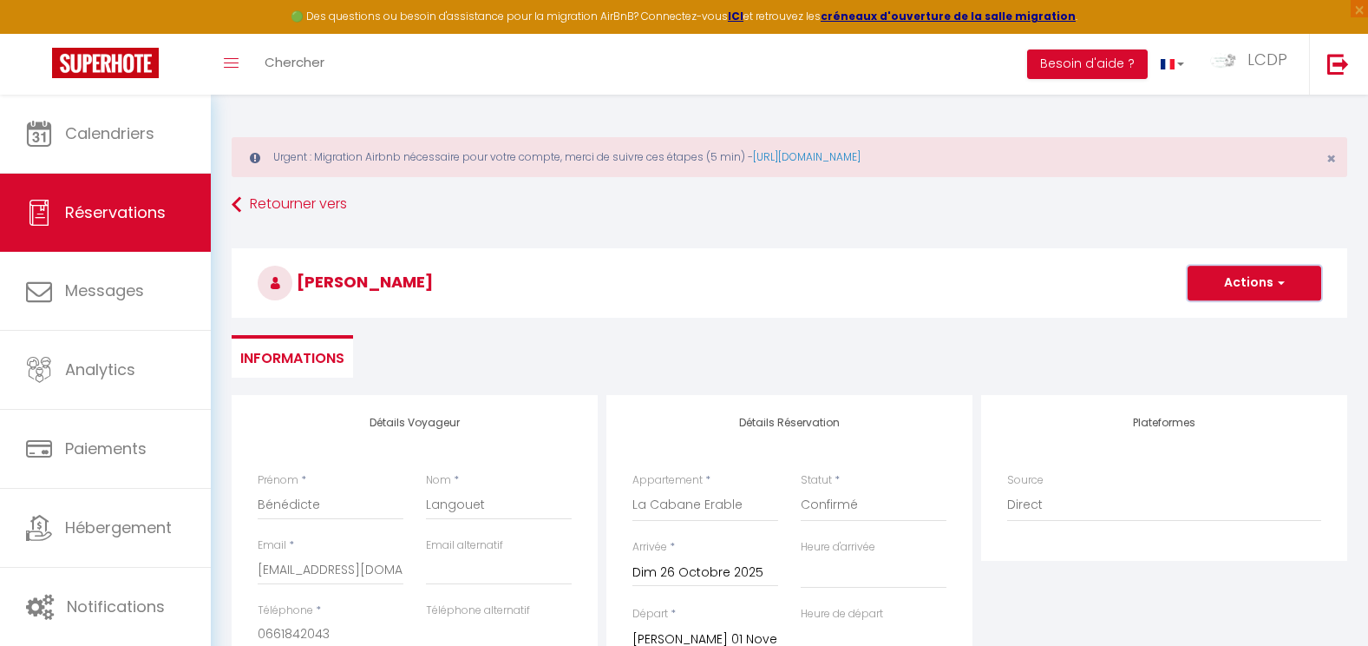
click at [1238, 285] on button "Actions" at bounding box center [1255, 283] width 134 height 35
click at [1223, 325] on link "Enregistrer" at bounding box center [1237, 321] width 137 height 23
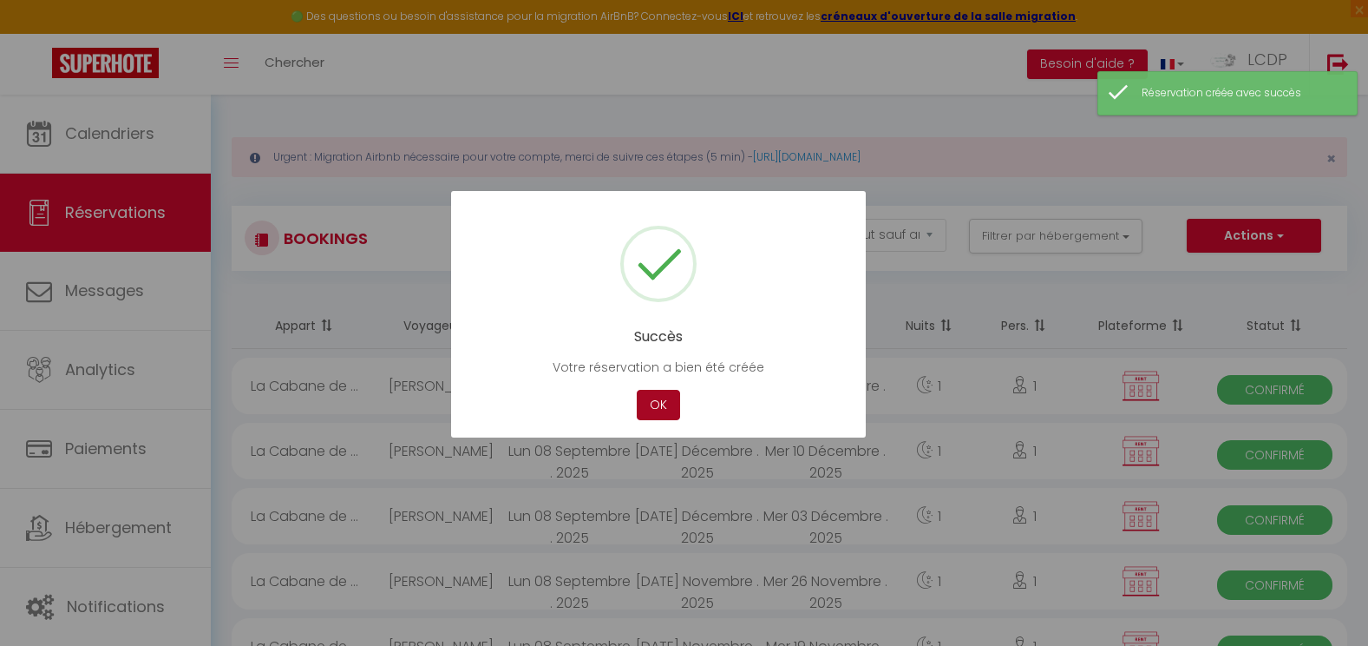
click at [663, 411] on button "OK" at bounding box center [658, 405] width 43 height 30
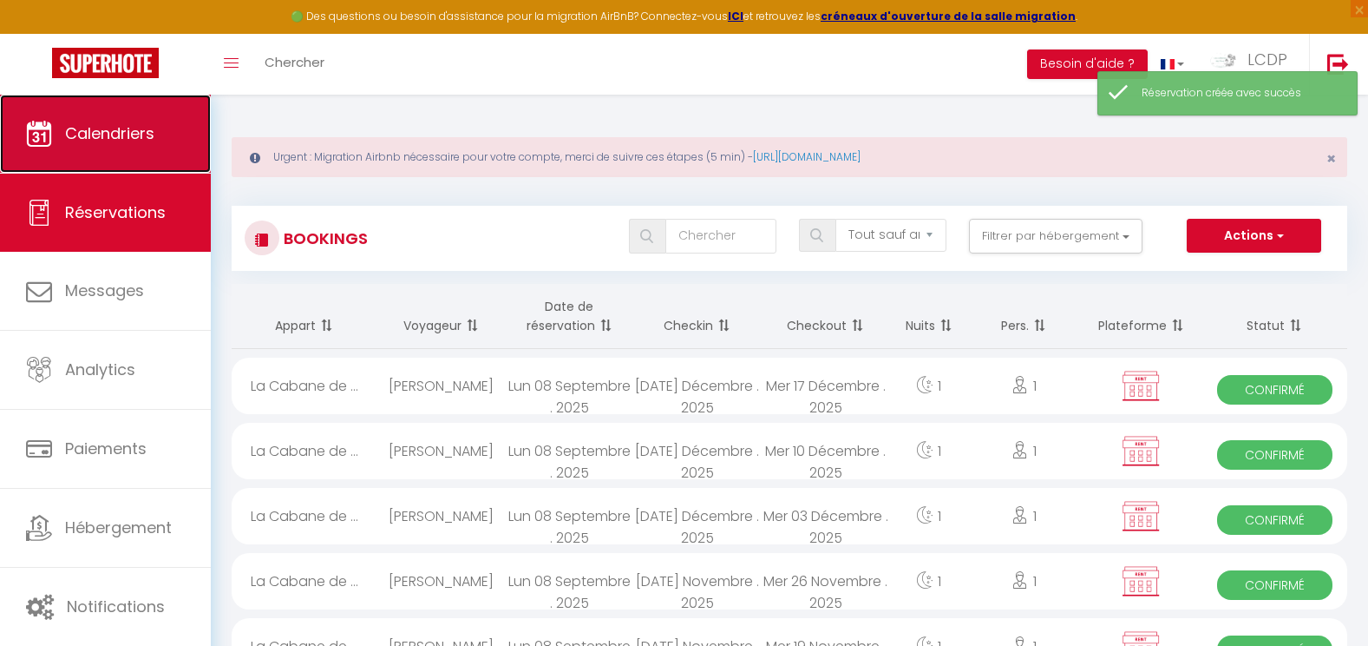
click at [198, 147] on link "Calendriers" at bounding box center [105, 134] width 211 height 78
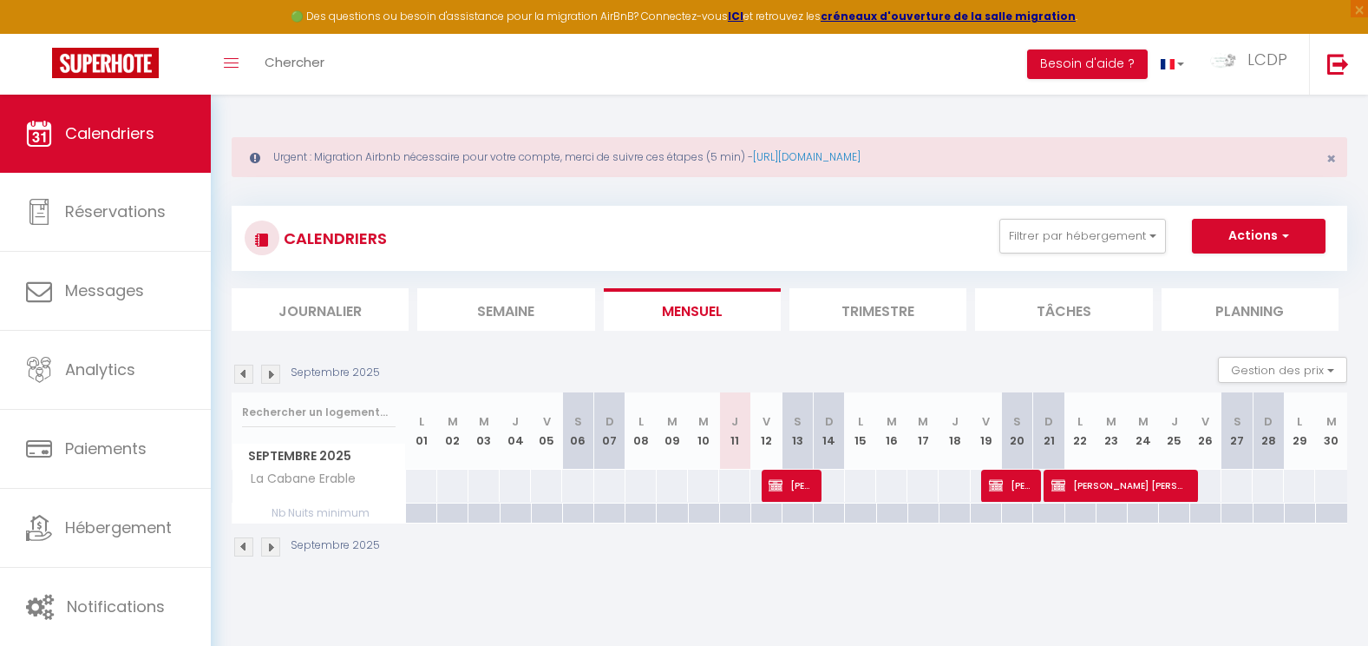
click at [279, 370] on img at bounding box center [270, 373] width 19 height 19
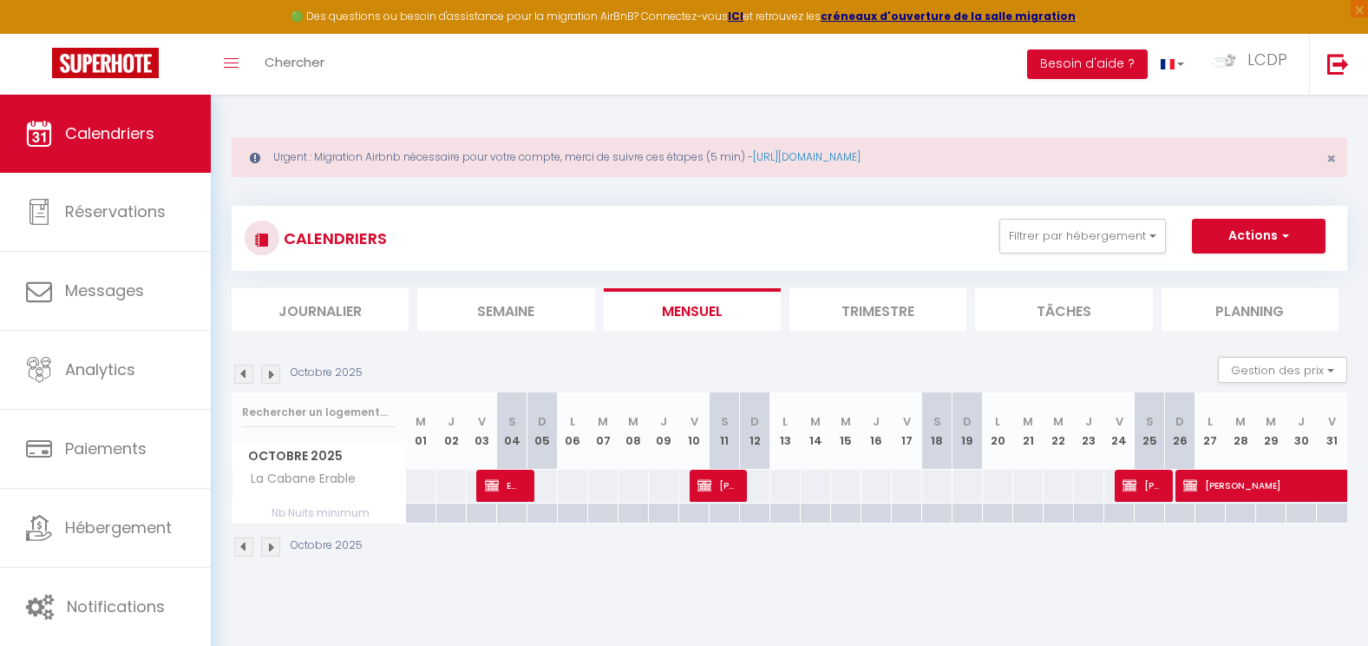
click at [278, 371] on img at bounding box center [270, 373] width 19 height 19
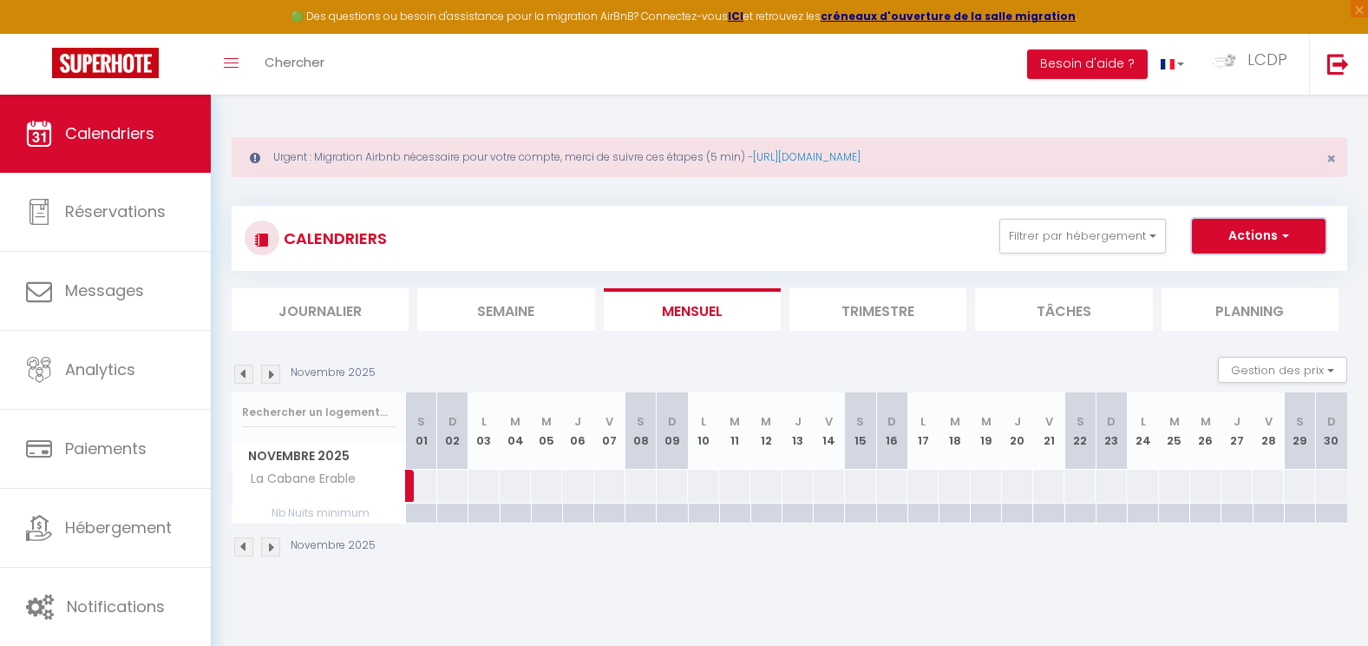
click at [1220, 244] on button "Actions" at bounding box center [1259, 236] width 134 height 35
click at [1204, 280] on link "Nouvelle réservation" at bounding box center [1240, 276] width 151 height 26
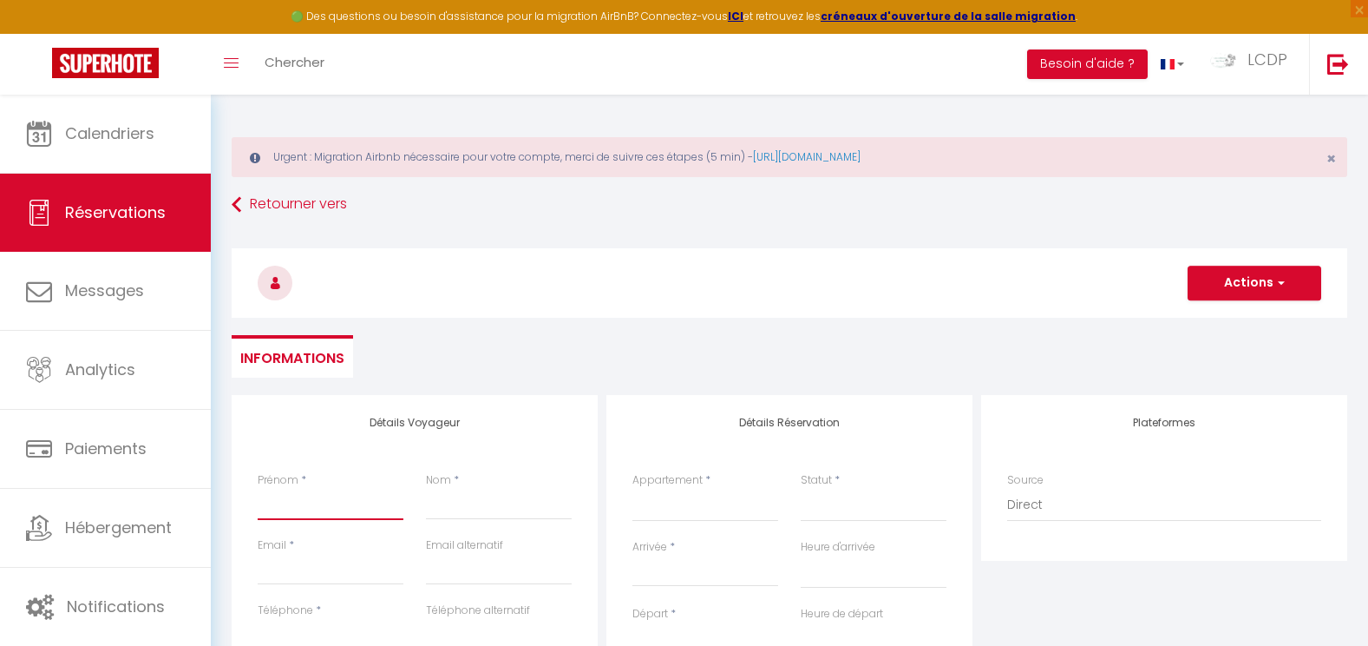
click at [312, 504] on input "Prénom" at bounding box center [331, 504] width 146 height 31
paste input "Katharina Schweizer"
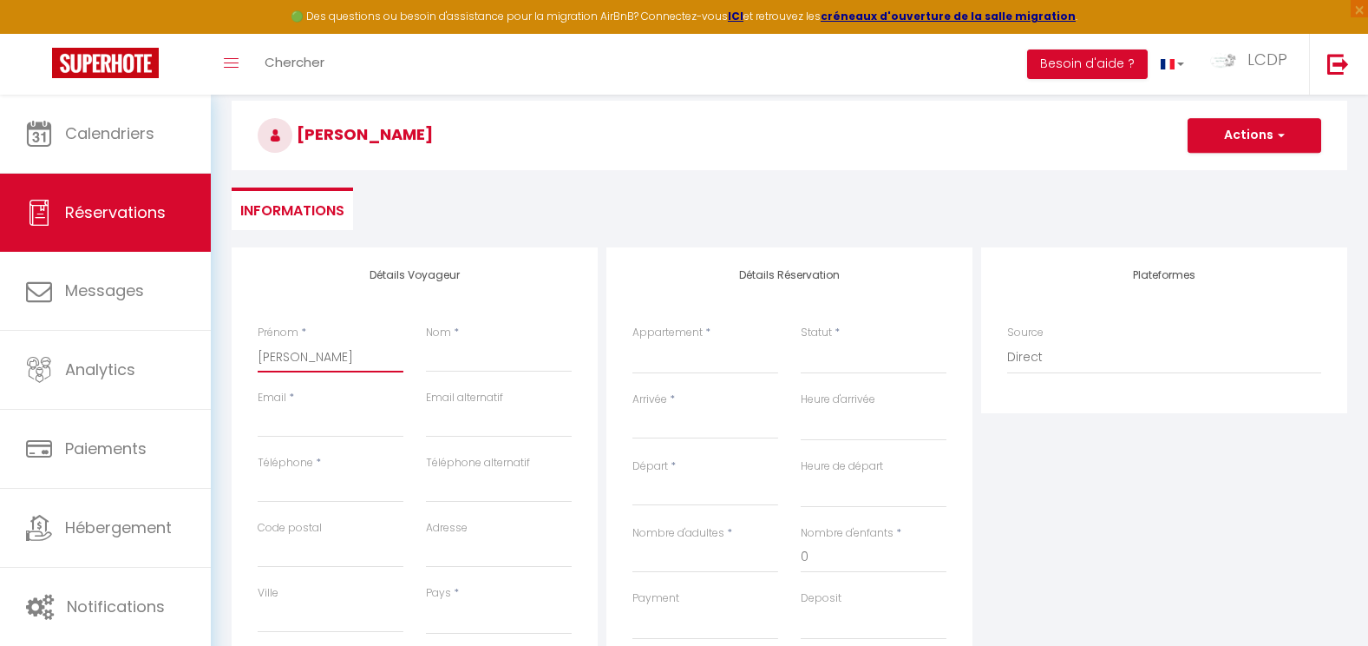
scroll to position [174, 0]
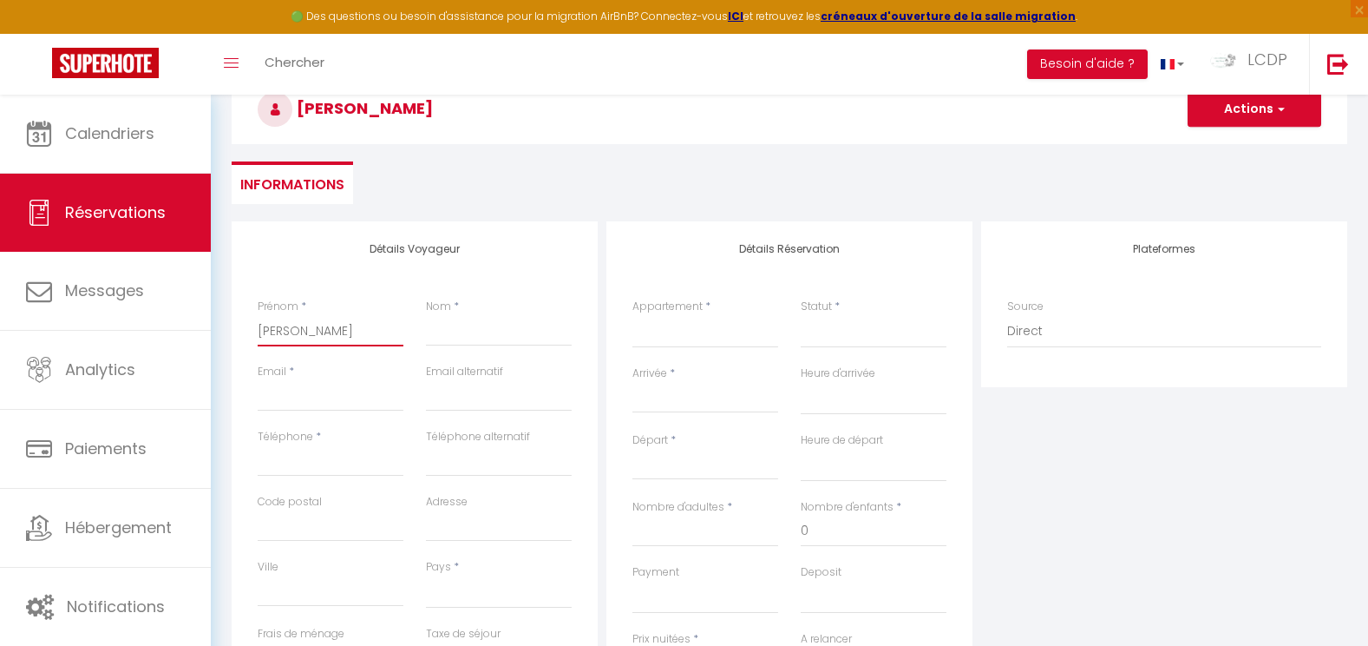
drag, startPoint x: 382, startPoint y: 330, endPoint x: 322, endPoint y: 331, distance: 59.9
click at [322, 331] on input "Katharina Schweizer" at bounding box center [331, 330] width 146 height 31
click at [488, 339] on input "Nom" at bounding box center [499, 330] width 146 height 31
paste input "Schweizer"
click at [307, 405] on input "Email client" at bounding box center [331, 395] width 146 height 31
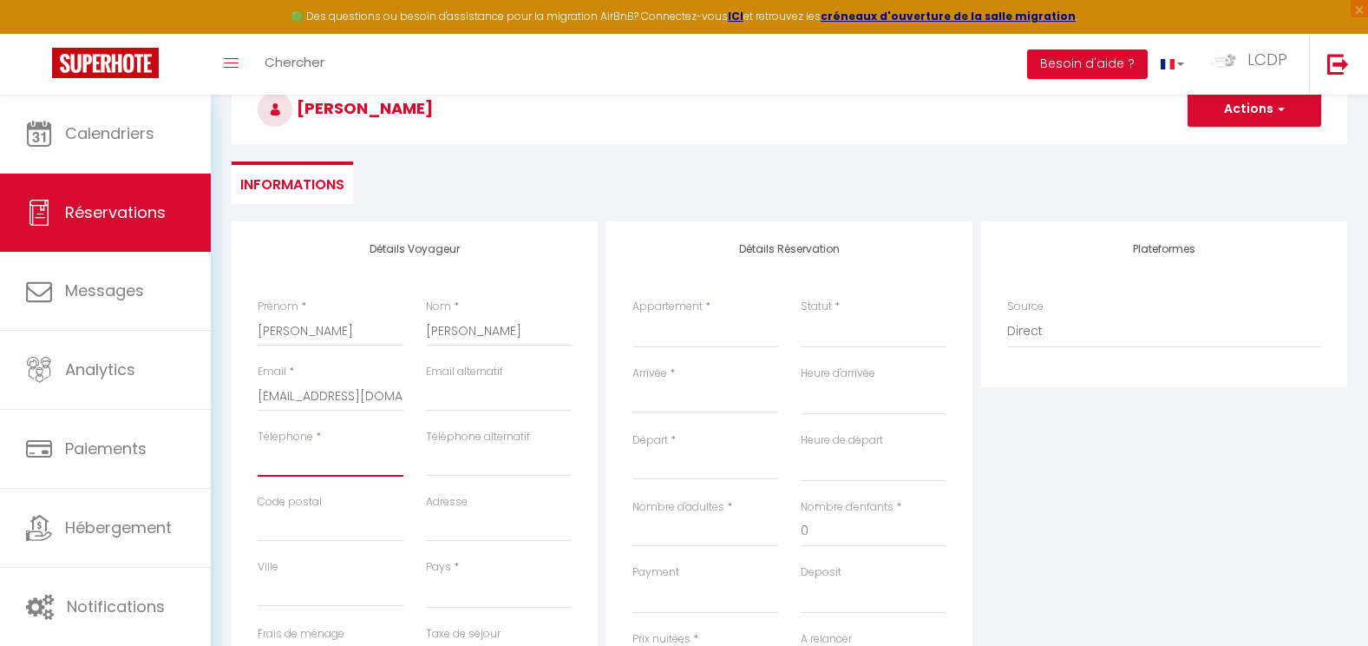
click at [325, 469] on input "Téléphone" at bounding box center [331, 460] width 146 height 31
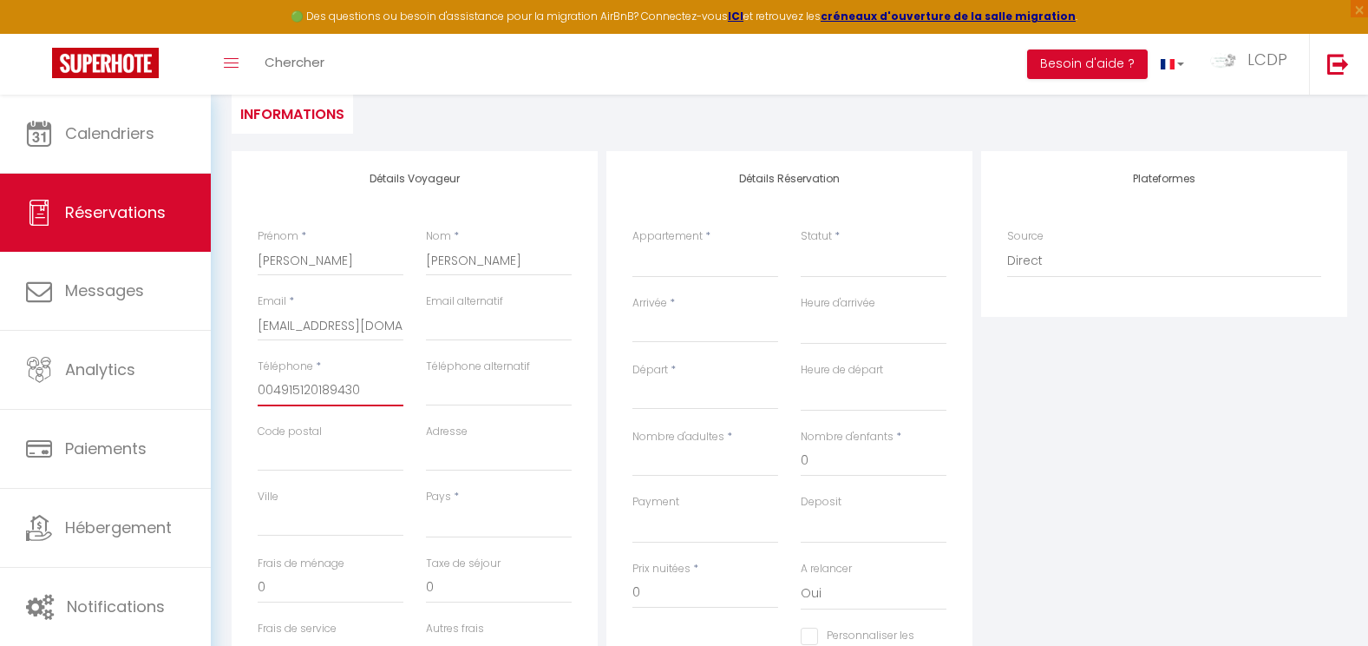
scroll to position [347, 0]
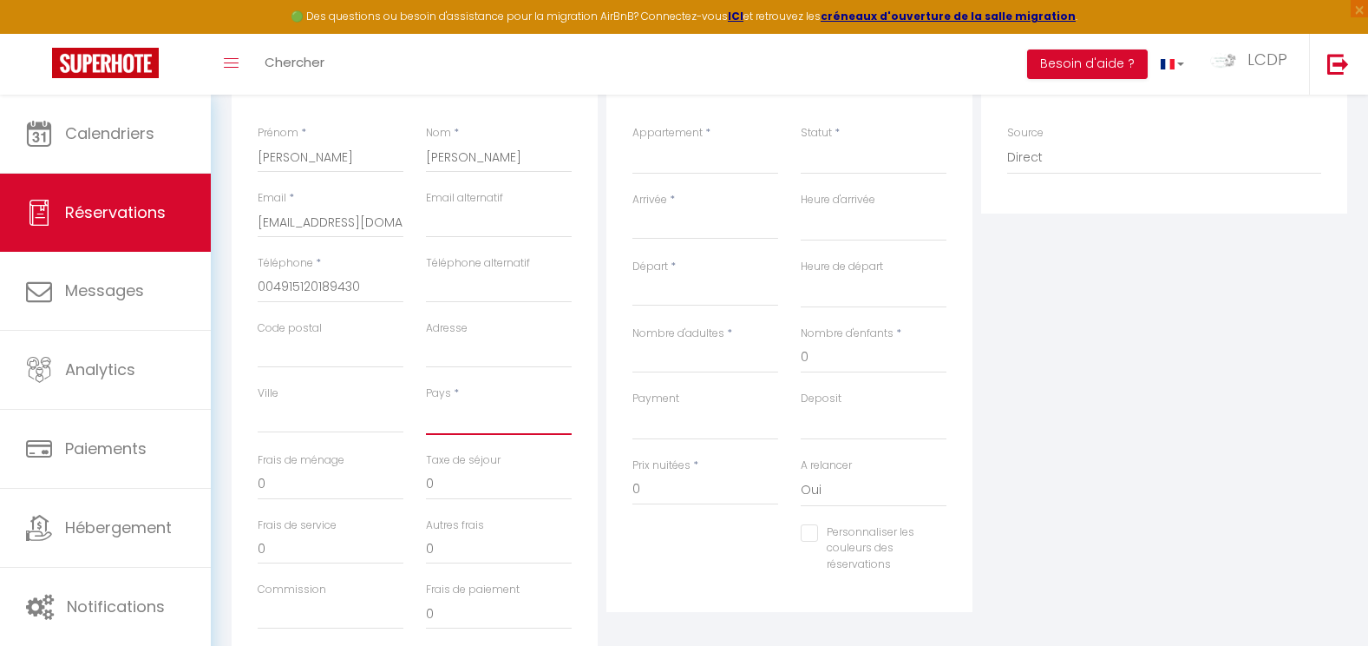
click at [470, 423] on select "France Portugal Afghanistan Albania Algeria American Samoa Andorra Angola Angui…" at bounding box center [499, 418] width 146 height 33
click at [426, 402] on select "France Portugal Afghanistan Albania Algeria American Samoa Andorra Angola Angui…" at bounding box center [499, 418] width 146 height 33
click at [667, 168] on select "La Cabane Pernaout La Cabane Montauzet PARTIEL / BOUET La Cabane Aureilhan La C…" at bounding box center [706, 157] width 146 height 33
click at [633, 141] on select "La Cabane Pernaout La Cabane Montauzet PARTIEL / BOUET La Cabane Aureilhan La C…" at bounding box center [706, 157] width 146 height 33
click at [858, 161] on select "Confirmé Non Confirmé Annulé Annulé par le voyageur No Show Request" at bounding box center [874, 157] width 146 height 33
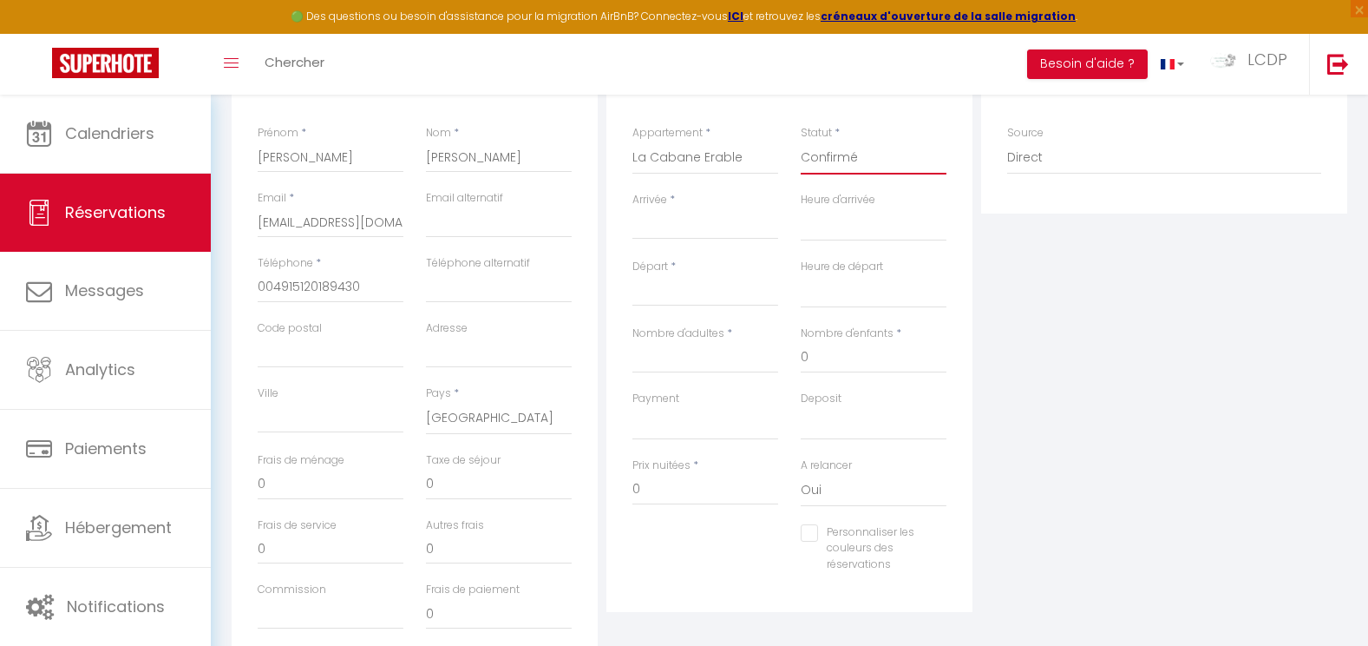
click at [801, 141] on select "Confirmé Non Confirmé Annulé Annulé par le voyageur No Show Request" at bounding box center [874, 157] width 146 height 33
click at [663, 225] on input "Arrivée" at bounding box center [706, 225] width 146 height 23
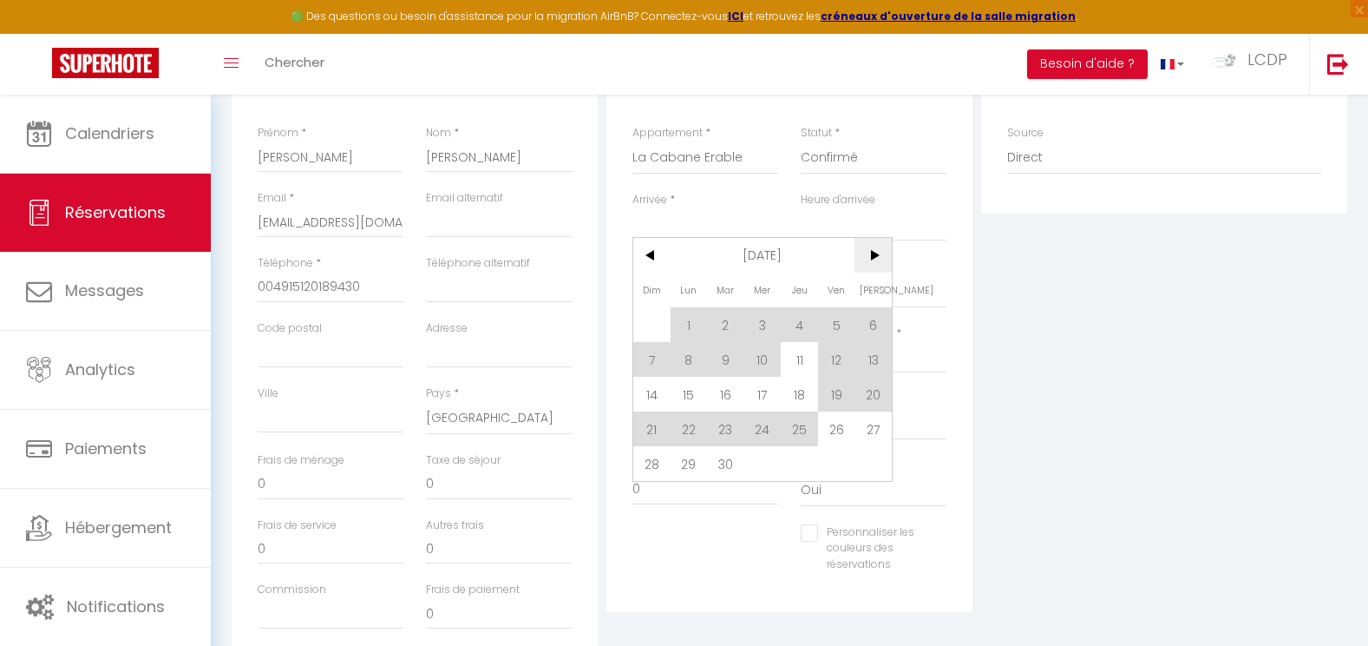
click at [876, 266] on span ">" at bounding box center [873, 255] width 37 height 35
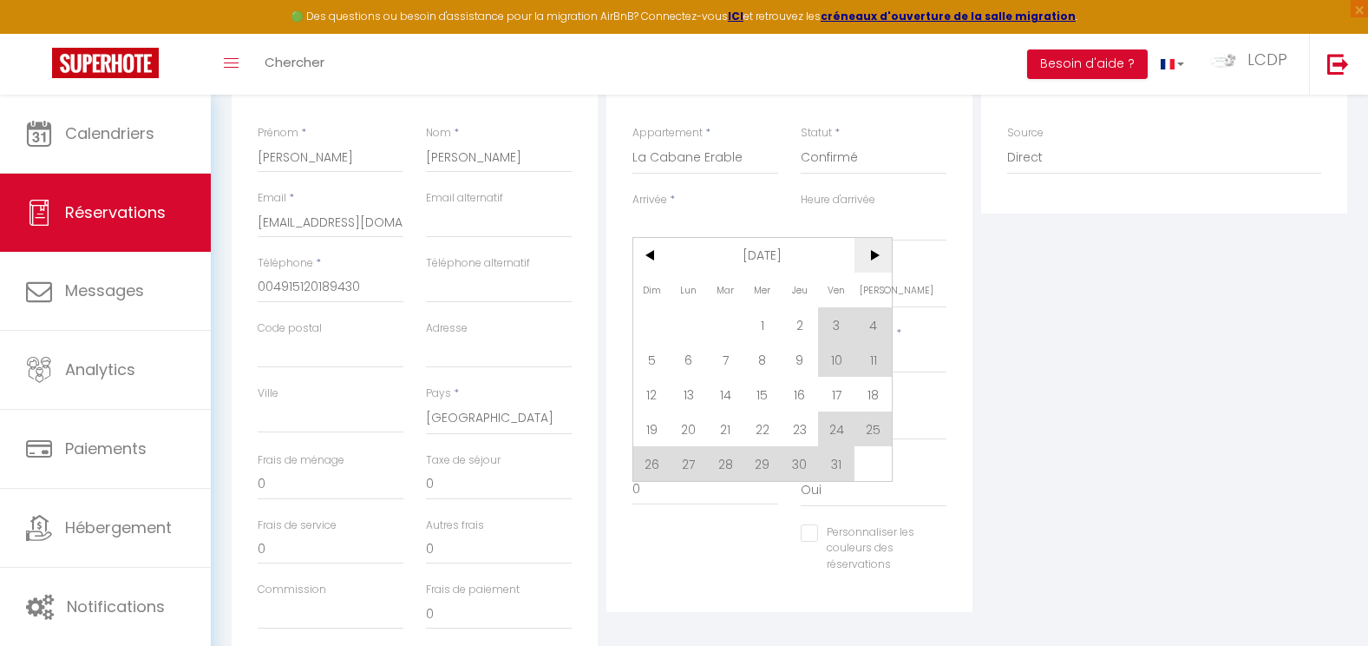
click at [876, 266] on span ">" at bounding box center [873, 255] width 37 height 35
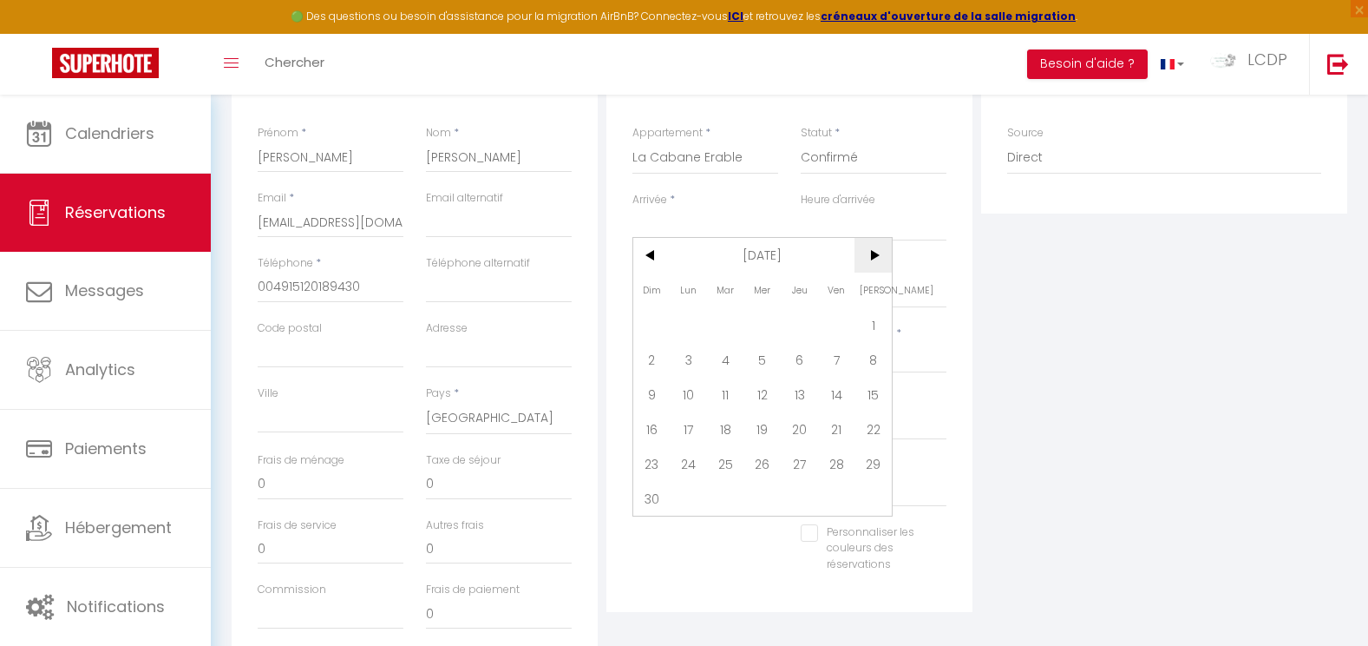
click at [876, 266] on span ">" at bounding box center [873, 255] width 37 height 35
click at [653, 457] on span "28" at bounding box center [651, 463] width 37 height 35
click at [670, 287] on input "Lun 29 Décembre 2025" at bounding box center [706, 292] width 146 height 23
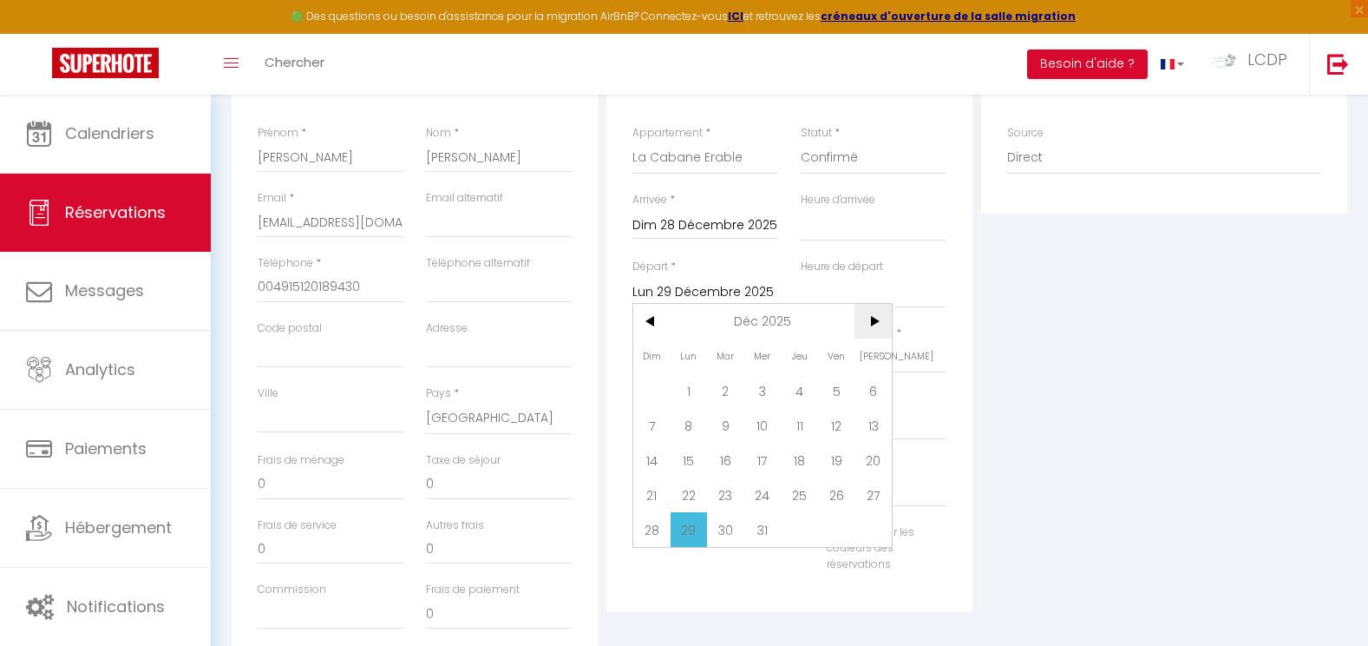
click at [878, 334] on span ">" at bounding box center [873, 321] width 37 height 35
click at [663, 432] on span "4" at bounding box center [651, 425] width 37 height 35
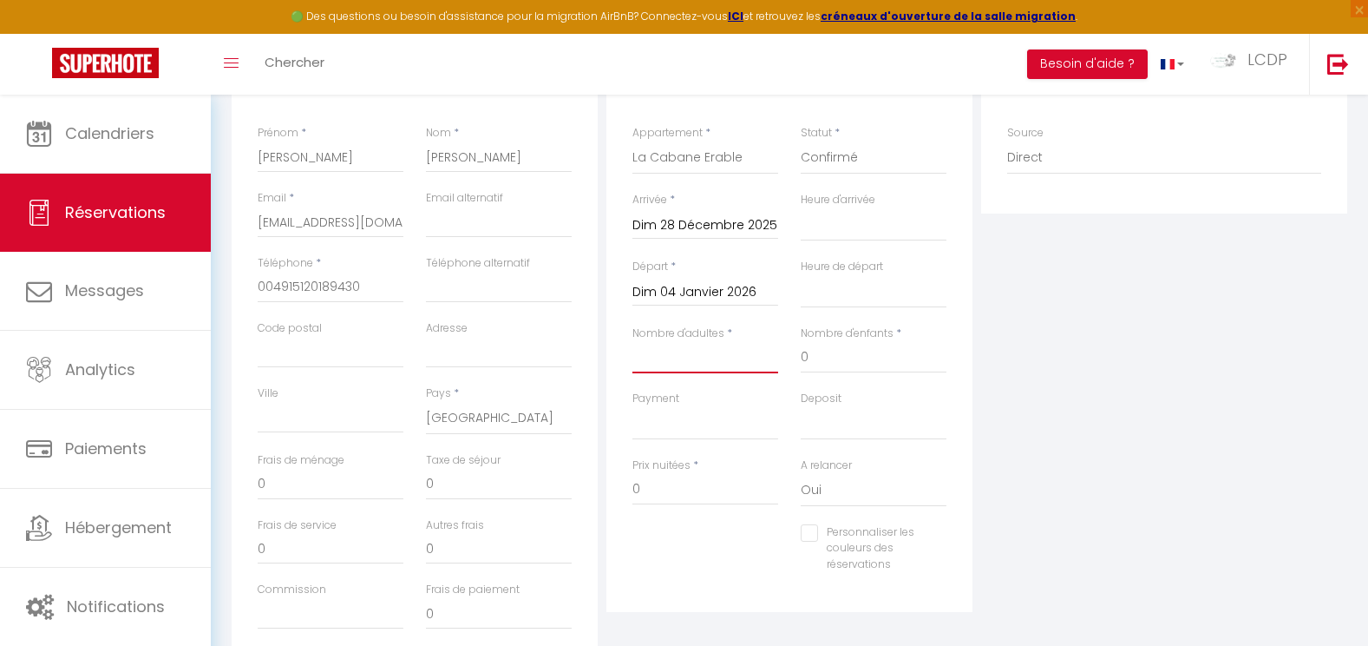
click at [642, 358] on input "Nombre d'adultes" at bounding box center [706, 357] width 146 height 31
click at [705, 492] on input "0" at bounding box center [706, 489] width 146 height 31
click at [271, 484] on input "0" at bounding box center [331, 484] width 146 height 31
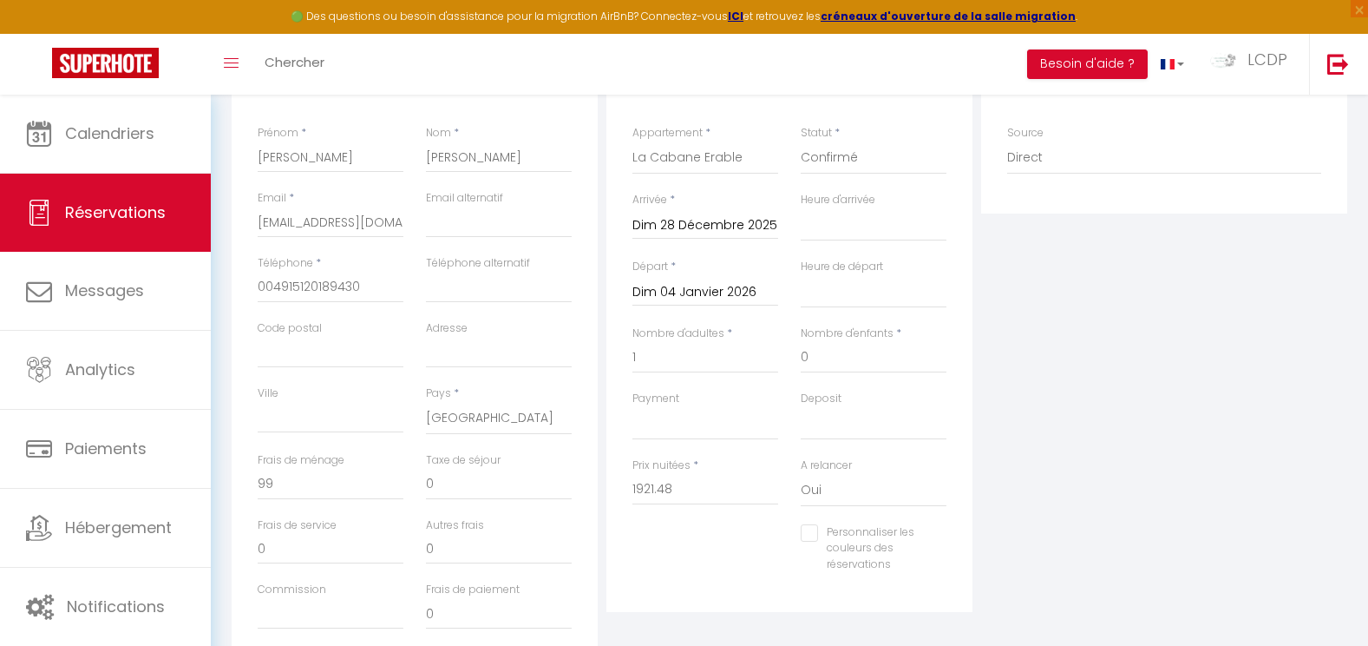
click at [1037, 410] on div "Plateformes Source Direct Airbnb.com Booking.com Chalet montagne Expedia Gite d…" at bounding box center [1164, 358] width 375 height 620
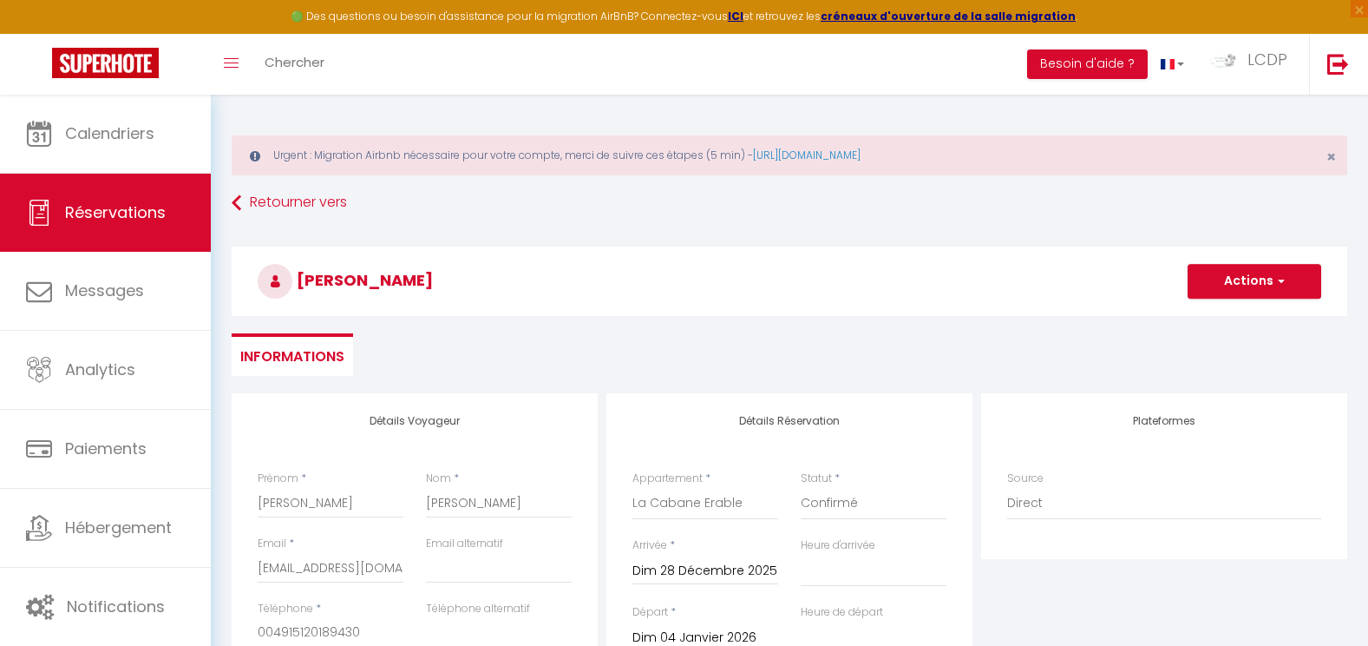
scroll to position [0, 0]
click at [1243, 280] on button "Actions" at bounding box center [1255, 283] width 134 height 35
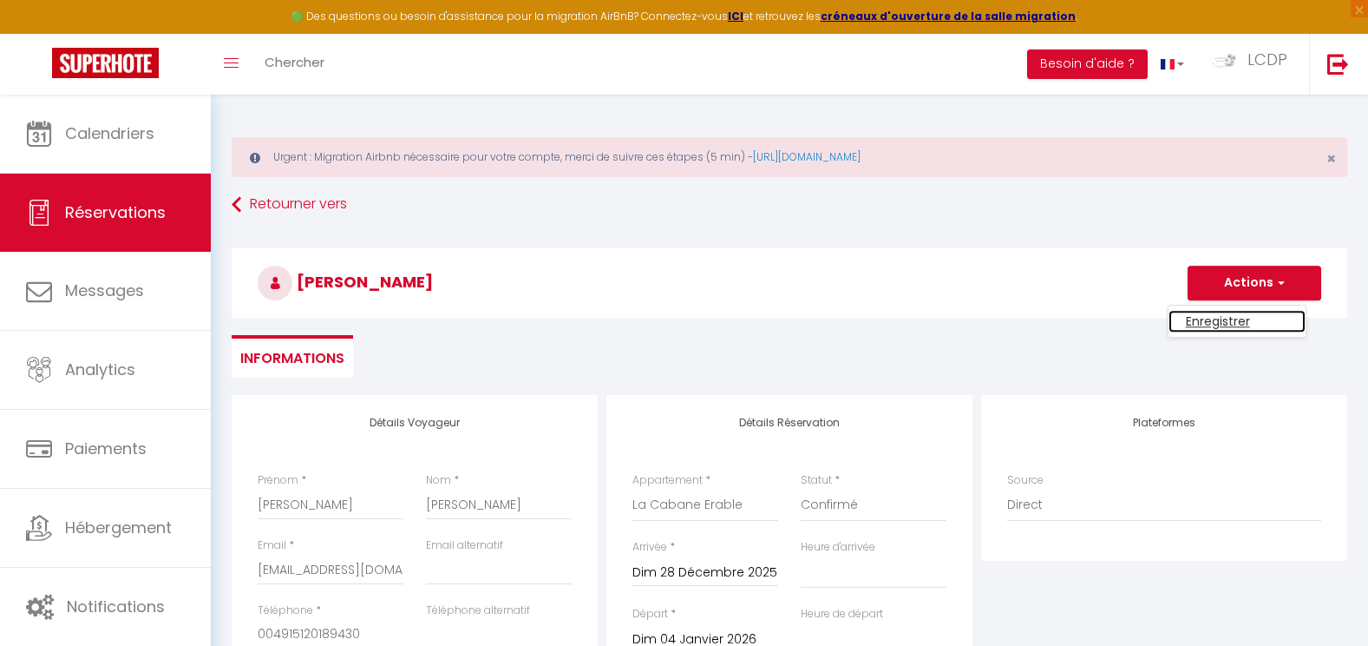
click at [1225, 313] on link "Enregistrer" at bounding box center [1237, 321] width 137 height 23
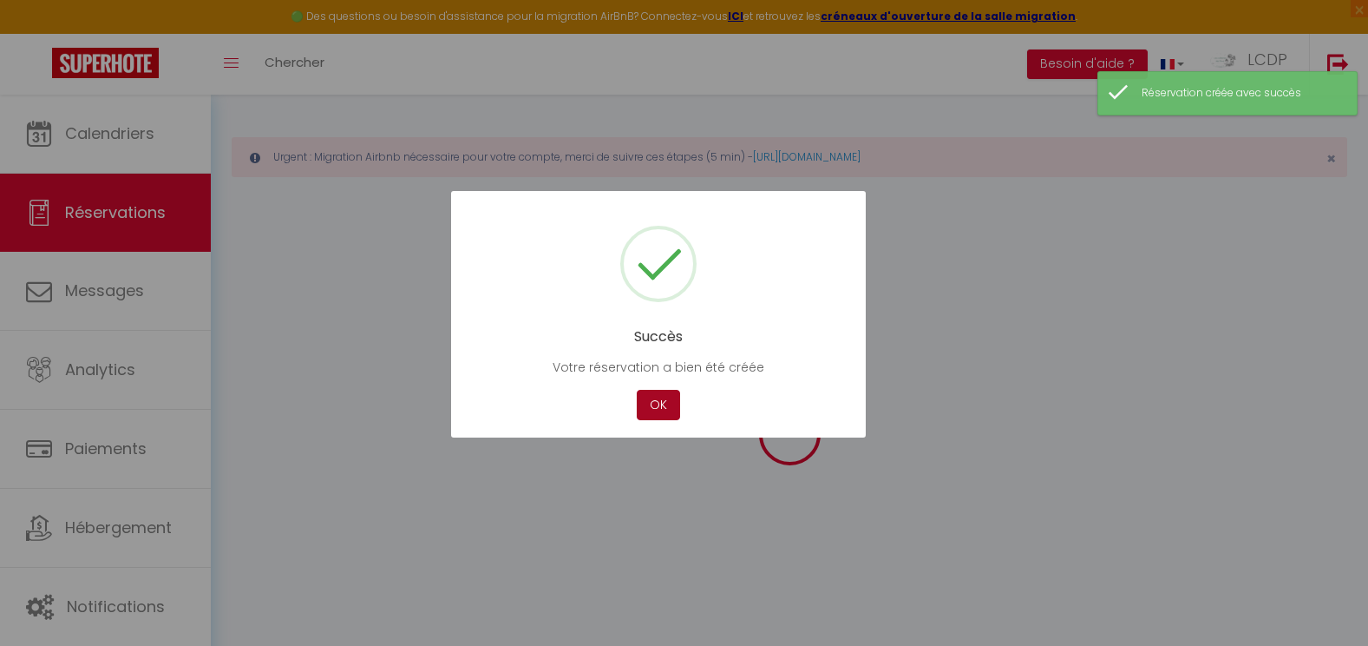
click at [663, 402] on button "OK" at bounding box center [658, 405] width 43 height 30
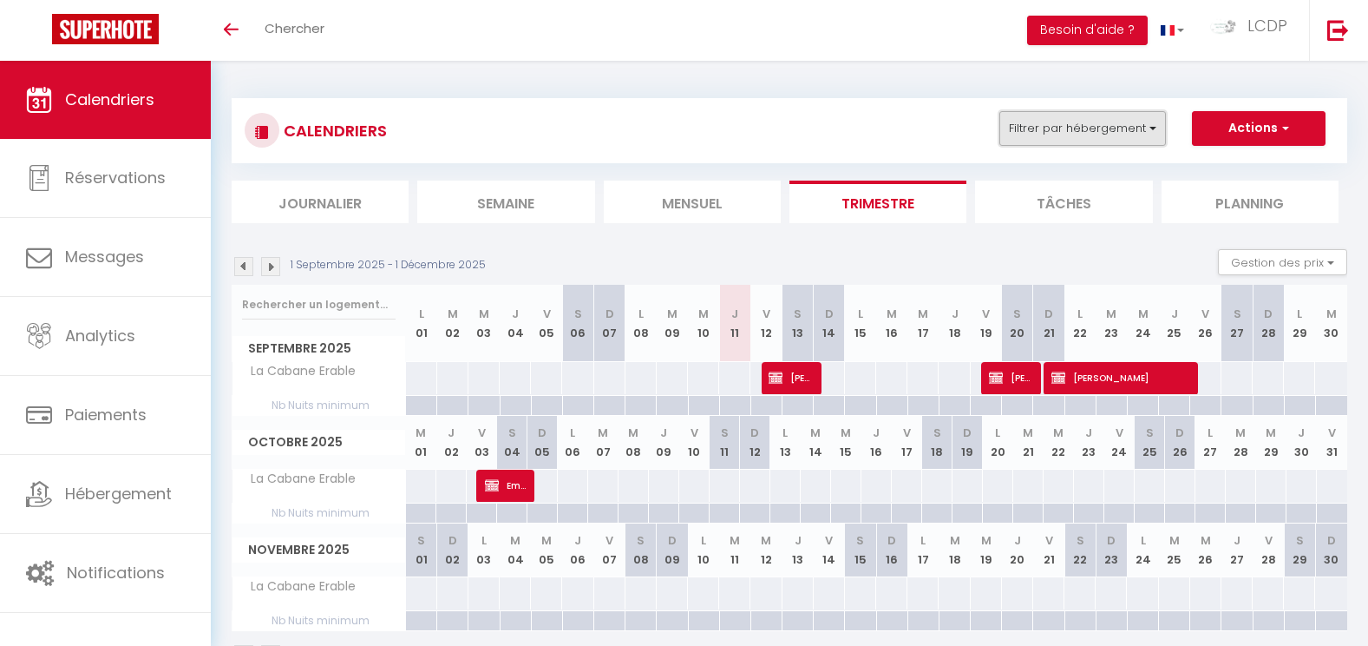
click at [1086, 132] on button "Filtrer par hébergement" at bounding box center [1083, 128] width 167 height 35
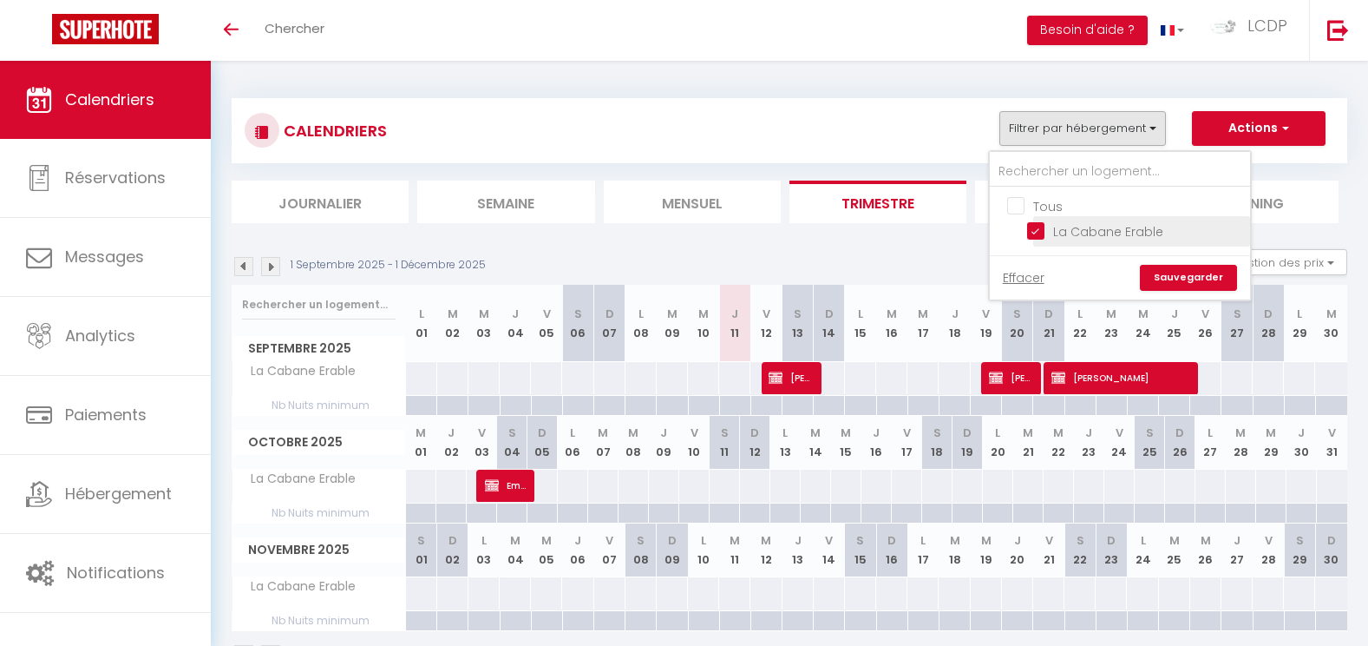
click at [1039, 237] on input "La Cabane Erable" at bounding box center [1135, 229] width 217 height 17
checkbox input "false"
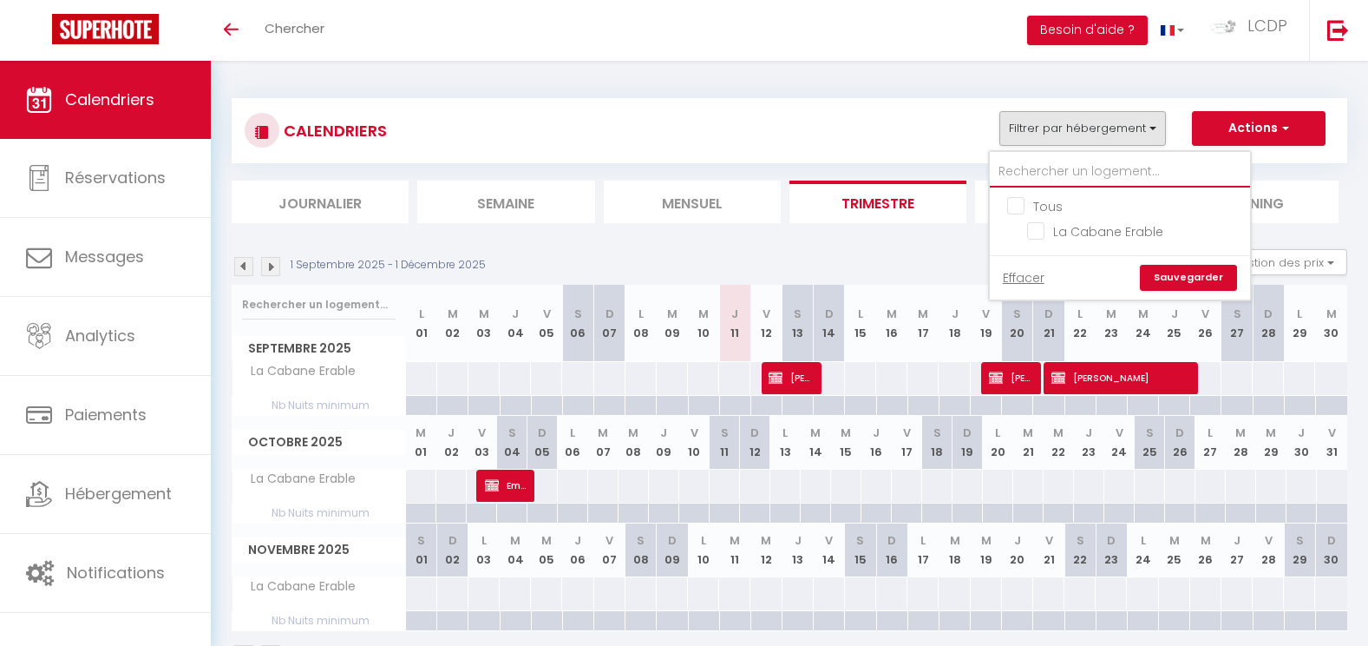
click at [1039, 171] on input "text" at bounding box center [1120, 171] width 260 height 31
type input "lo"
